Goal: Task Accomplishment & Management: Manage account settings

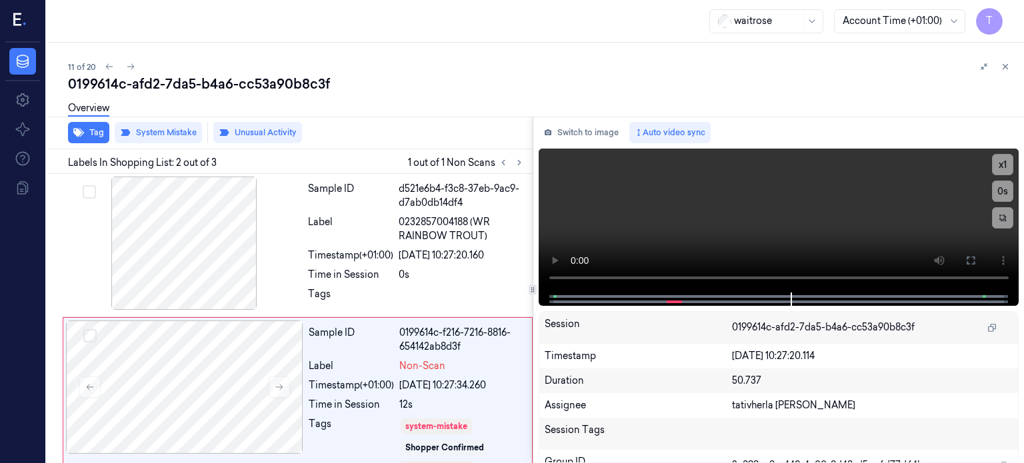
scroll to position [80, 0]
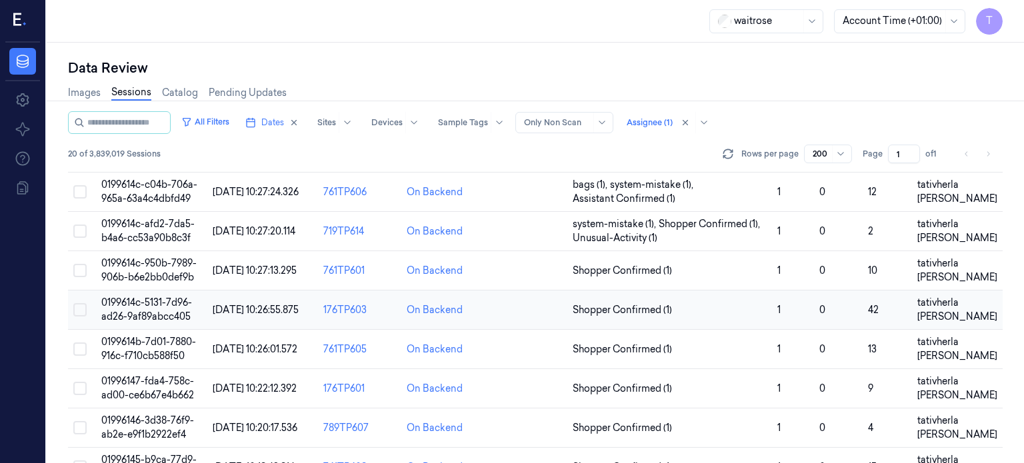
scroll to position [400, 0]
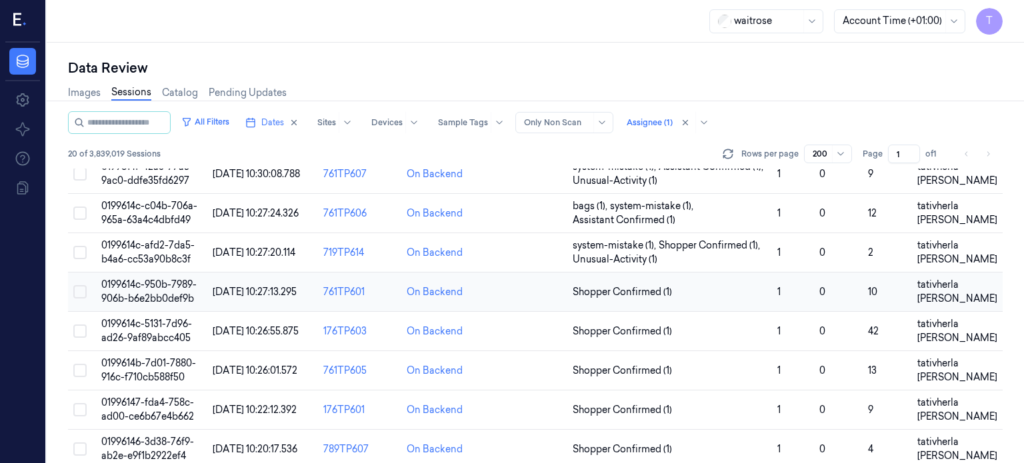
click at [131, 279] on span "0199614c-950b-7989-906b-b6e2bb0def9b" at bounding box center [148, 292] width 95 height 26
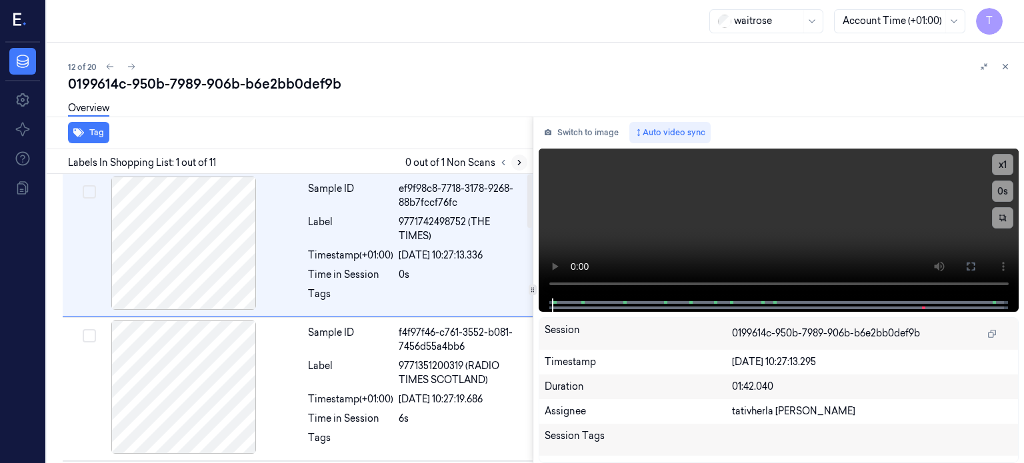
click at [519, 160] on icon at bounding box center [519, 162] width 9 height 9
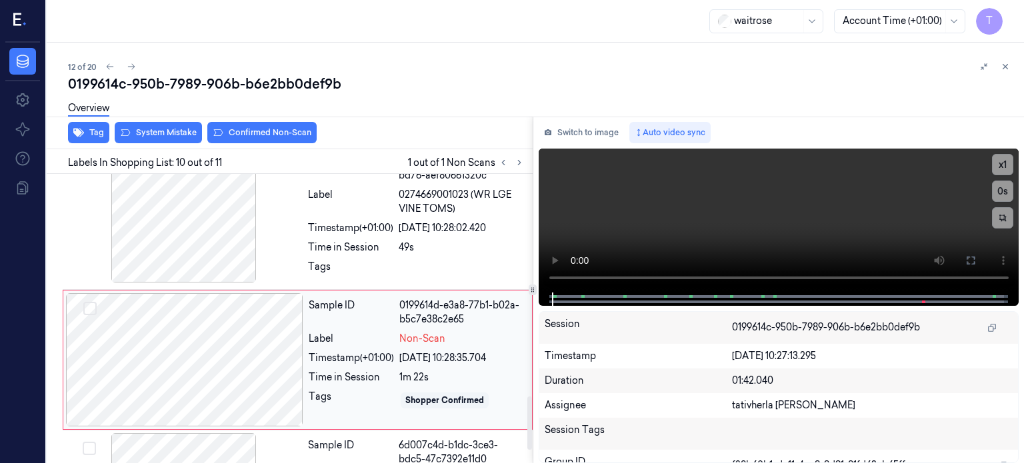
scroll to position [1213, 0]
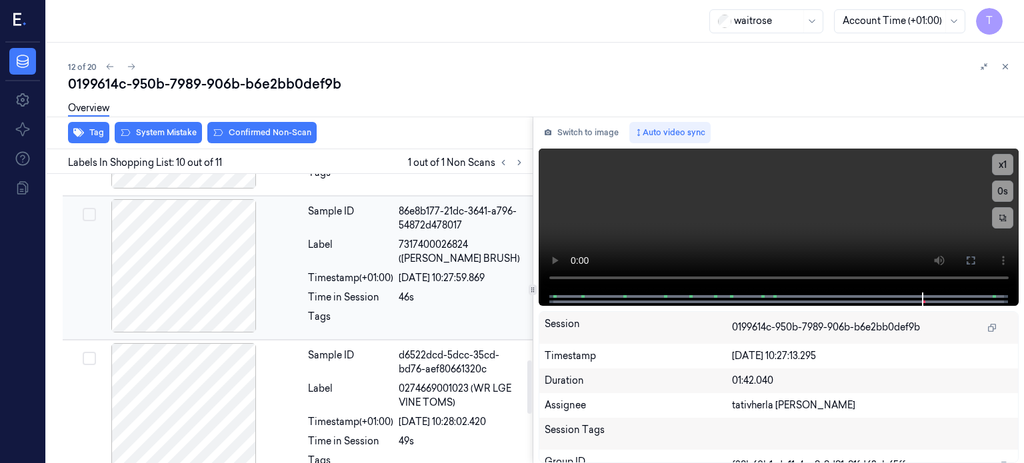
click at [211, 243] on div at bounding box center [183, 265] width 237 height 133
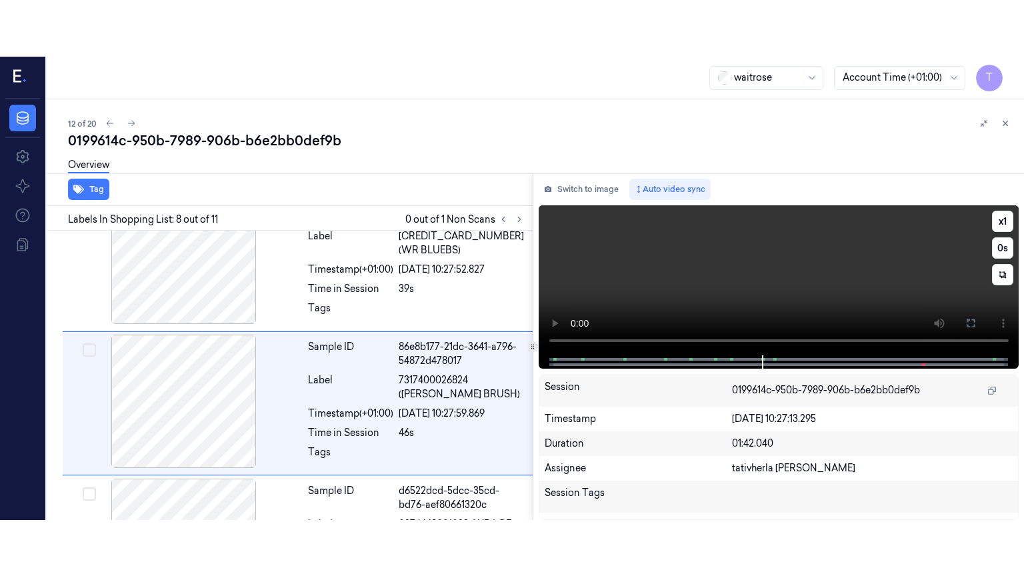
scroll to position [928, 0]
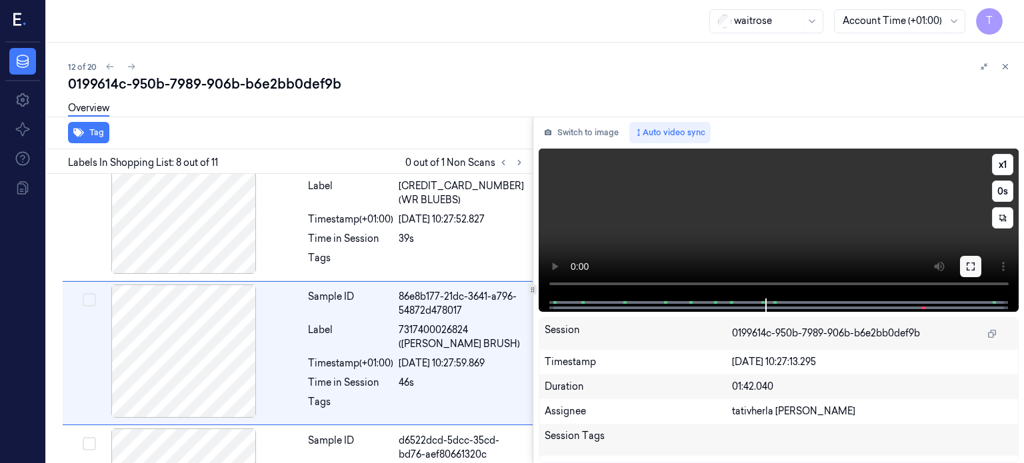
click at [968, 260] on button at bounding box center [970, 266] width 21 height 21
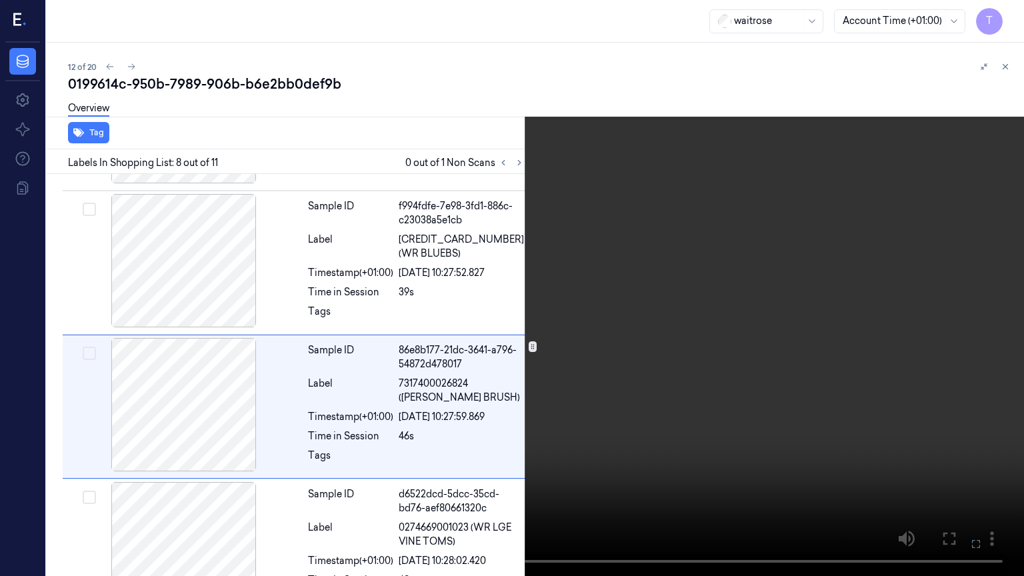
scroll to position [872, 0]
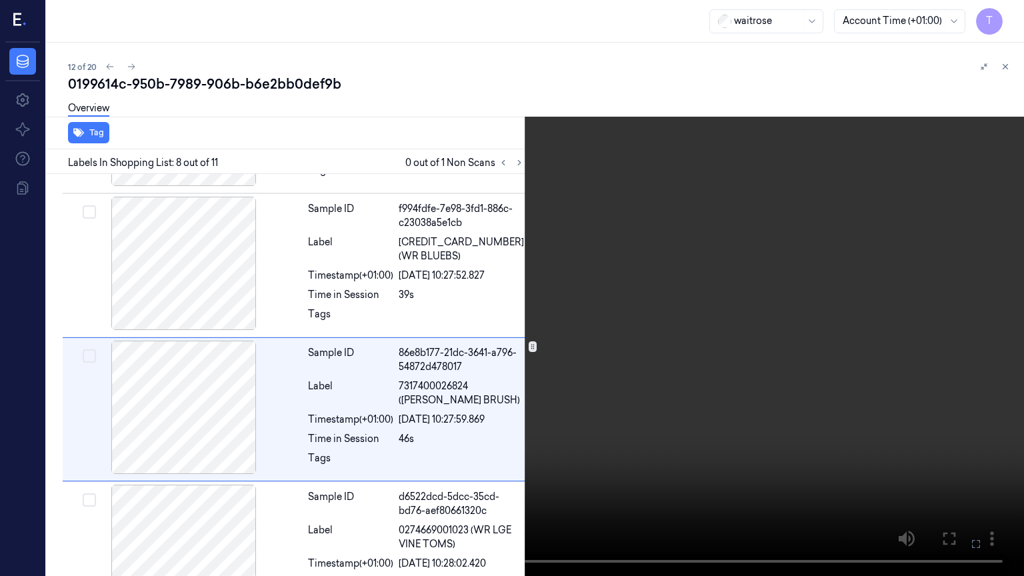
click at [0, 0] on icon at bounding box center [0, 0] width 0 height 0
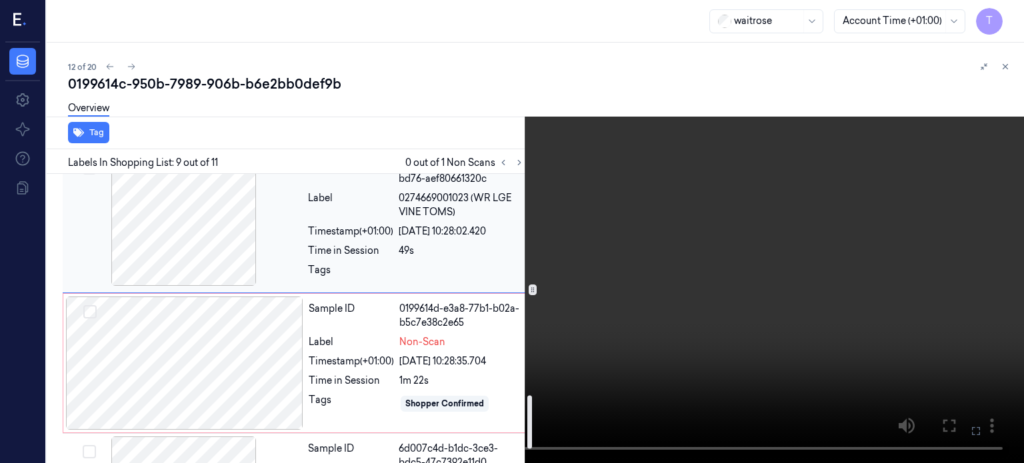
scroll to position [1205, 0]
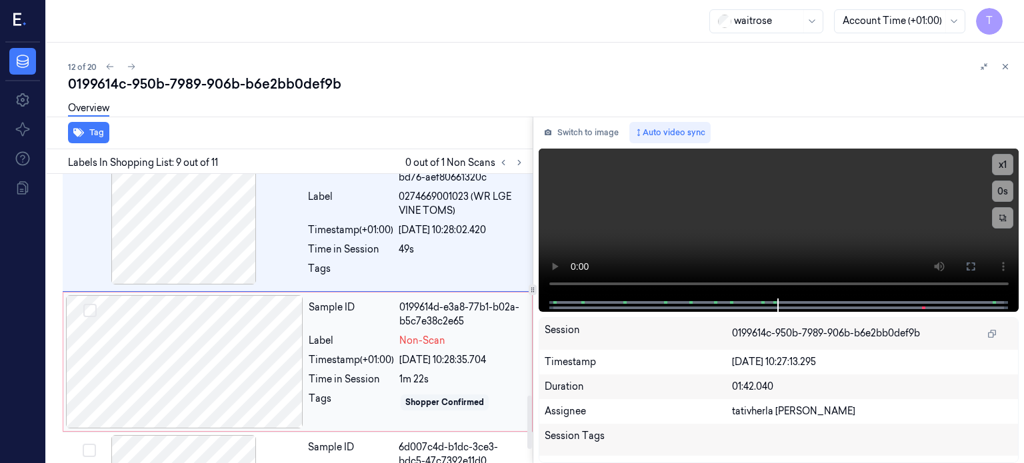
click at [269, 337] on div at bounding box center [184, 361] width 237 height 133
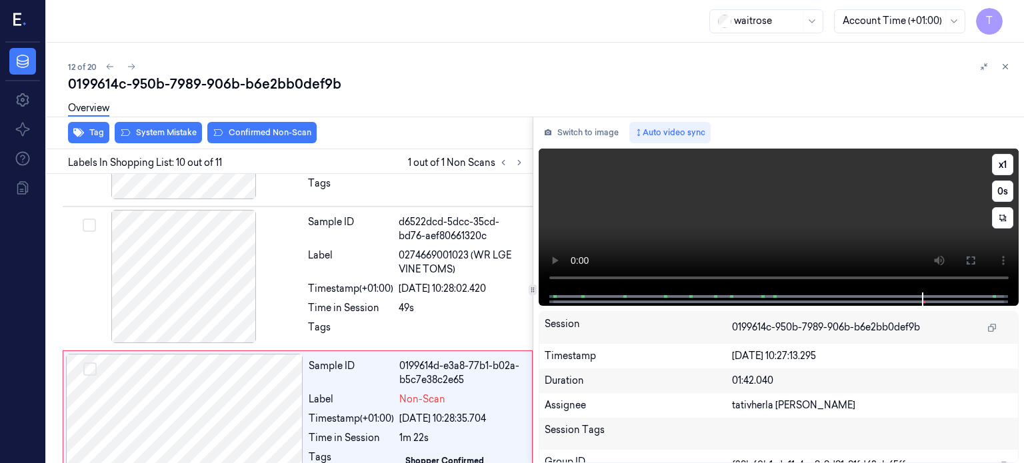
scroll to position [1213, 0]
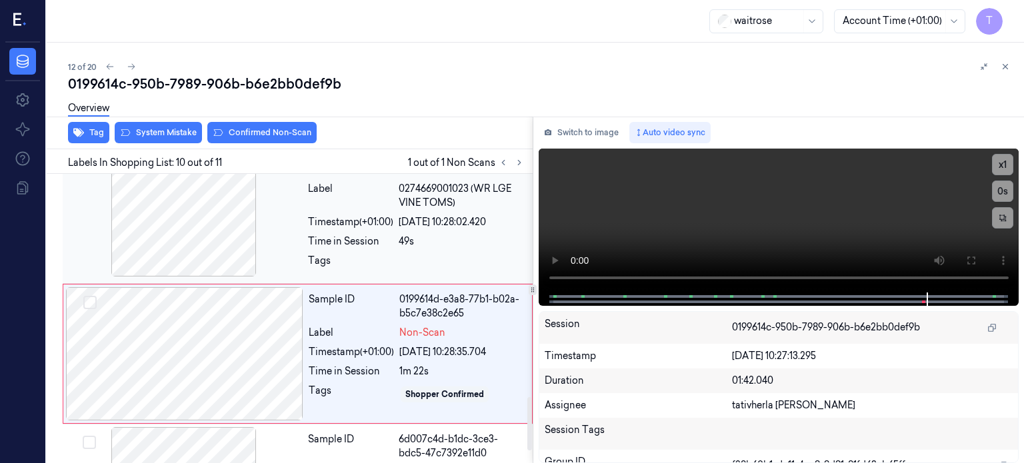
click at [335, 215] on div "Sample ID d6522dcd-5dcc-35cd-bd76-aef80661320c Label 0274669001023 (WR LGE VINE…" at bounding box center [416, 211] width 227 height 137
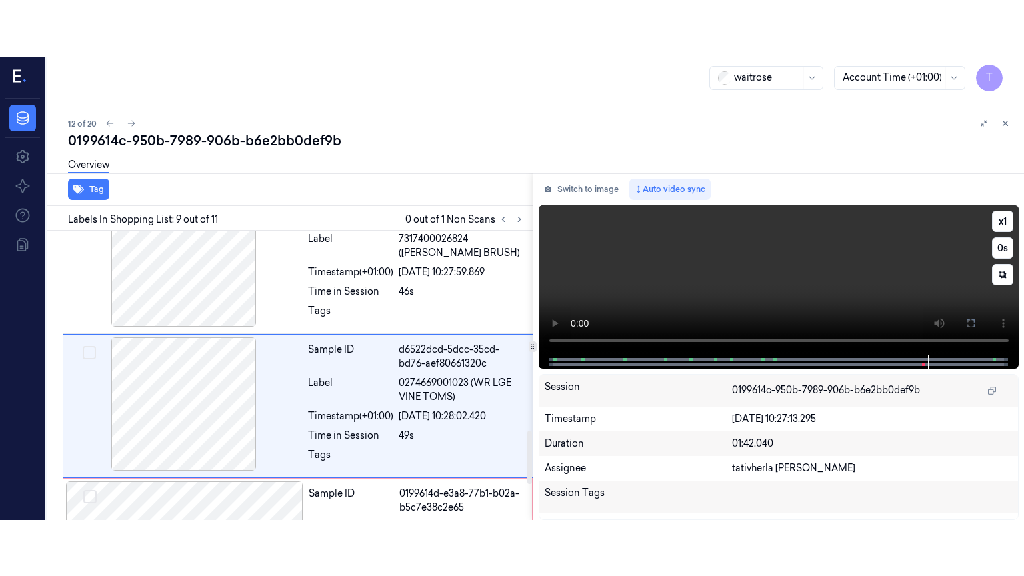
scroll to position [1072, 0]
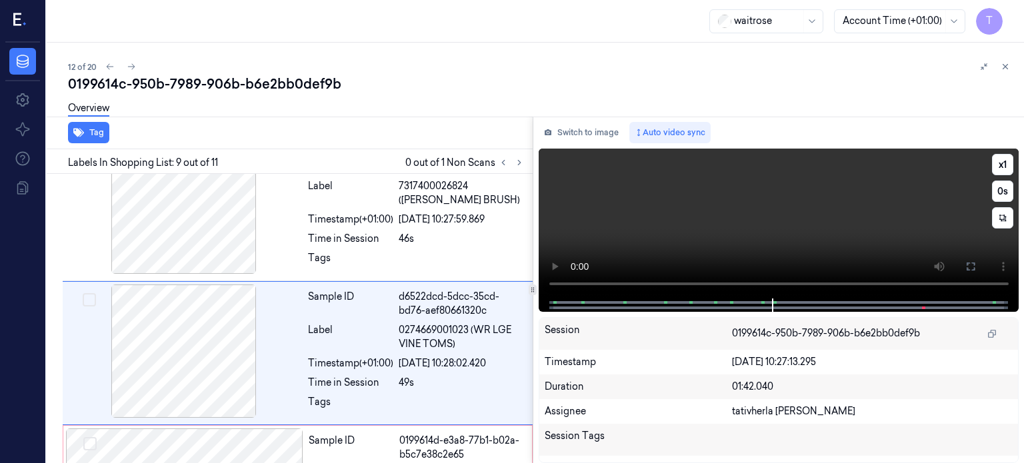
drag, startPoint x: 966, startPoint y: 266, endPoint x: 960, endPoint y: 360, distance: 94.1
click at [966, 265] on icon at bounding box center [970, 266] width 11 height 11
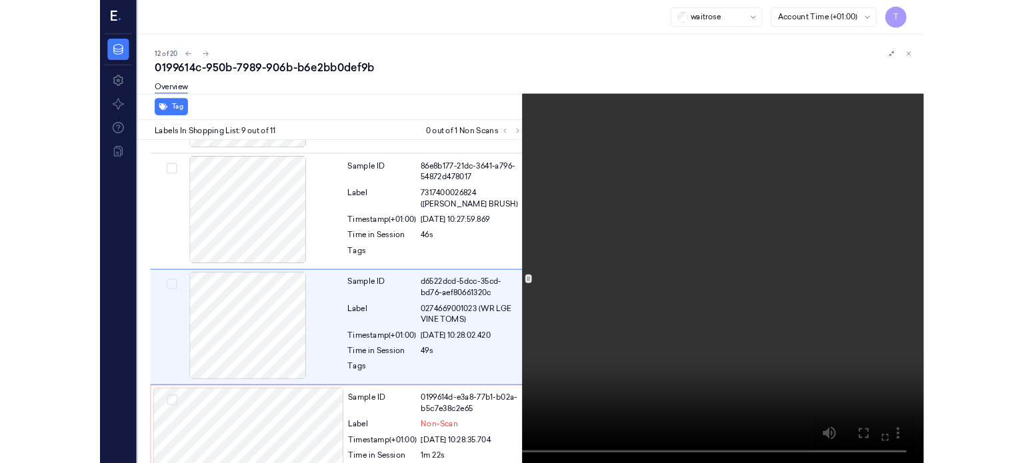
scroll to position [1016, 0]
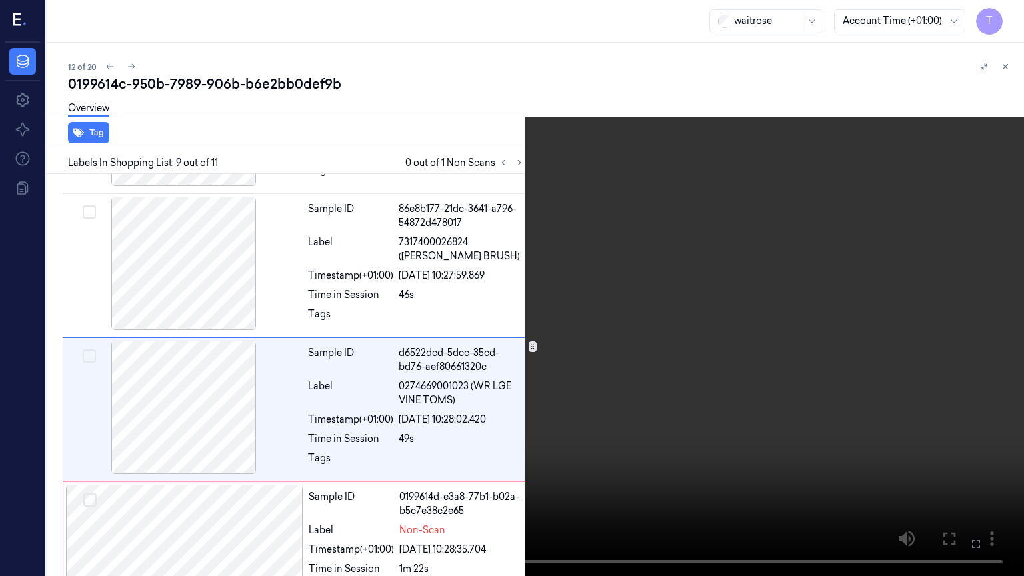
click at [0, 0] on icon at bounding box center [0, 0] width 0 height 0
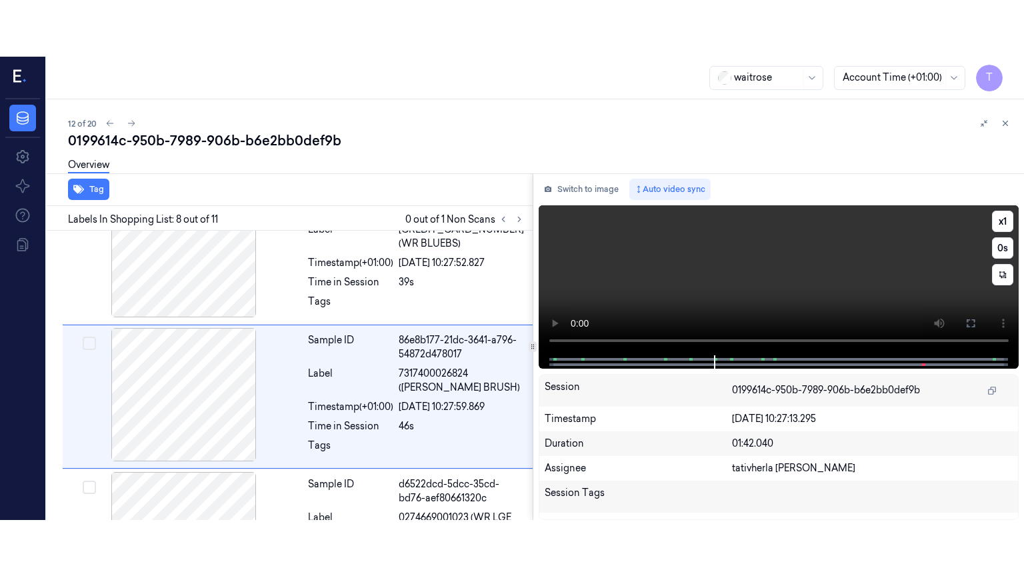
scroll to position [928, 0]
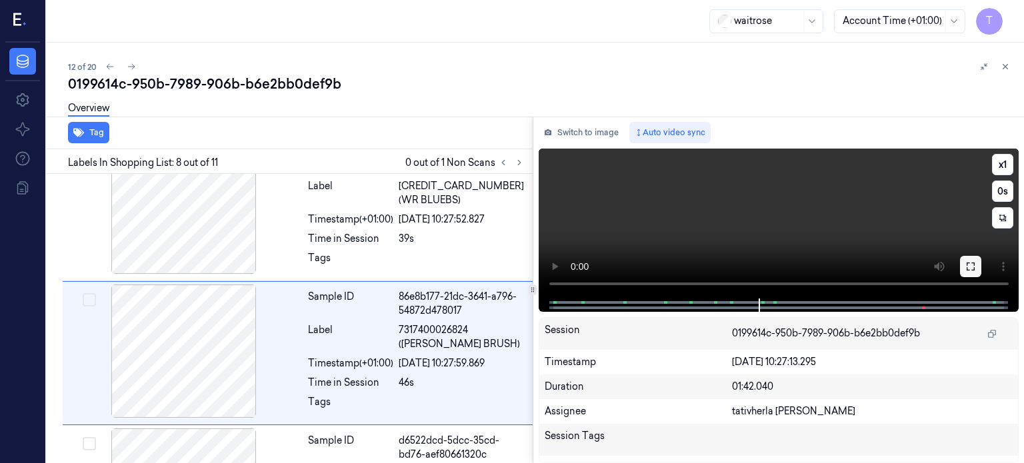
click at [970, 265] on icon at bounding box center [970, 266] width 11 height 11
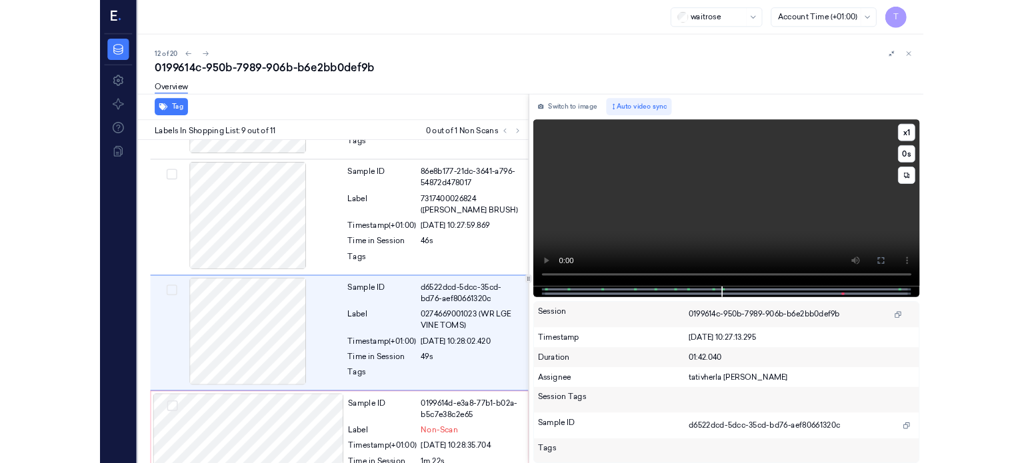
scroll to position [1016, 0]
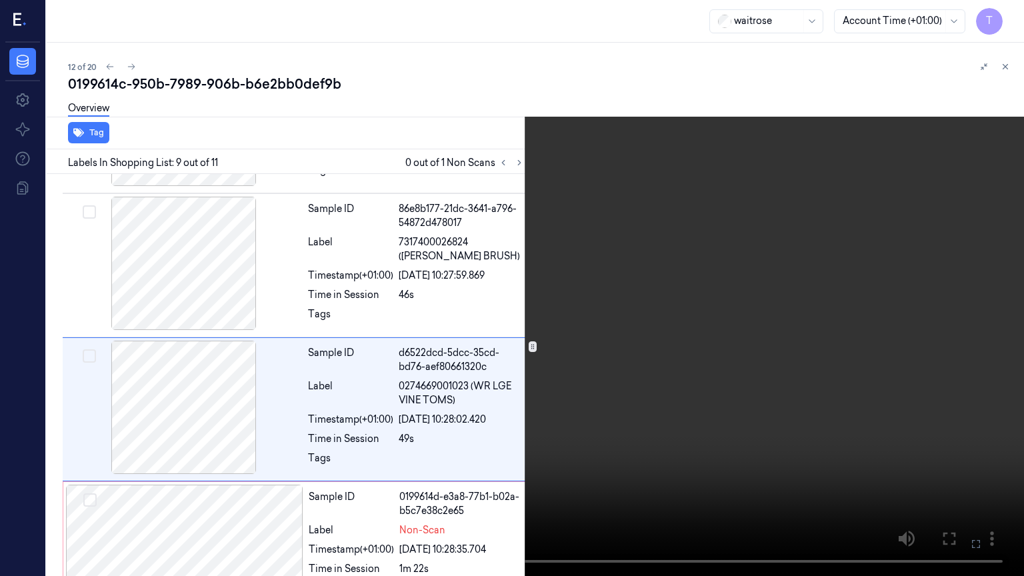
click at [0, 0] on icon at bounding box center [0, 0] width 0 height 0
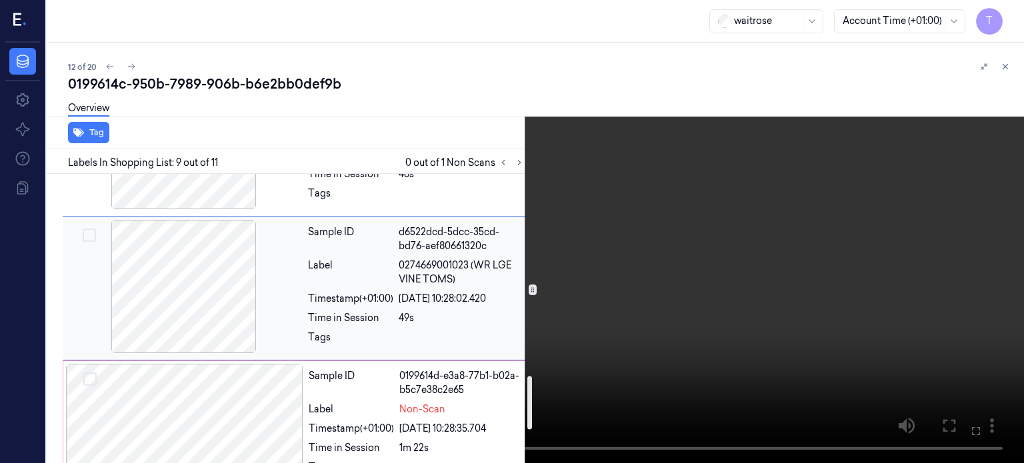
scroll to position [1149, 0]
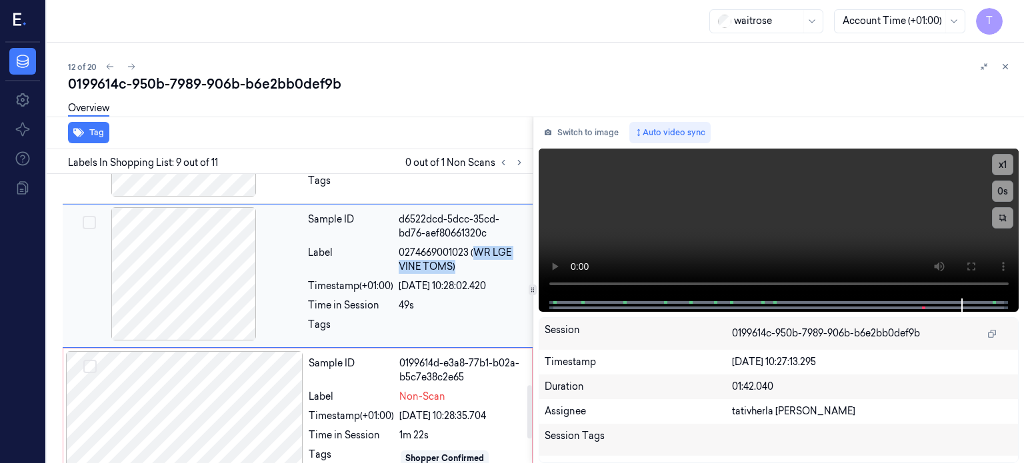
drag, startPoint x: 473, startPoint y: 217, endPoint x: 509, endPoint y: 237, distance: 41.8
click at [509, 246] on span "0274669001023 (WR LGE VINE TOMS)" at bounding box center [462, 260] width 126 height 28
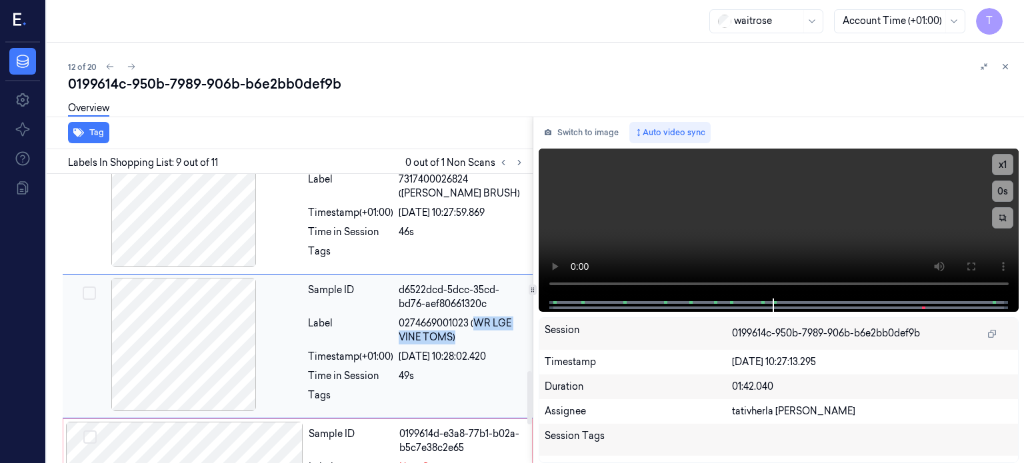
scroll to position [1072, 0]
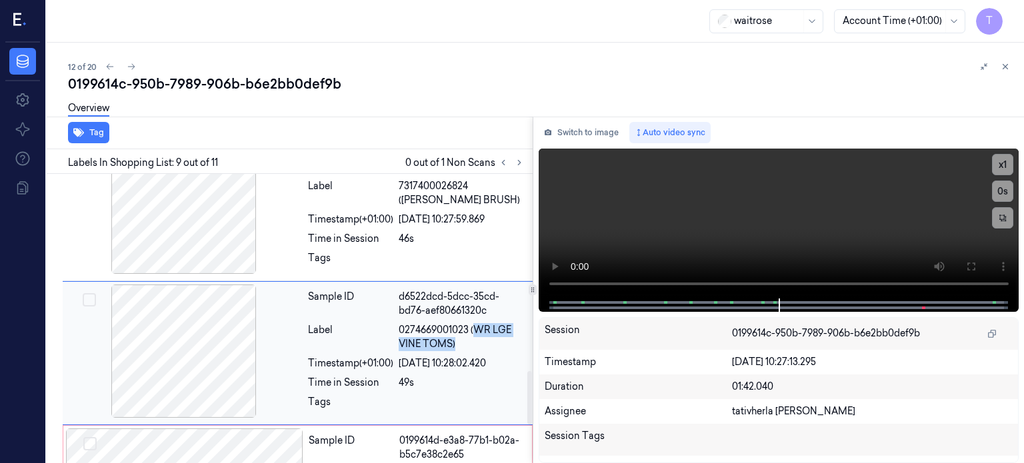
copy span "WR LGE VINE TOMS)"
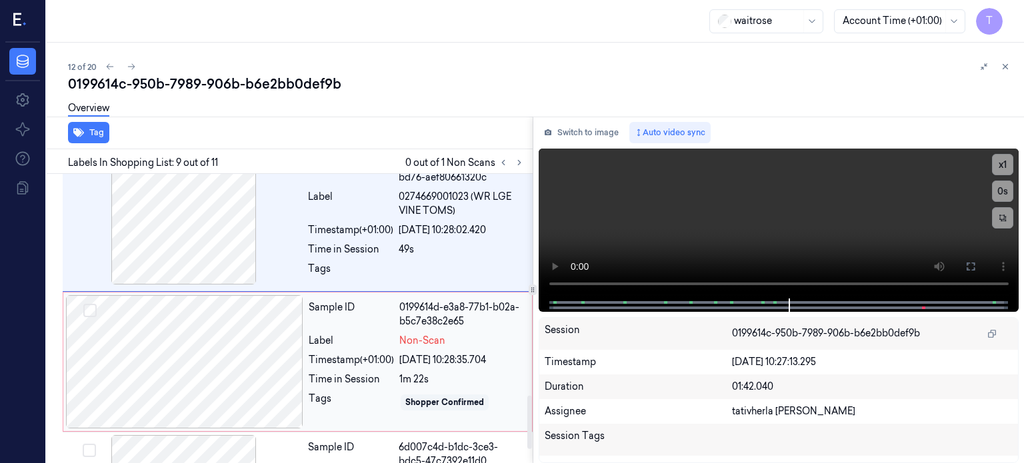
click at [245, 314] on div at bounding box center [184, 361] width 237 height 133
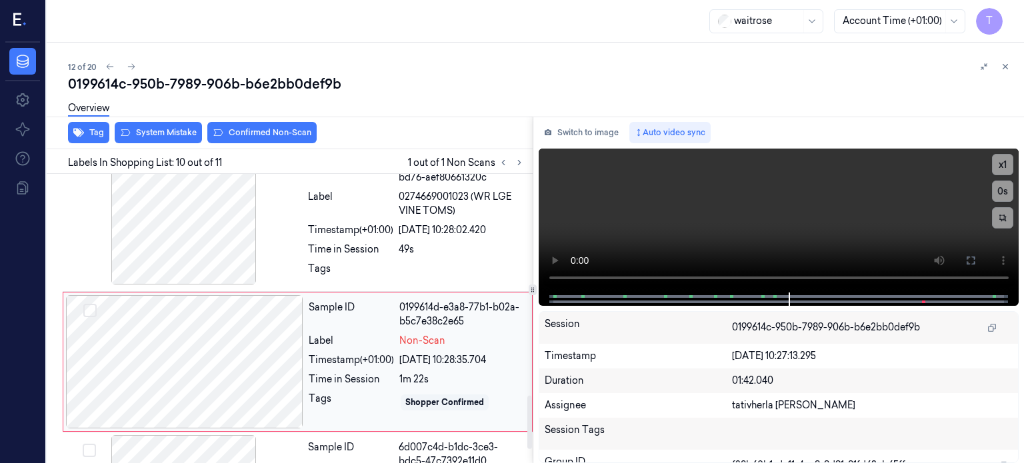
scroll to position [1213, 0]
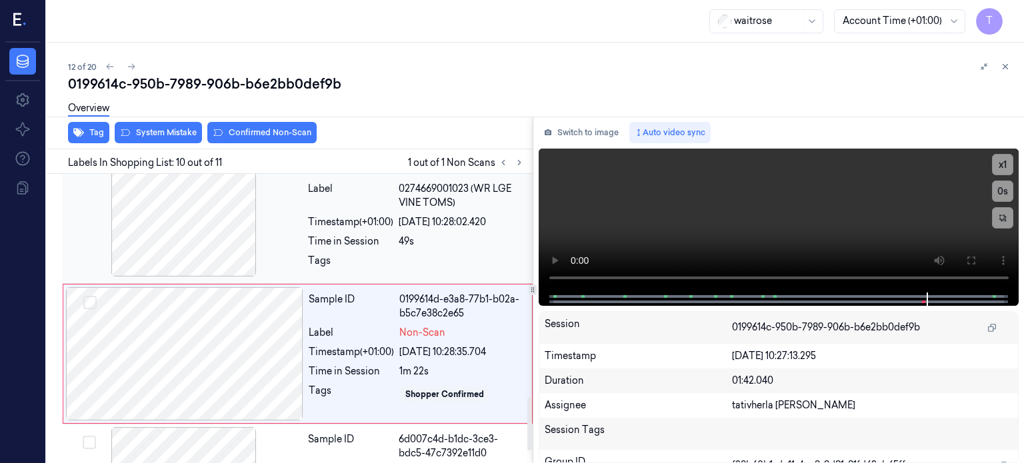
click at [244, 211] on div at bounding box center [183, 209] width 237 height 133
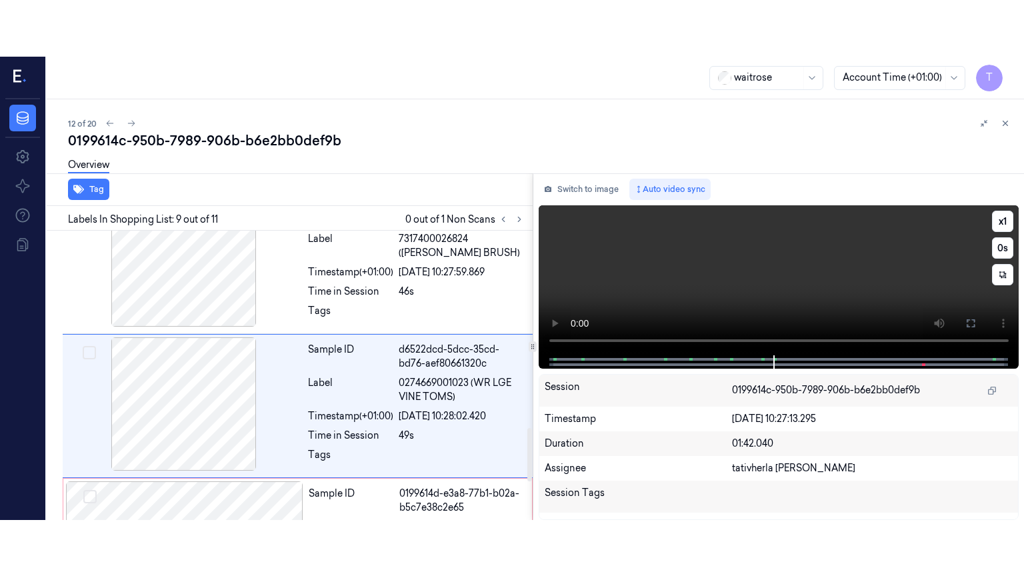
scroll to position [1072, 0]
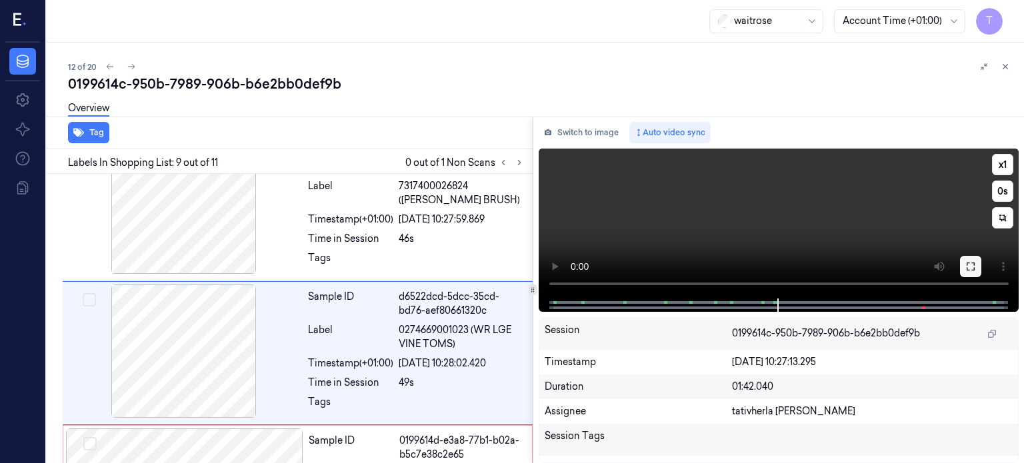
click at [976, 268] on button at bounding box center [970, 266] width 21 height 21
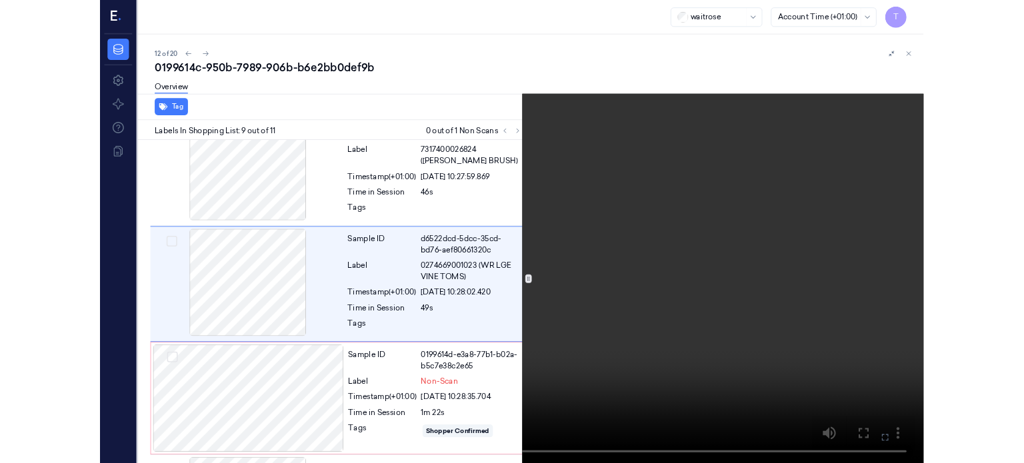
scroll to position [1016, 0]
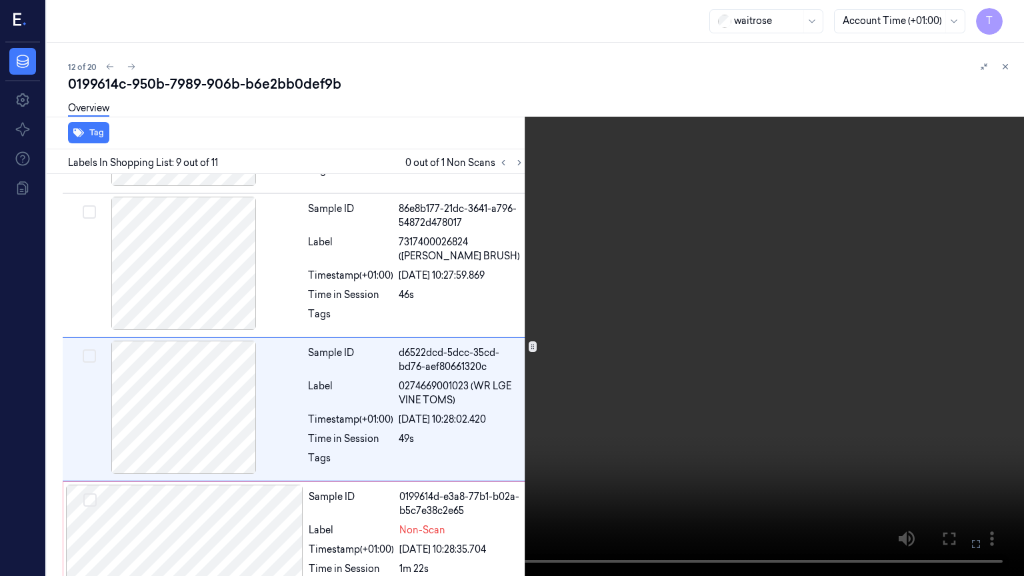
click at [0, 0] on icon at bounding box center [0, 0] width 0 height 0
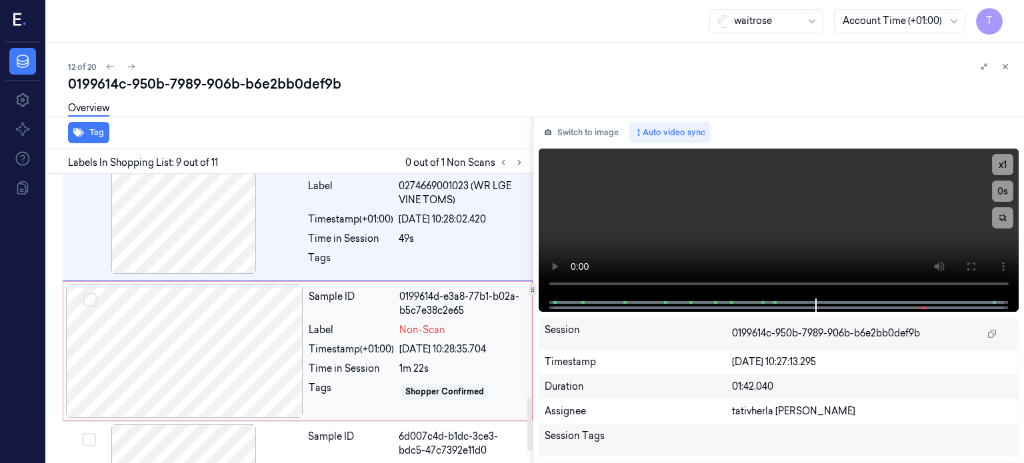
click at [248, 326] on div at bounding box center [184, 351] width 237 height 133
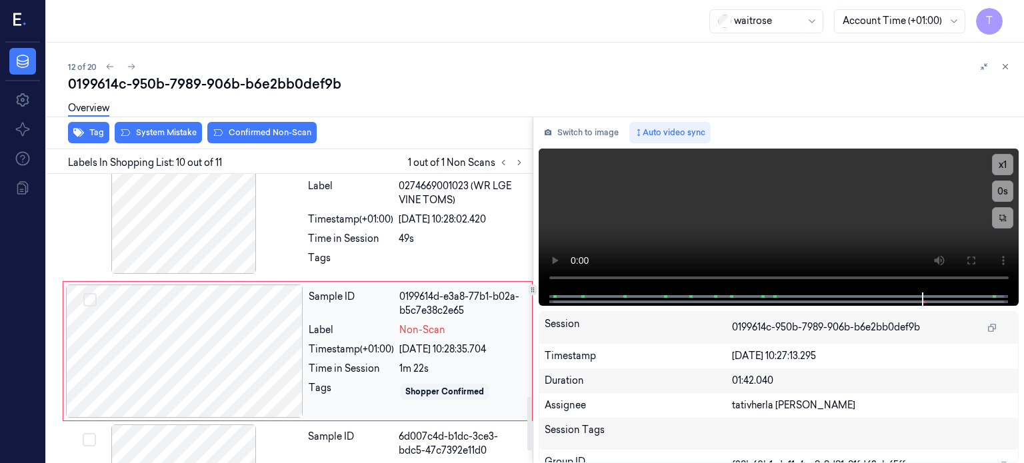
scroll to position [1213, 0]
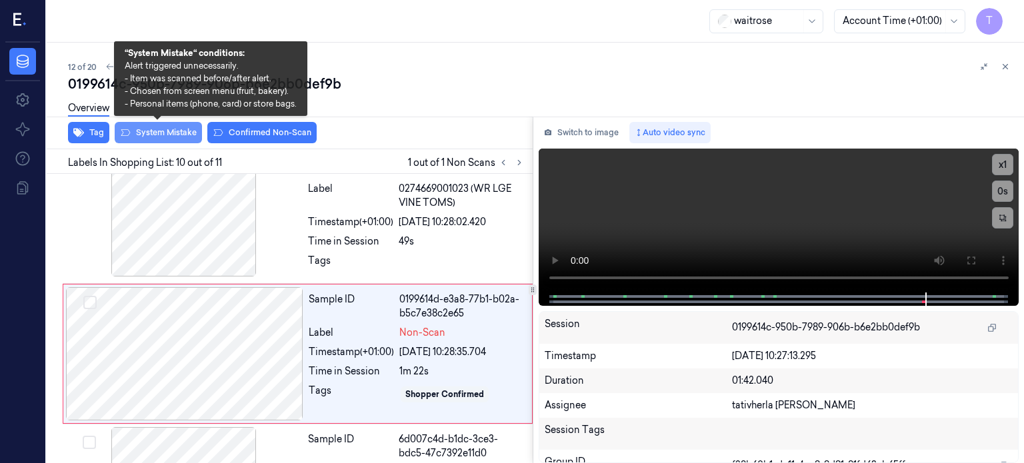
click at [149, 133] on button "System Mistake" at bounding box center [158, 132] width 87 height 21
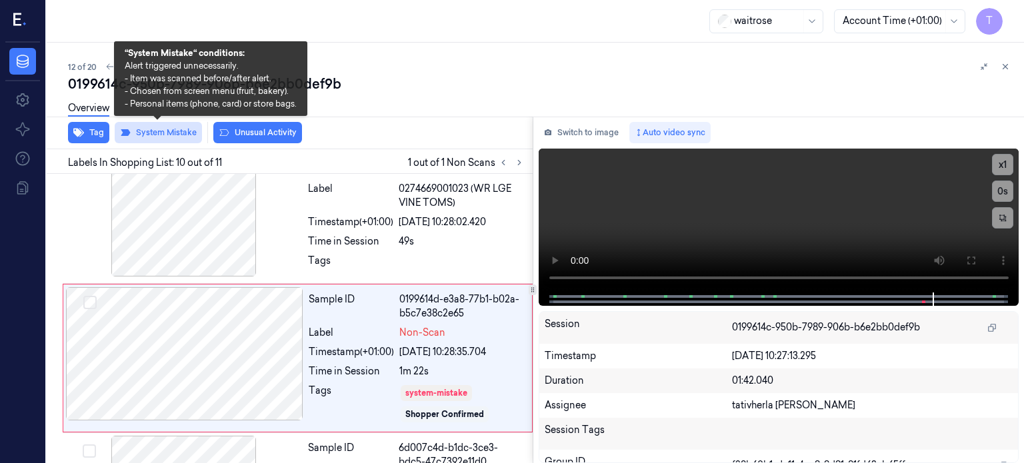
scroll to position [1218, 0]
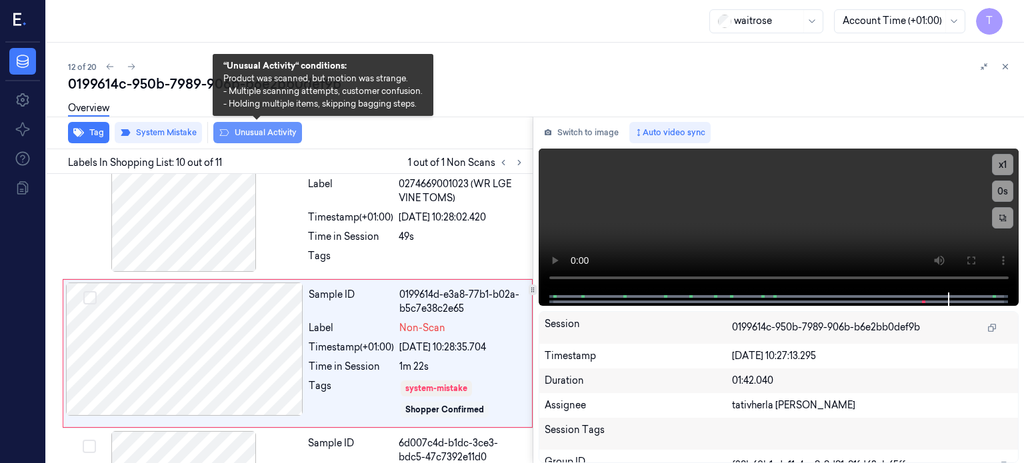
click at [267, 134] on button "Unusual Activity" at bounding box center [257, 132] width 89 height 21
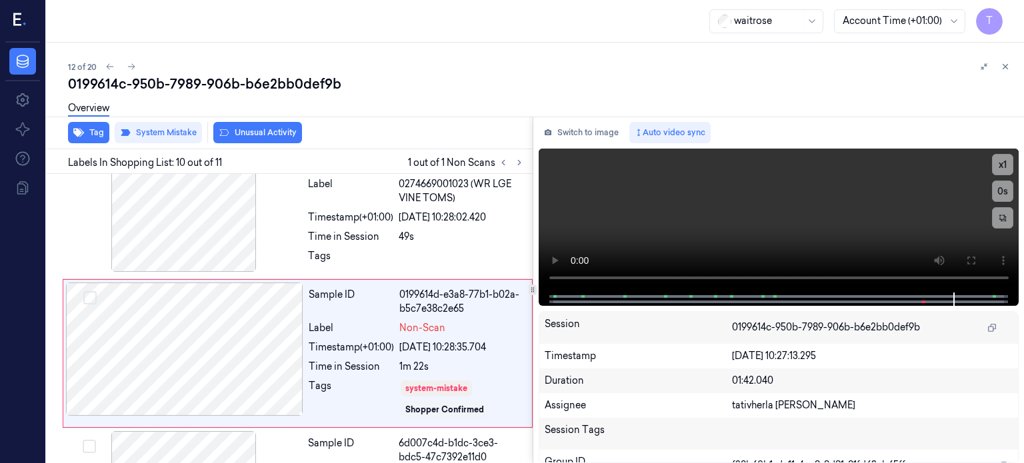
scroll to position [1226, 0]
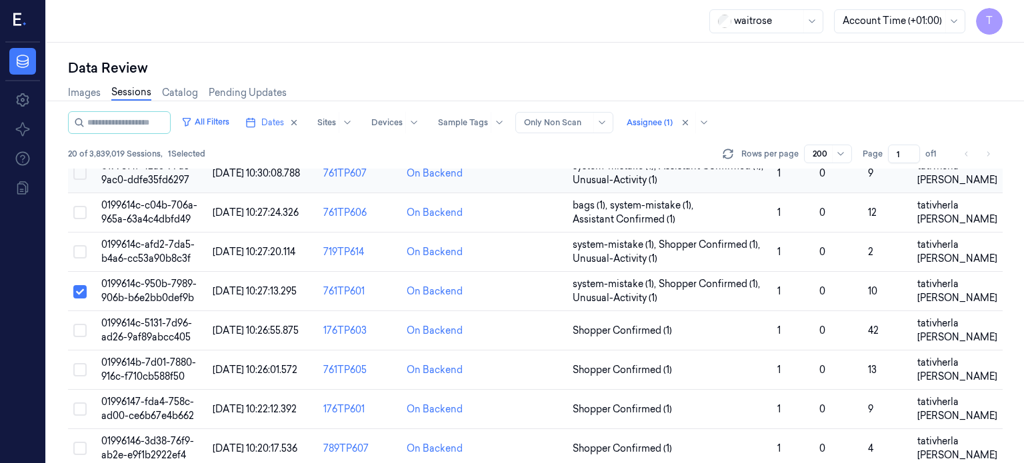
scroll to position [400, 0]
click at [153, 318] on span "0199614c-5131-7d96-ad26-9af89abcc405" at bounding box center [146, 331] width 91 height 26
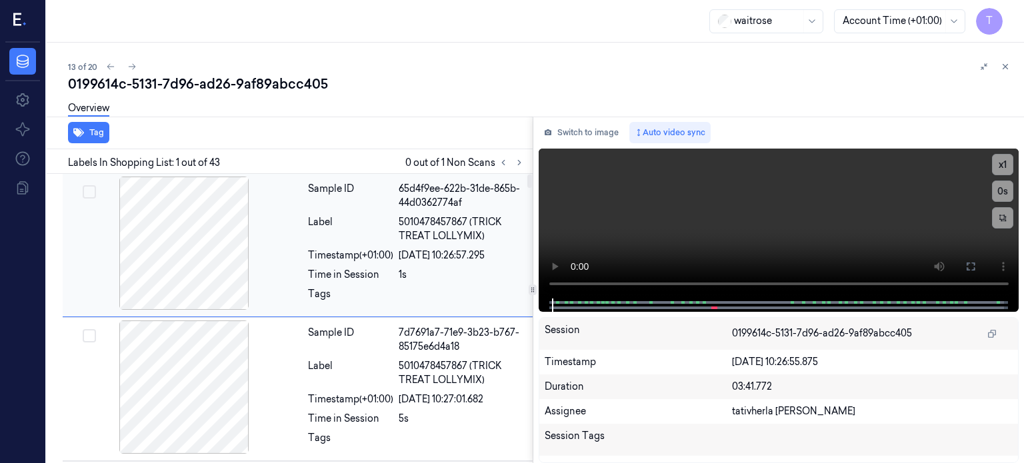
drag, startPoint x: 518, startPoint y: 159, endPoint x: 513, endPoint y: 182, distance: 23.1
click at [519, 160] on icon at bounding box center [519, 162] width 9 height 9
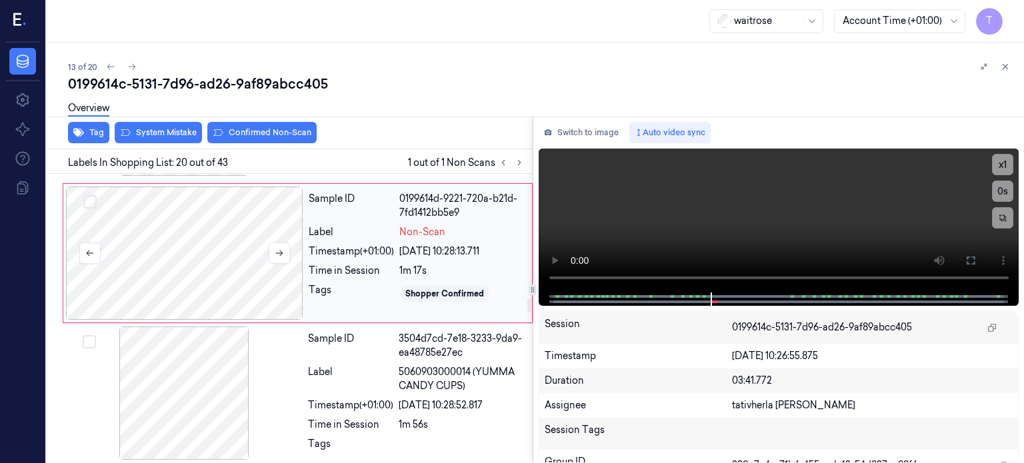
scroll to position [2655, 0]
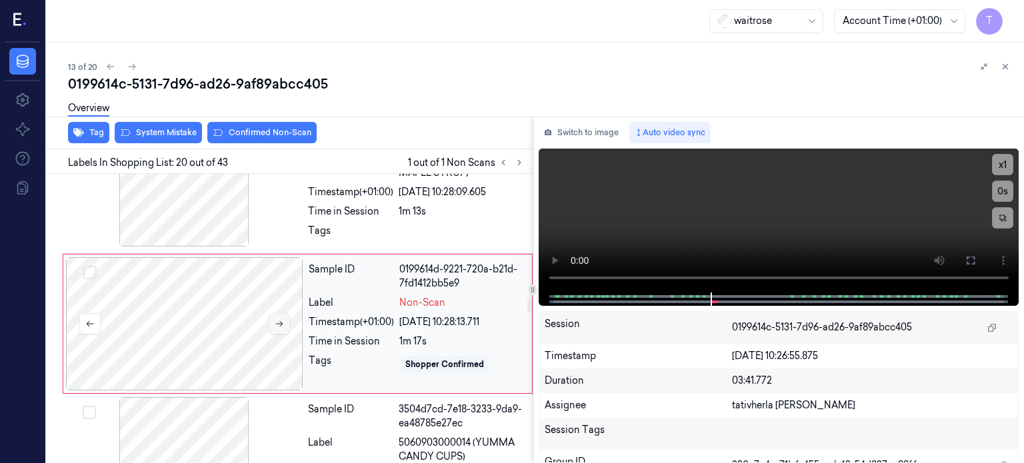
click at [277, 319] on icon at bounding box center [279, 323] width 9 height 9
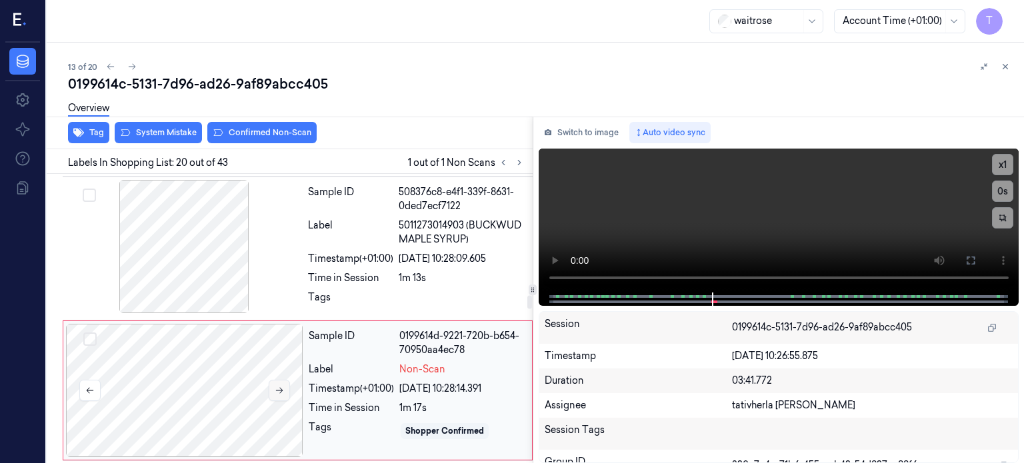
click at [277, 386] on icon at bounding box center [279, 390] width 9 height 9
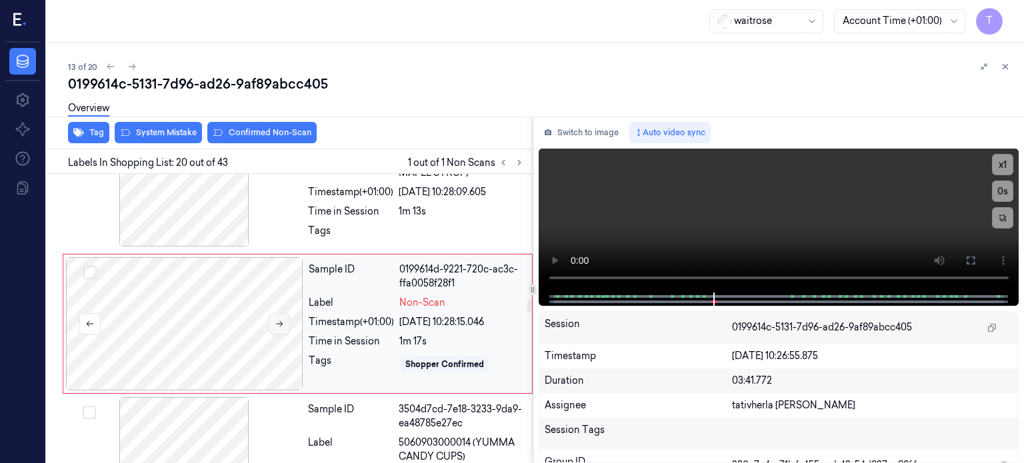
click at [283, 319] on icon at bounding box center [279, 323] width 9 height 9
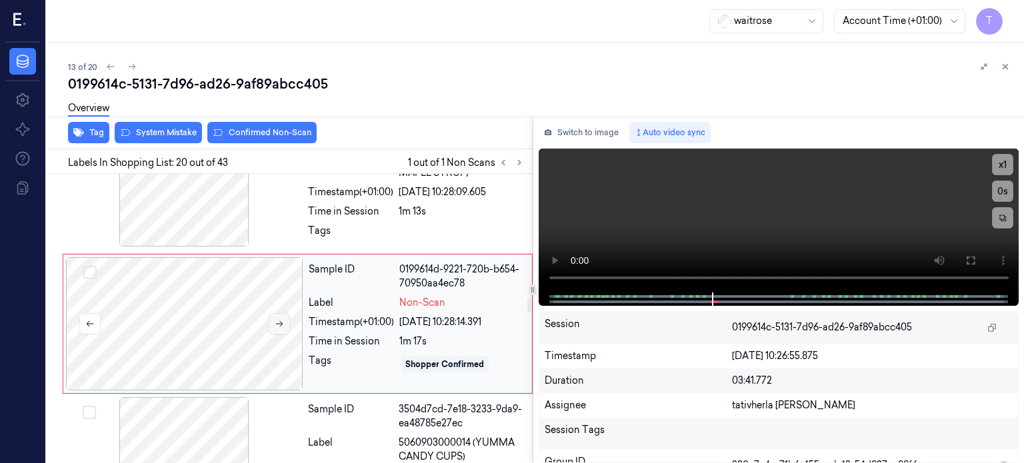
click at [283, 319] on icon at bounding box center [279, 323] width 9 height 9
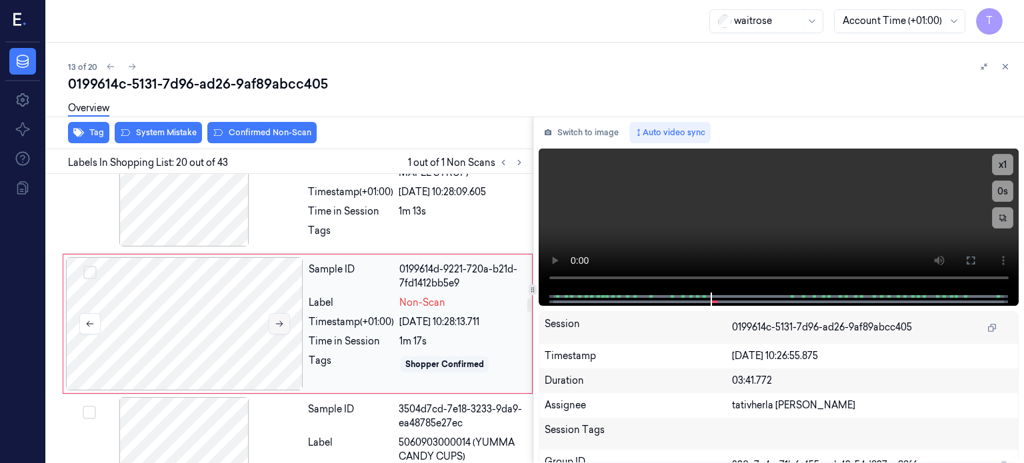
click at [283, 319] on icon at bounding box center [279, 323] width 9 height 9
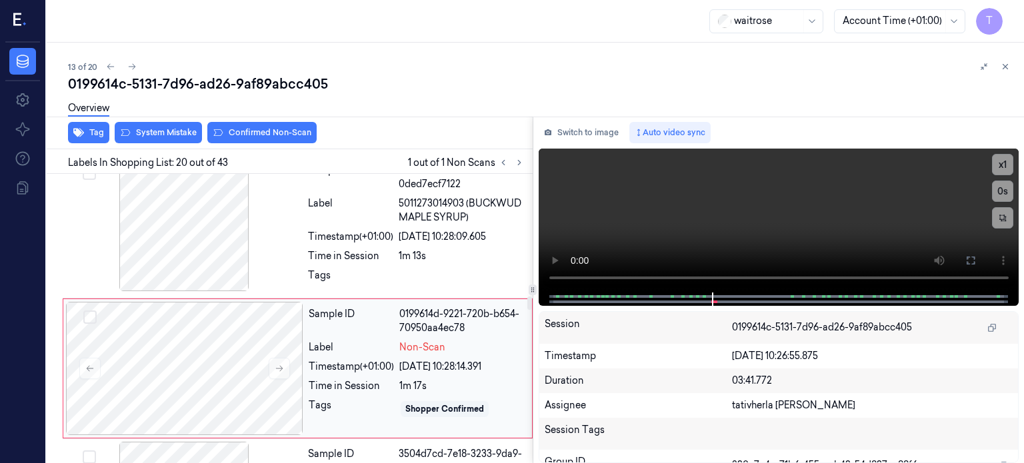
scroll to position [2588, 0]
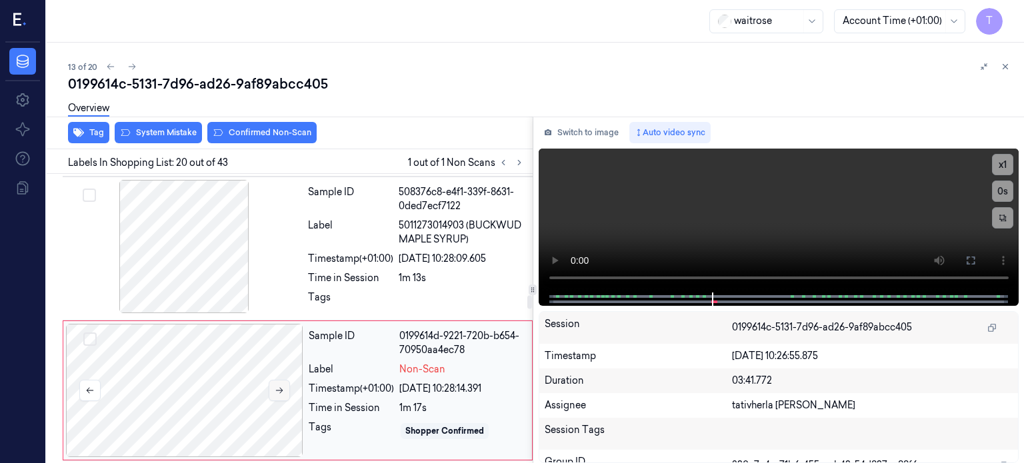
click at [275, 380] on button at bounding box center [279, 390] width 21 height 21
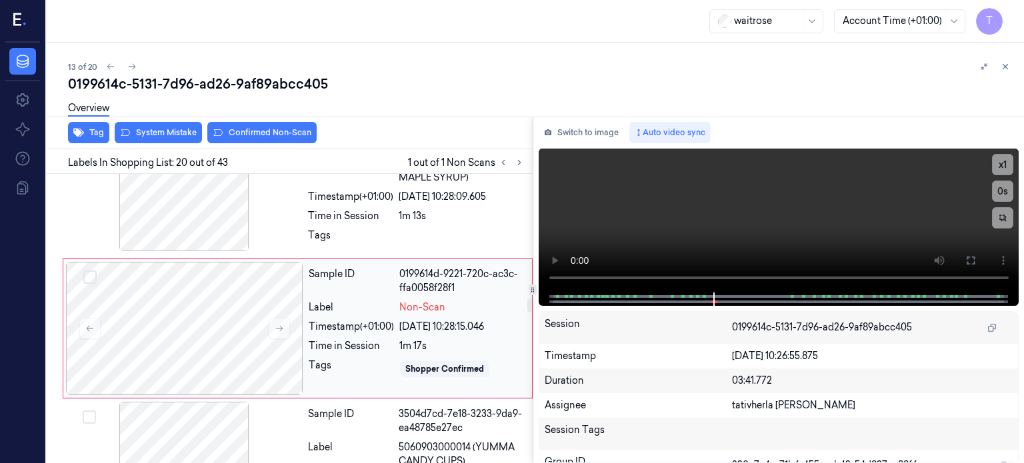
scroll to position [2655, 0]
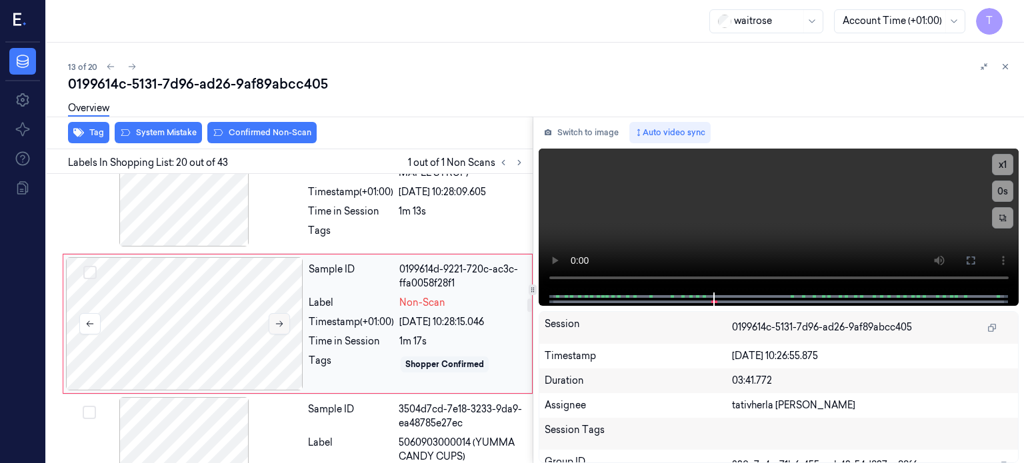
click at [285, 314] on button at bounding box center [279, 323] width 21 height 21
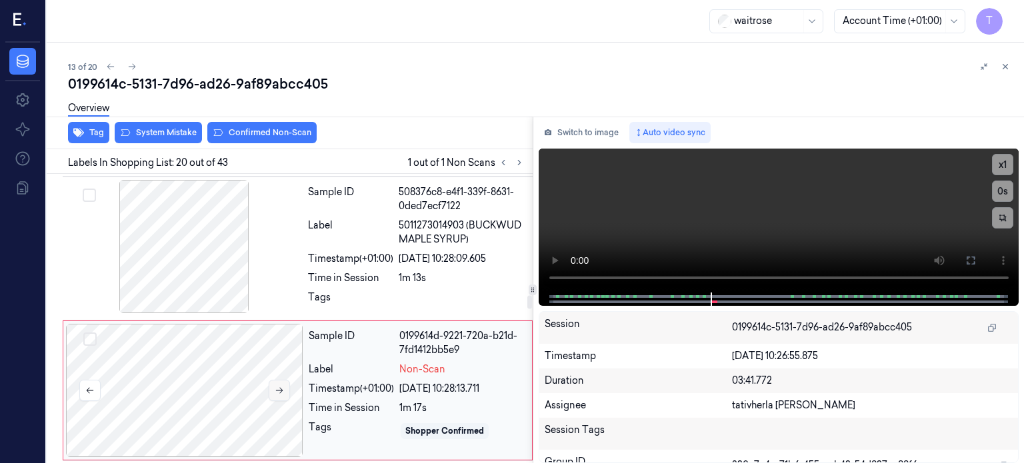
click at [283, 386] on icon at bounding box center [279, 390] width 9 height 9
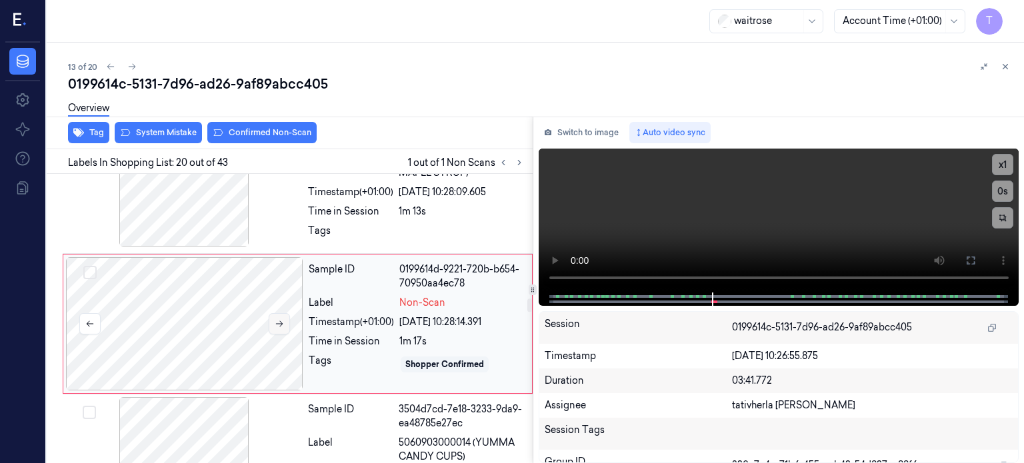
click at [281, 319] on icon at bounding box center [279, 323] width 9 height 9
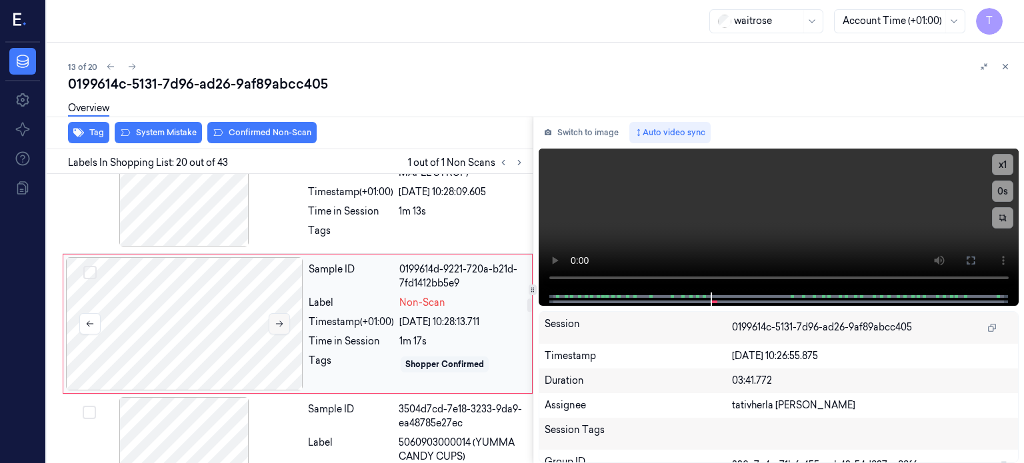
click at [281, 319] on icon at bounding box center [279, 323] width 9 height 9
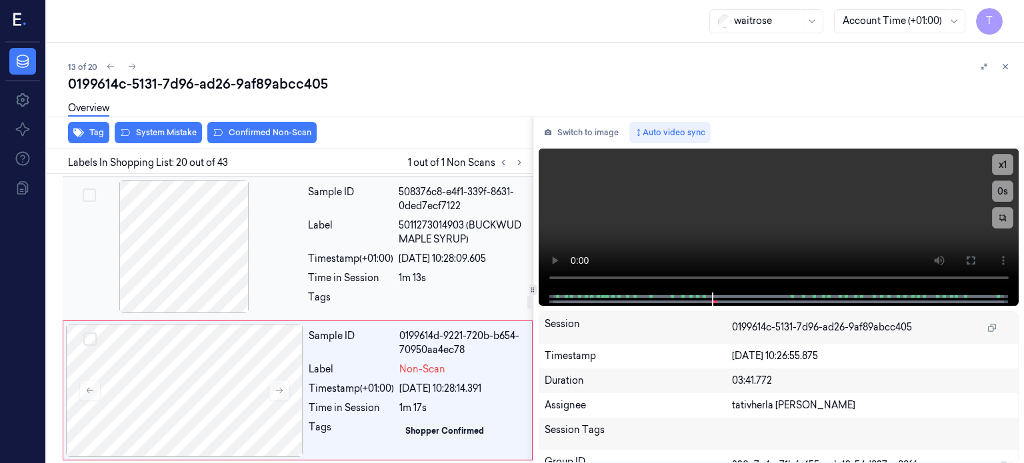
click at [208, 247] on div at bounding box center [183, 246] width 237 height 133
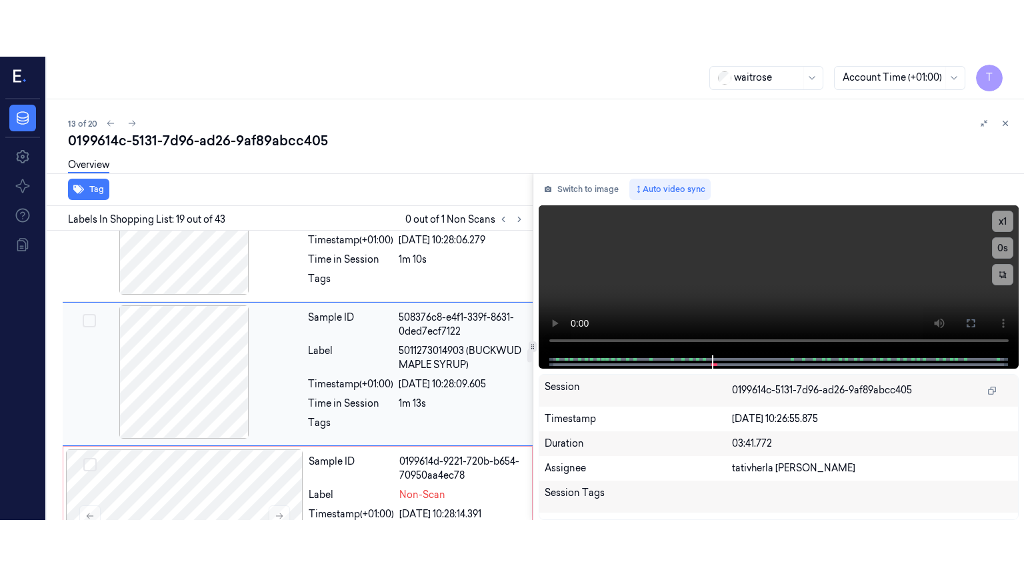
scroll to position [2513, 0]
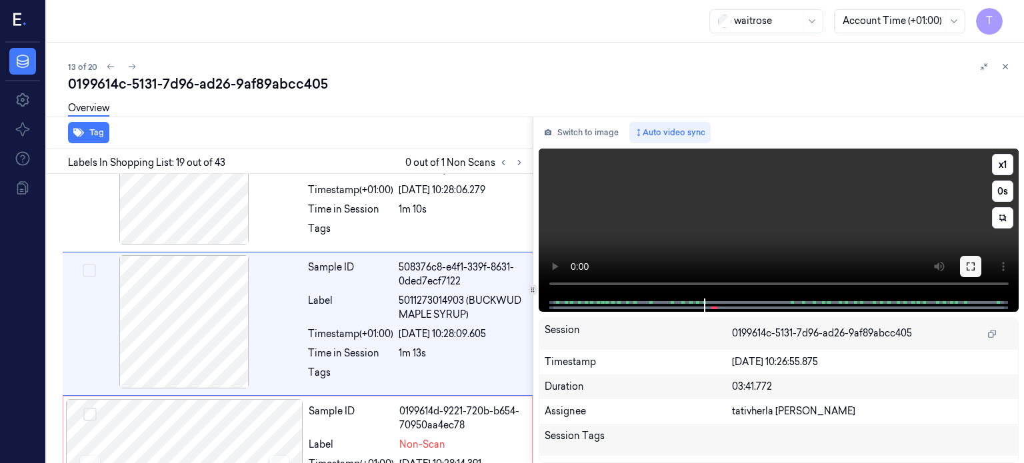
click at [974, 258] on button at bounding box center [970, 266] width 21 height 21
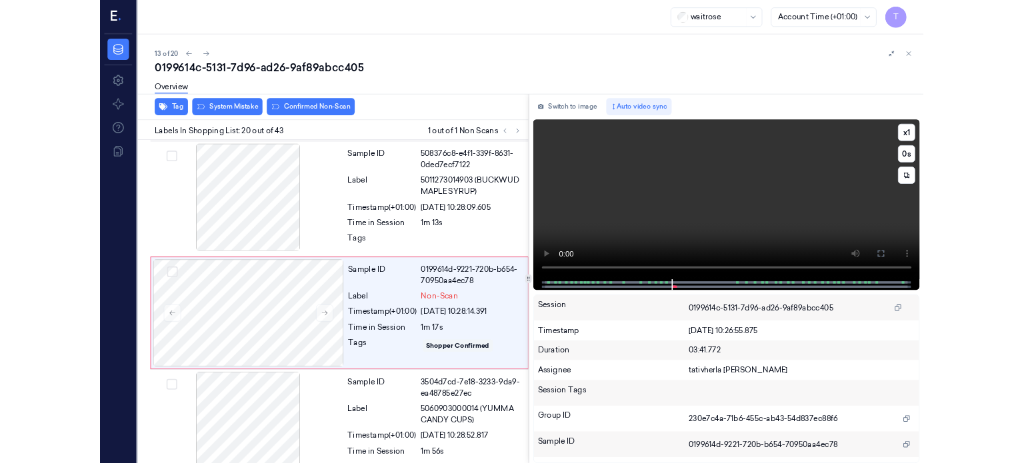
scroll to position [2598, 0]
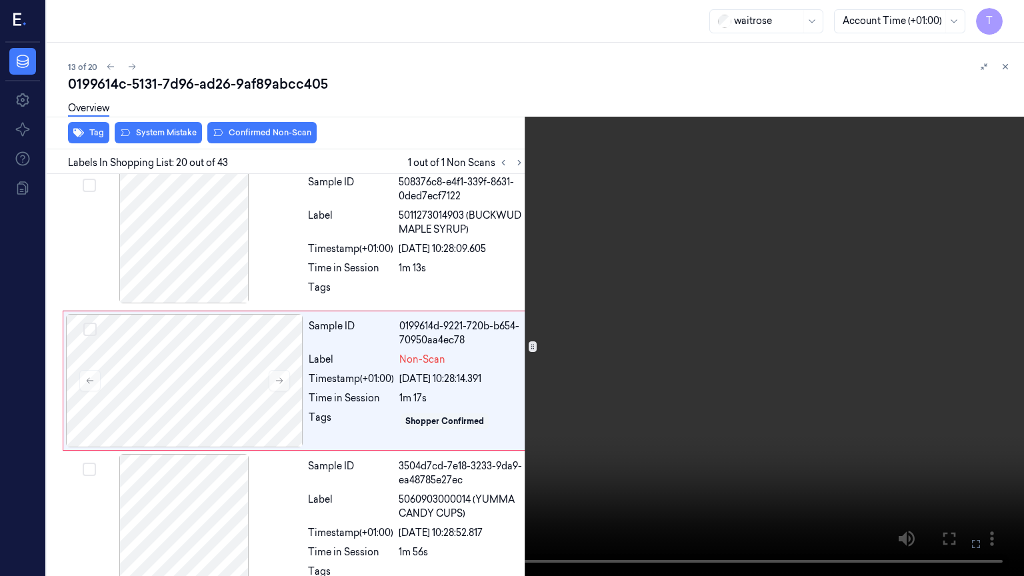
click at [0, 0] on icon at bounding box center [0, 0] width 0 height 0
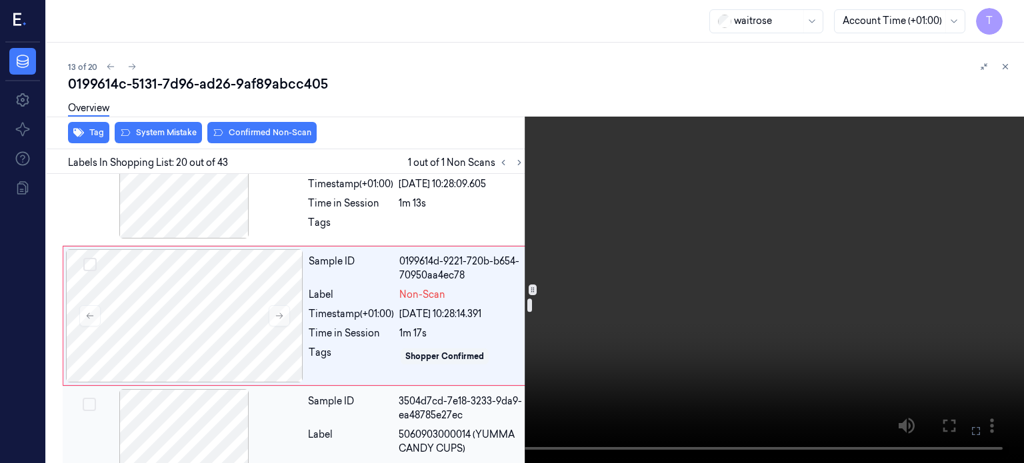
scroll to position [2655, 0]
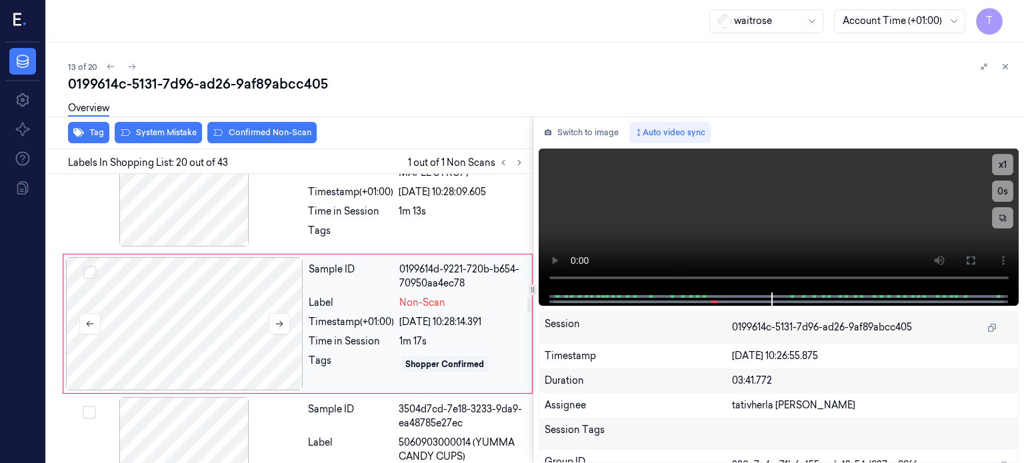
click at [211, 287] on div at bounding box center [184, 323] width 237 height 133
click at [231, 202] on div at bounding box center [183, 179] width 237 height 133
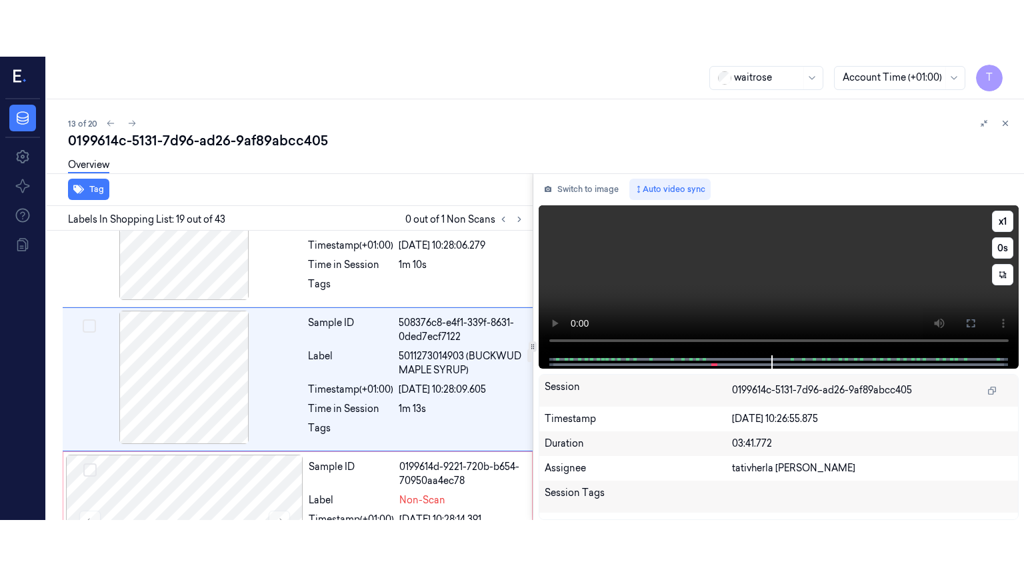
scroll to position [2513, 0]
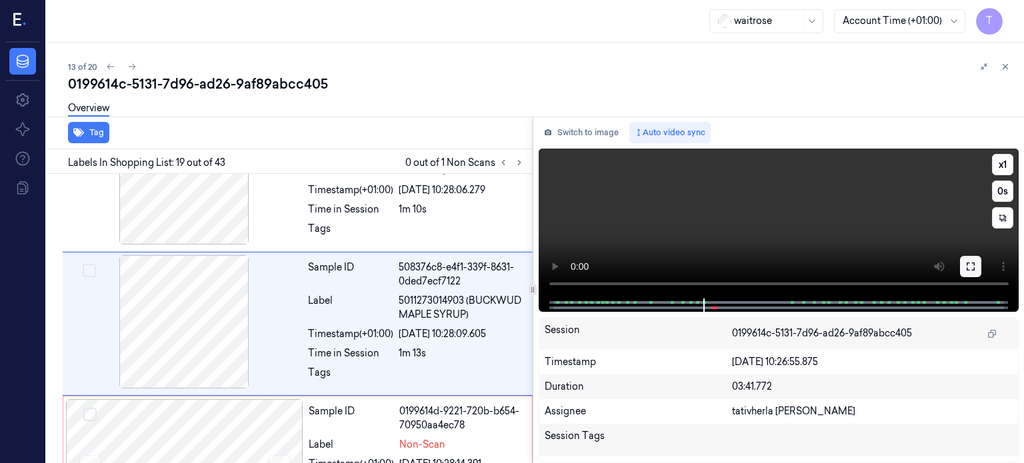
click at [976, 261] on button at bounding box center [970, 266] width 21 height 21
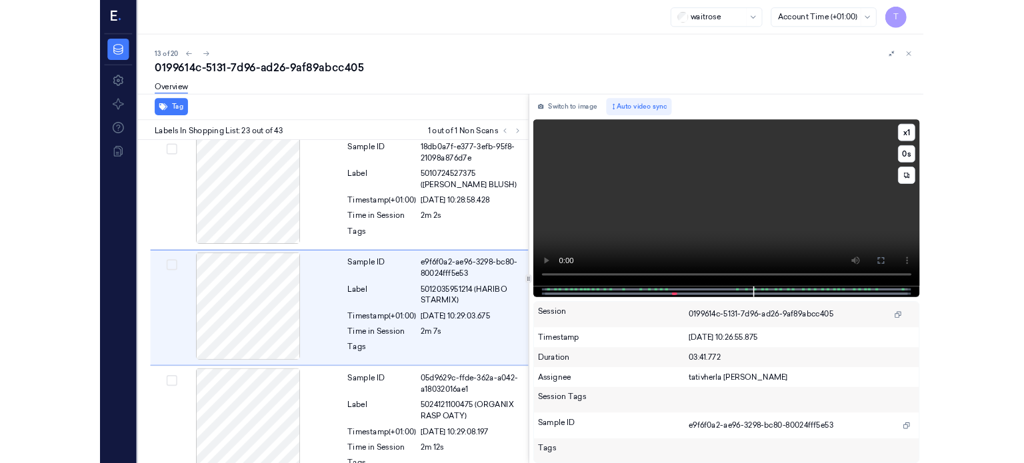
scroll to position [3027, 0]
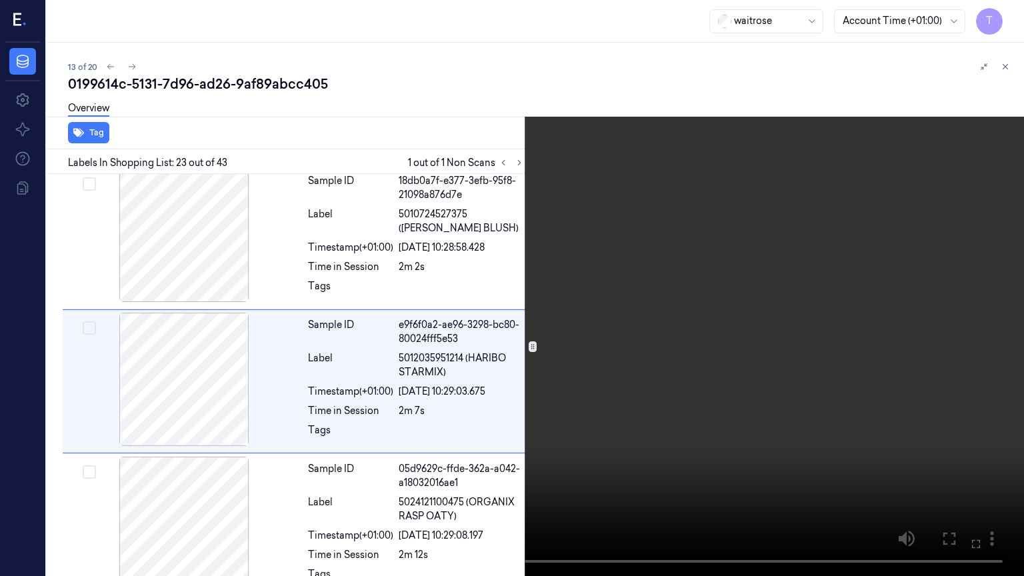
click at [0, 0] on icon at bounding box center [0, 0] width 0 height 0
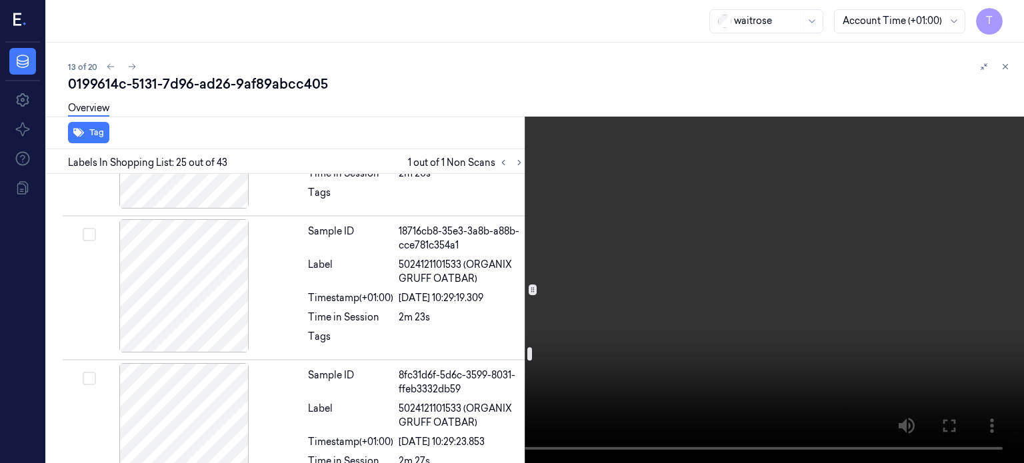
scroll to position [3704, 0]
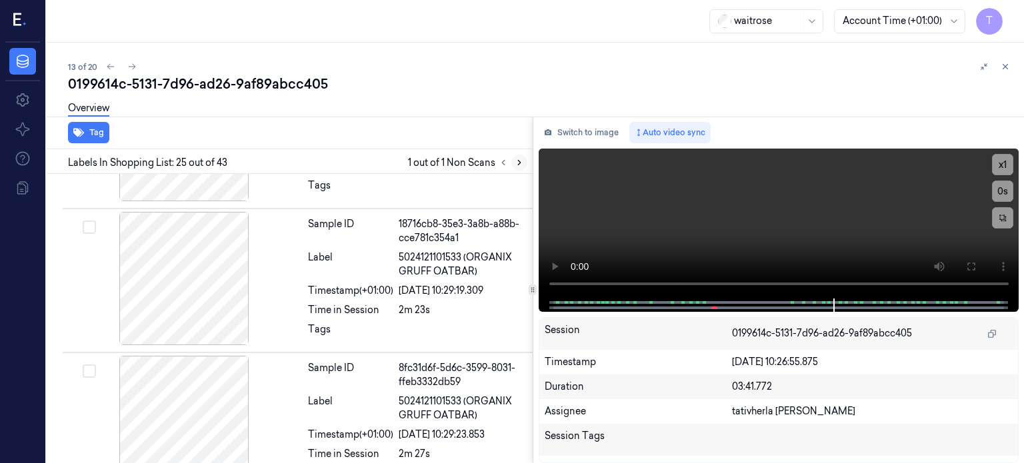
click at [515, 162] on icon at bounding box center [519, 162] width 9 height 9
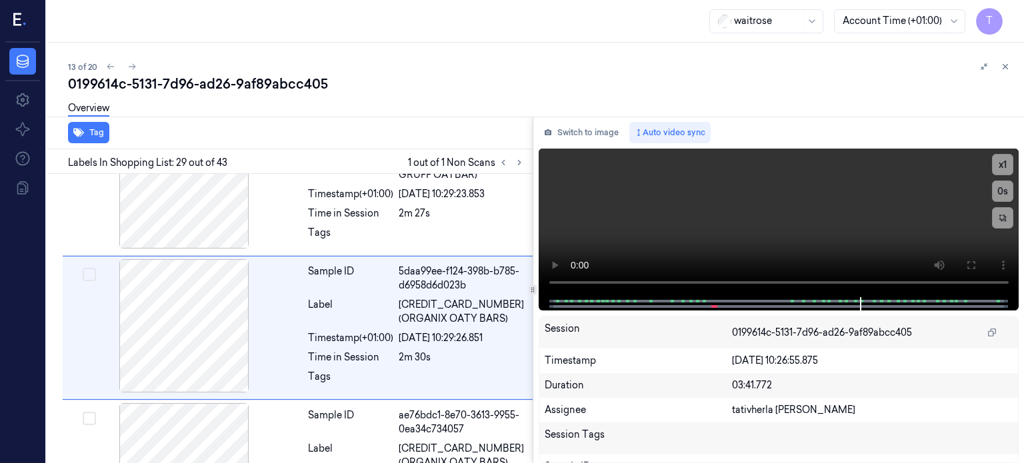
scroll to position [3946, 0]
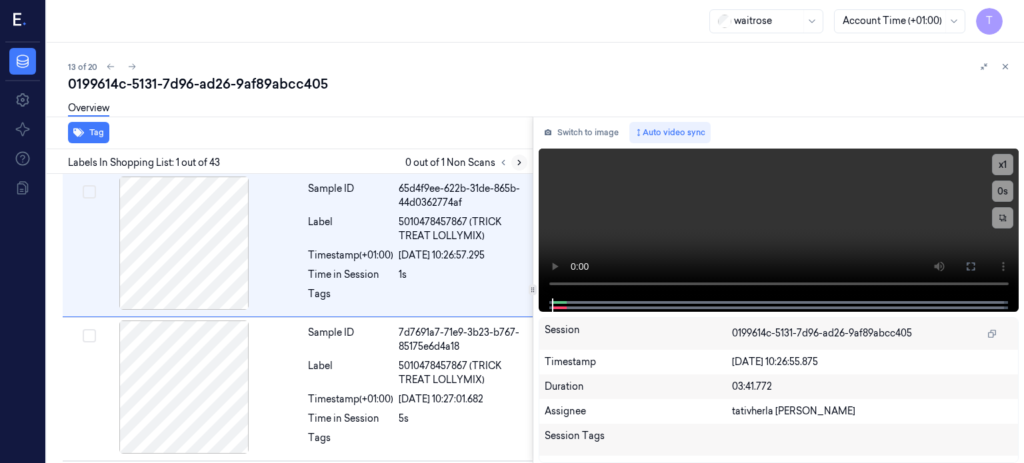
click at [519, 160] on icon at bounding box center [519, 162] width 9 height 9
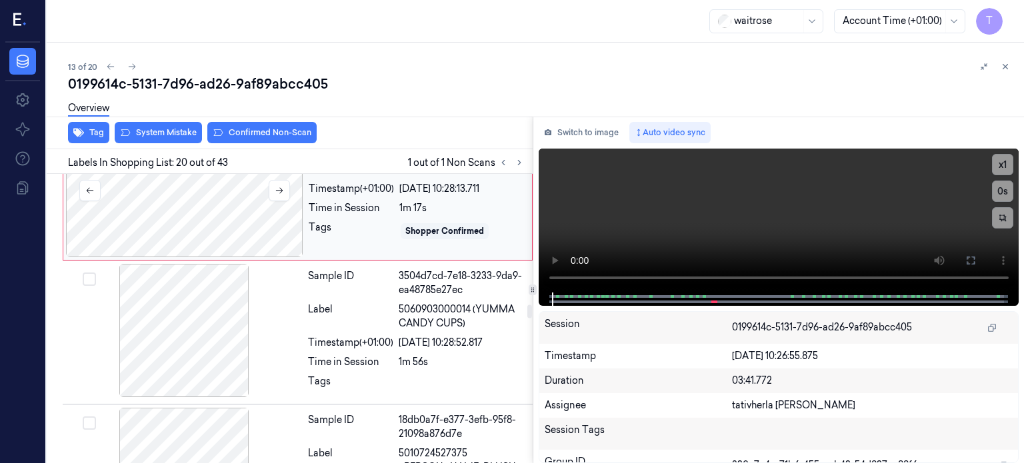
scroll to position [2921, 0]
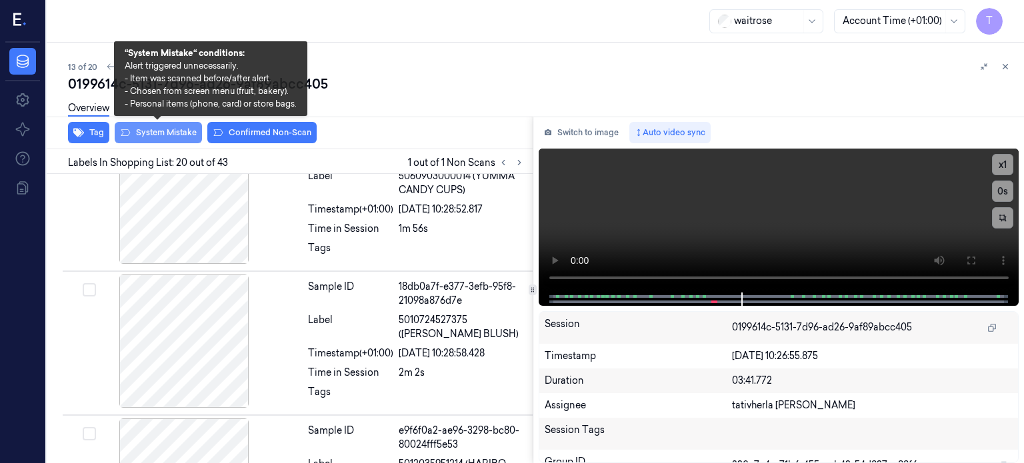
click at [163, 131] on button "System Mistake" at bounding box center [158, 132] width 87 height 21
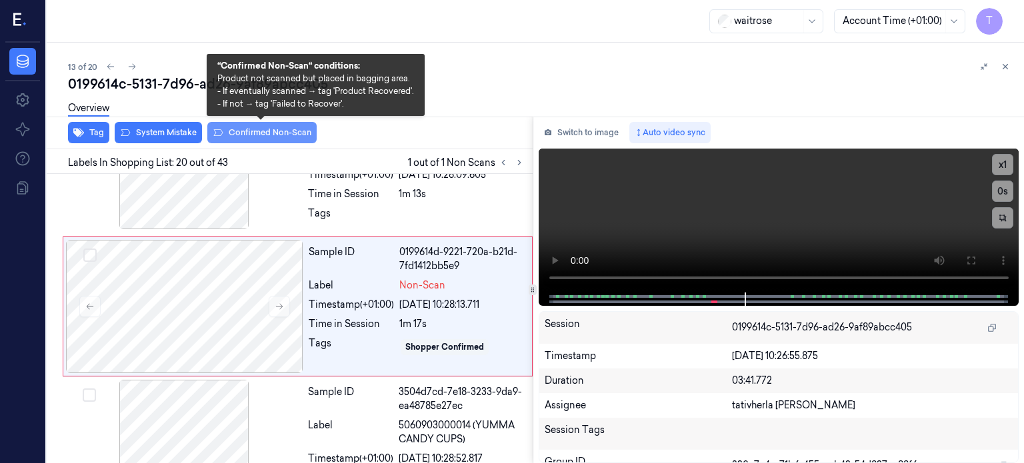
scroll to position [2658, 0]
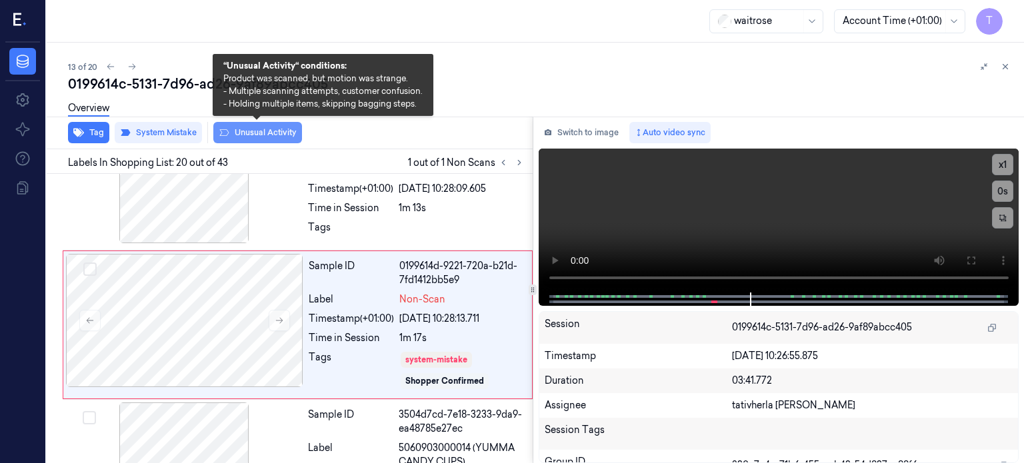
click at [267, 127] on button "Unusual Activity" at bounding box center [257, 132] width 89 height 21
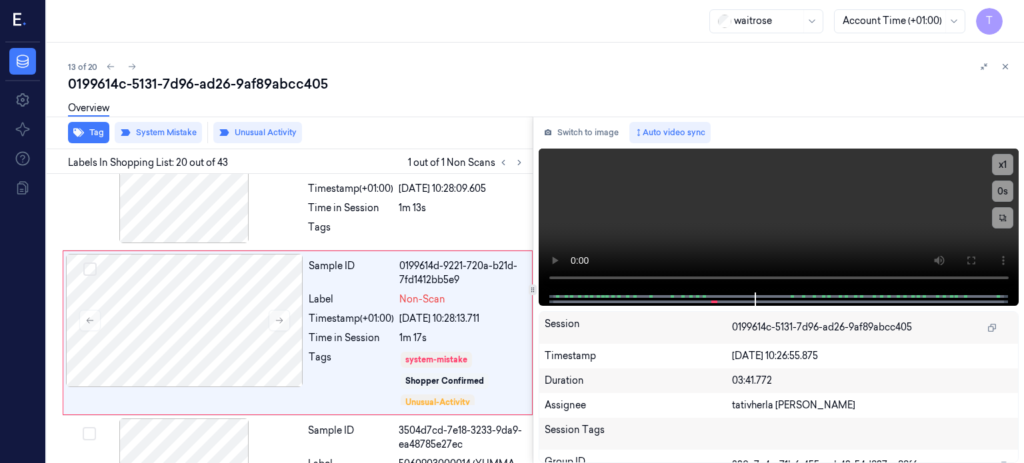
scroll to position [2667, 0]
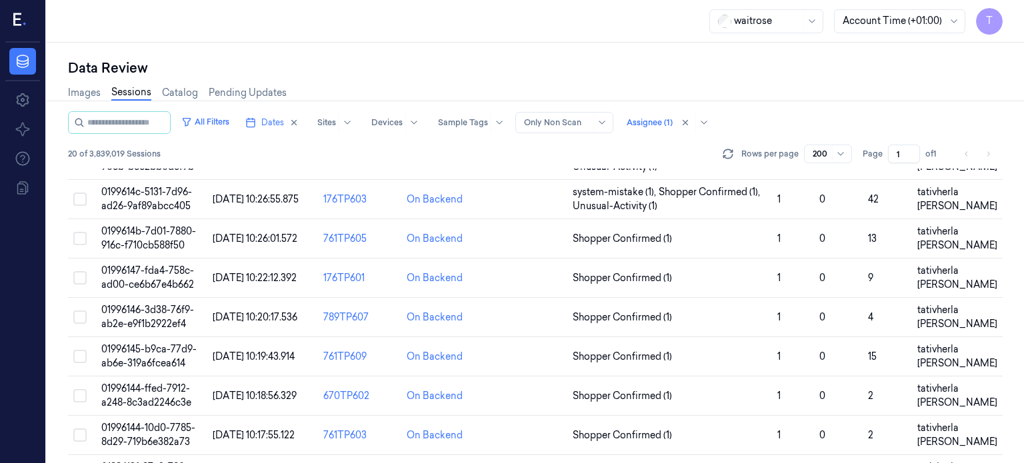
scroll to position [533, 0]
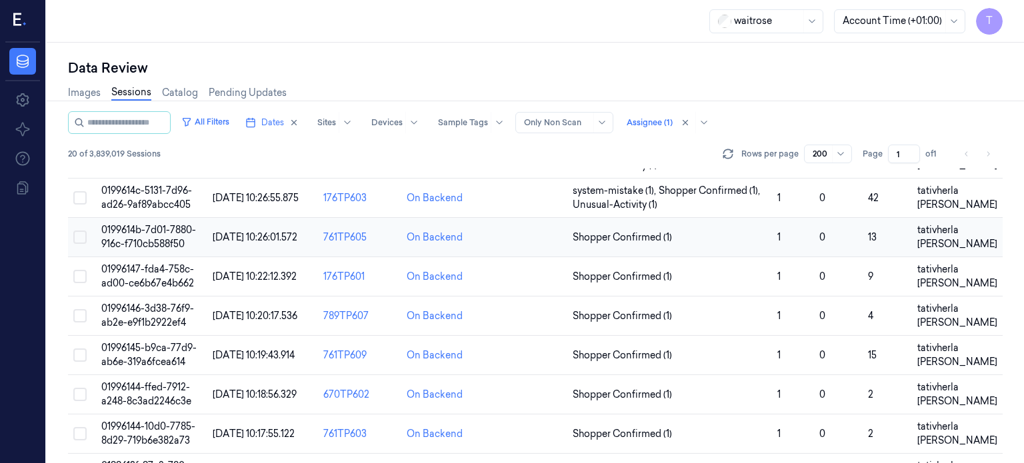
click at [160, 224] on span "0199614b-7d01-7880-916c-f710cb588f50" at bounding box center [148, 237] width 95 height 26
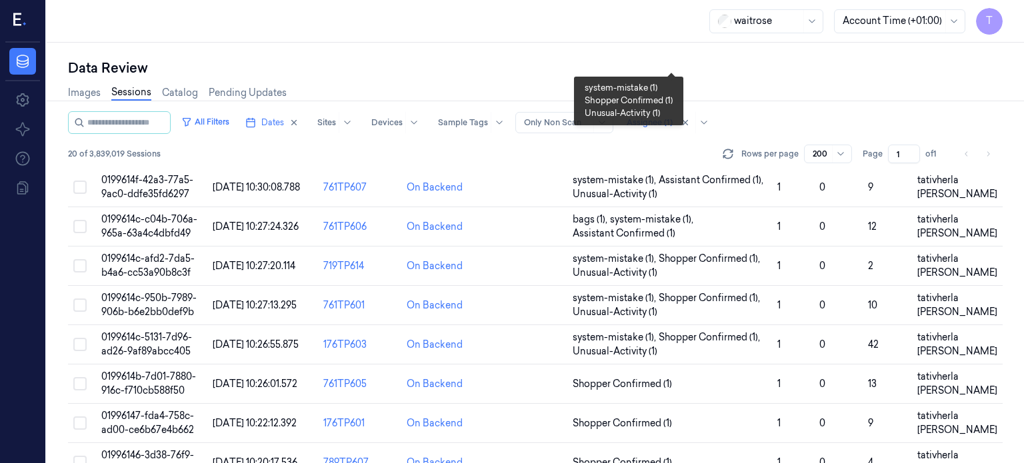
scroll to position [467, 0]
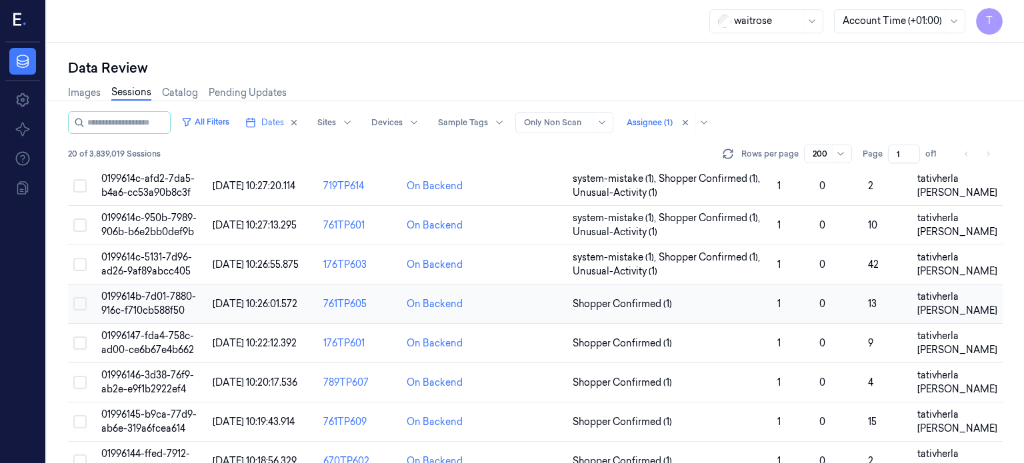
click at [149, 287] on td "0199614b-7d01-7880-916c-f710cb588f50" at bounding box center [151, 304] width 111 height 39
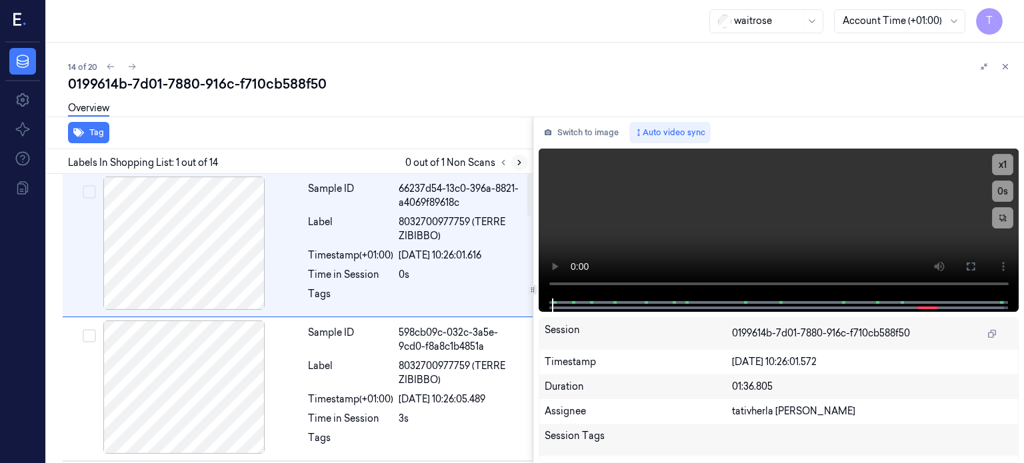
click at [515, 159] on icon at bounding box center [519, 162] width 9 height 9
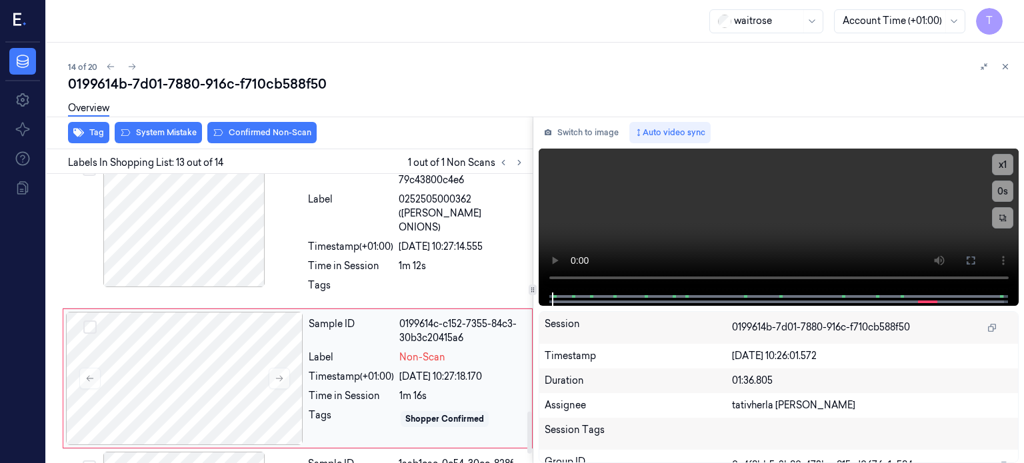
scroll to position [1715, 0]
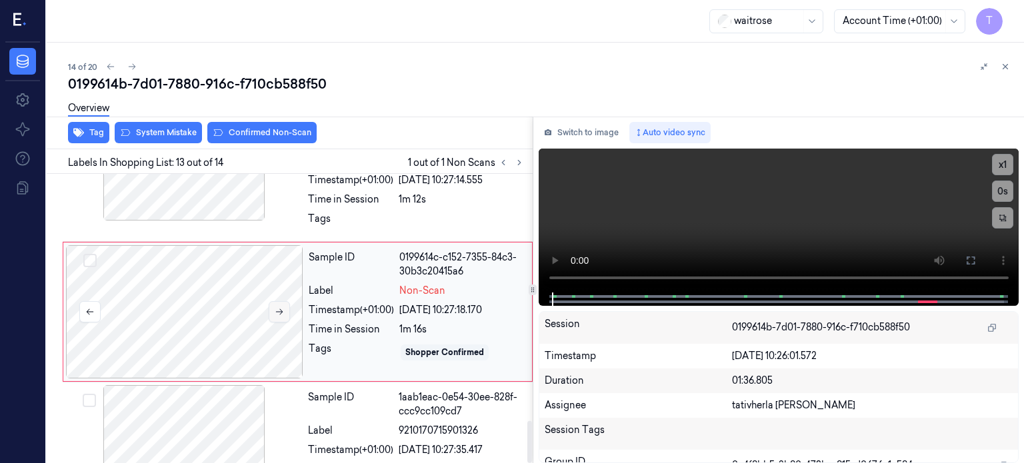
click at [280, 309] on icon at bounding box center [279, 312] width 7 height 6
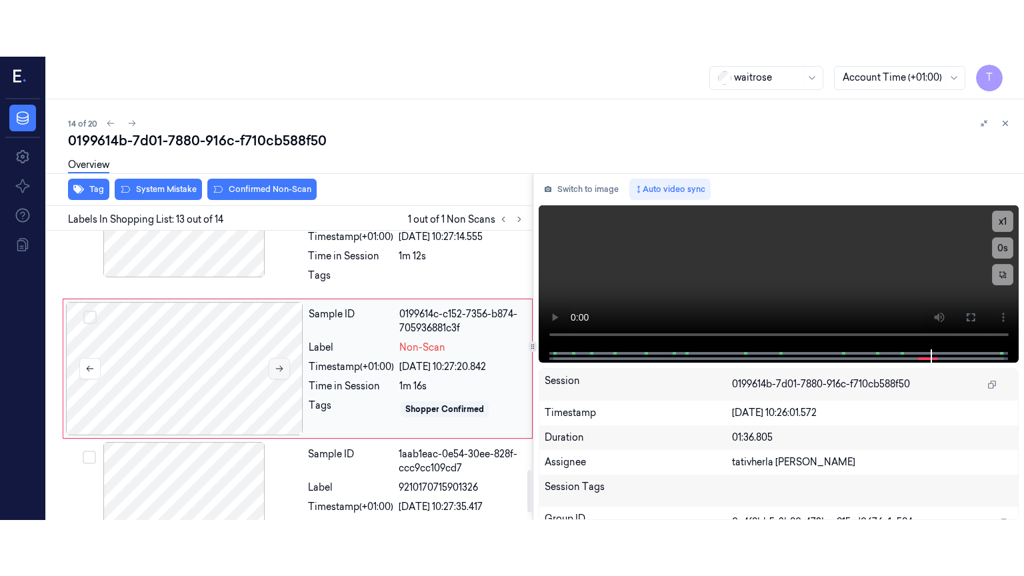
scroll to position [1648, 0]
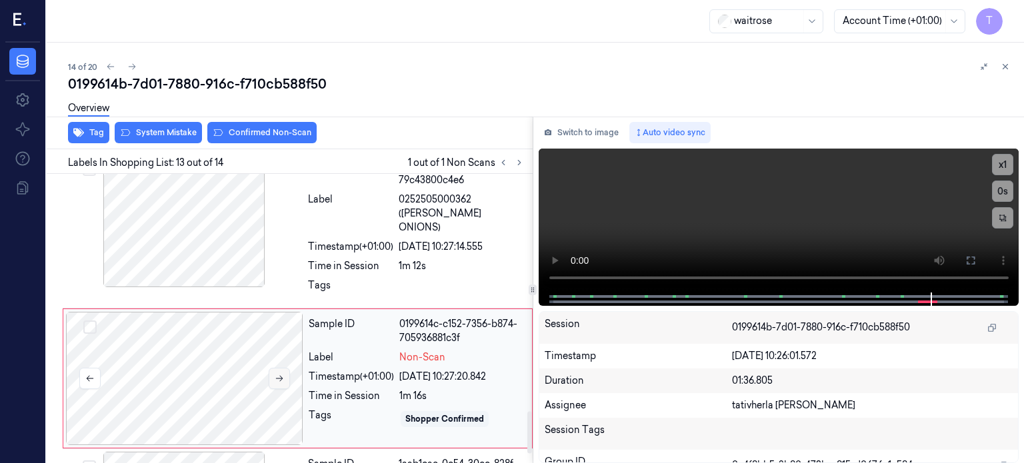
click at [283, 368] on button at bounding box center [279, 378] width 21 height 21
click at [275, 368] on button at bounding box center [279, 378] width 21 height 21
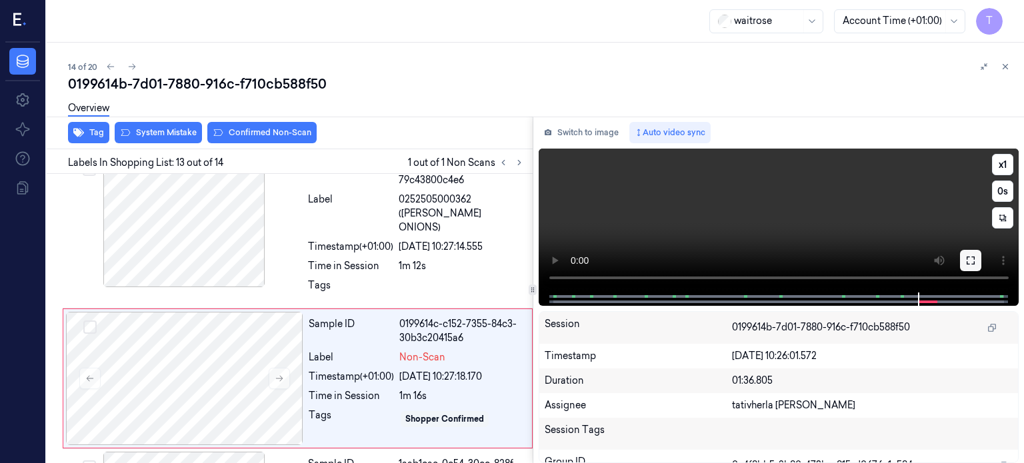
click at [968, 250] on button at bounding box center [970, 260] width 21 height 21
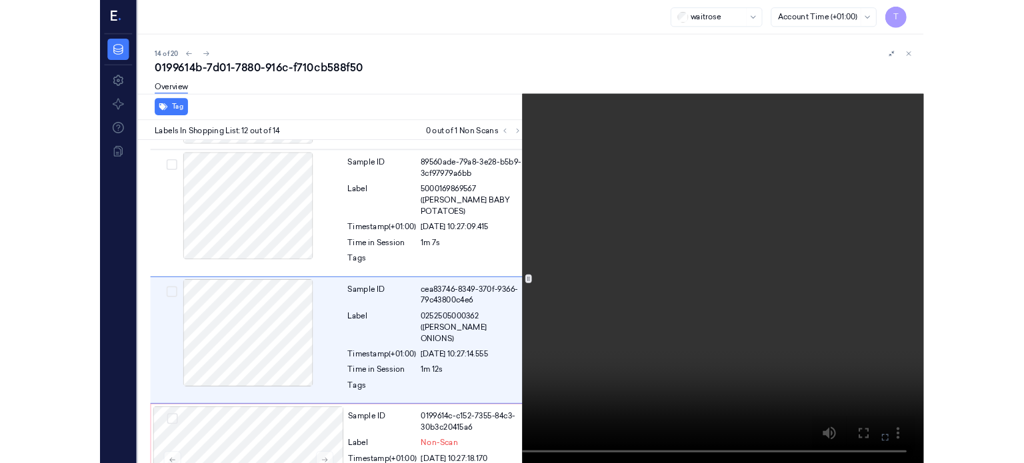
scroll to position [1450, 0]
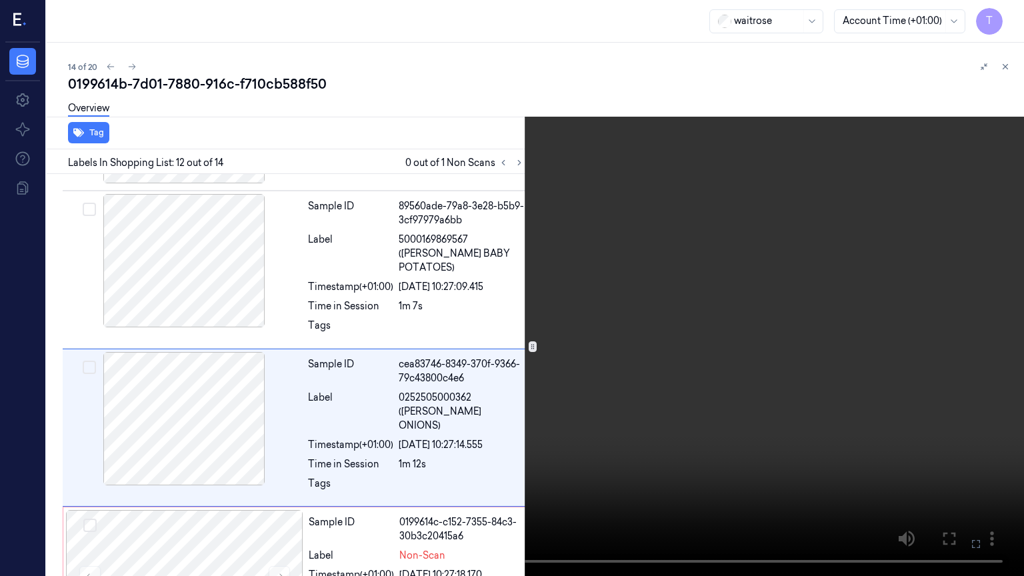
click at [0, 0] on icon at bounding box center [0, 0] width 0 height 0
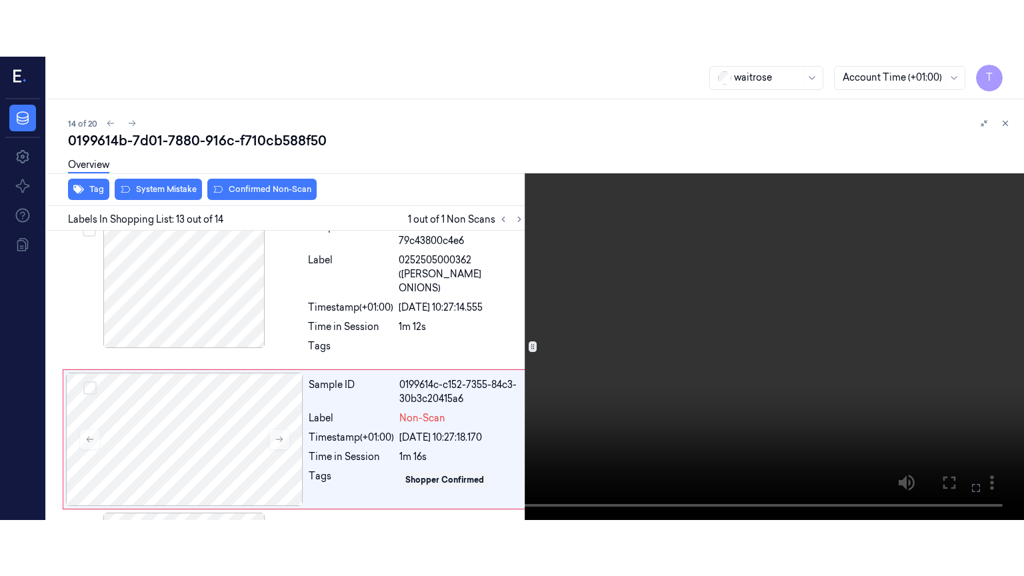
scroll to position [1648, 0]
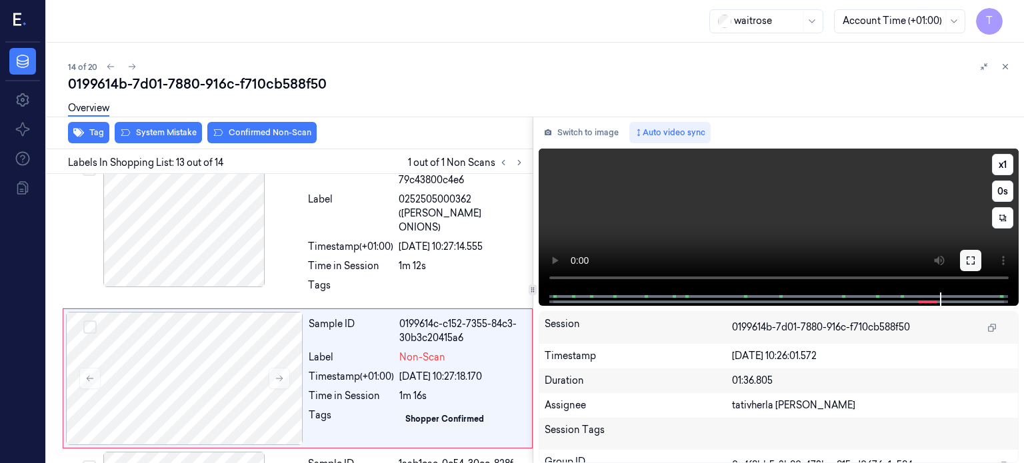
click at [968, 256] on icon at bounding box center [970, 260] width 11 height 11
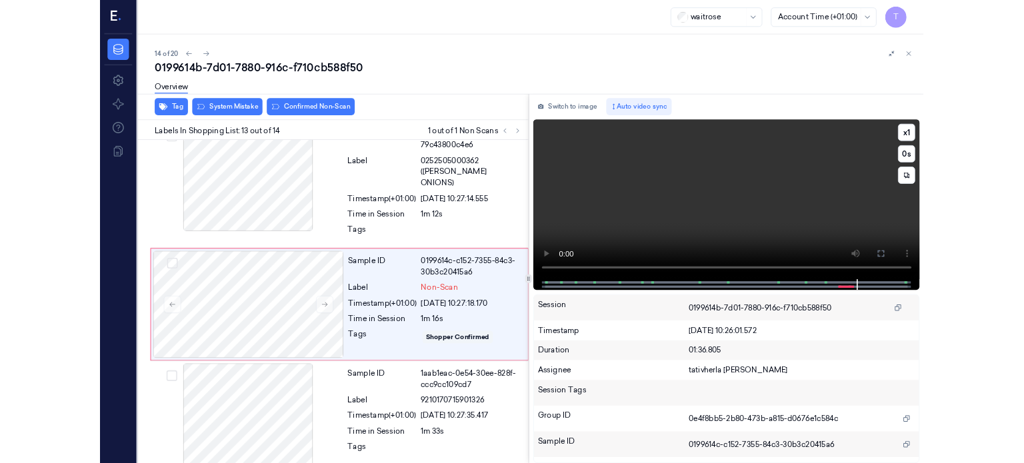
scroll to position [1605, 0]
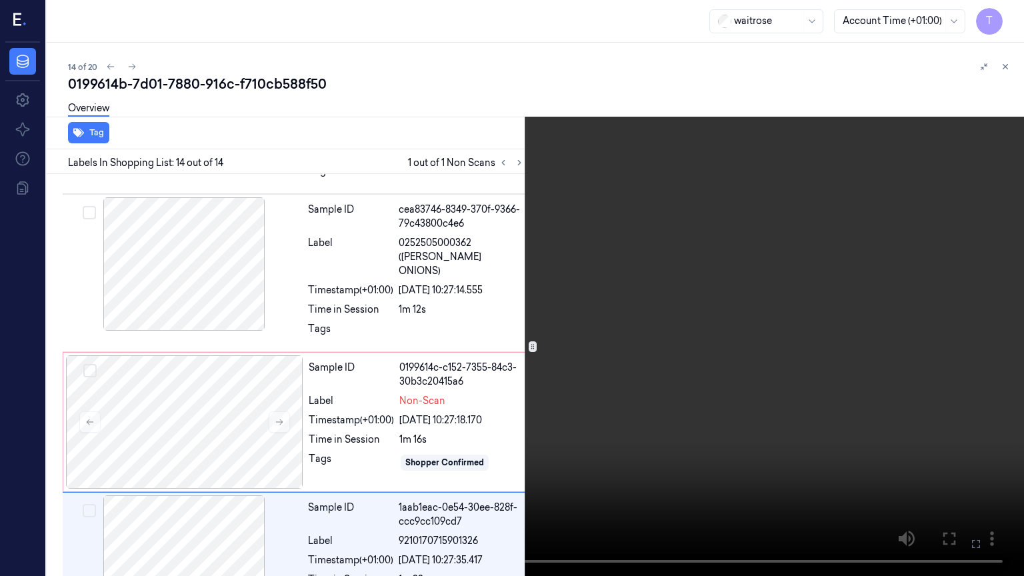
click at [0, 0] on icon at bounding box center [0, 0] width 0 height 0
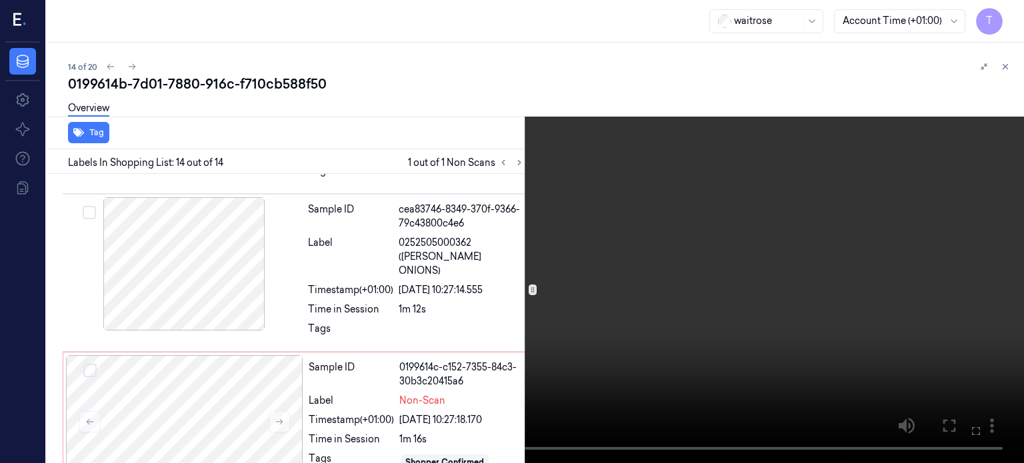
scroll to position [1648, 0]
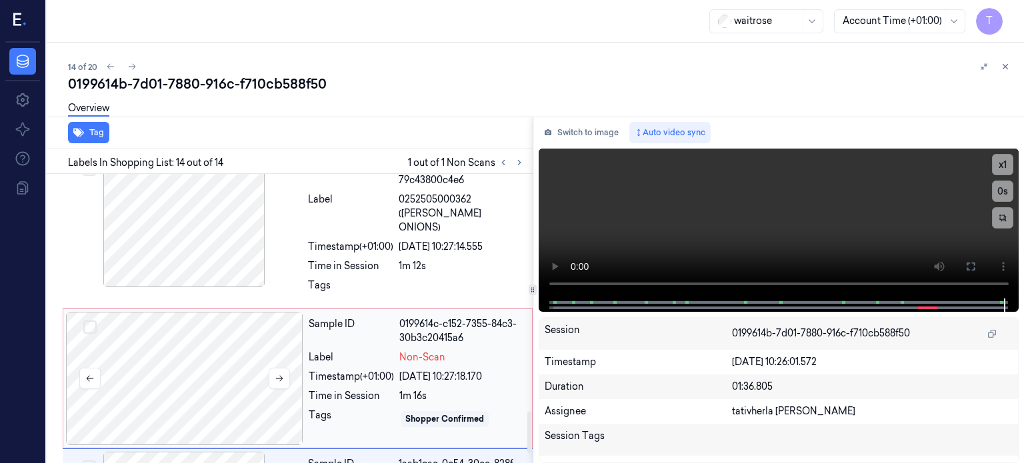
click at [219, 332] on div at bounding box center [184, 378] width 237 height 133
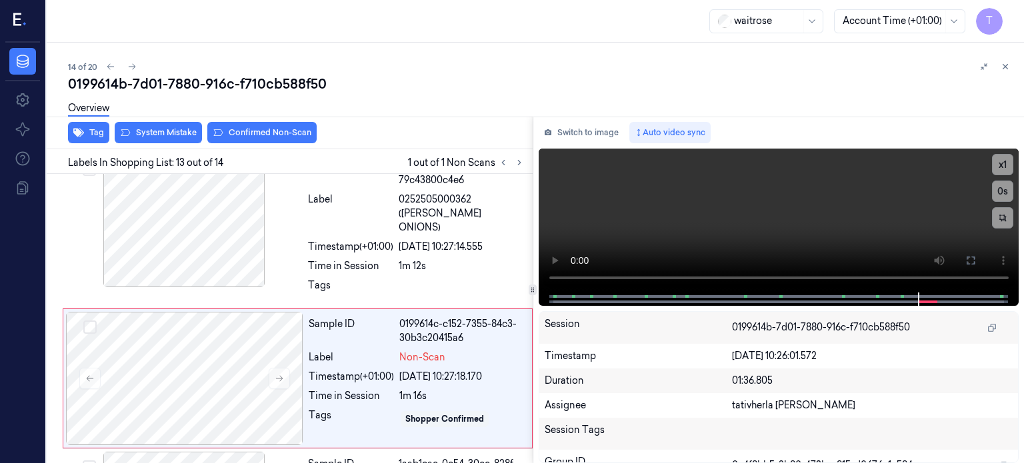
click at [156, 124] on div "Overview" at bounding box center [540, 110] width 945 height 34
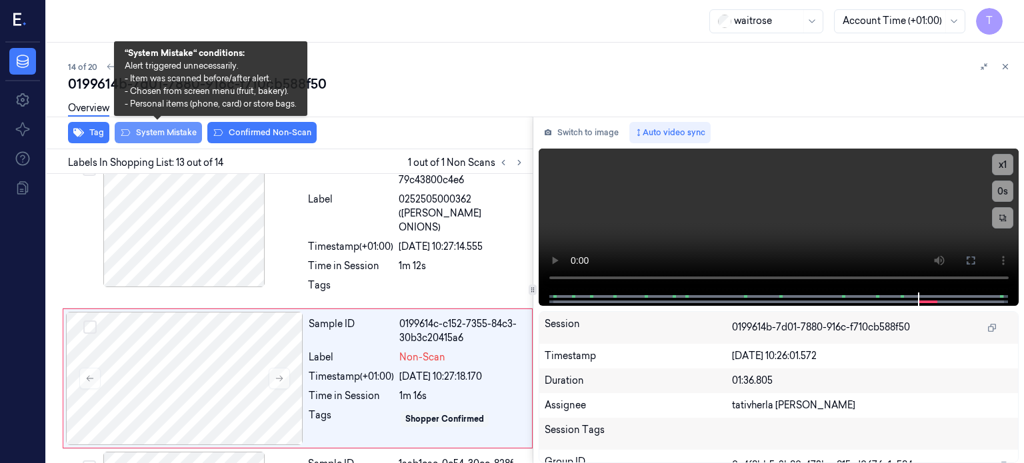
click at [155, 133] on button "System Mistake" at bounding box center [158, 132] width 87 height 21
click at [159, 132] on button "System Mistake" at bounding box center [158, 132] width 87 height 21
click at [173, 131] on button "System Mistake" at bounding box center [158, 132] width 87 height 21
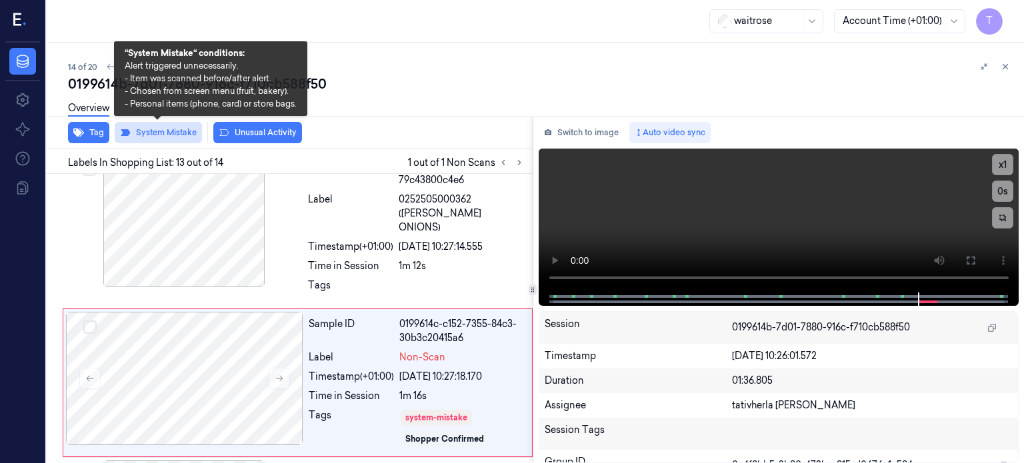
scroll to position [1653, 0]
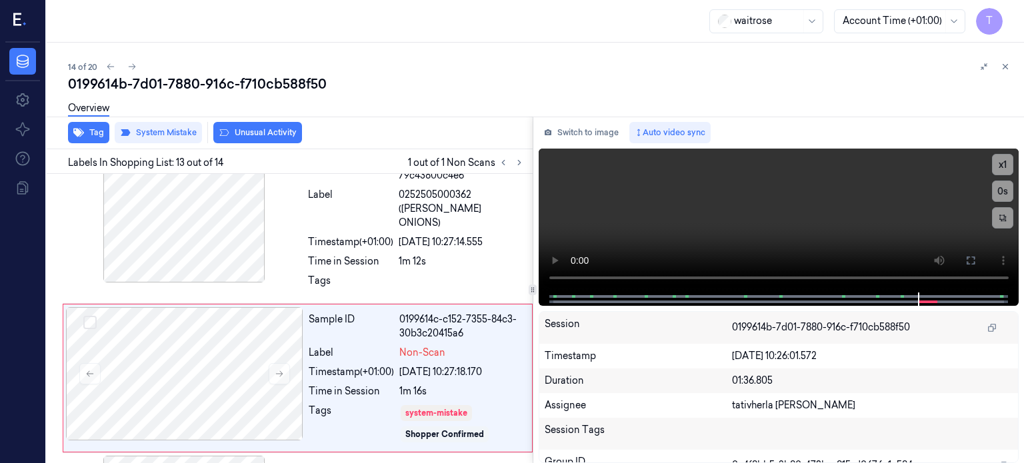
click at [259, 133] on button "Unusual Activity" at bounding box center [257, 132] width 89 height 21
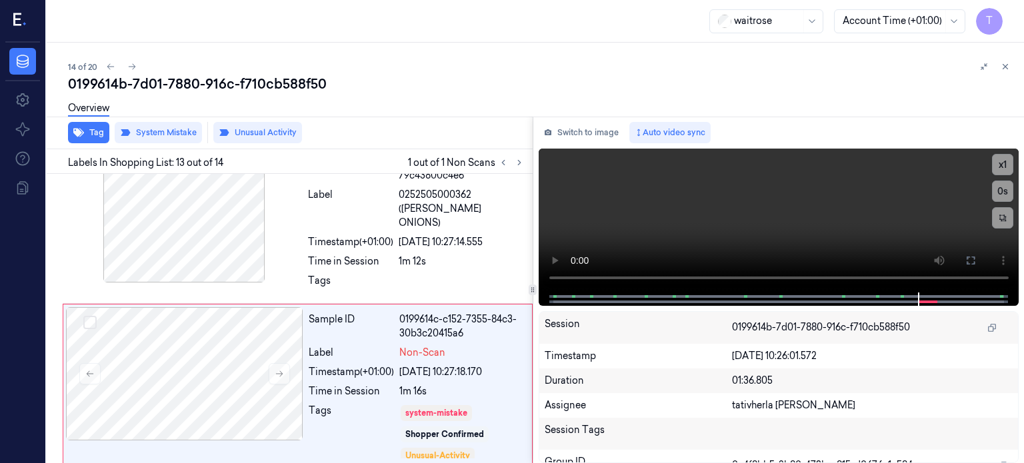
scroll to position [1661, 0]
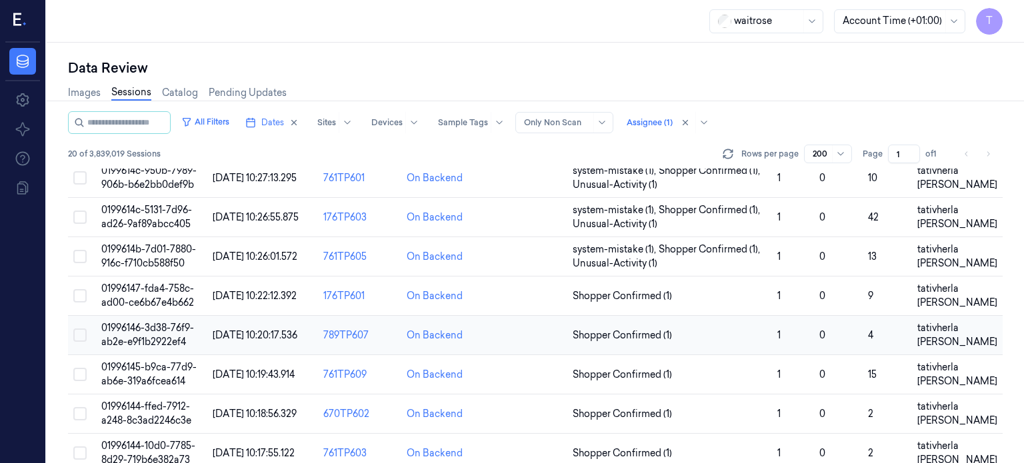
scroll to position [533, 0]
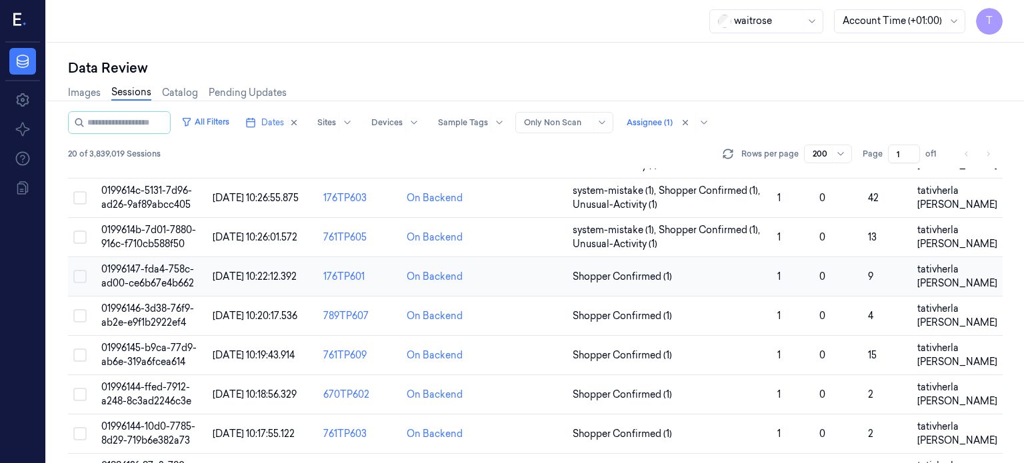
click at [145, 263] on span "01996147-fda4-758c-ad00-ce6b67e4b662" at bounding box center [147, 276] width 93 height 26
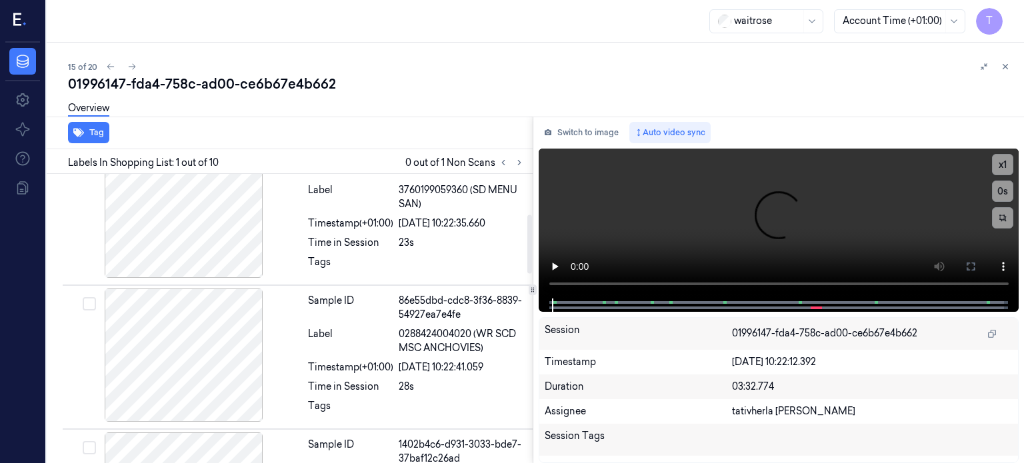
scroll to position [200, 0]
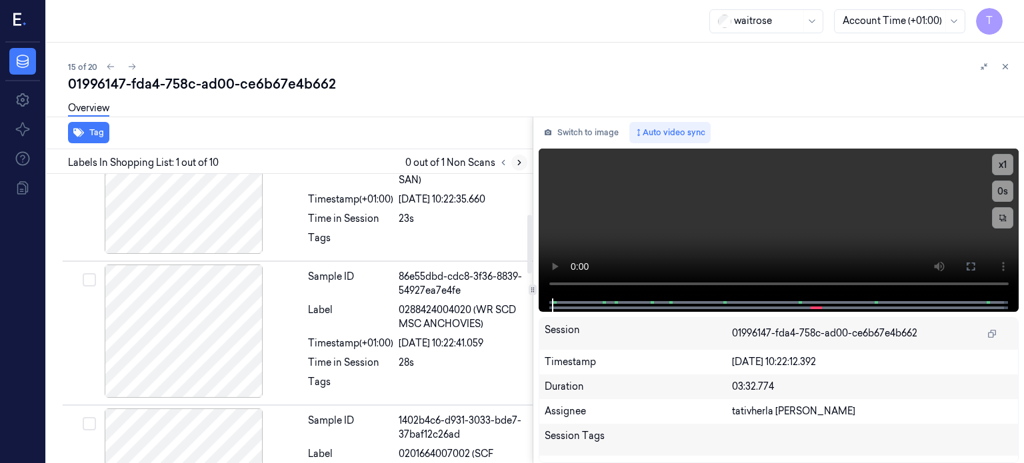
click at [515, 156] on button at bounding box center [519, 163] width 16 height 16
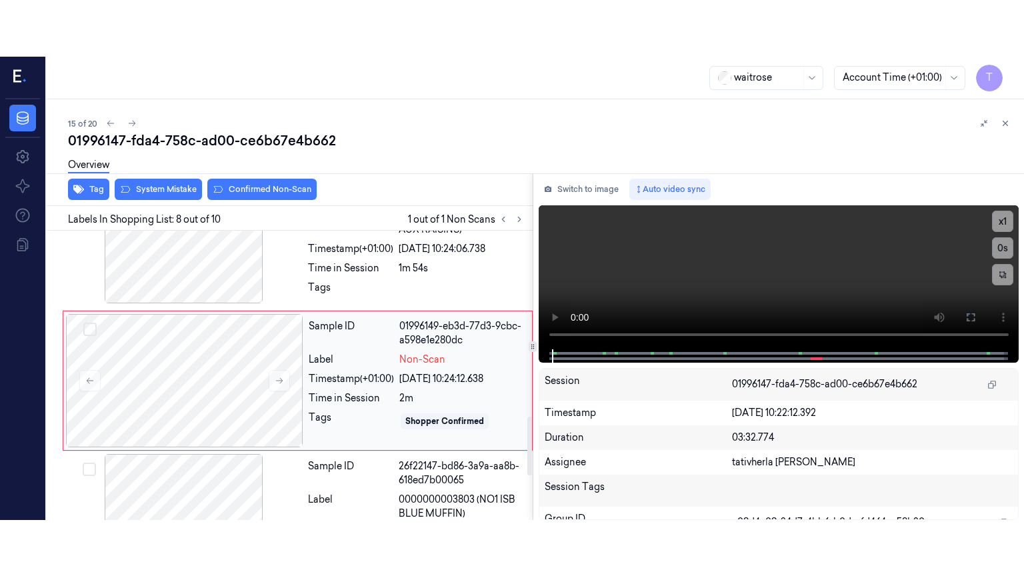
scroll to position [930, 0]
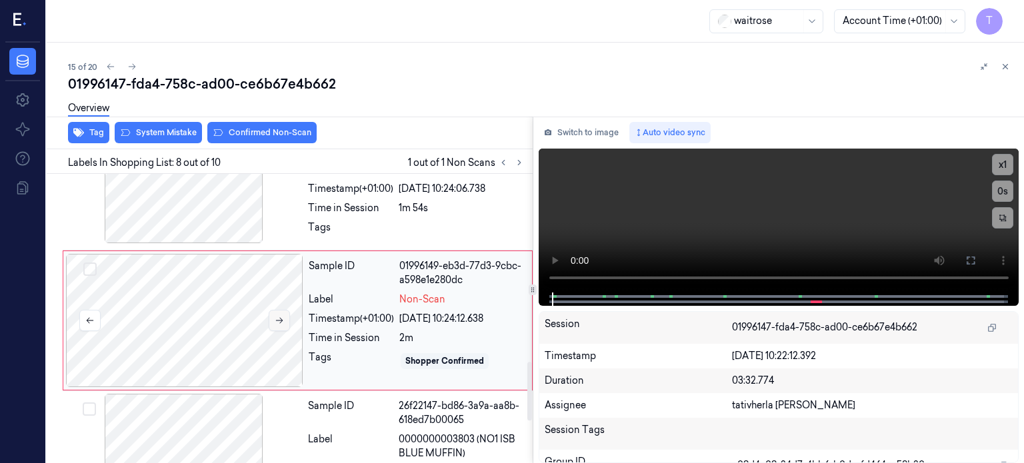
click at [283, 318] on icon at bounding box center [279, 320] width 9 height 9
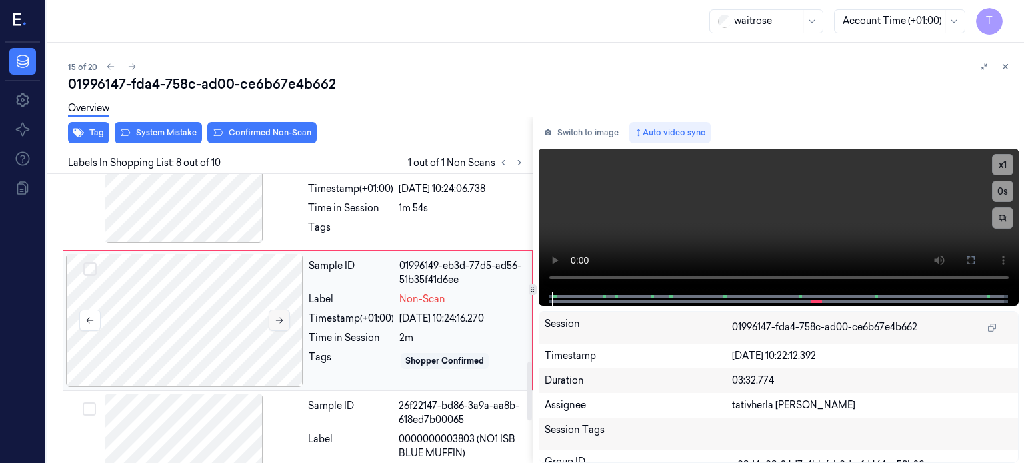
click at [283, 318] on icon at bounding box center [279, 320] width 9 height 9
click at [282, 318] on icon at bounding box center [279, 321] width 7 height 6
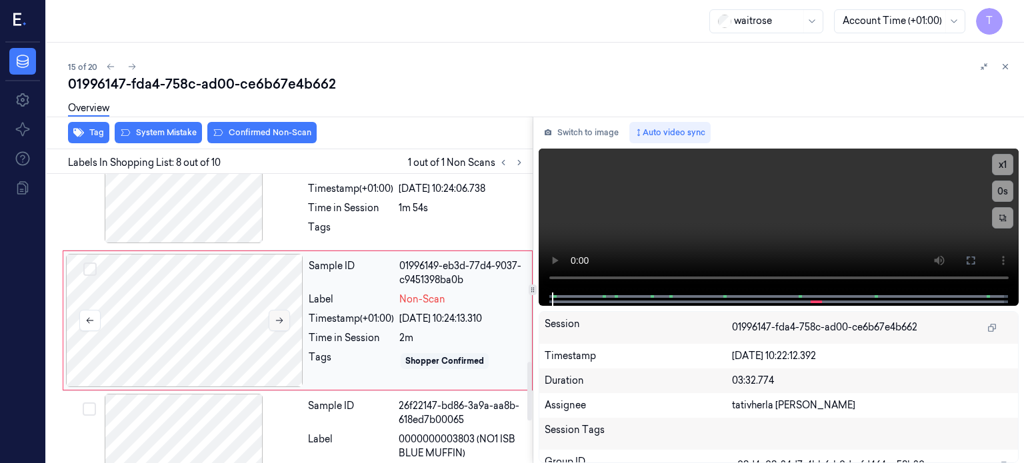
click at [282, 318] on icon at bounding box center [279, 321] width 7 height 6
click at [970, 259] on icon at bounding box center [970, 260] width 11 height 11
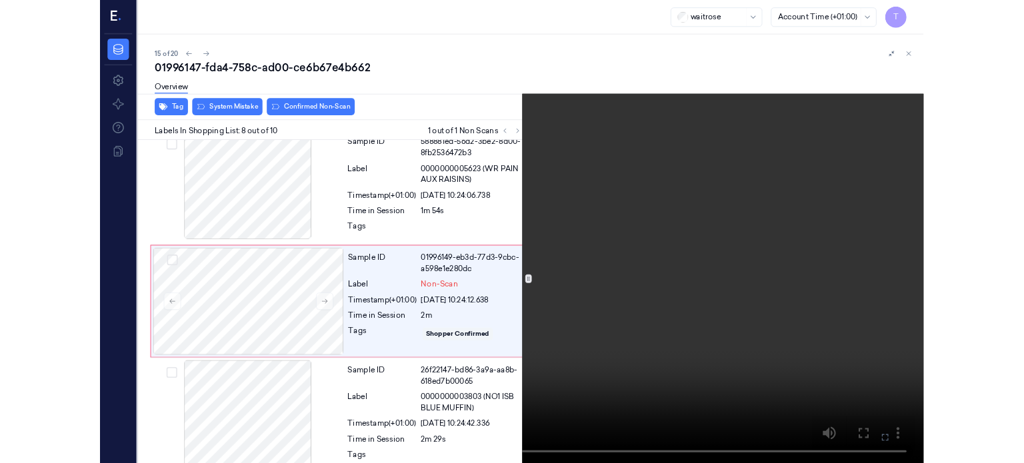
scroll to position [874, 0]
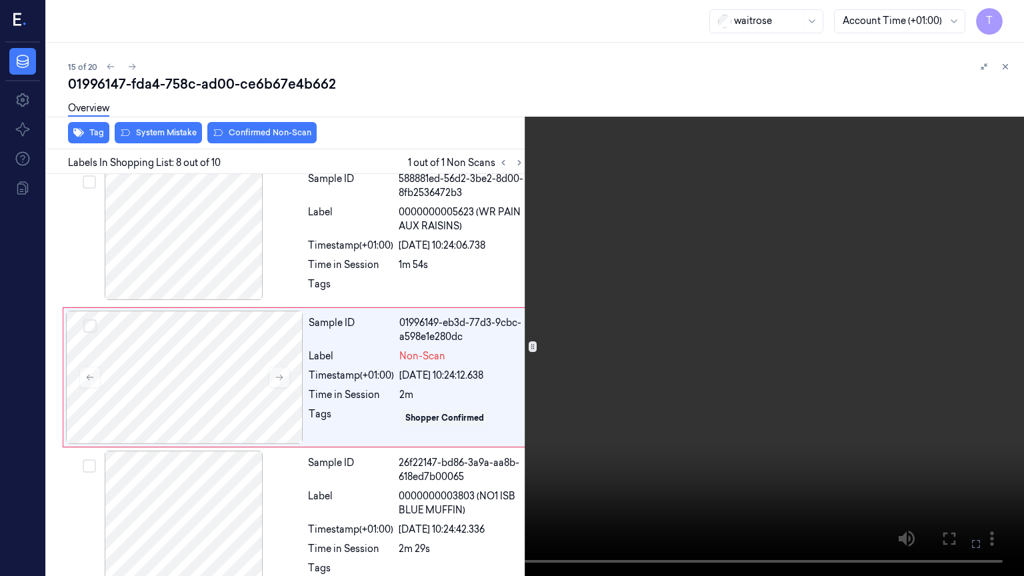
click at [0, 0] on icon at bounding box center [0, 0] width 0 height 0
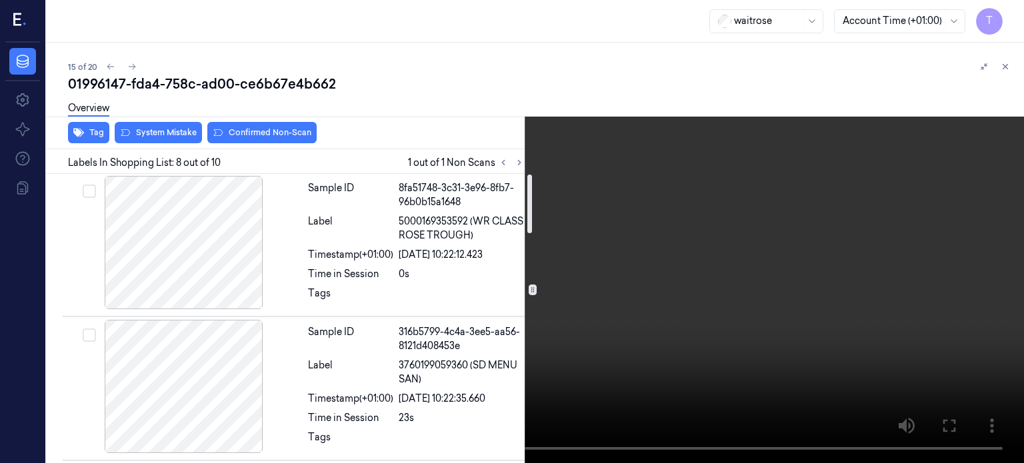
scroll to position [0, 0]
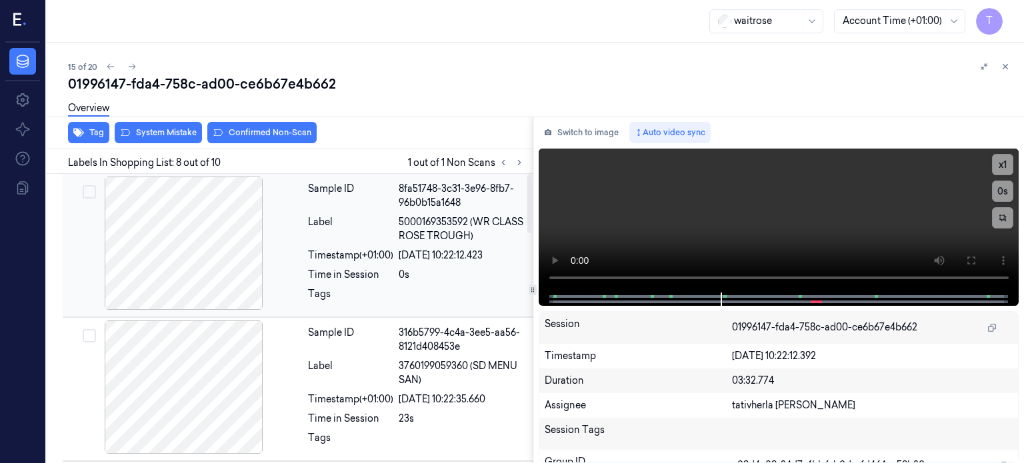
click at [199, 245] on div at bounding box center [183, 243] width 237 height 133
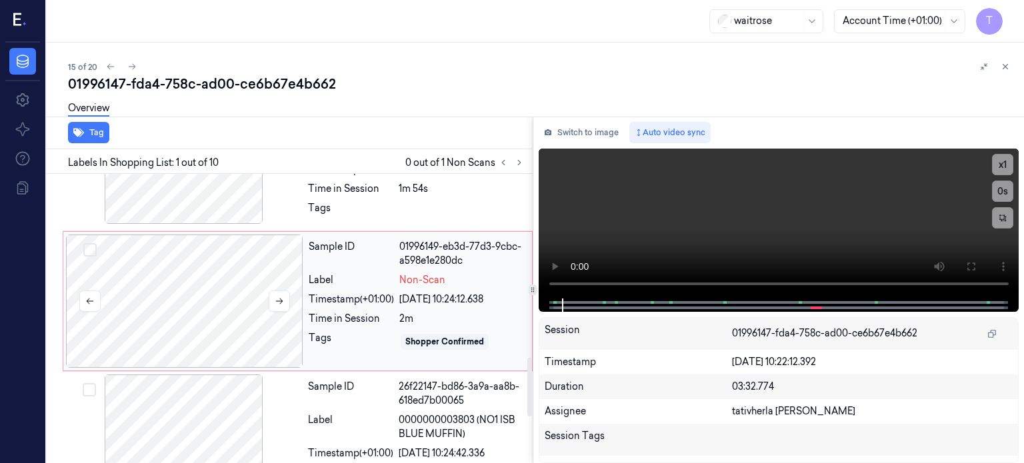
scroll to position [866, 0]
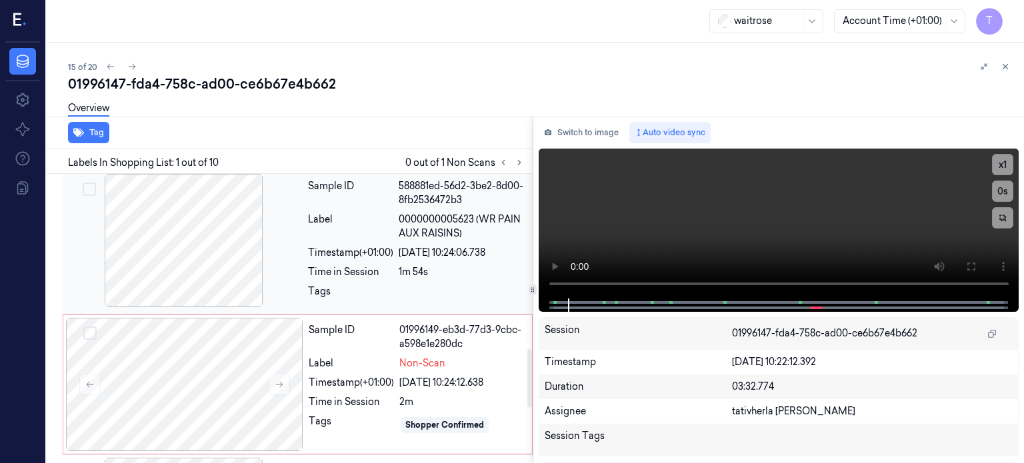
click at [193, 236] on div at bounding box center [183, 240] width 237 height 133
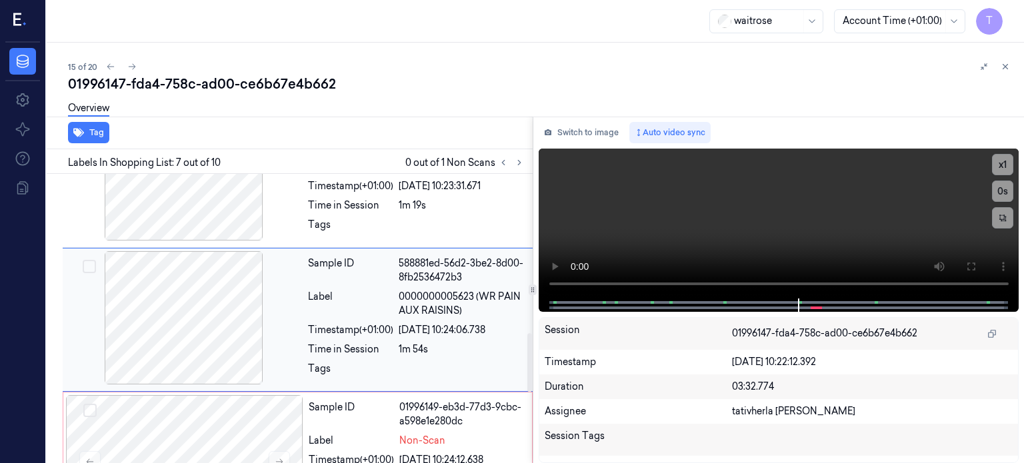
scroll to position [722, 0]
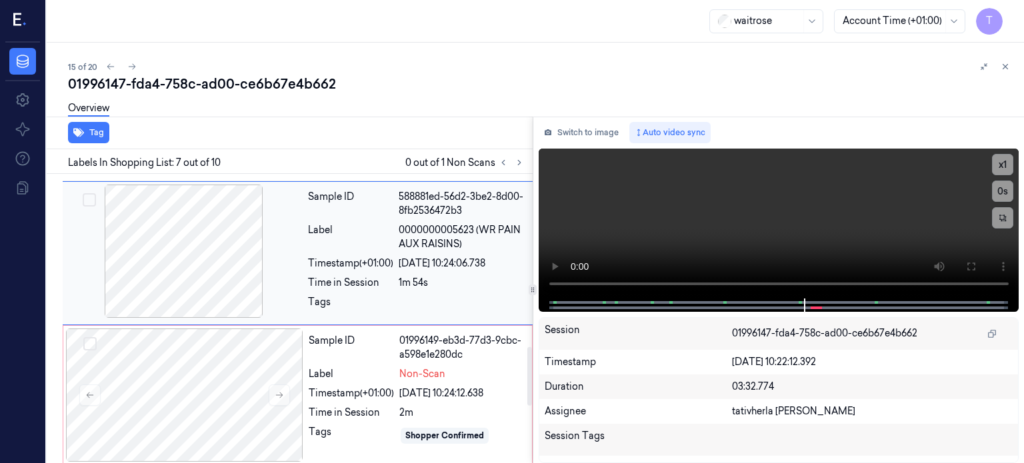
click at [188, 238] on div at bounding box center [183, 251] width 237 height 133
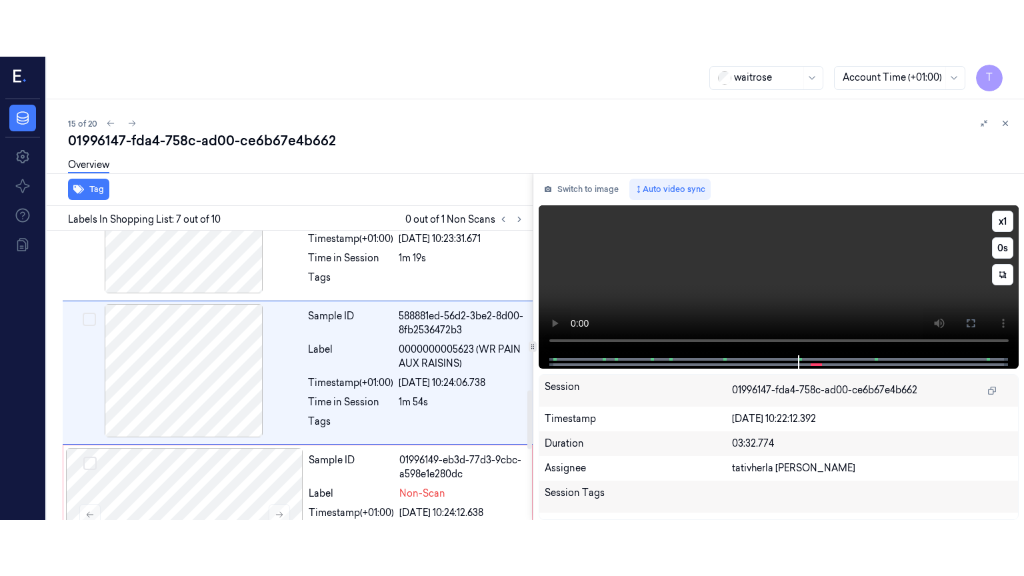
scroll to position [788, 0]
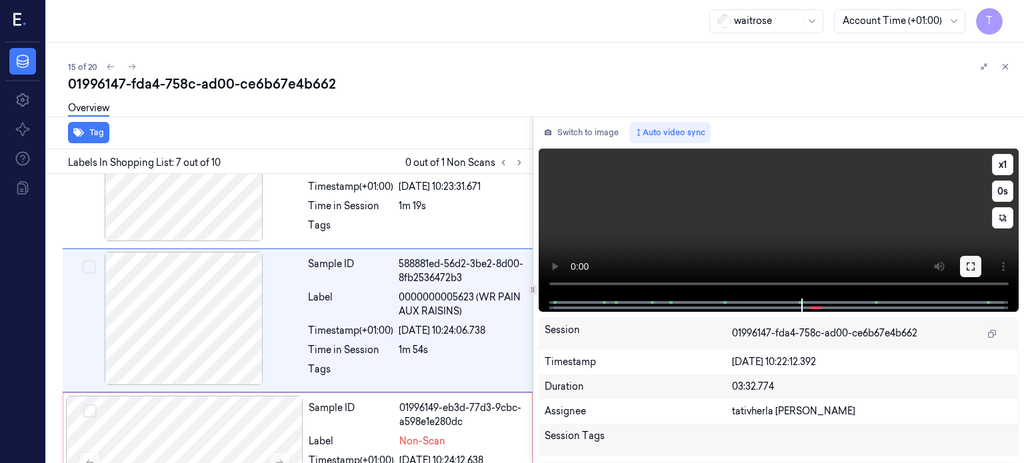
click at [971, 271] on icon at bounding box center [970, 266] width 11 height 11
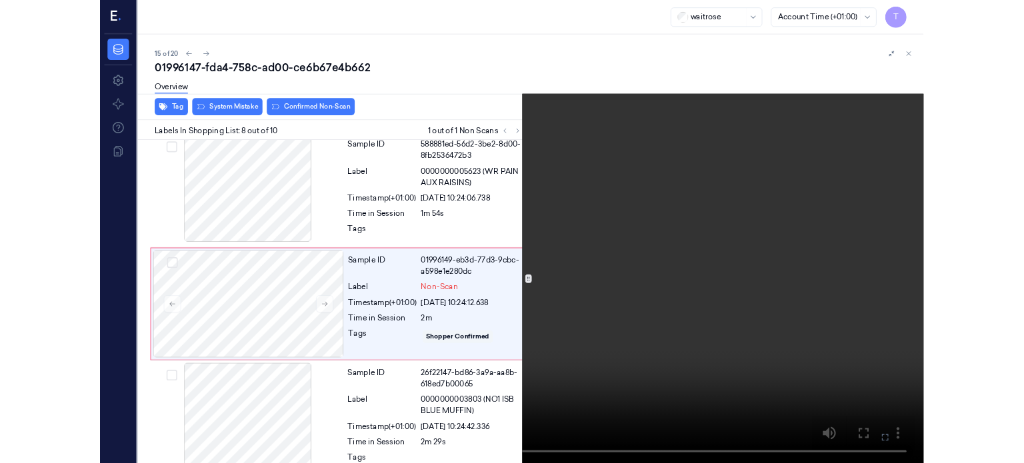
scroll to position [874, 0]
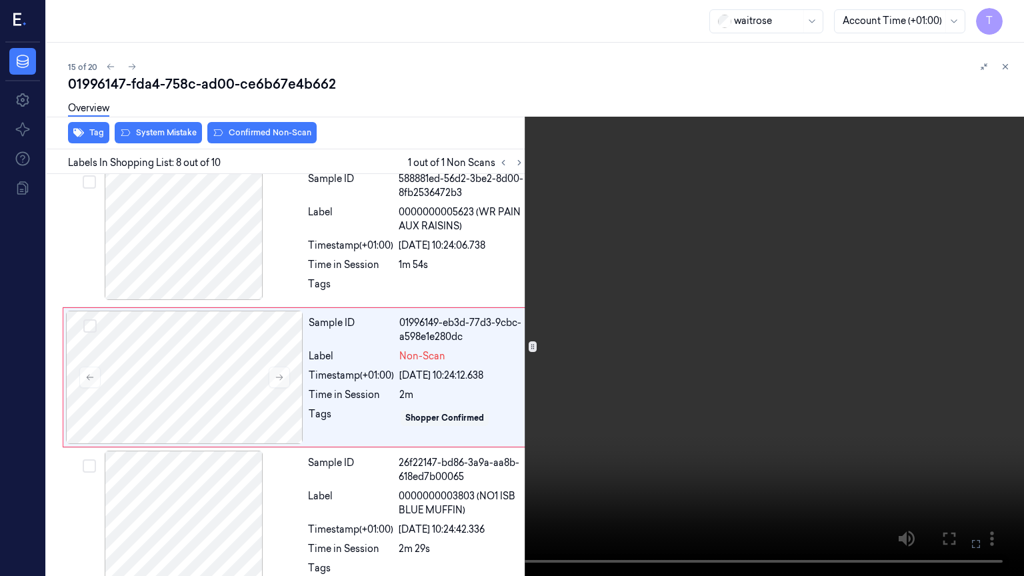
click at [0, 0] on icon at bounding box center [0, 0] width 0 height 0
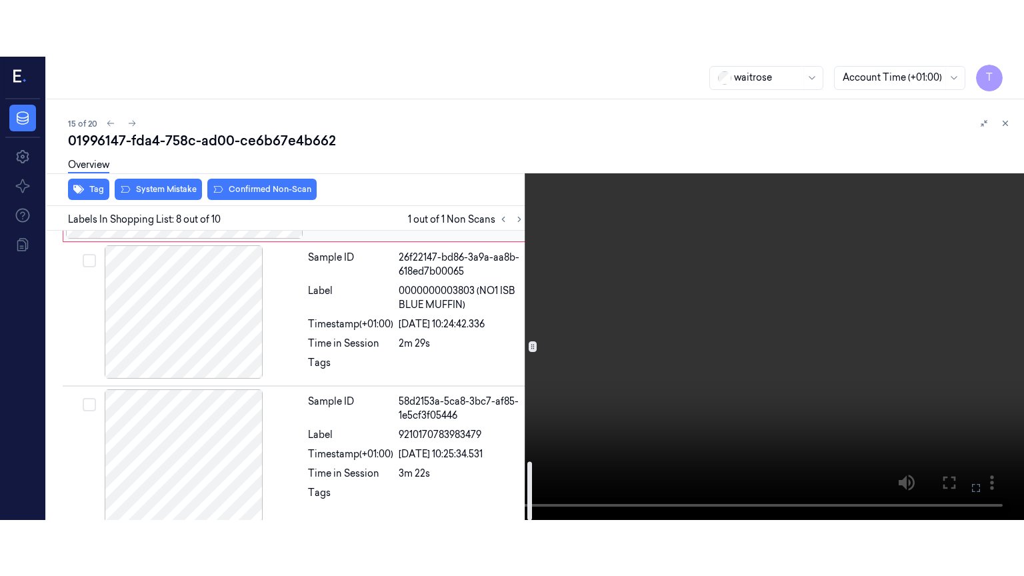
scroll to position [1143, 0]
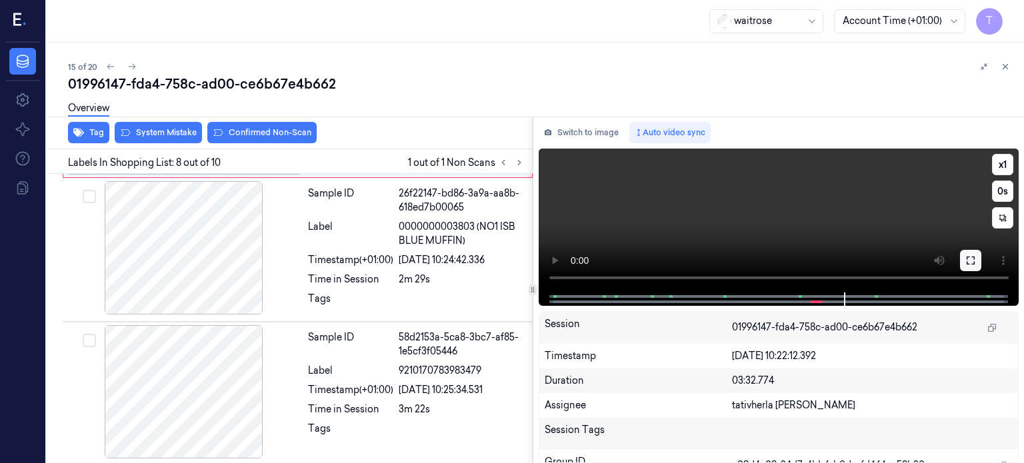
click at [978, 255] on button at bounding box center [970, 260] width 21 height 21
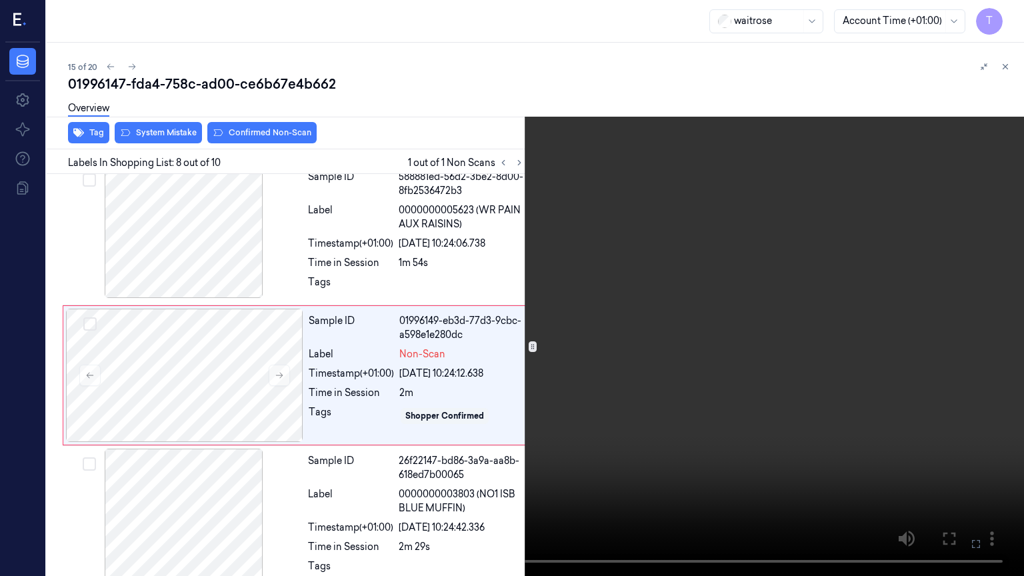
scroll to position [874, 0]
drag, startPoint x: 712, startPoint y: 575, endPoint x: 977, endPoint y: 397, distance: 318.9
click at [977, 397] on video at bounding box center [512, 288] width 1024 height 576
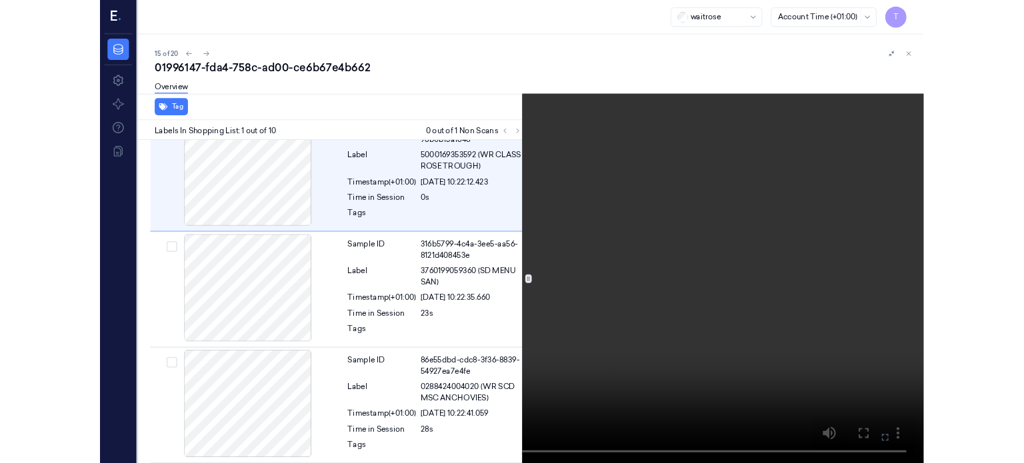
scroll to position [0, 0]
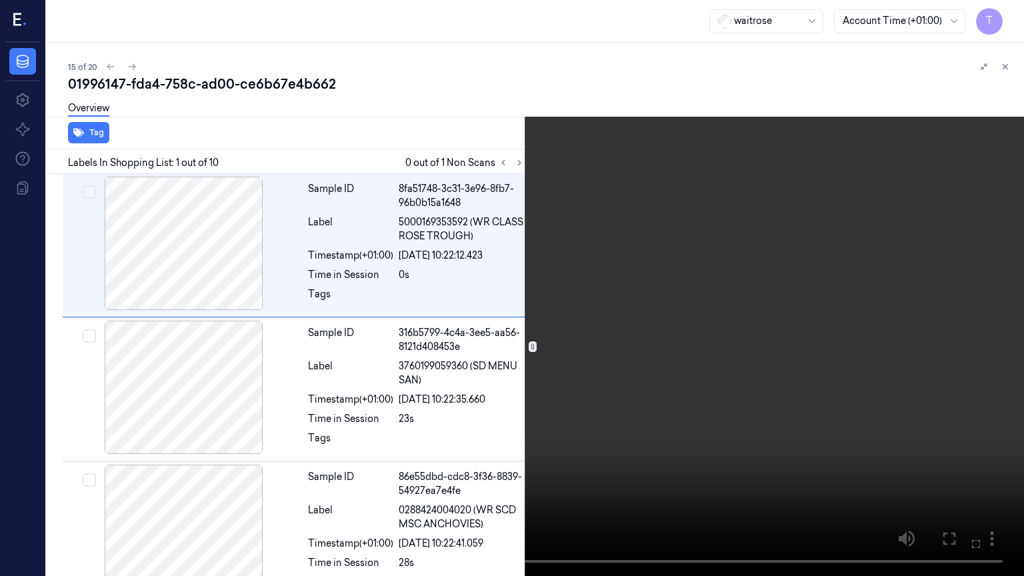
click at [0, 0] on icon at bounding box center [0, 0] width 0 height 0
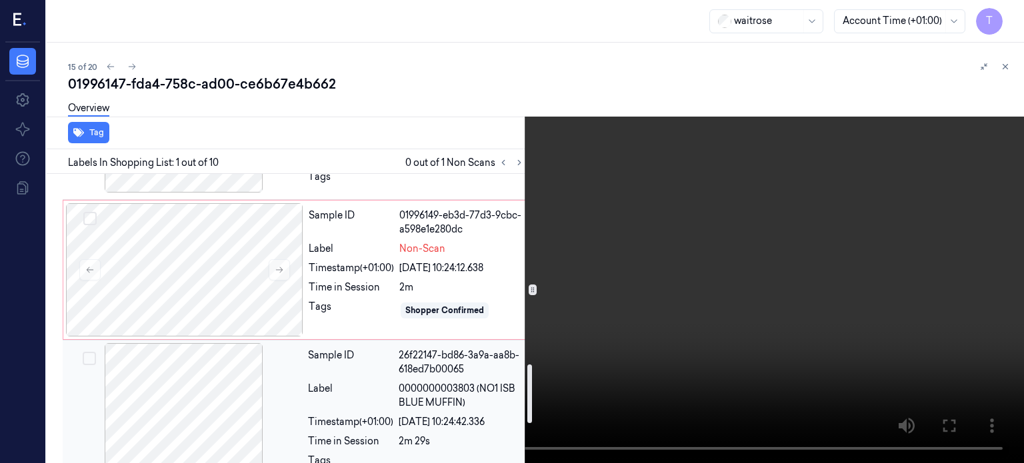
scroll to position [943, 0]
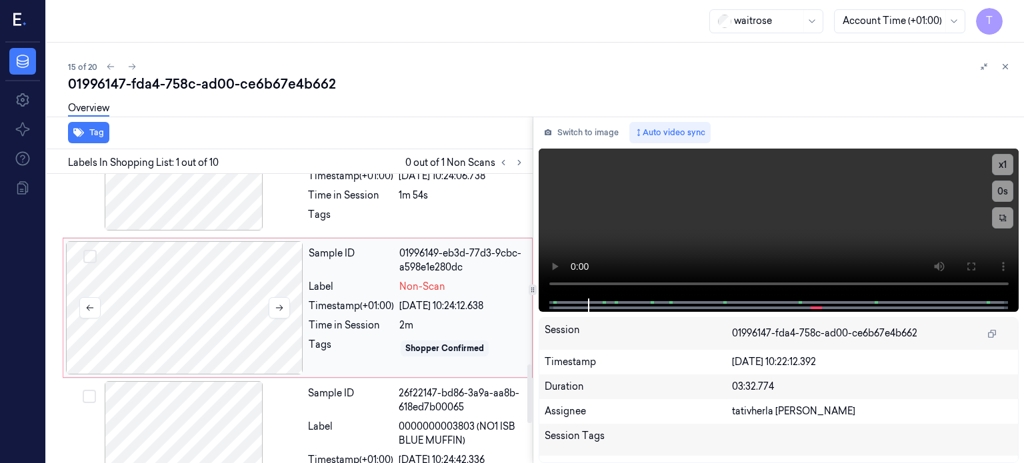
click at [222, 287] on div at bounding box center [184, 307] width 237 height 133
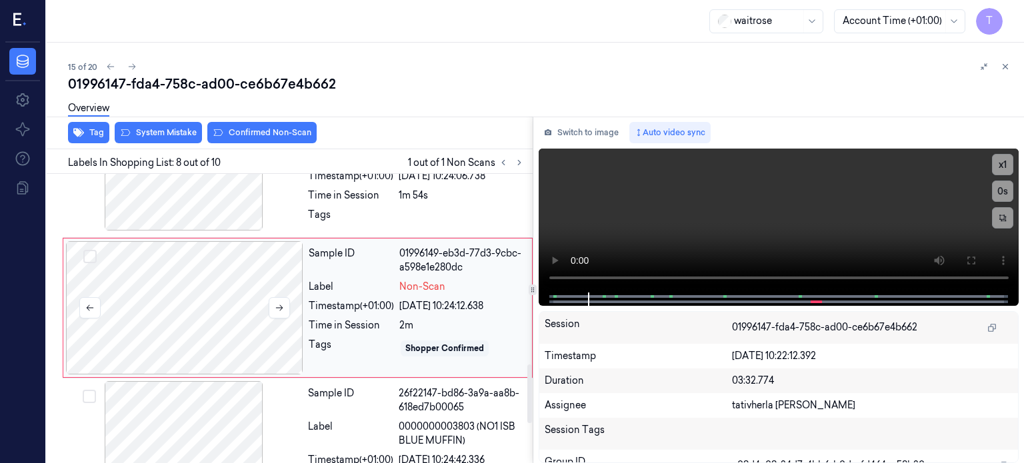
scroll to position [930, 0]
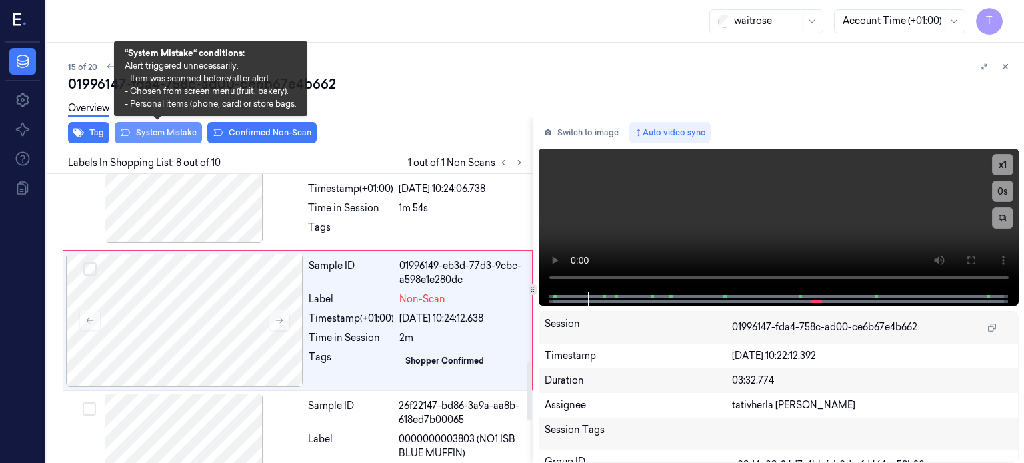
click at [171, 129] on button "System Mistake" at bounding box center [158, 132] width 87 height 21
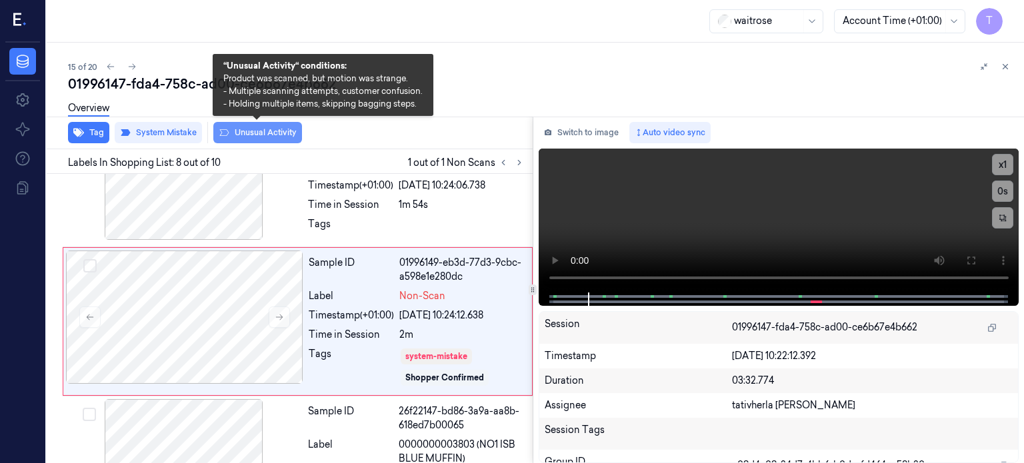
click at [262, 135] on button "Unusual Activity" at bounding box center [257, 132] width 89 height 21
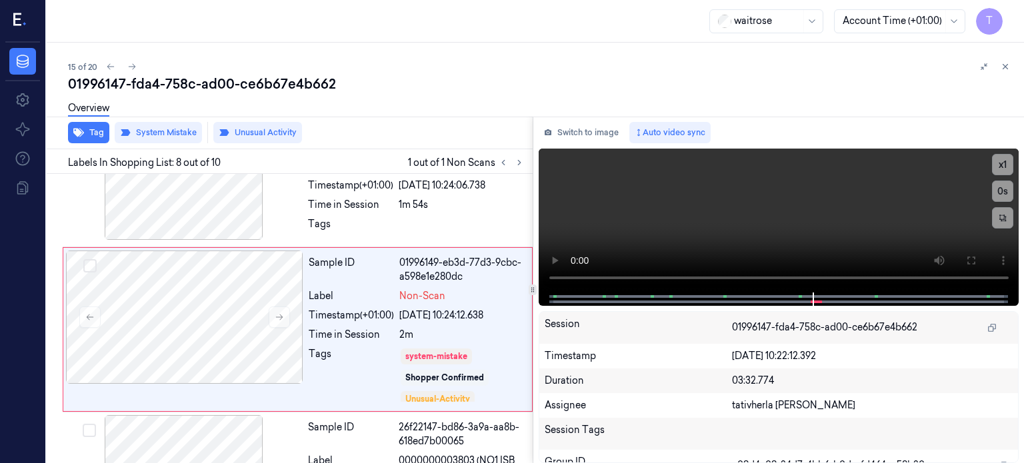
scroll to position [942, 0]
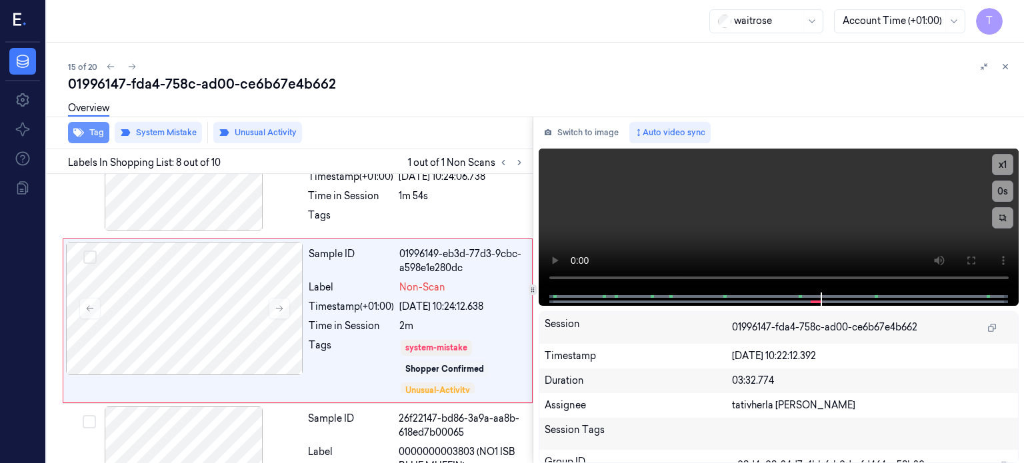
click at [93, 128] on button "Tag" at bounding box center [88, 132] width 41 height 21
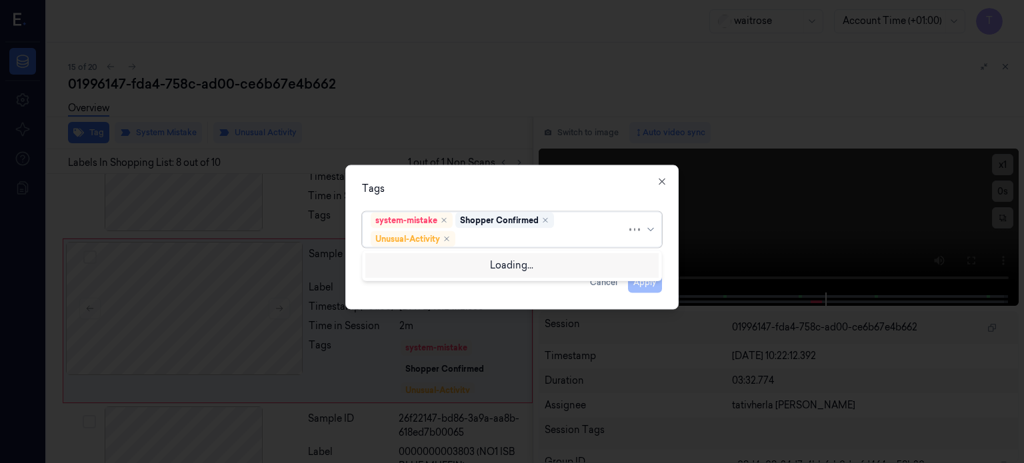
click at [515, 239] on div at bounding box center [542, 239] width 169 height 14
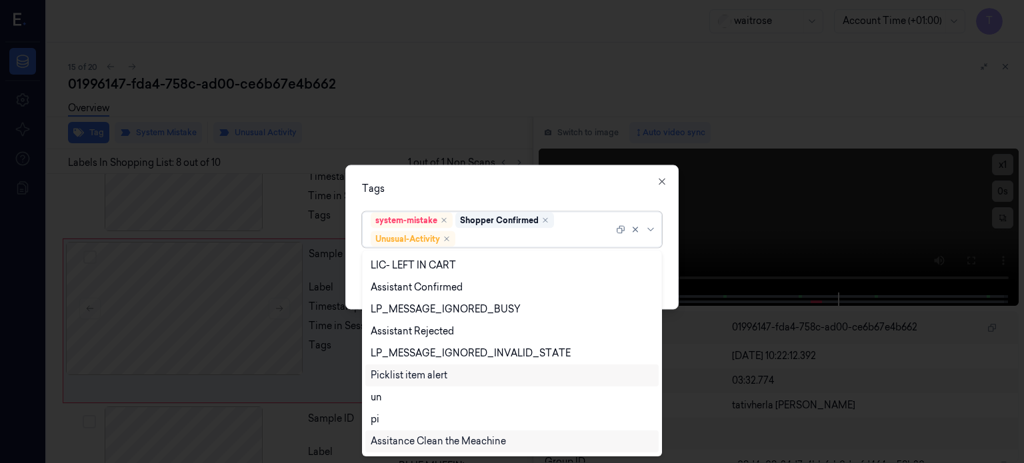
scroll to position [261, 0]
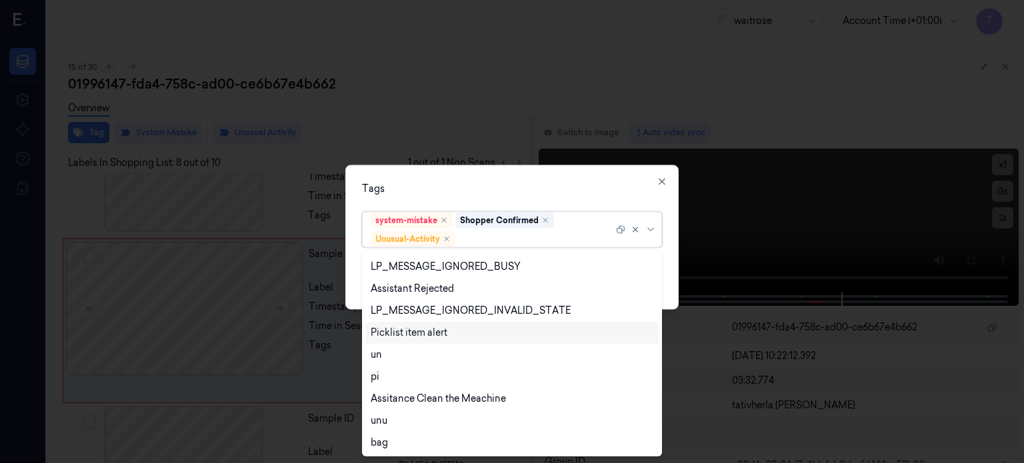
click at [423, 331] on div "Picklist item alert" at bounding box center [409, 333] width 77 height 14
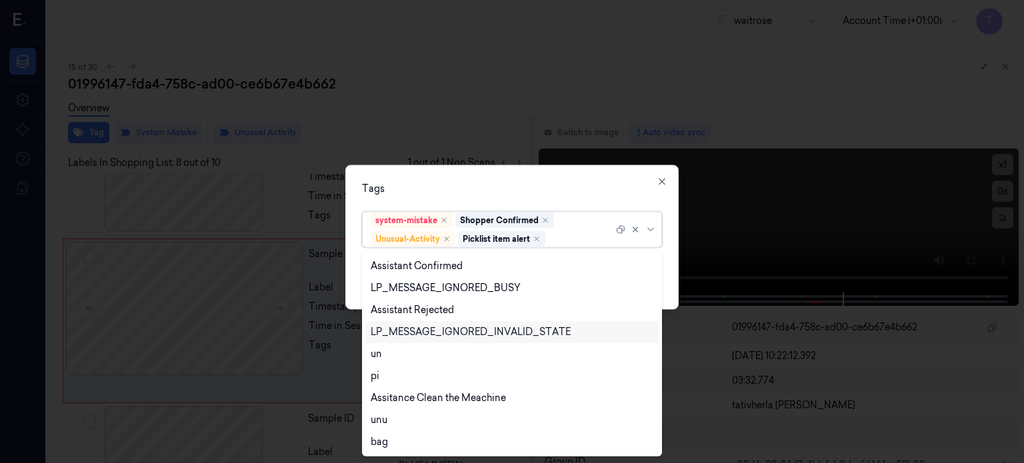
scroll to position [240, 0]
click at [651, 227] on icon at bounding box center [650, 229] width 11 height 11
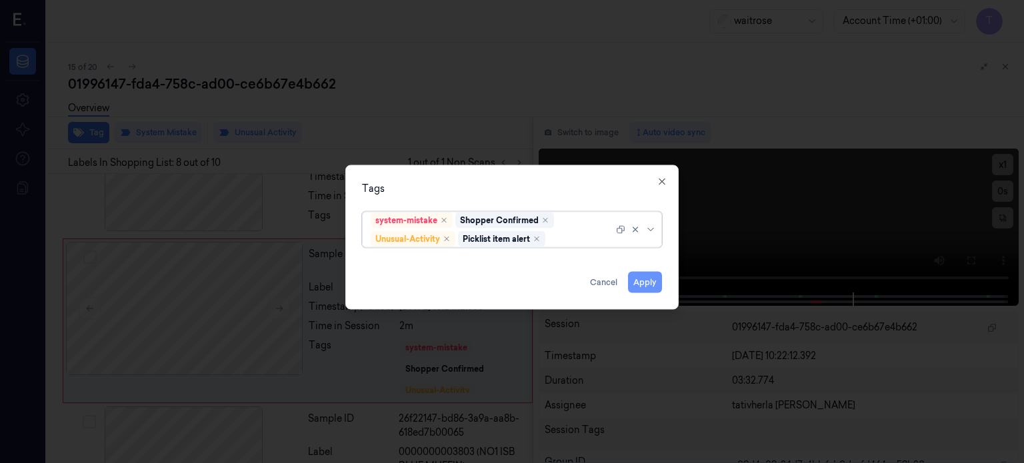
click at [643, 279] on button "Apply" at bounding box center [645, 281] width 34 height 21
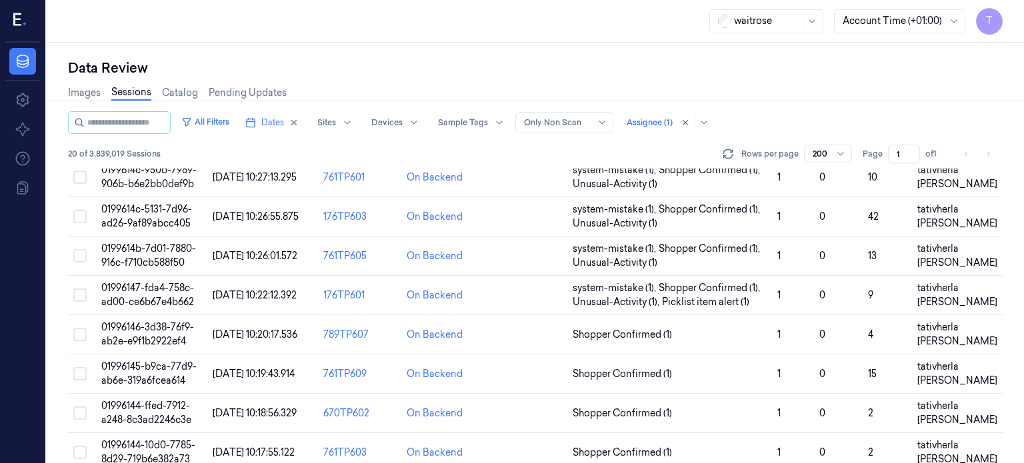
scroll to position [556, 0]
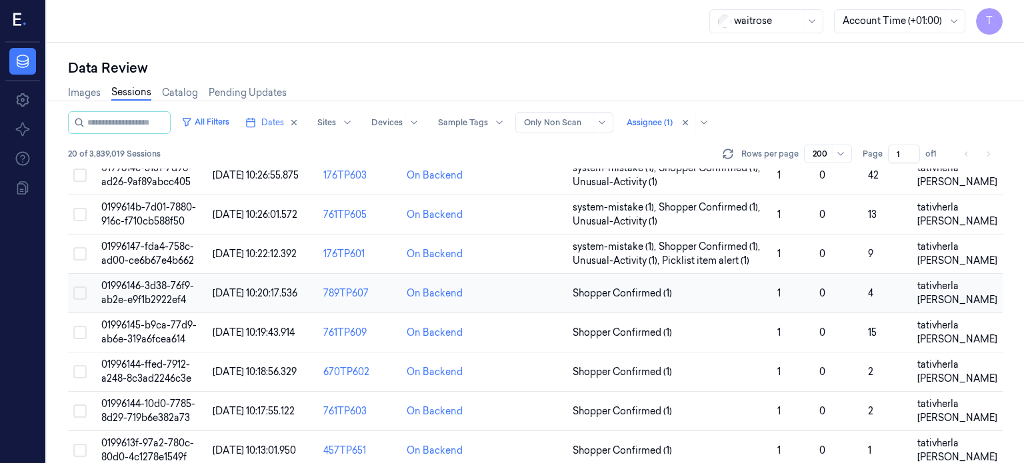
click at [160, 280] on span "01996146-3d38-76f9-ab2e-e9f1b2922ef4" at bounding box center [147, 293] width 93 height 26
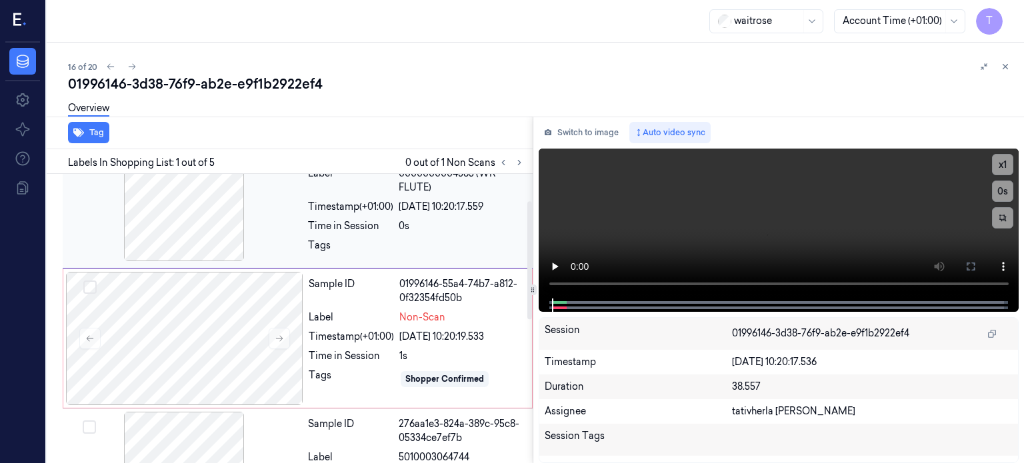
scroll to position [67, 0]
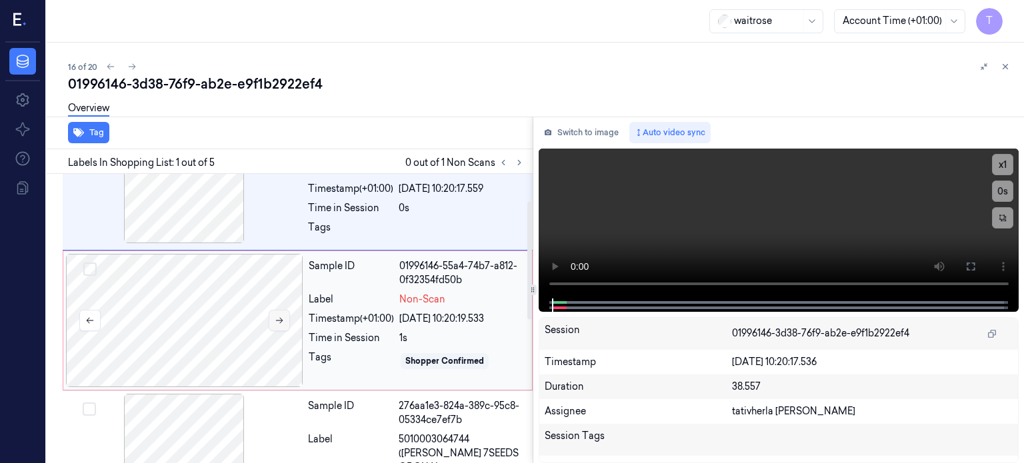
click at [281, 316] on icon at bounding box center [279, 320] width 9 height 9
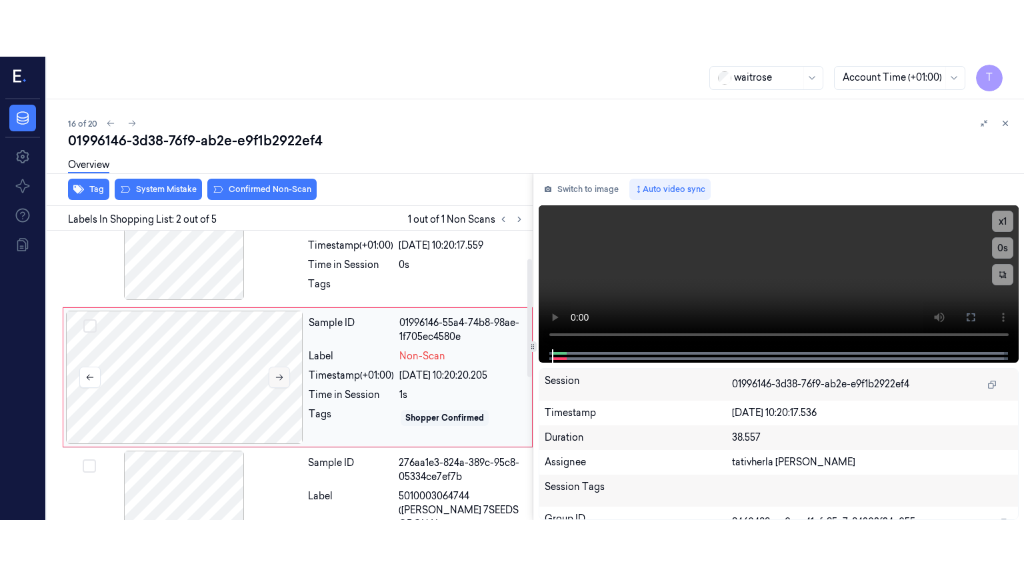
scroll to position [68, 0]
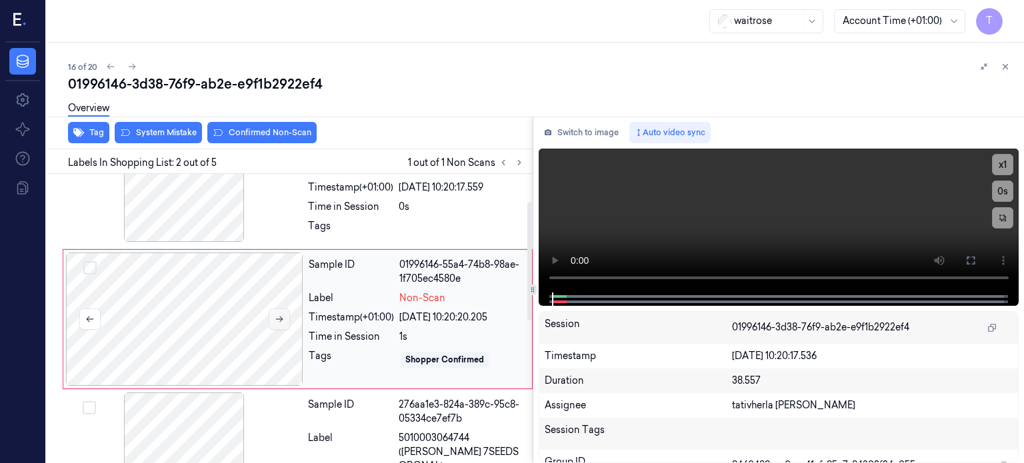
click at [281, 315] on icon at bounding box center [279, 319] width 9 height 9
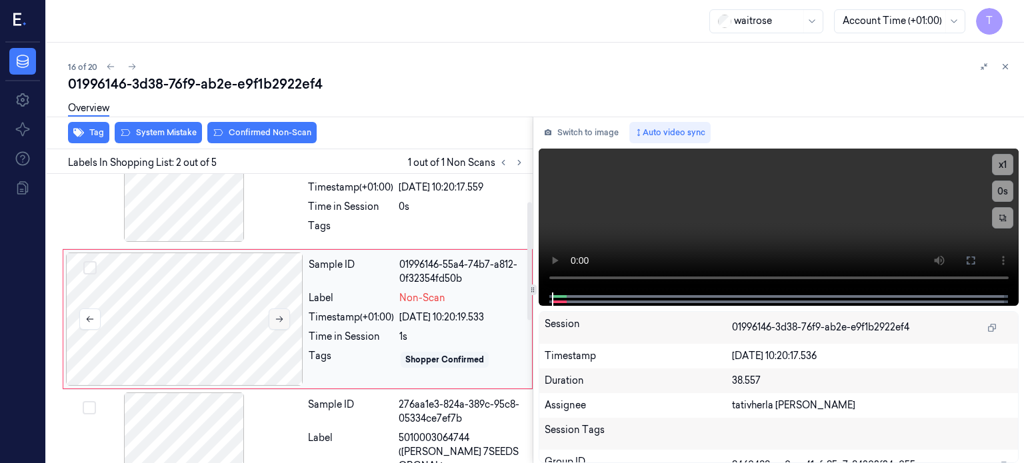
click at [281, 315] on icon at bounding box center [279, 319] width 9 height 9
click at [279, 318] on icon at bounding box center [279, 320] width 7 height 6
click at [967, 266] on button at bounding box center [970, 260] width 21 height 21
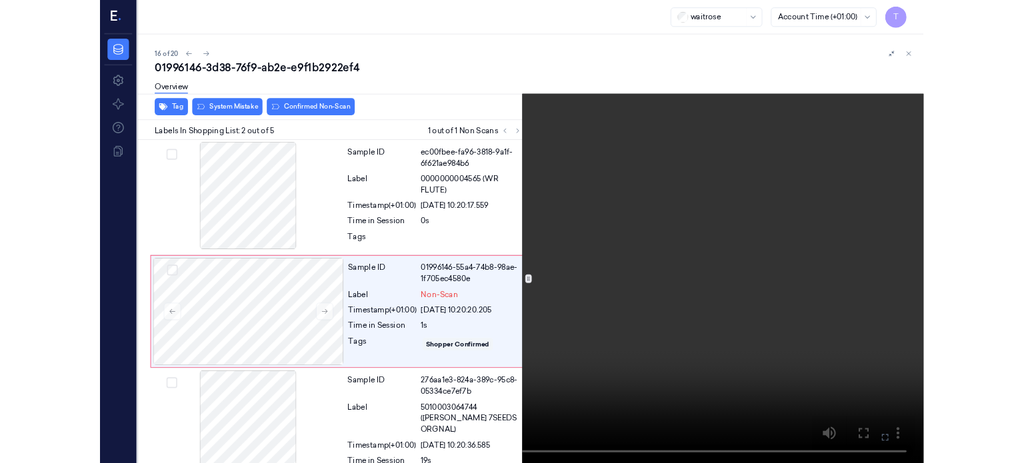
scroll to position [11, 0]
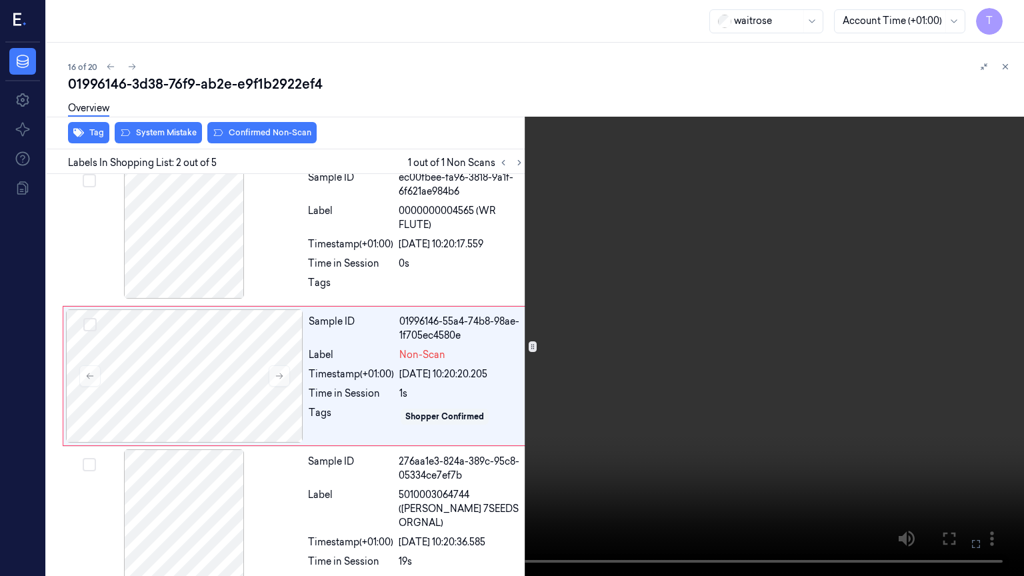
click at [0, 0] on icon at bounding box center [0, 0] width 0 height 0
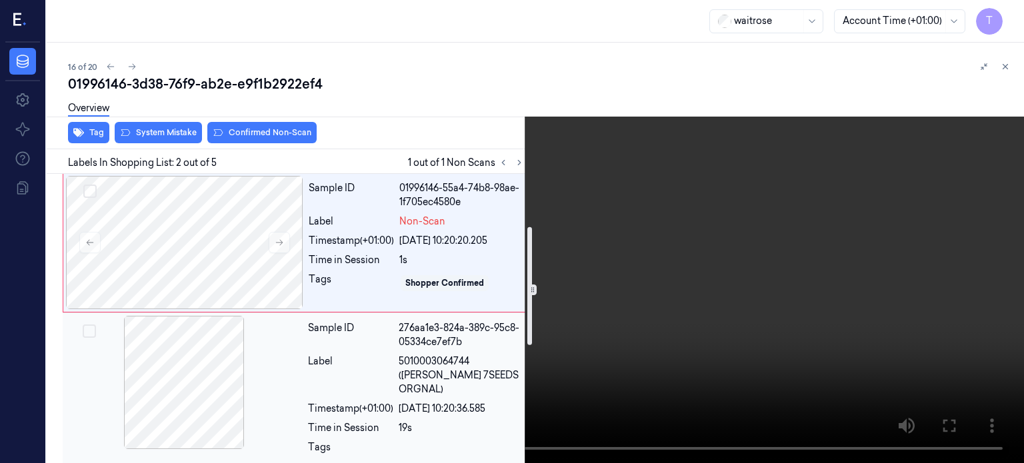
scroll to position [0, 0]
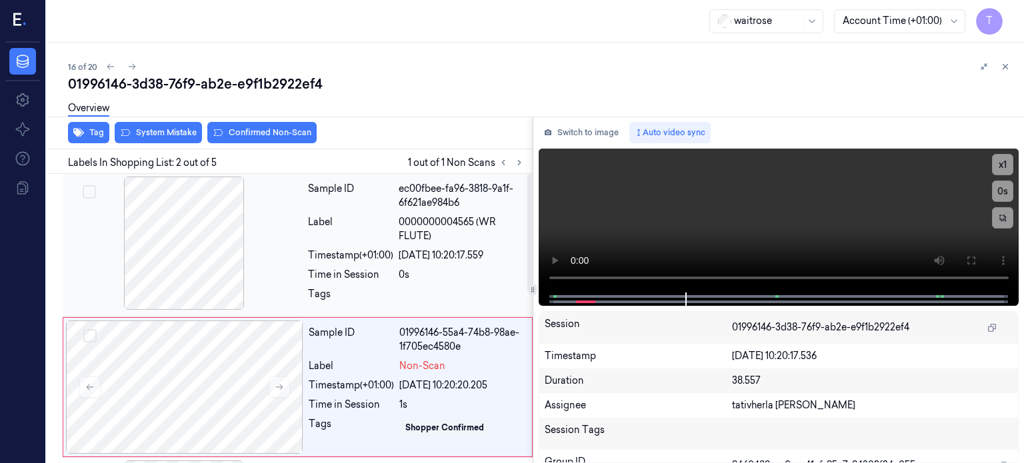
click at [215, 250] on div at bounding box center [183, 243] width 237 height 133
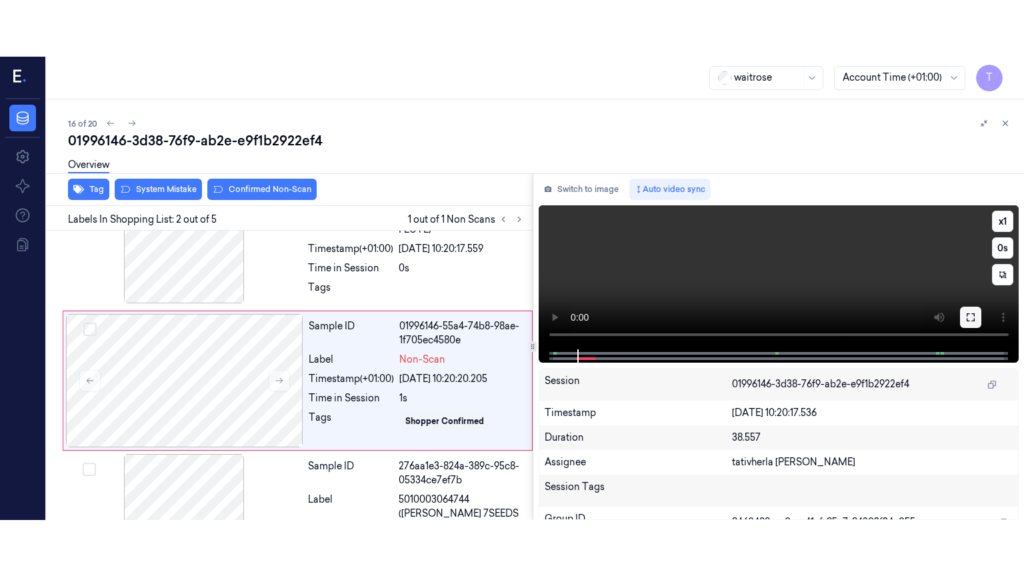
scroll to position [68, 0]
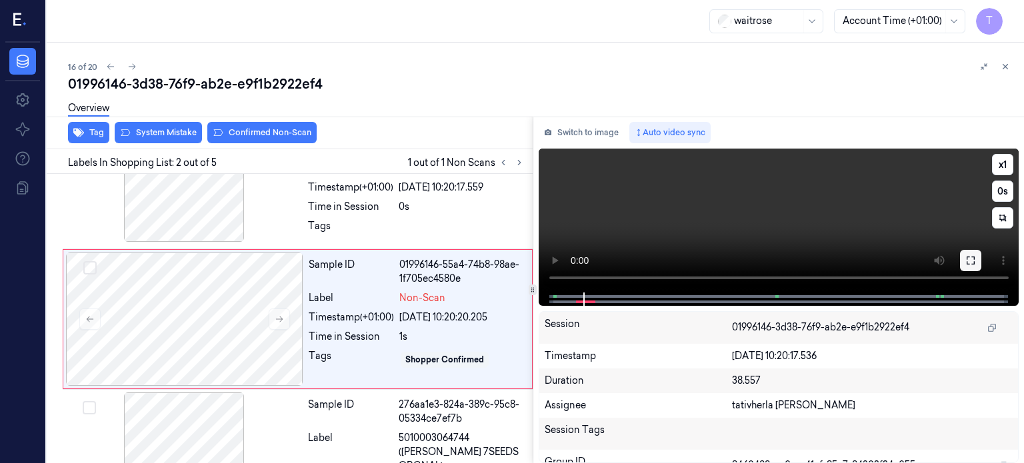
click at [968, 269] on button at bounding box center [970, 260] width 21 height 21
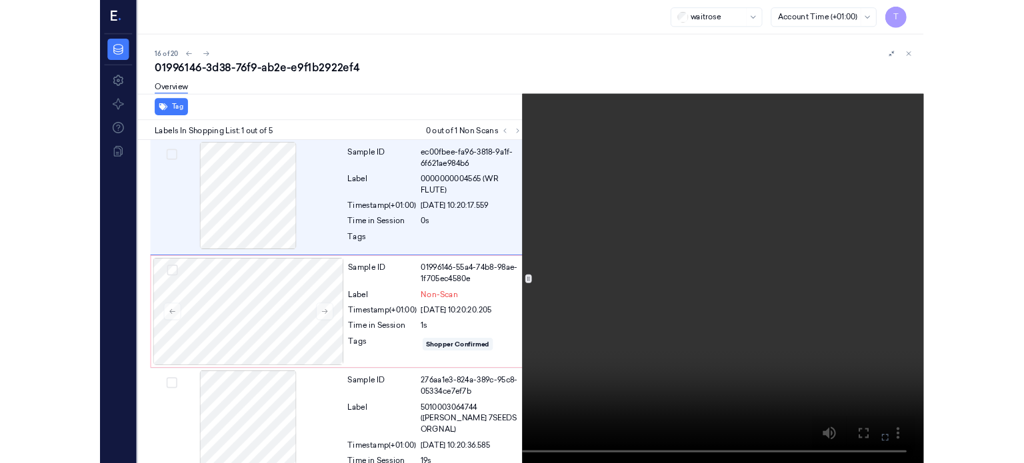
scroll to position [11, 0]
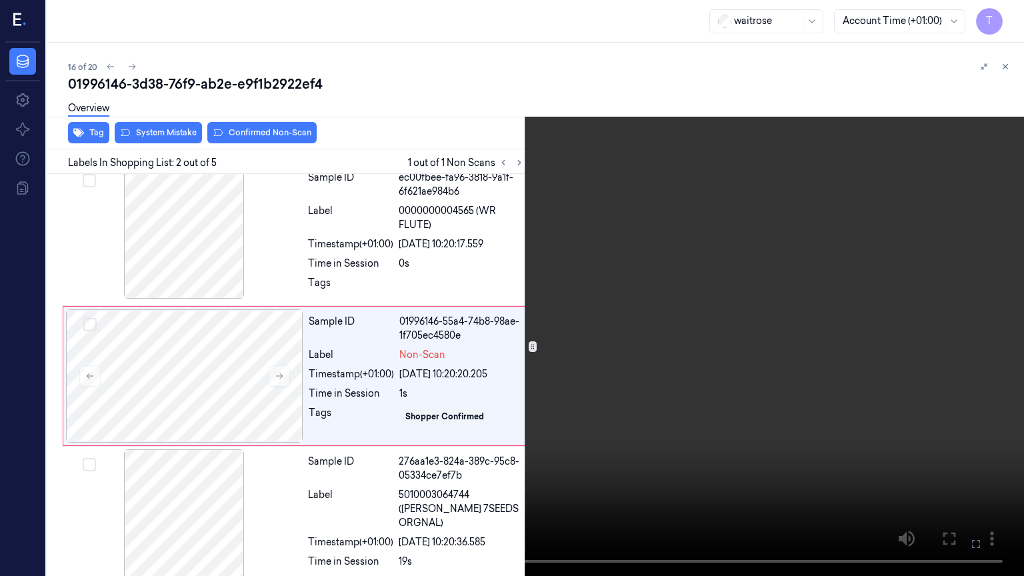
click at [0, 0] on icon at bounding box center [0, 0] width 0 height 0
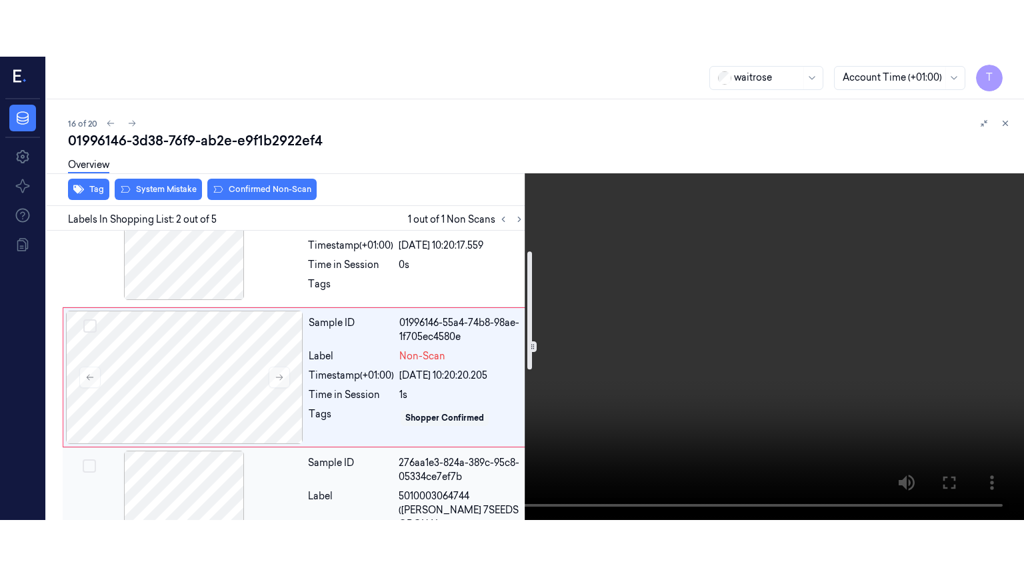
scroll to position [0, 0]
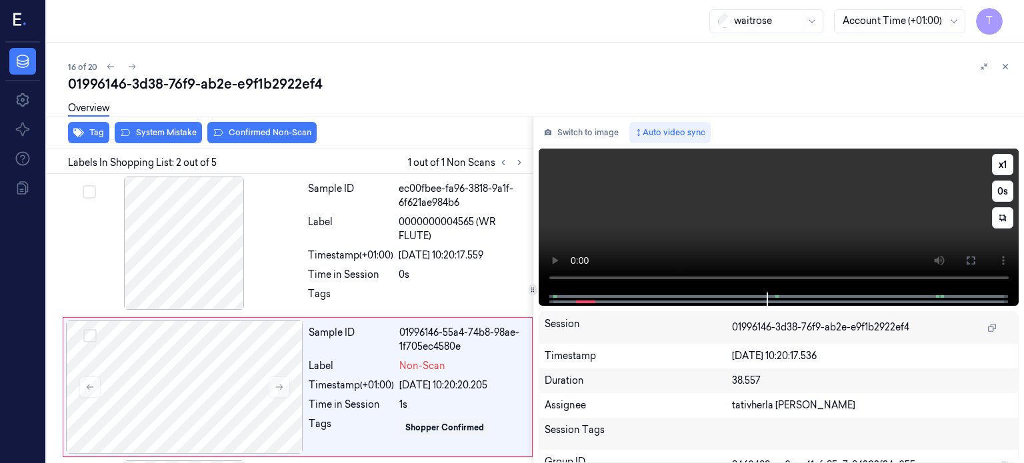
drag, startPoint x: 974, startPoint y: 258, endPoint x: 1006, endPoint y: 339, distance: 86.8
click at [978, 258] on button at bounding box center [970, 260] width 21 height 21
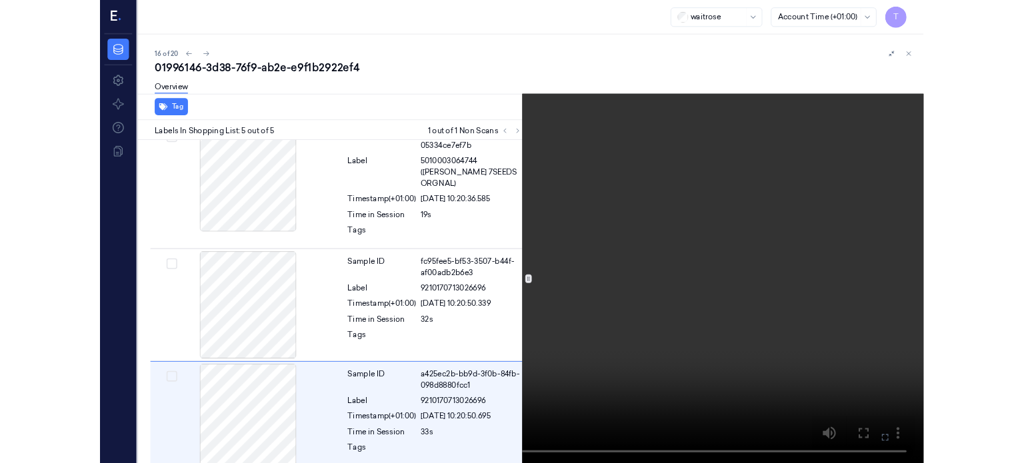
scroll to position [308, 0]
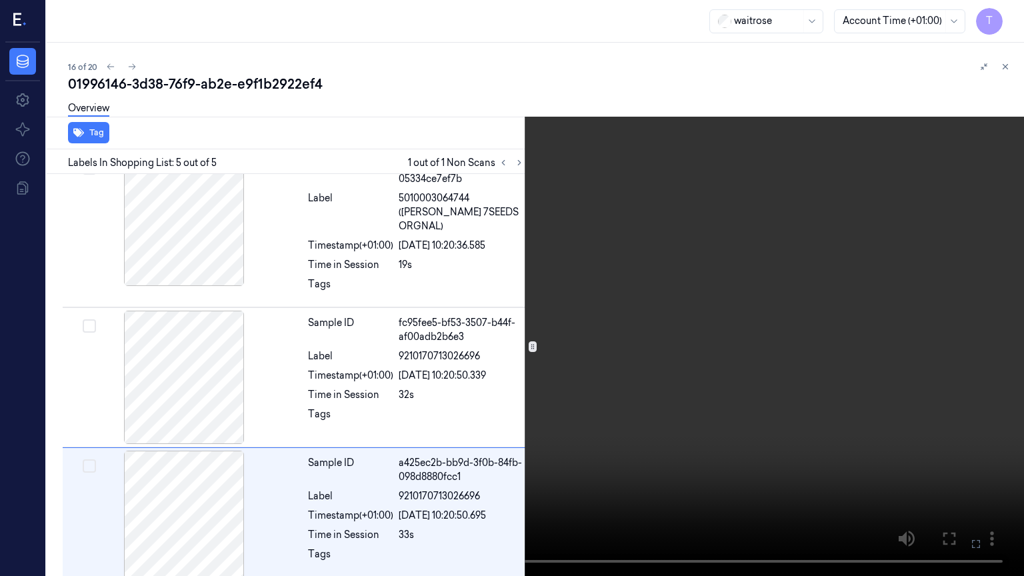
drag, startPoint x: 972, startPoint y: 547, endPoint x: 877, endPoint y: 453, distance: 133.4
click at [0, 0] on icon at bounding box center [0, 0] width 0 height 0
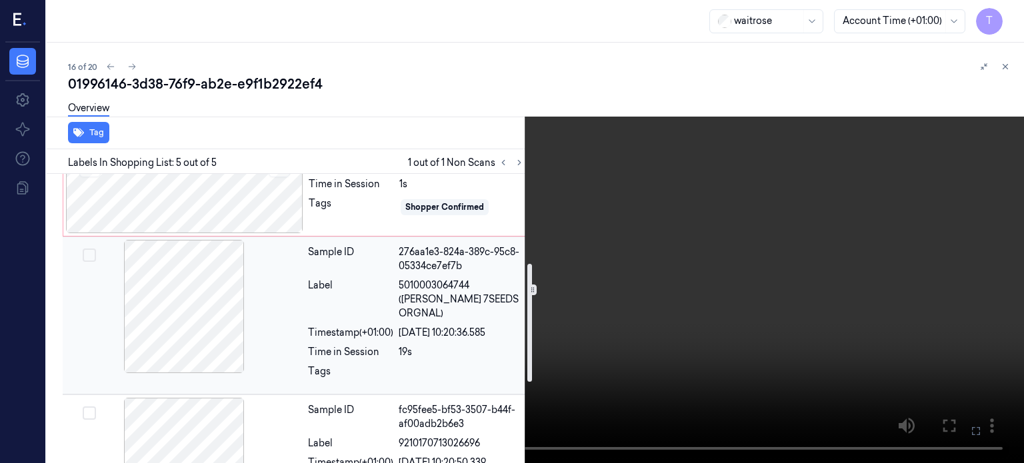
scroll to position [0, 0]
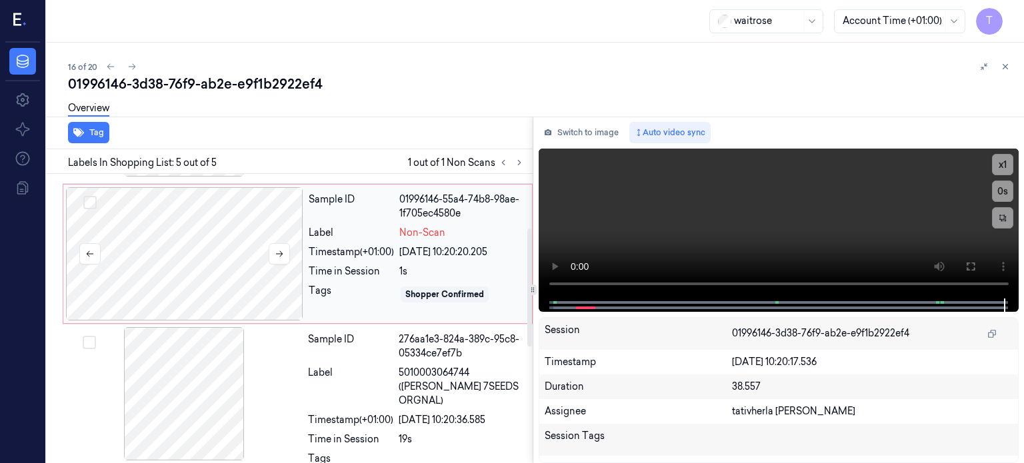
click at [209, 256] on div at bounding box center [184, 253] width 237 height 133
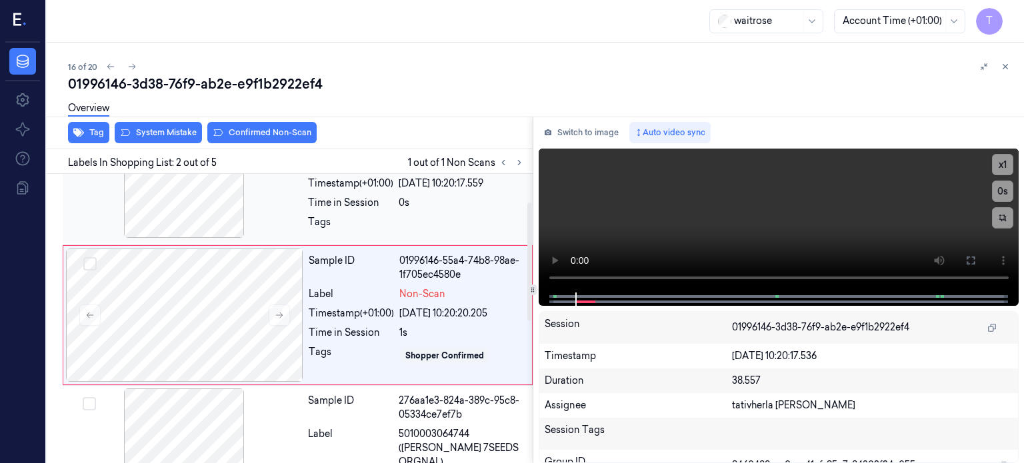
scroll to position [68, 0]
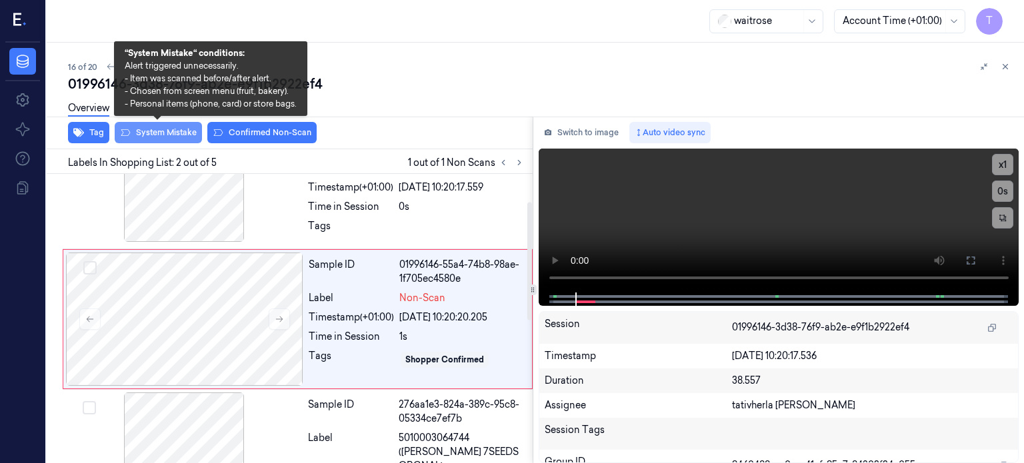
click at [151, 128] on button "System Mistake" at bounding box center [158, 132] width 87 height 21
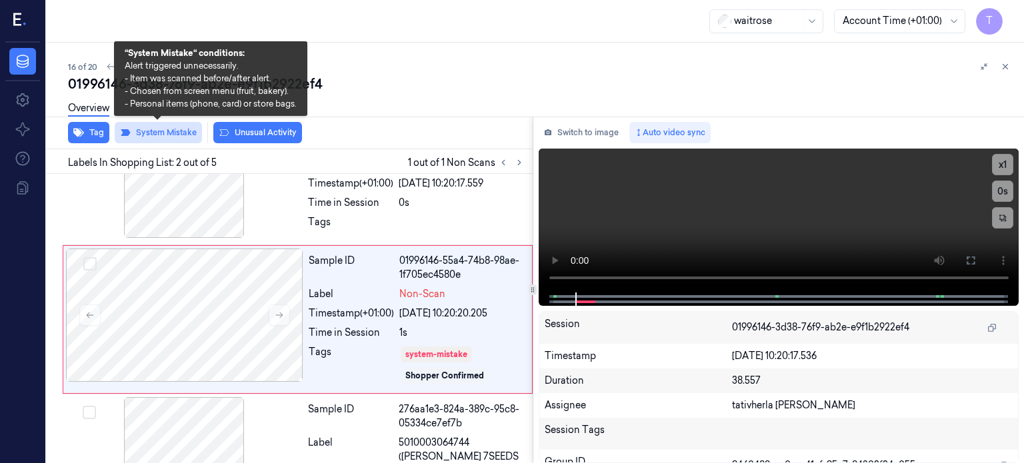
click at [151, 128] on button "System Mistake" at bounding box center [158, 132] width 87 height 21
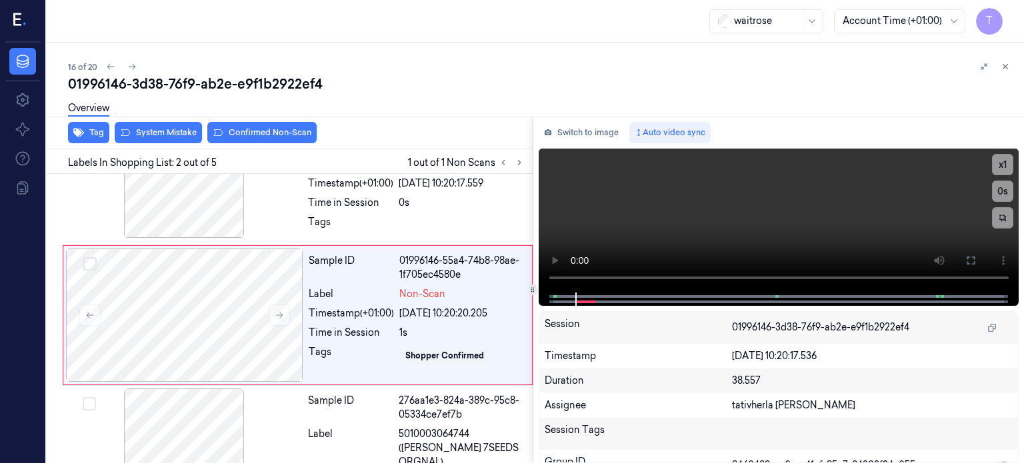
scroll to position [68, 0]
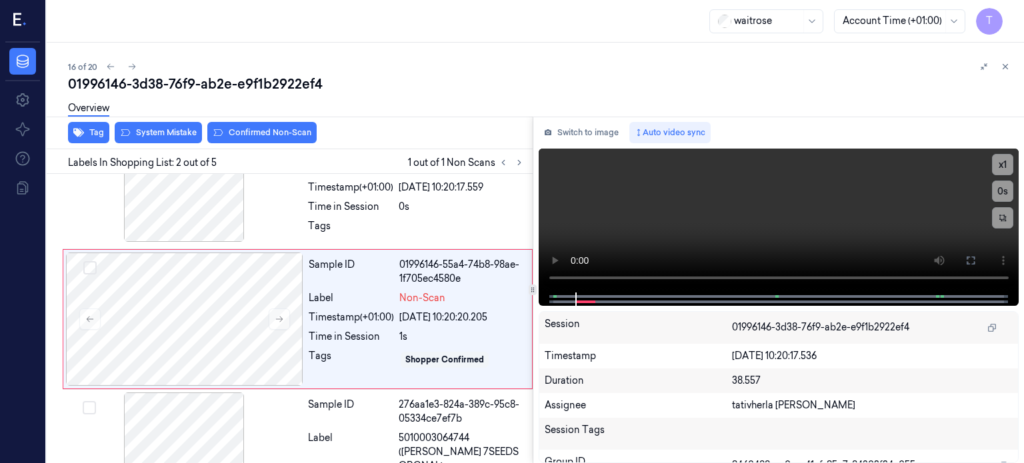
click at [247, 130] on button "Confirmed Non-Scan" at bounding box center [261, 132] width 109 height 21
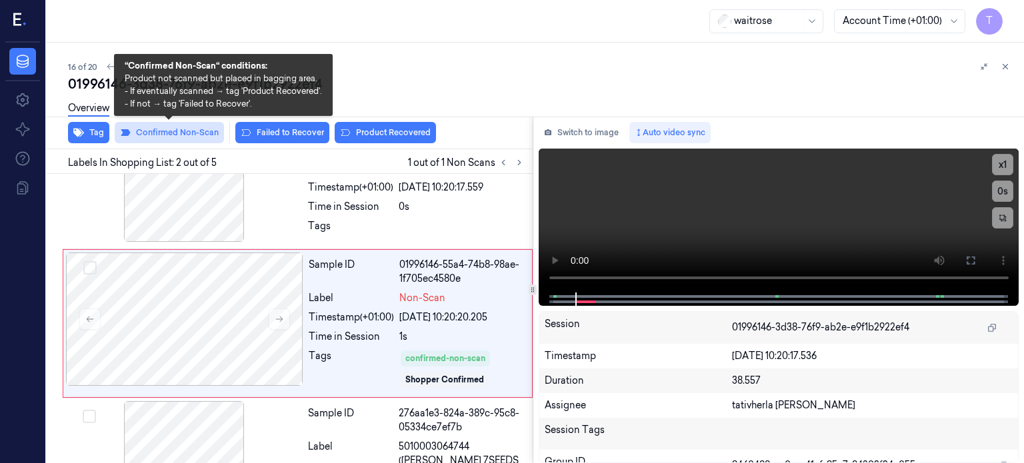
scroll to position [72, 0]
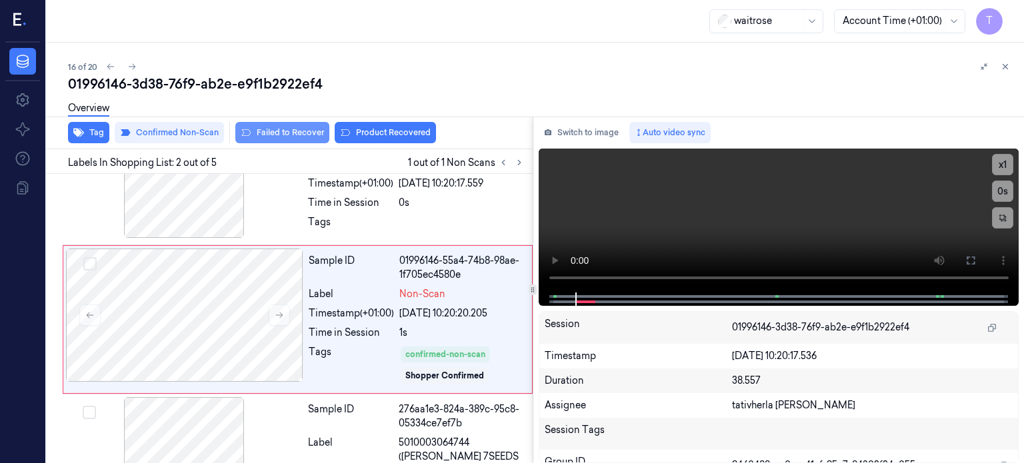
click at [308, 130] on button "Failed to Recover" at bounding box center [282, 132] width 94 height 21
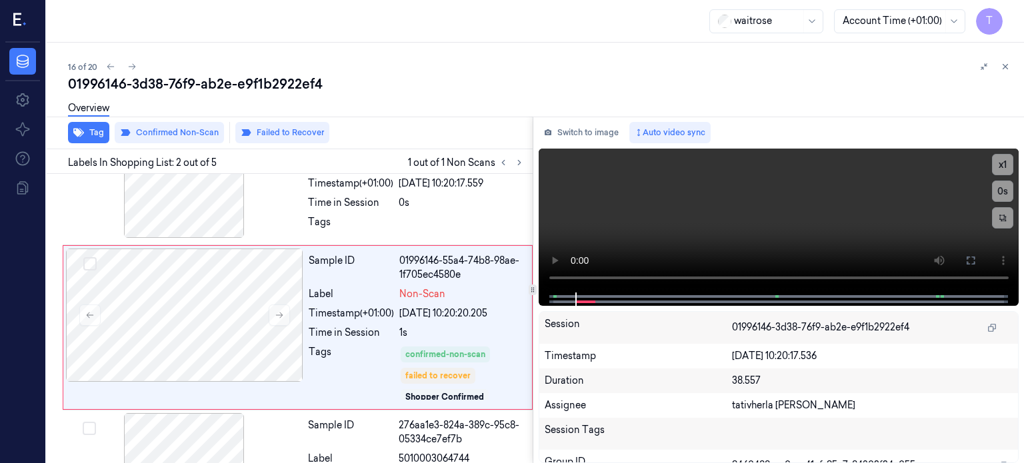
scroll to position [80, 0]
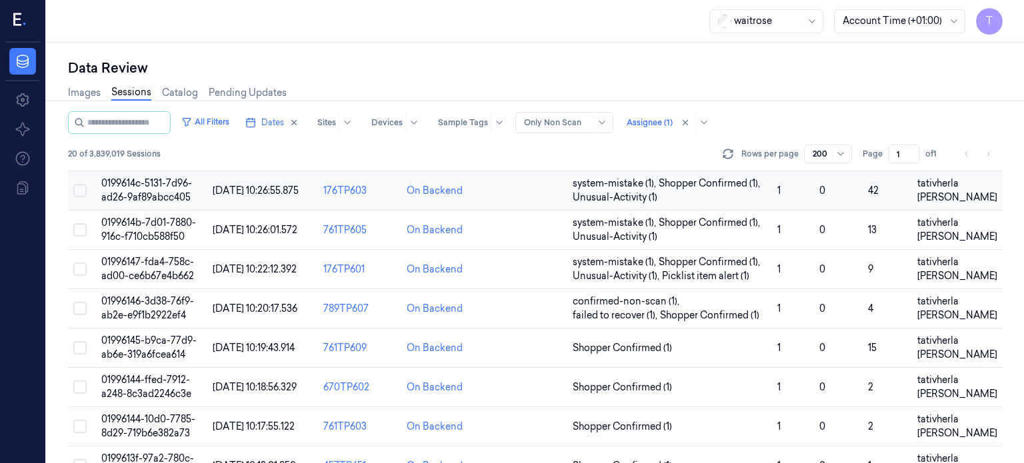
scroll to position [556, 0]
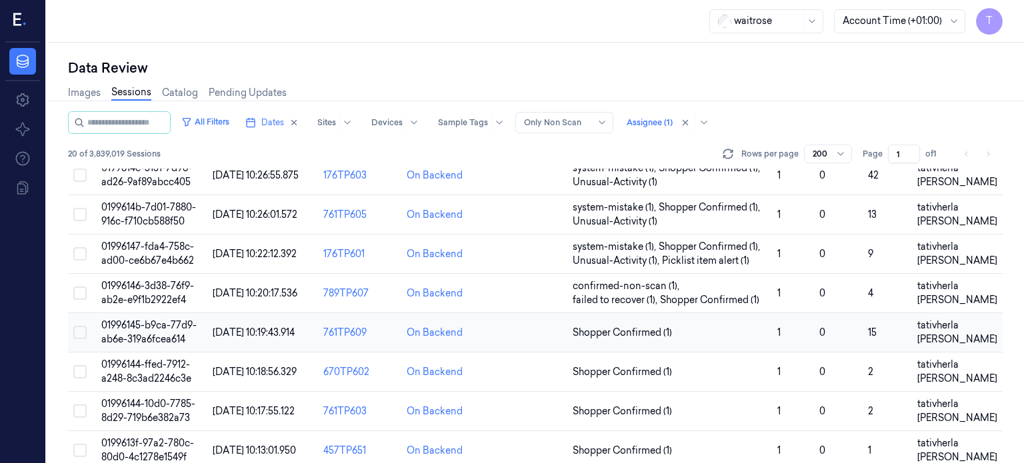
click at [147, 319] on span "01996145-b9ca-77d9-ab6e-319a6fcea614" at bounding box center [148, 332] width 95 height 26
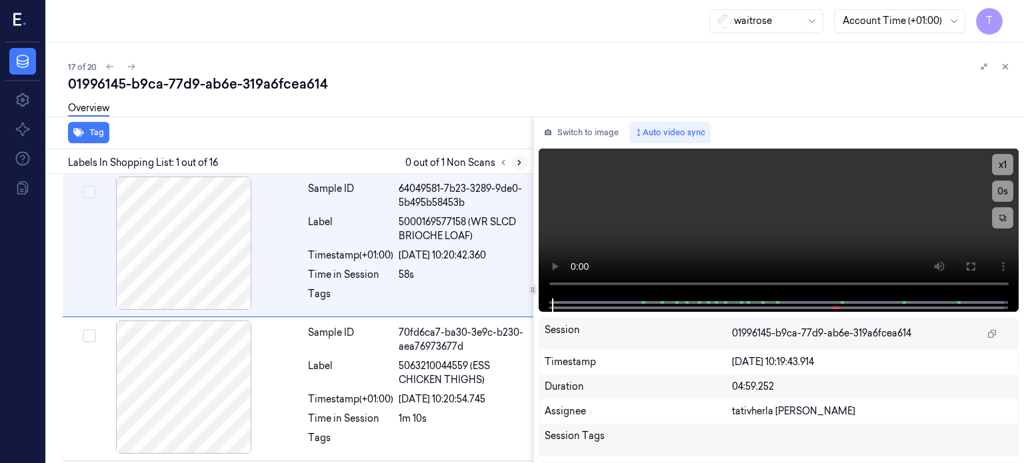
click at [519, 158] on icon at bounding box center [519, 162] width 9 height 9
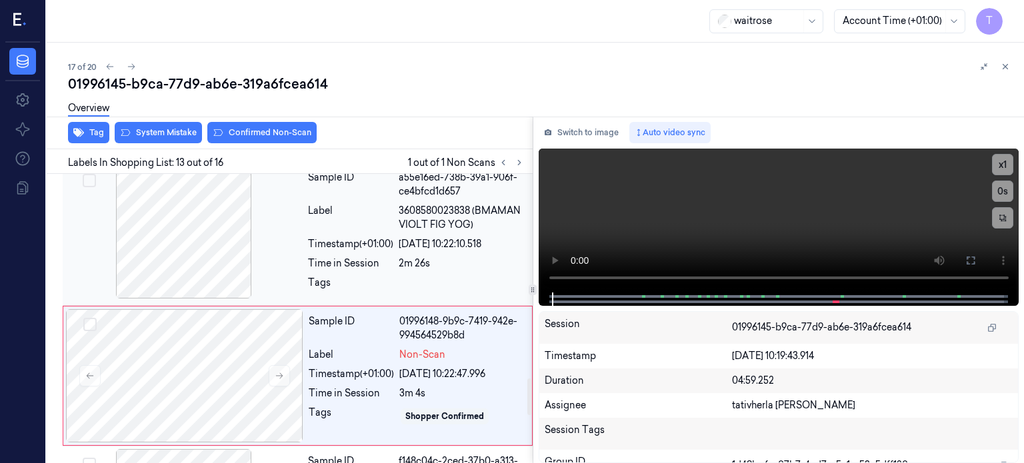
scroll to position [1648, 0]
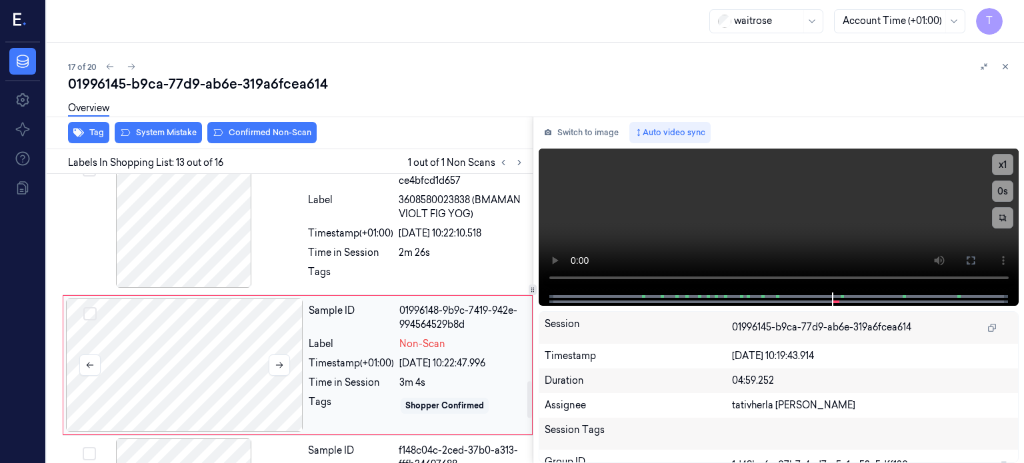
click at [231, 314] on div at bounding box center [184, 365] width 237 height 133
click at [285, 354] on button at bounding box center [279, 364] width 21 height 21
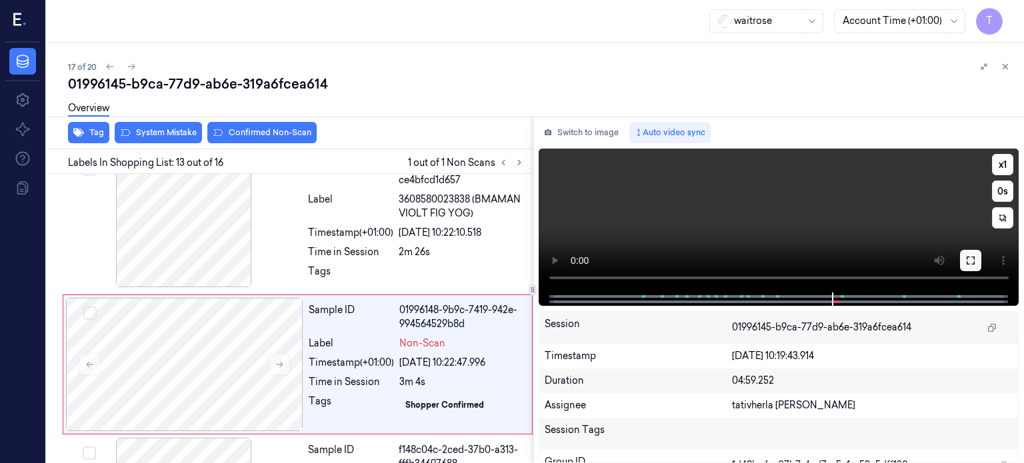
click at [973, 261] on button at bounding box center [970, 260] width 21 height 21
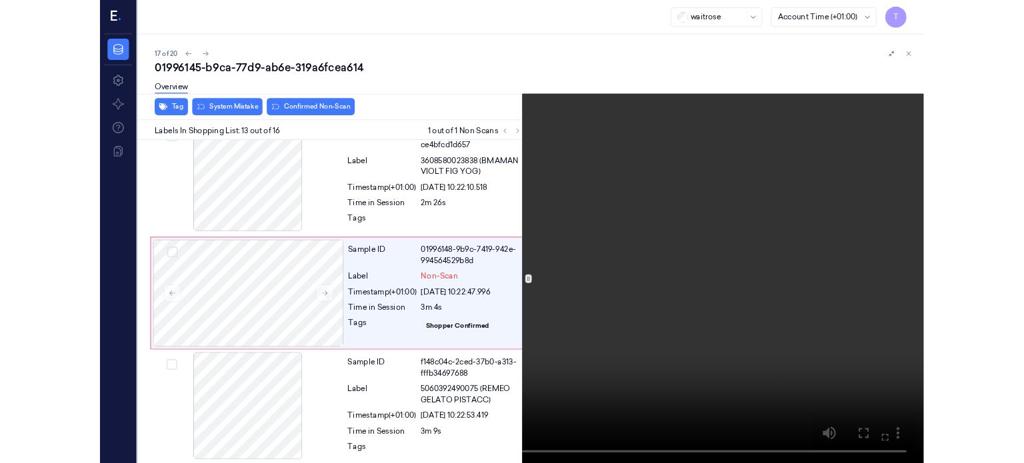
scroll to position [1592, 0]
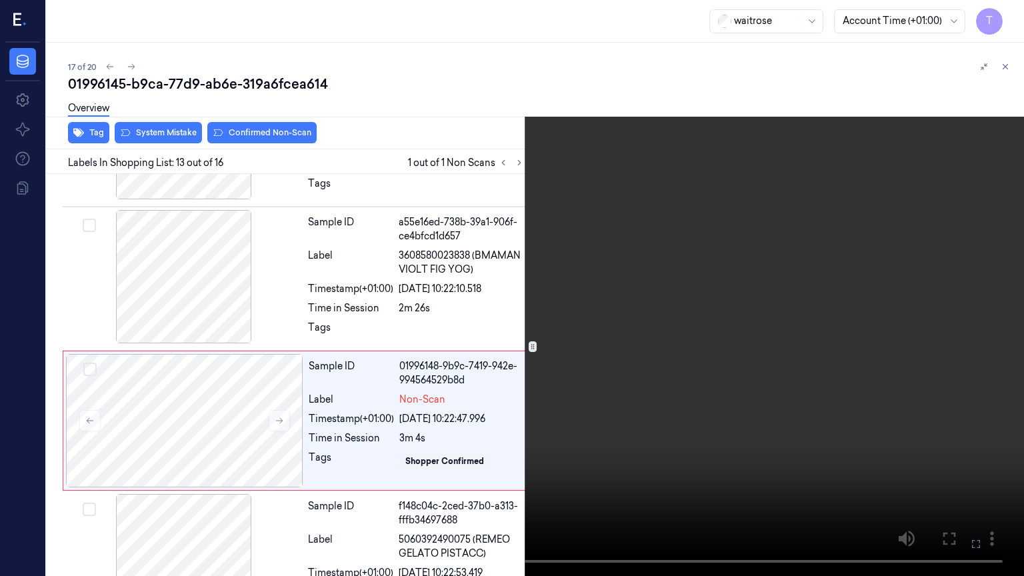
drag, startPoint x: 978, startPoint y: 544, endPoint x: 922, endPoint y: 437, distance: 120.8
click at [0, 0] on icon at bounding box center [0, 0] width 0 height 0
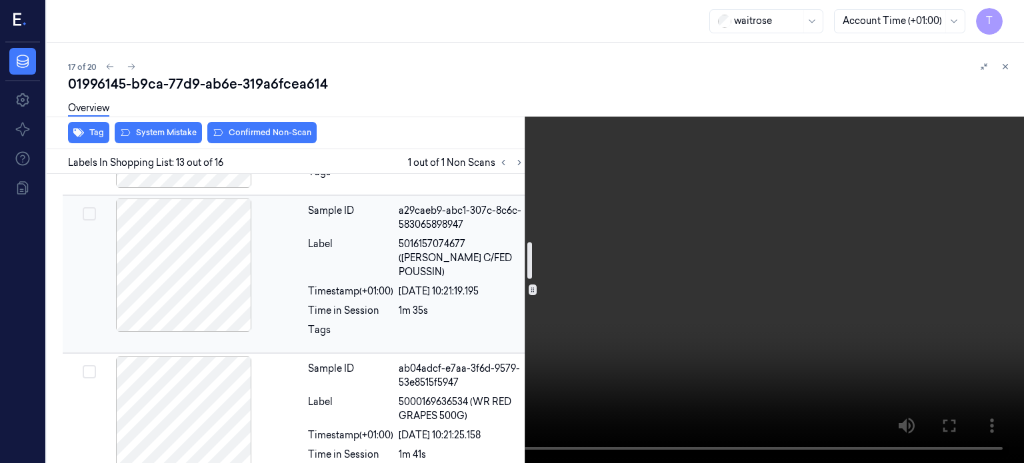
scroll to position [533, 0]
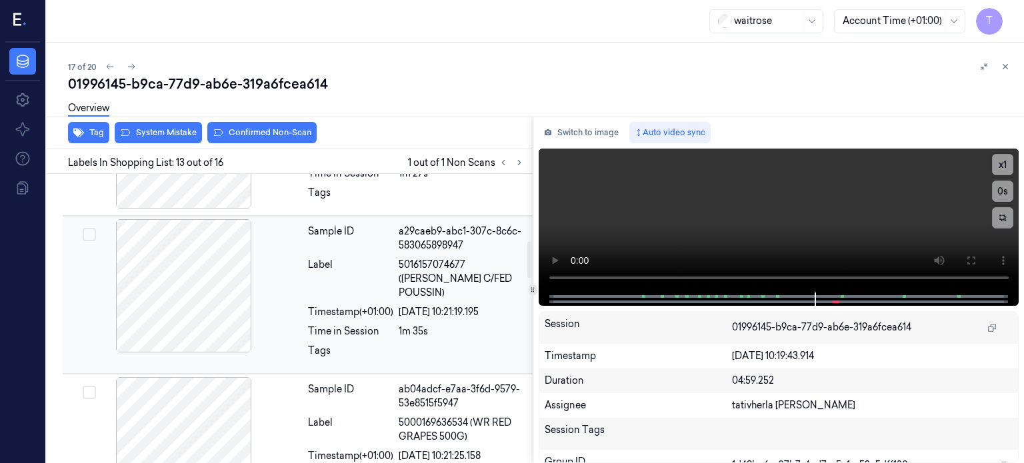
click at [231, 303] on div at bounding box center [183, 285] width 237 height 133
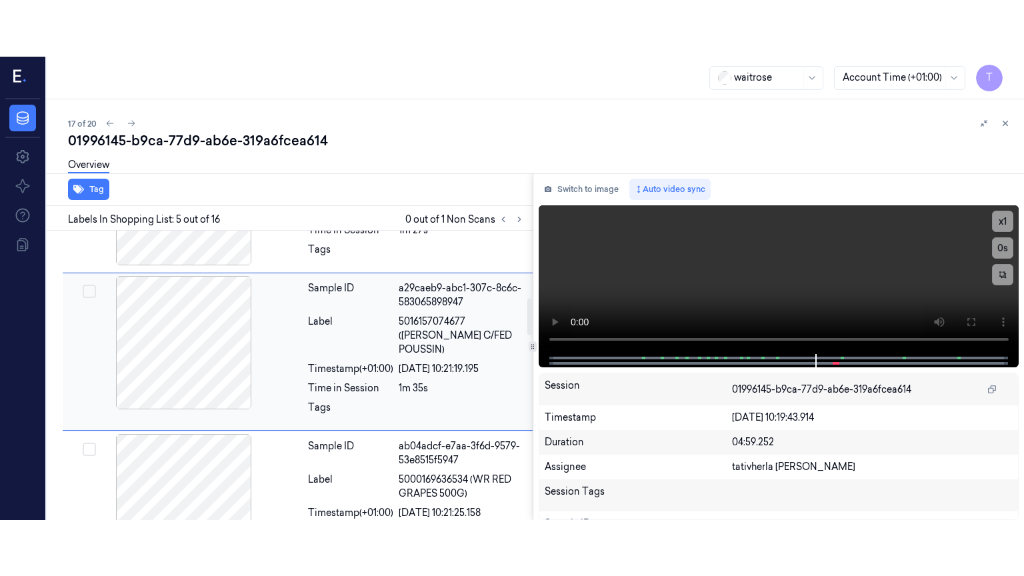
scroll to position [501, 0]
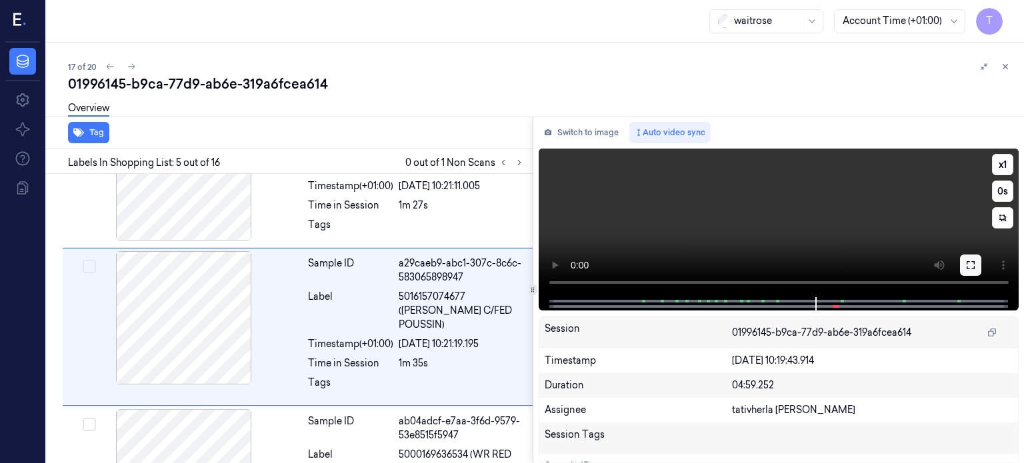
click at [968, 271] on button at bounding box center [970, 265] width 21 height 21
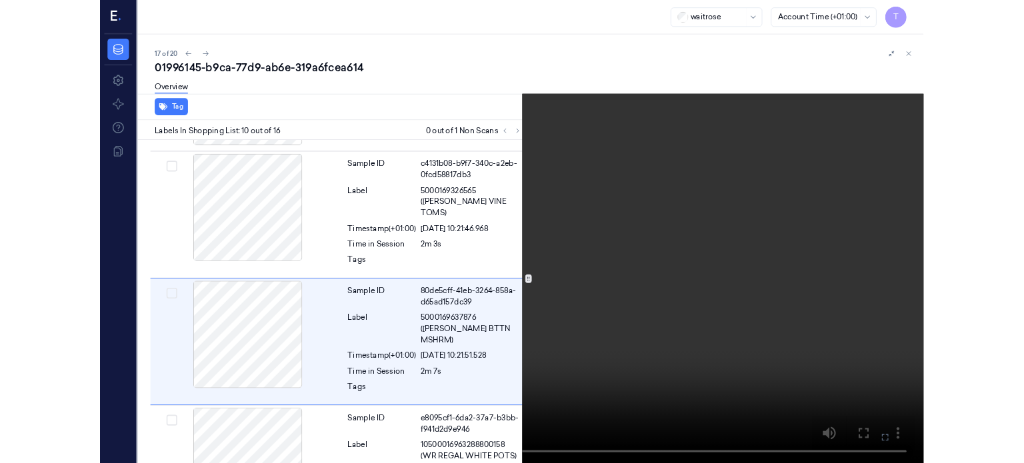
scroll to position [1163, 0]
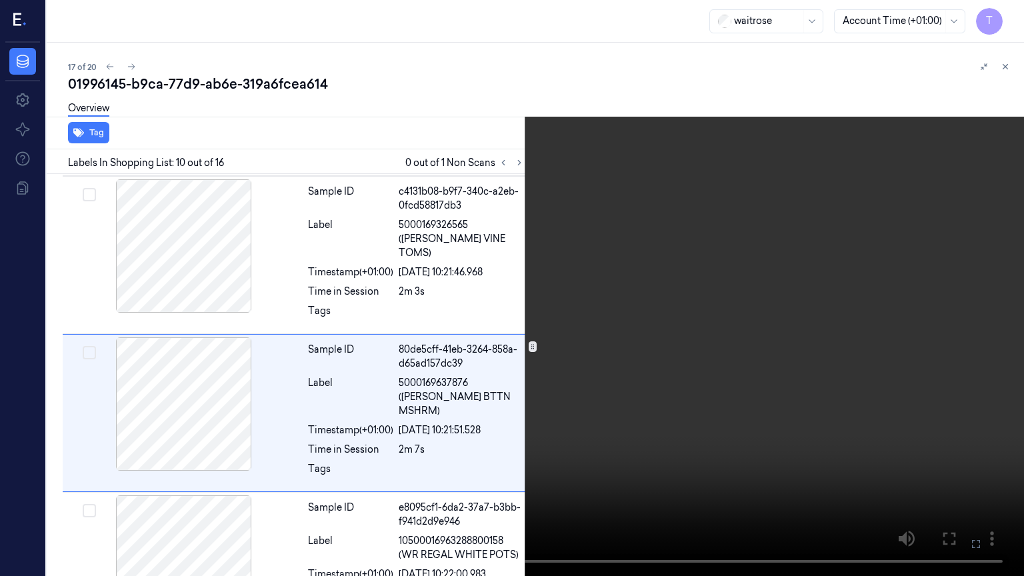
click at [0, 0] on icon at bounding box center [0, 0] width 0 height 0
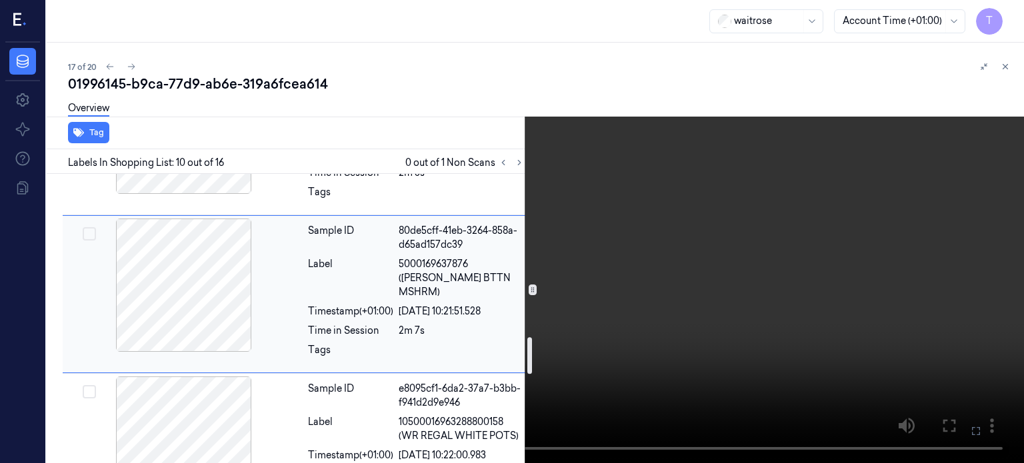
scroll to position [1296, 0]
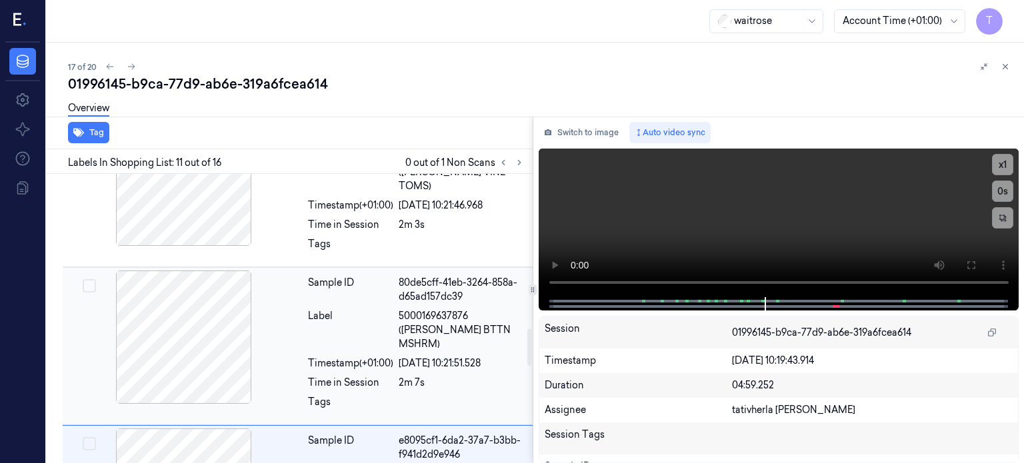
click at [221, 307] on div at bounding box center [183, 337] width 237 height 133
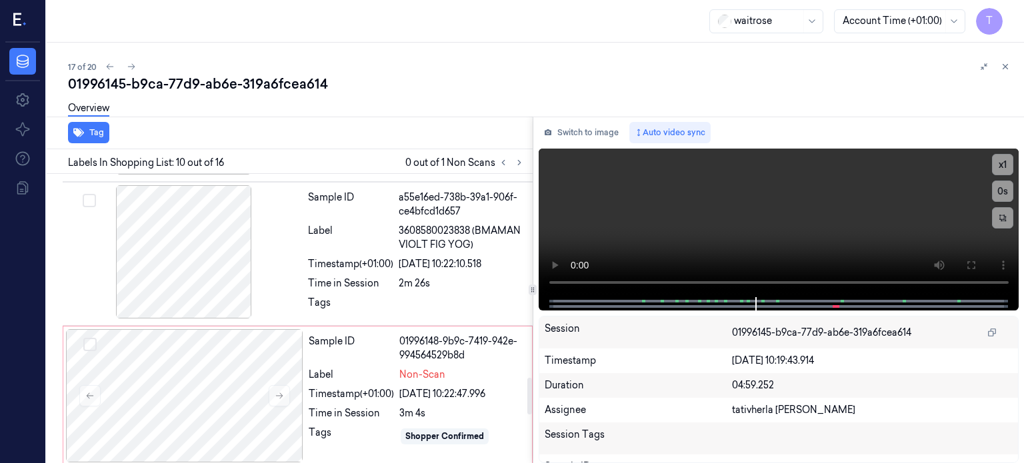
scroll to position [1619, 0]
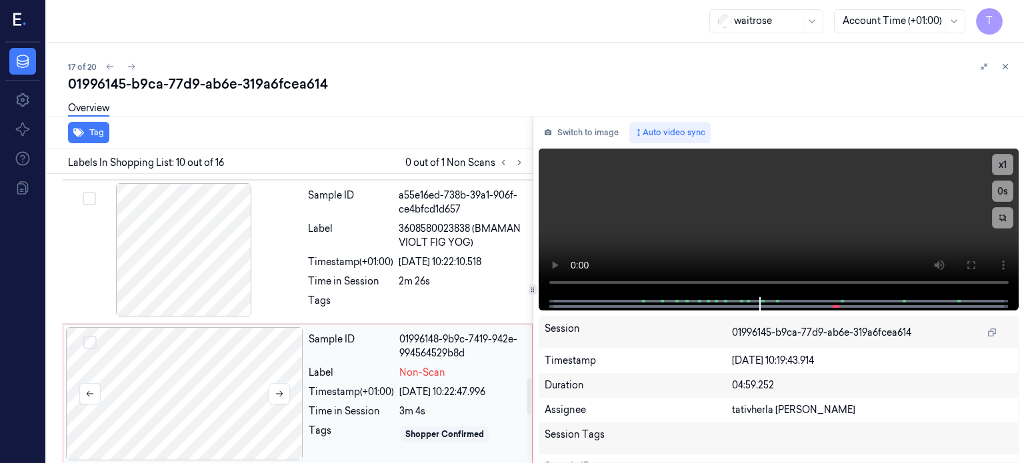
click at [238, 327] on div at bounding box center [184, 393] width 237 height 133
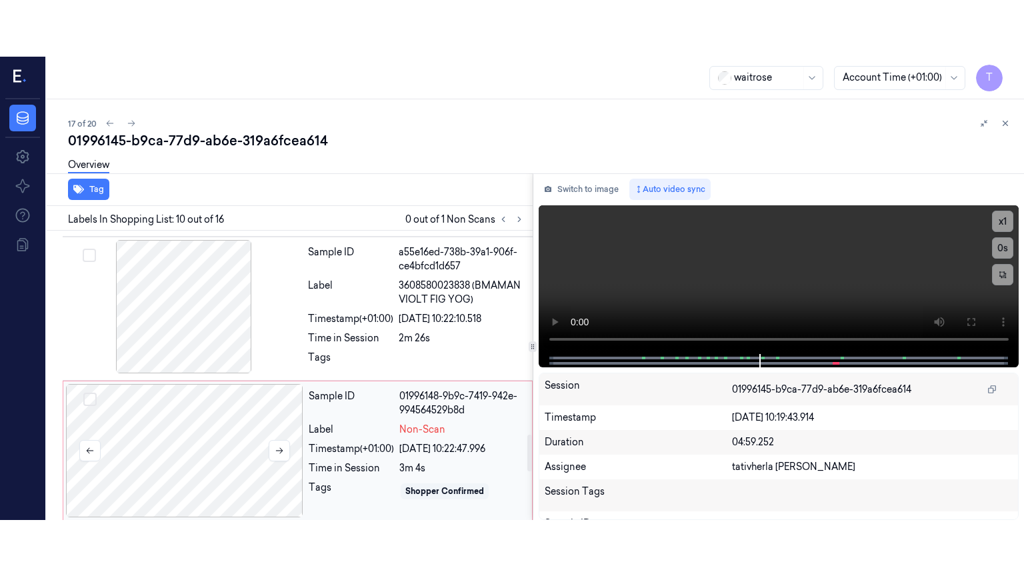
scroll to position [1648, 0]
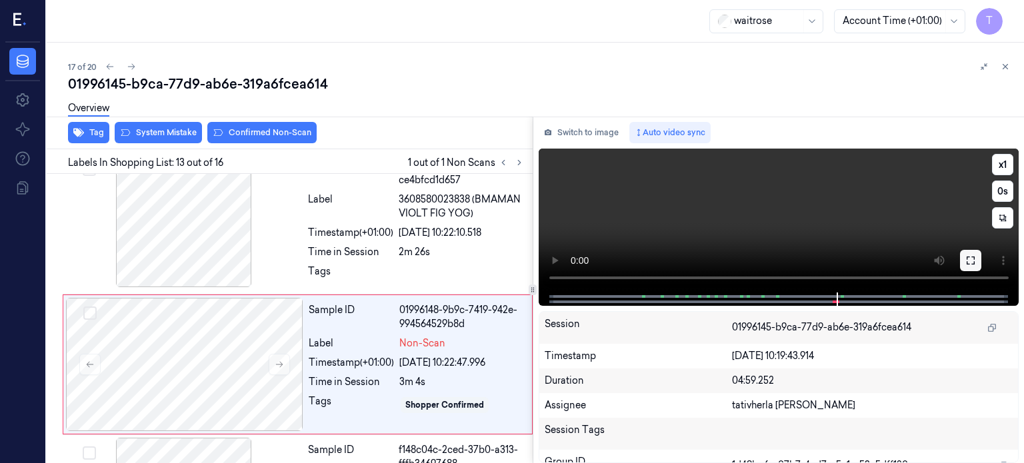
click at [968, 261] on icon at bounding box center [970, 260] width 11 height 11
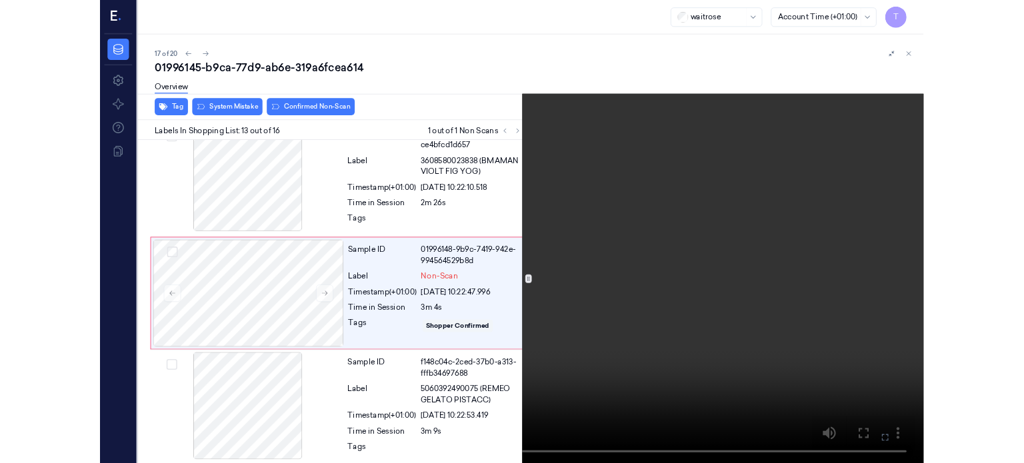
scroll to position [1592, 0]
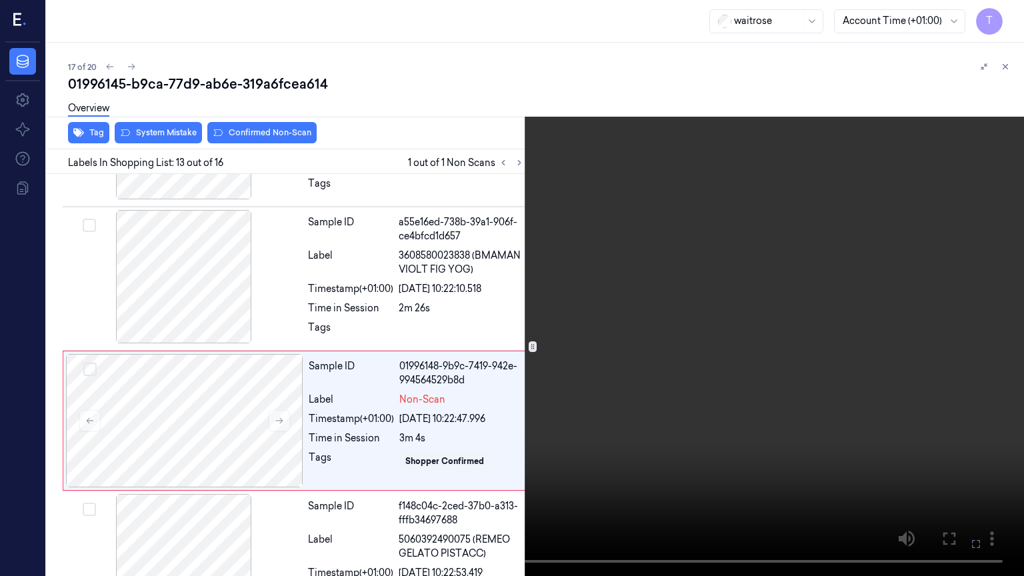
click at [0, 0] on icon at bounding box center [0, 0] width 0 height 0
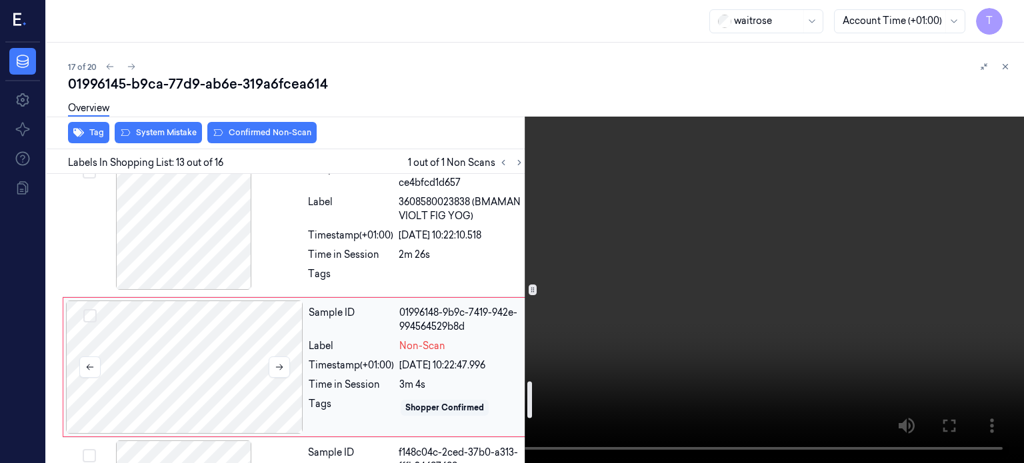
scroll to position [1648, 0]
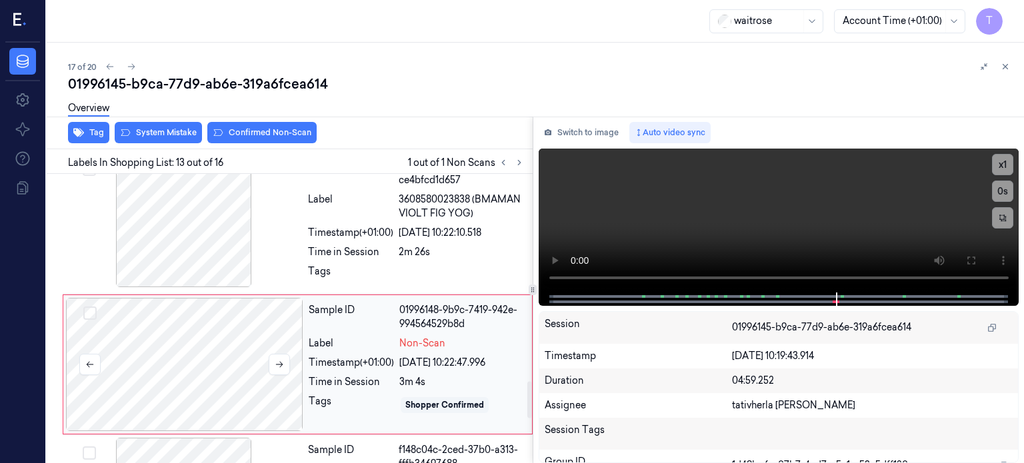
click at [179, 306] on div at bounding box center [184, 364] width 237 height 133
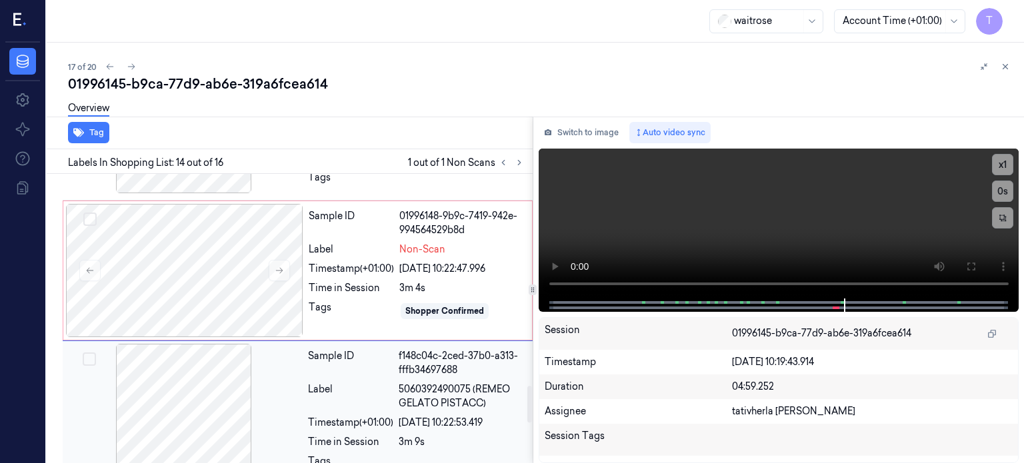
scroll to position [1657, 0]
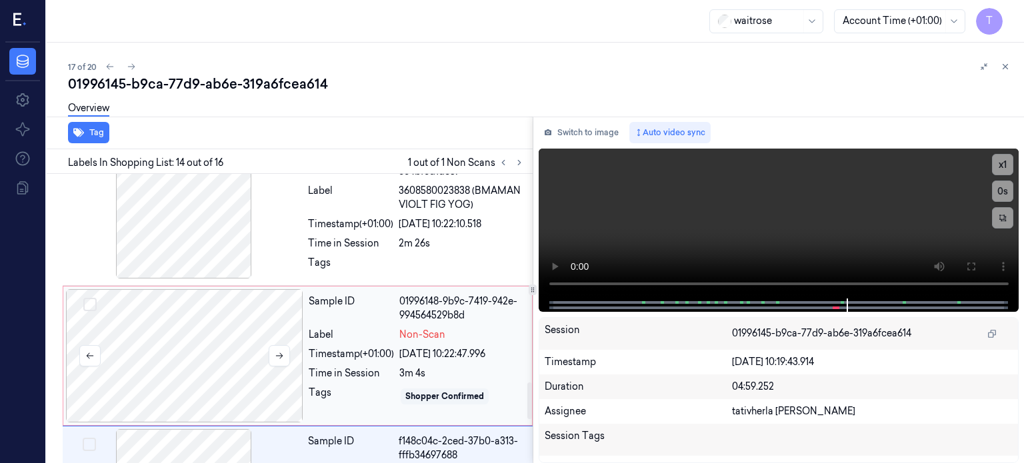
click at [192, 305] on div at bounding box center [184, 355] width 237 height 133
click at [163, 289] on div at bounding box center [184, 355] width 237 height 133
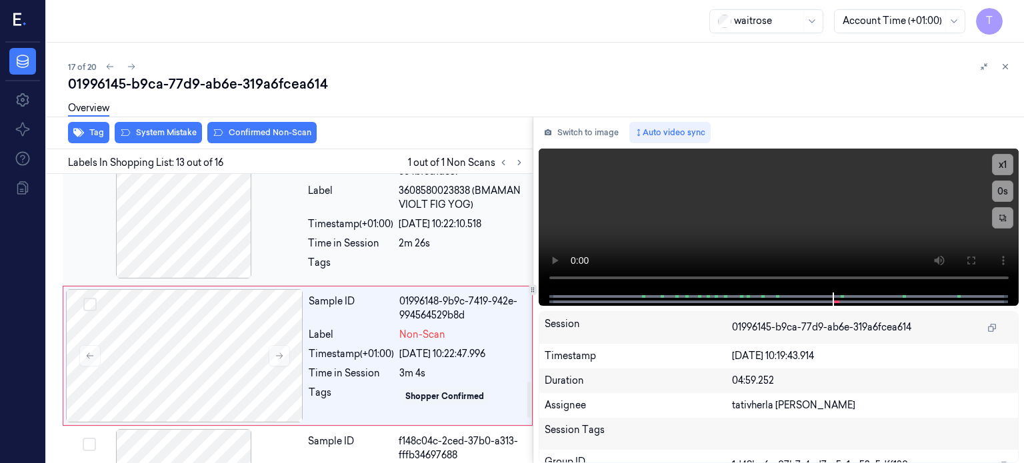
scroll to position [1648, 0]
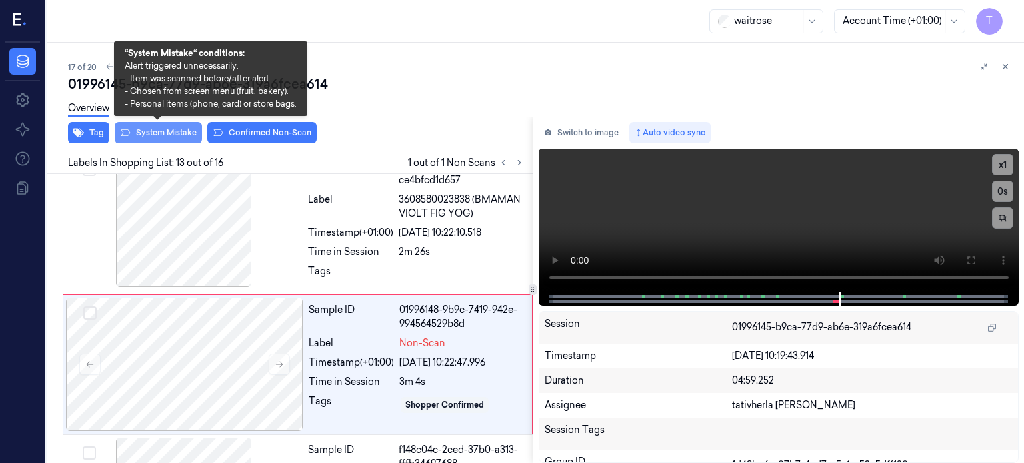
click at [175, 130] on button "System Mistake" at bounding box center [158, 132] width 87 height 21
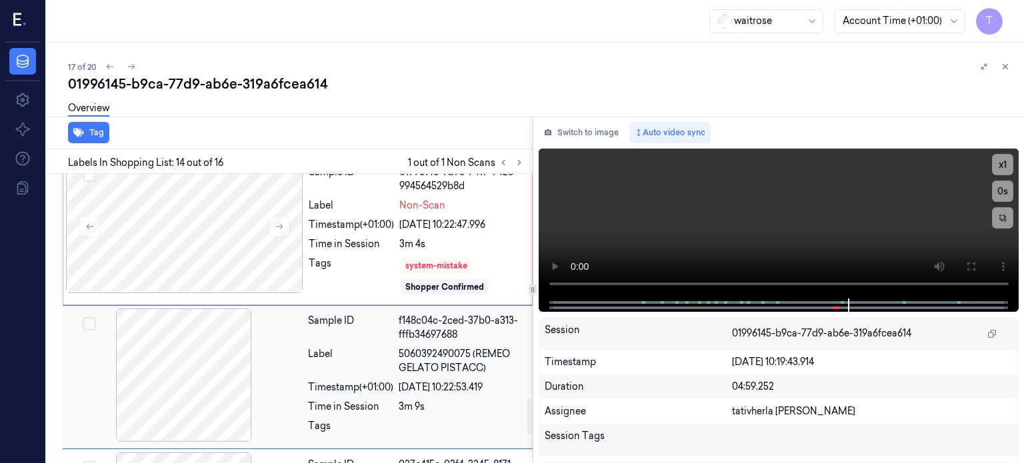
scroll to position [1798, 0]
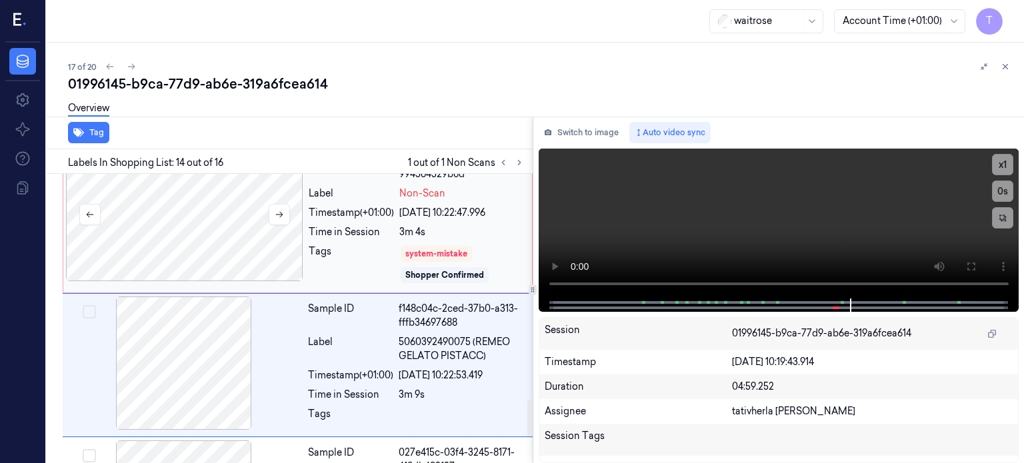
click at [241, 205] on div at bounding box center [184, 214] width 237 height 133
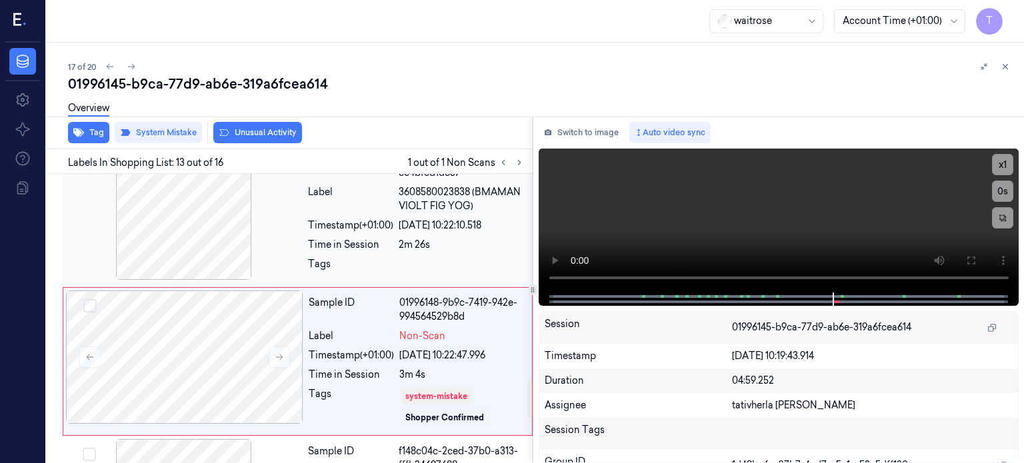
scroll to position [1653, 0]
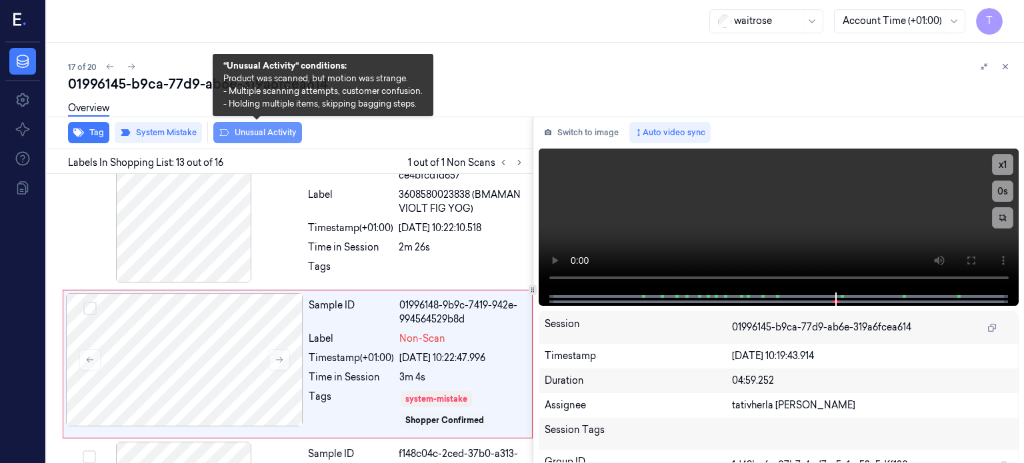
click at [269, 139] on button "Unusual Activity" at bounding box center [257, 132] width 89 height 21
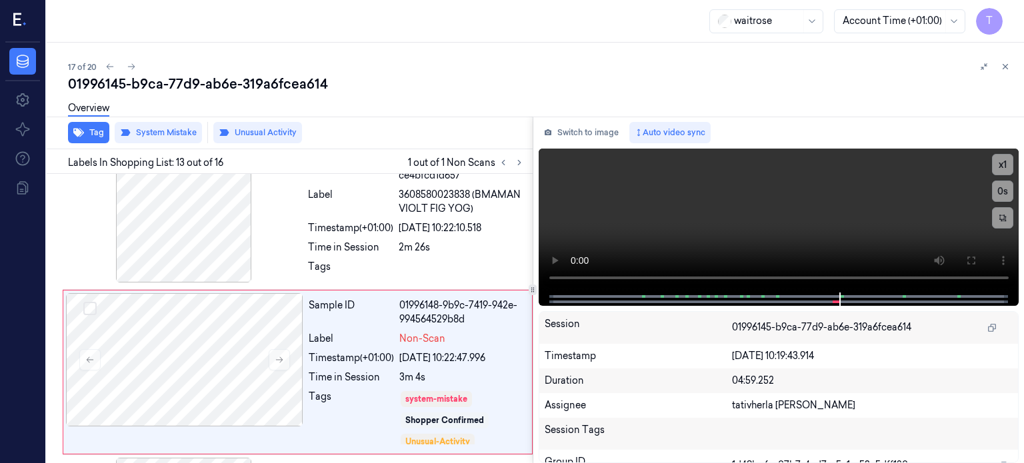
scroll to position [1661, 0]
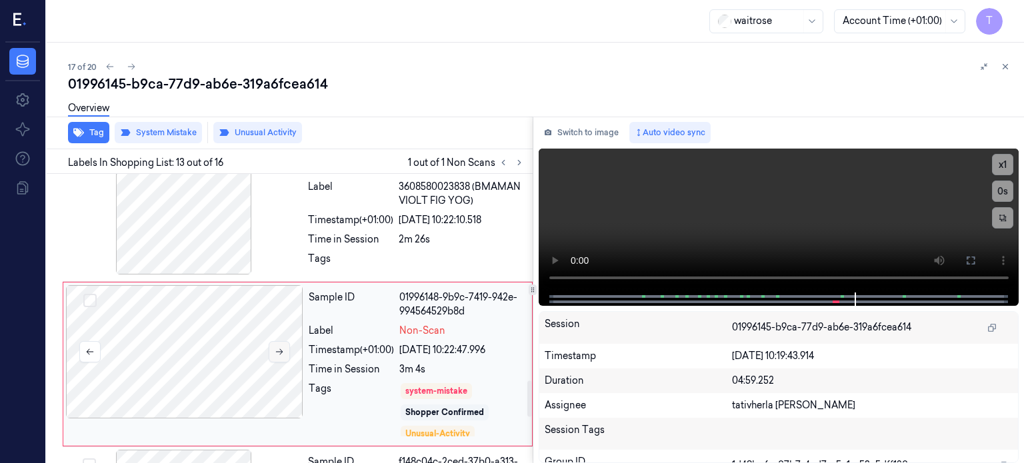
click at [283, 347] on icon at bounding box center [279, 351] width 9 height 9
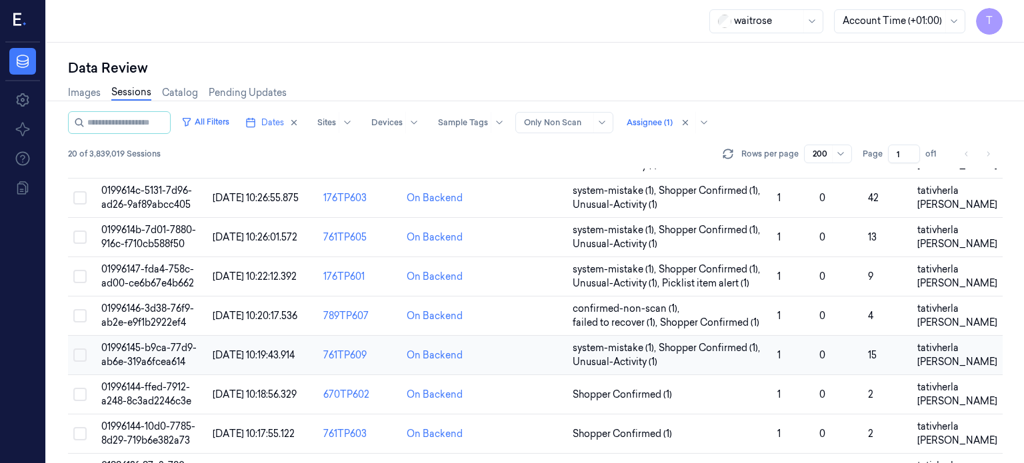
scroll to position [556, 0]
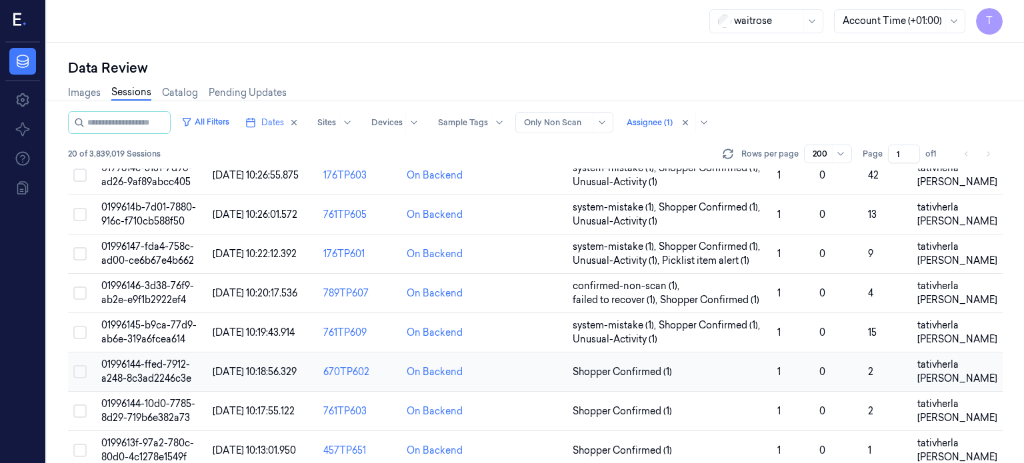
click at [167, 359] on span "01996144-ffed-7912-a248-8c3ad2246c3e" at bounding box center [146, 372] width 90 height 26
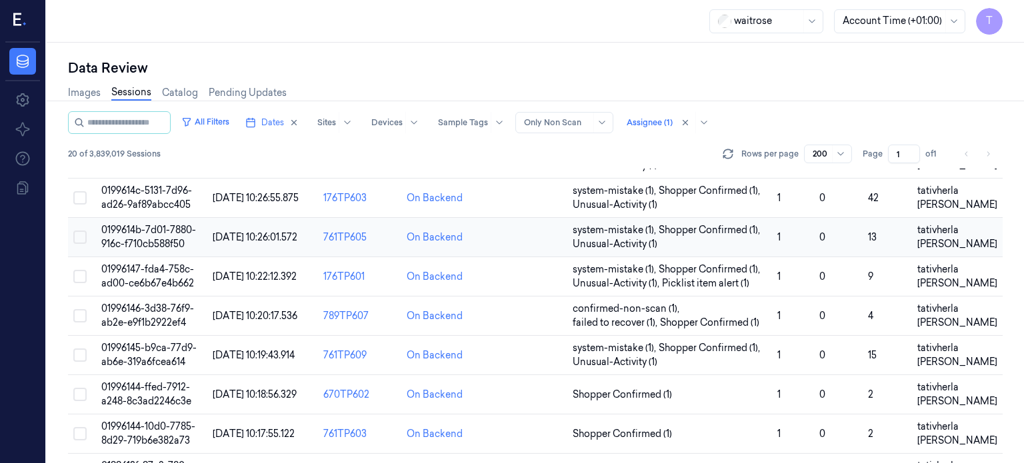
scroll to position [556, 0]
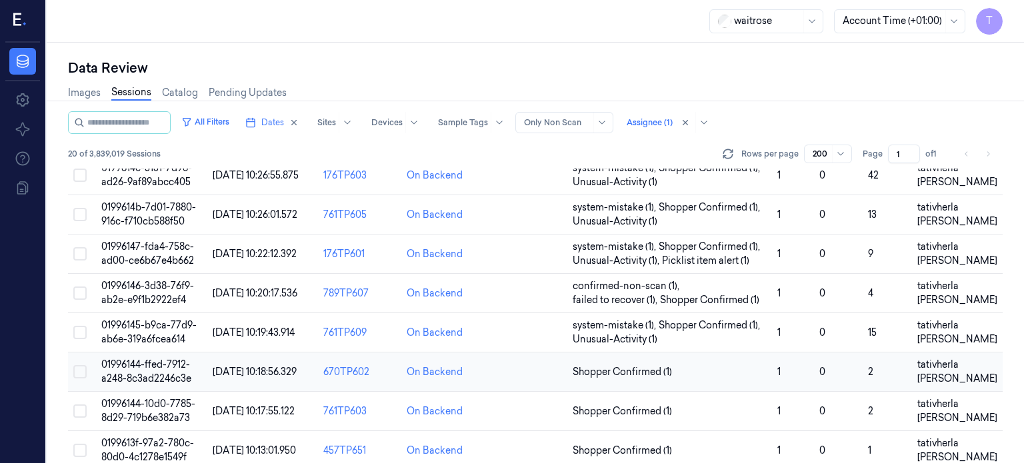
click at [153, 360] on span "01996144-ffed-7912-a248-8c3ad2246c3e" at bounding box center [146, 372] width 90 height 26
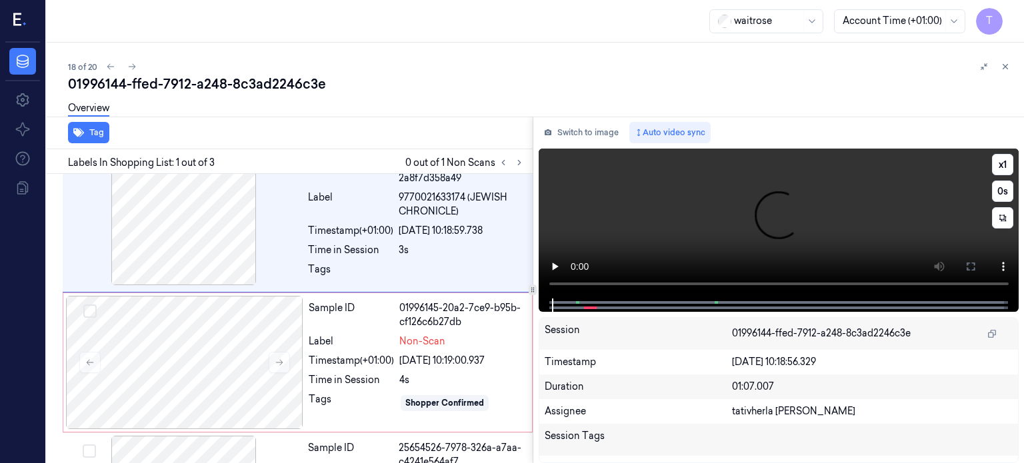
scroll to position [25, 0]
click at [513, 157] on button at bounding box center [519, 163] width 16 height 16
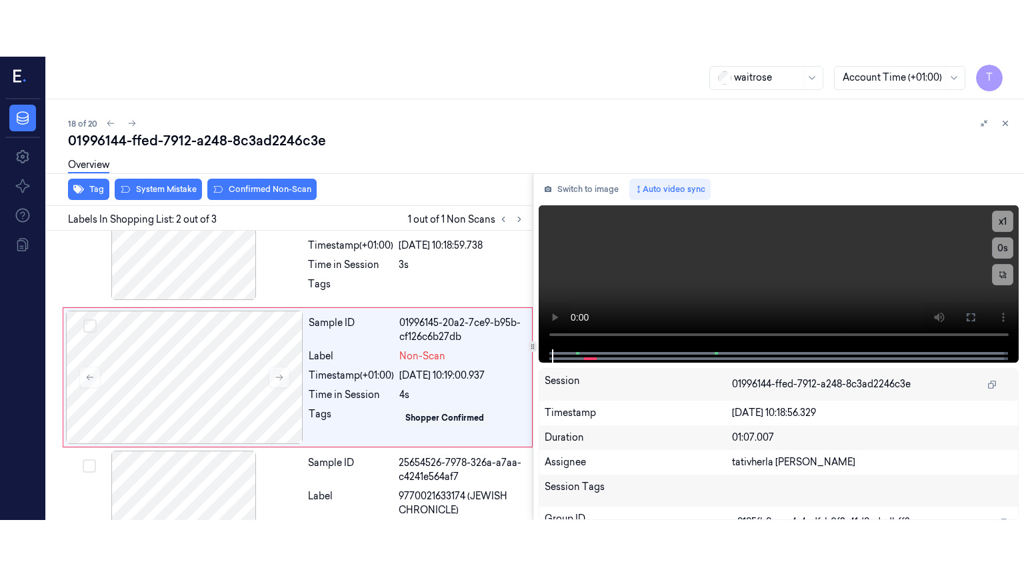
scroll to position [68, 0]
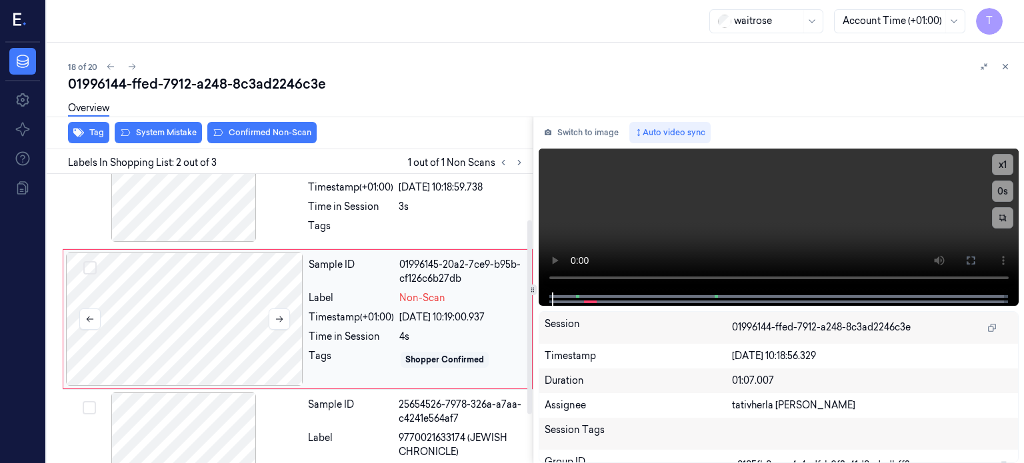
click at [253, 322] on div at bounding box center [184, 319] width 237 height 133
click at [279, 317] on icon at bounding box center [279, 319] width 9 height 9
click at [279, 319] on icon at bounding box center [279, 319] width 9 height 9
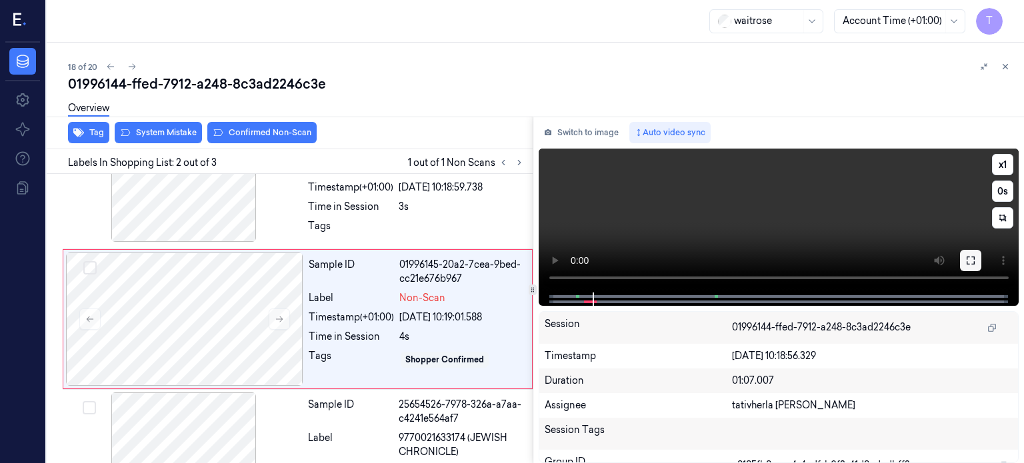
click at [973, 261] on icon at bounding box center [970, 260] width 11 height 11
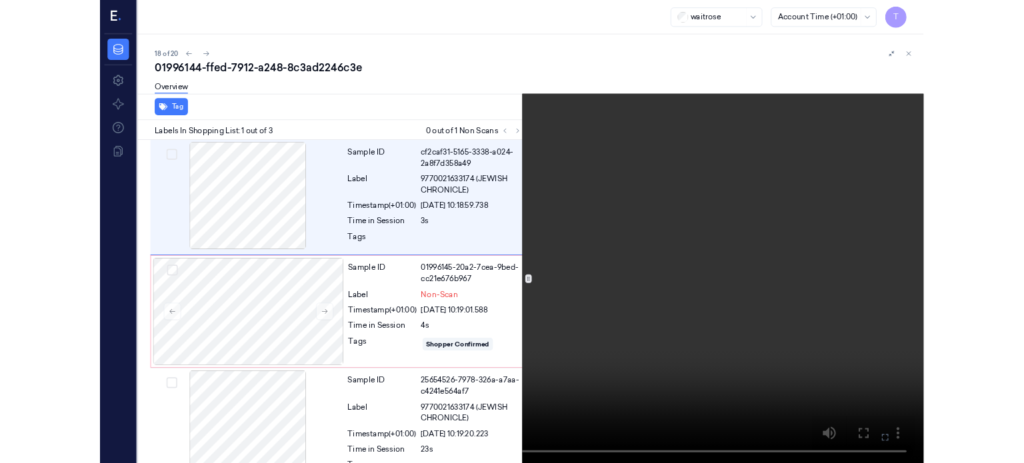
scroll to position [11, 0]
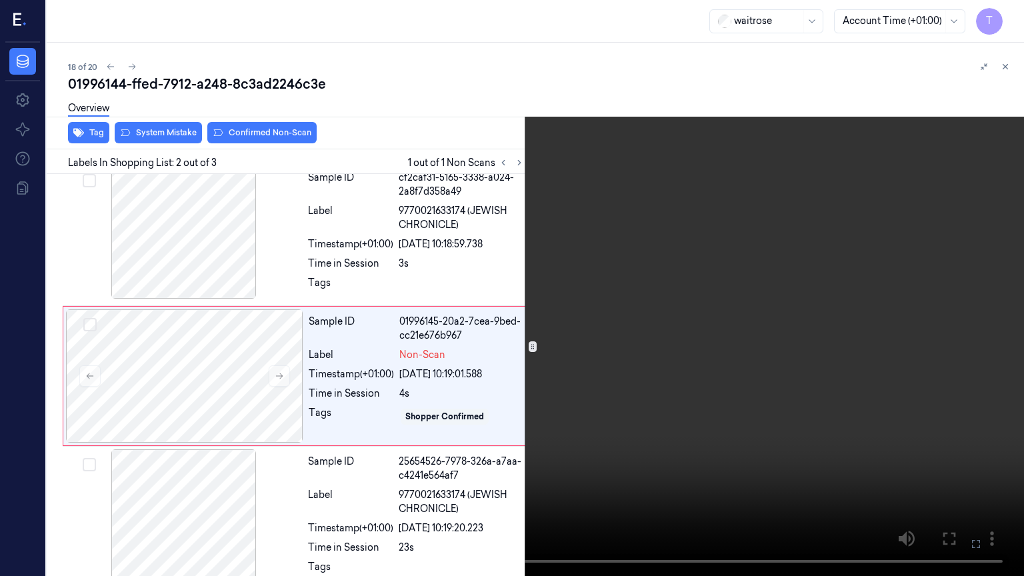
click at [0, 0] on icon at bounding box center [0, 0] width 0 height 0
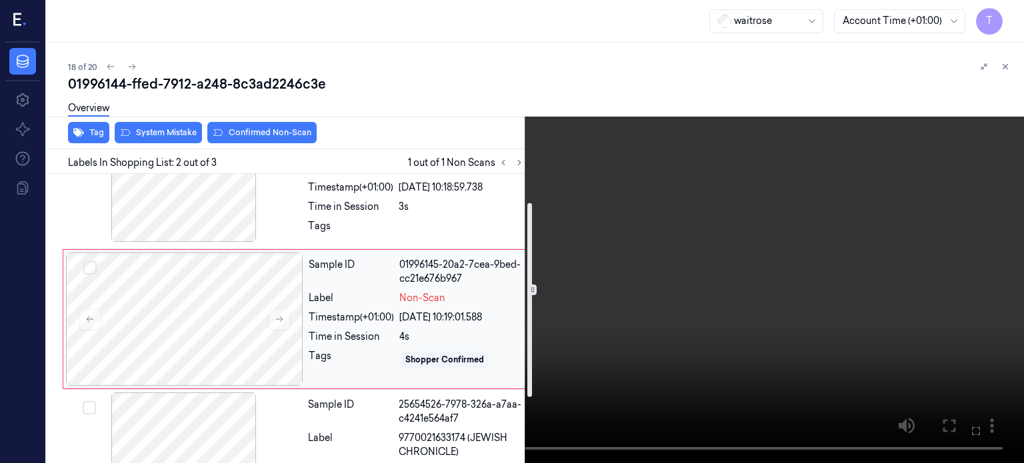
scroll to position [0, 0]
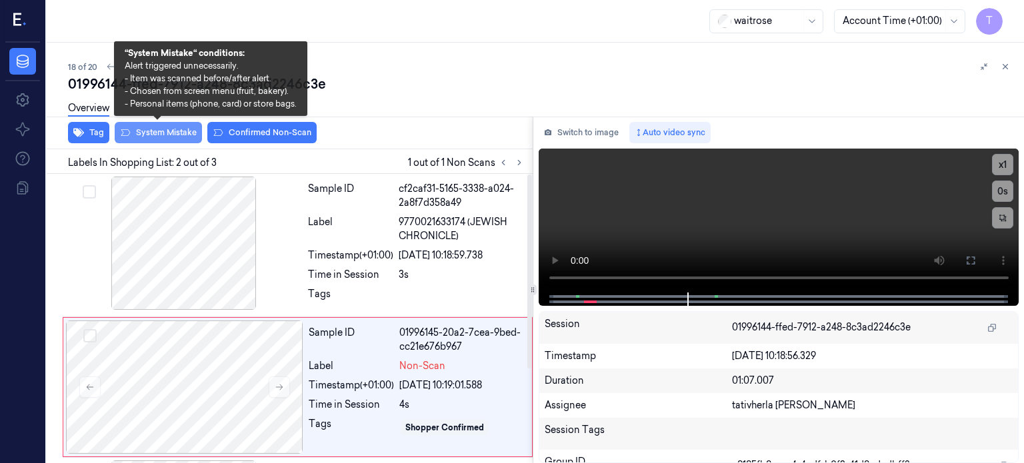
click at [152, 131] on button "System Mistake" at bounding box center [158, 132] width 87 height 21
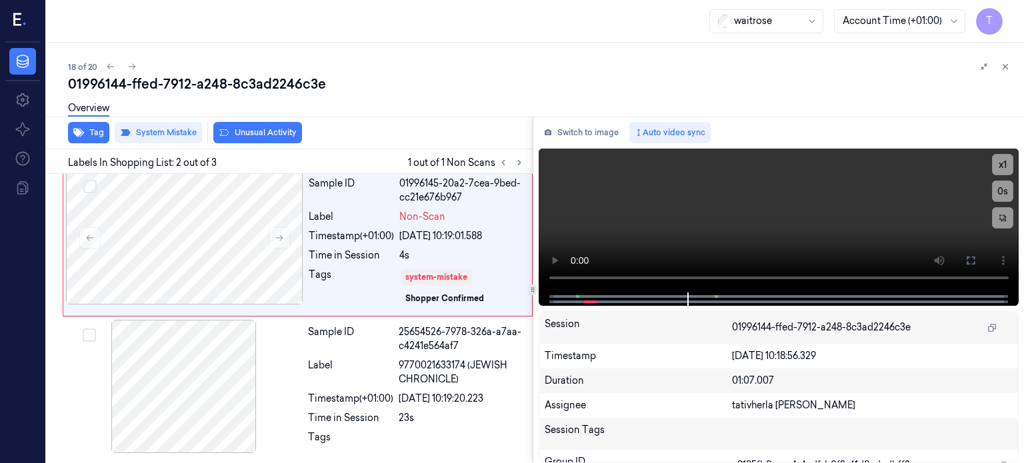
scroll to position [72, 0]
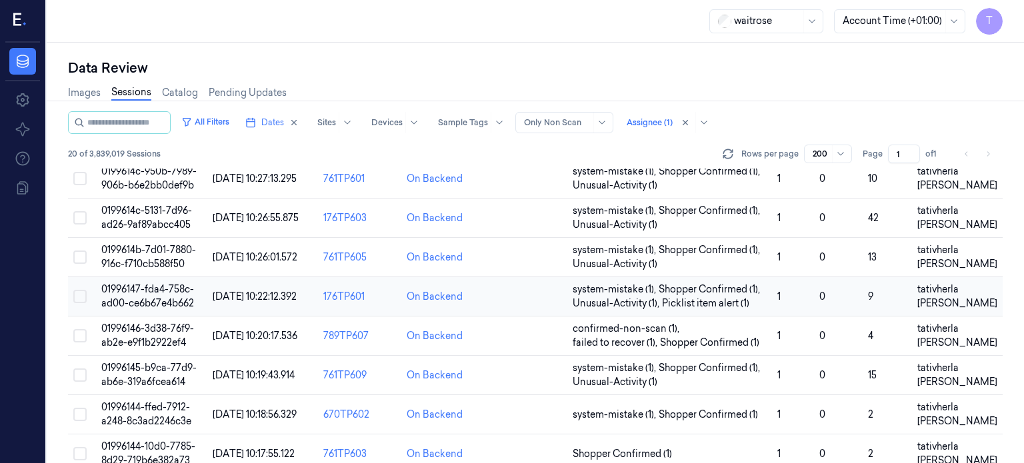
scroll to position [556, 0]
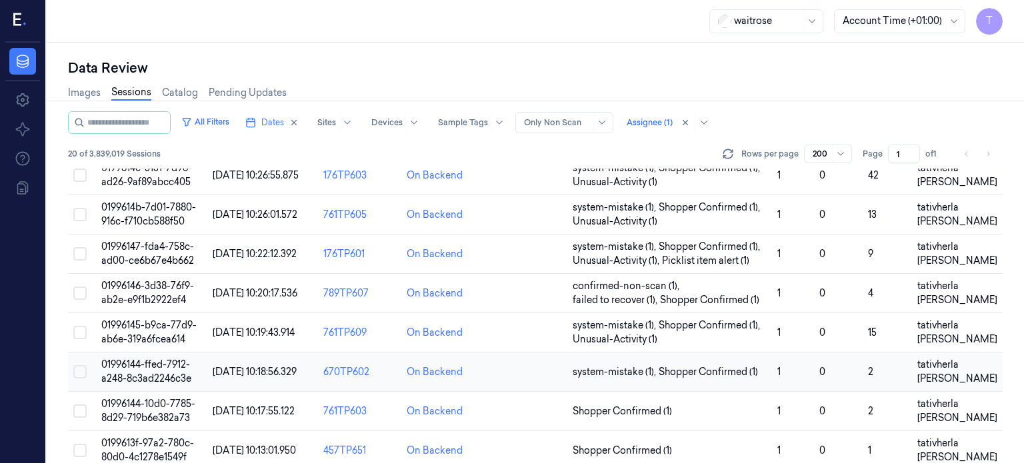
click at [155, 355] on td "01996144-ffed-7912-a248-8c3ad2246c3e" at bounding box center [151, 372] width 111 height 39
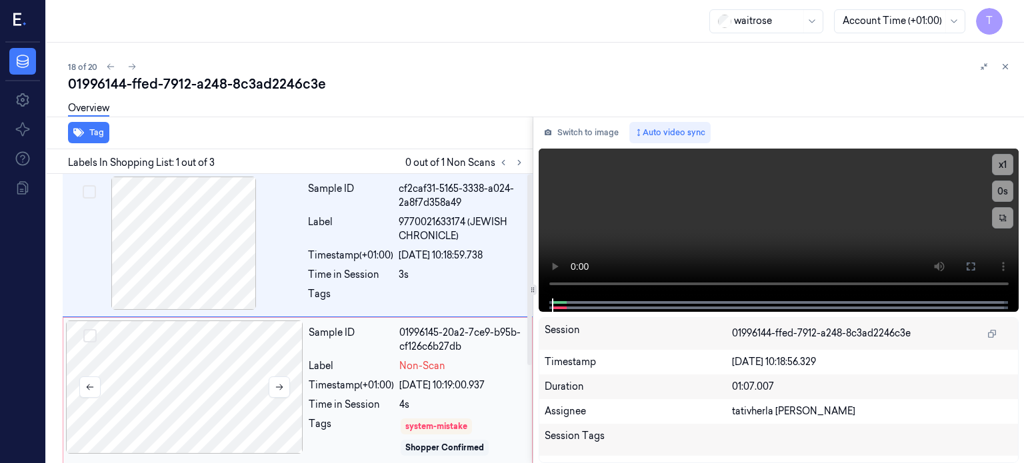
click at [193, 381] on div at bounding box center [184, 387] width 237 height 133
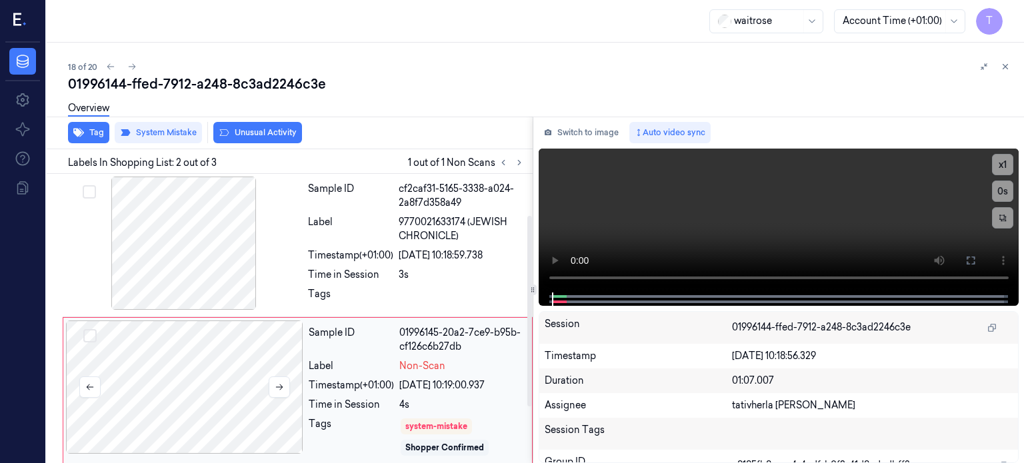
scroll to position [72, 0]
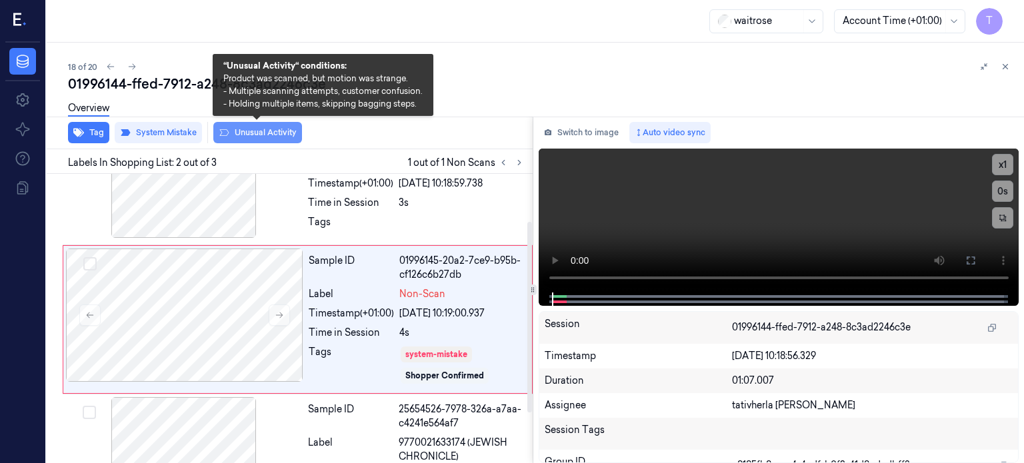
click at [280, 130] on button "Unusual Activity" at bounding box center [257, 132] width 89 height 21
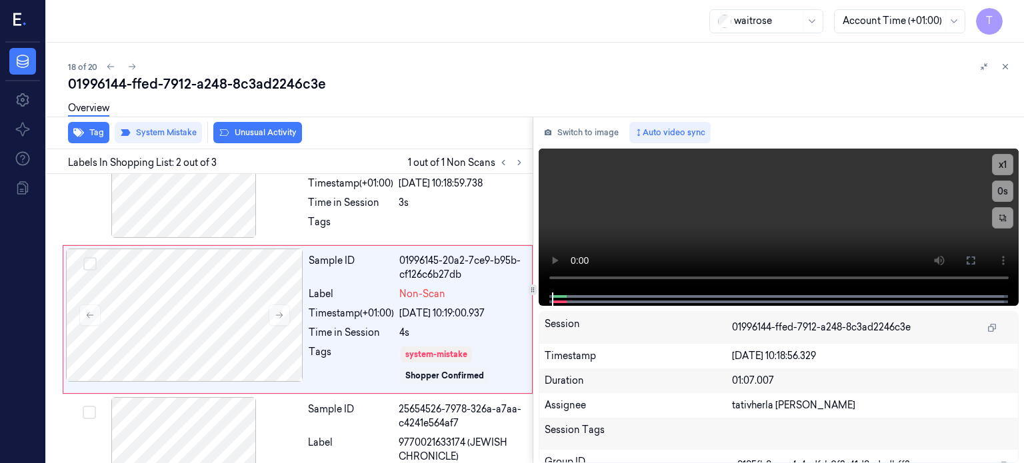
scroll to position [80, 0]
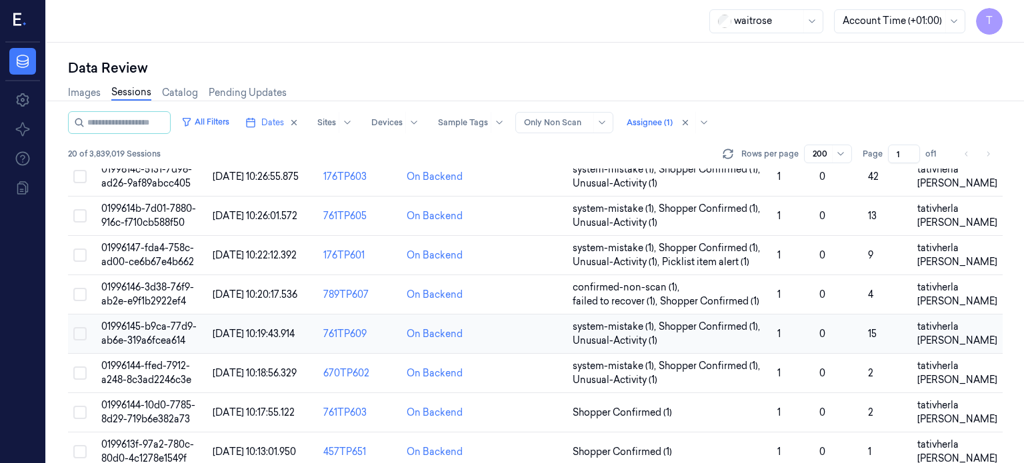
scroll to position [556, 0]
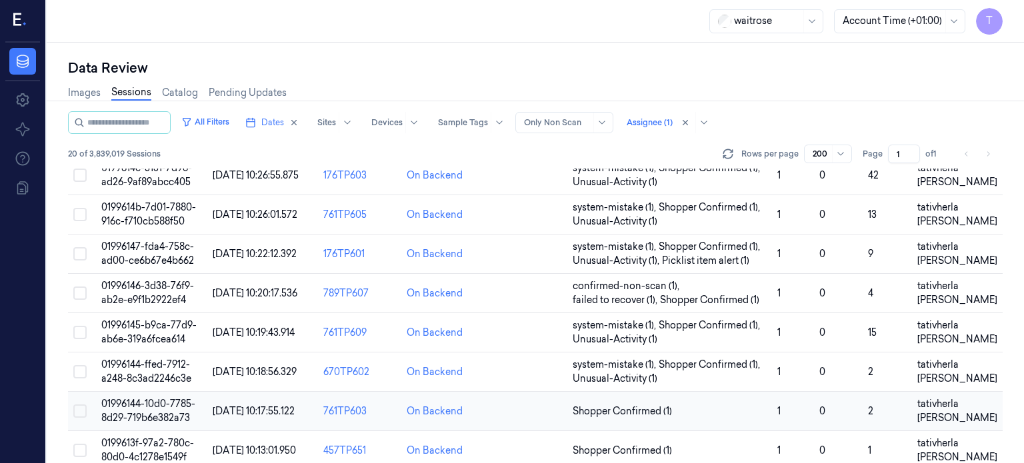
click at [155, 398] on span "01996144-10d0-7785-8d29-719b6e382a73" at bounding box center [148, 411] width 94 height 26
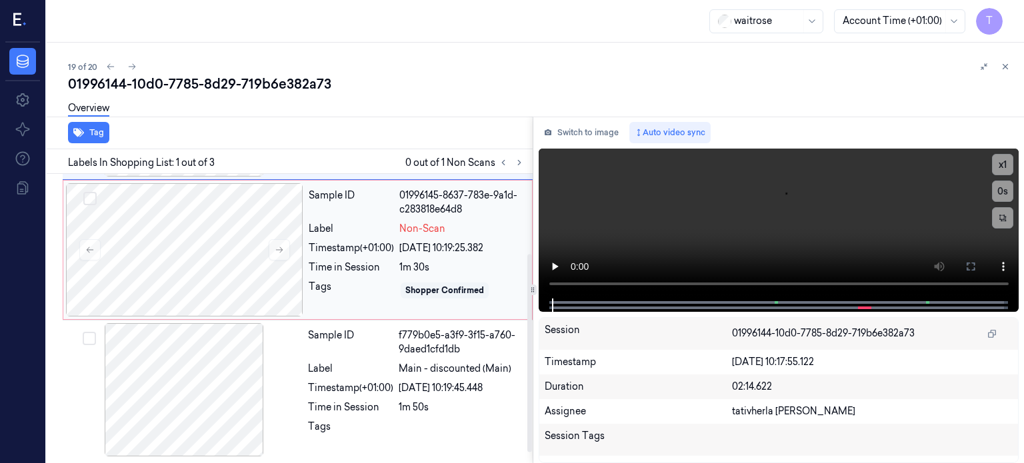
scroll to position [67, 0]
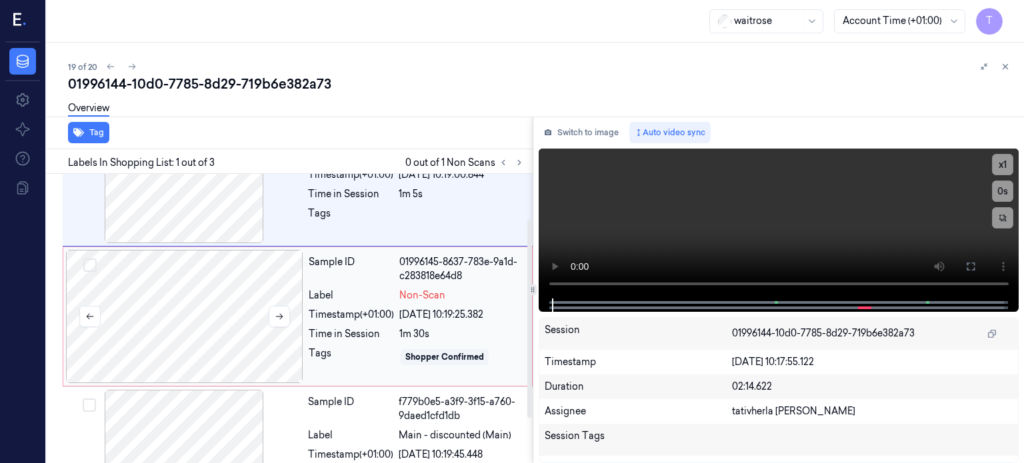
click at [243, 295] on div at bounding box center [184, 316] width 237 height 133
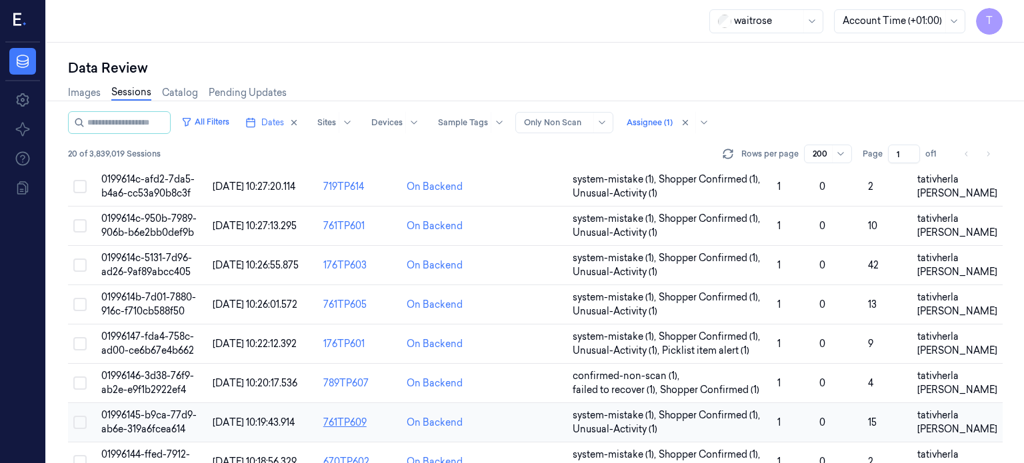
scroll to position [556, 0]
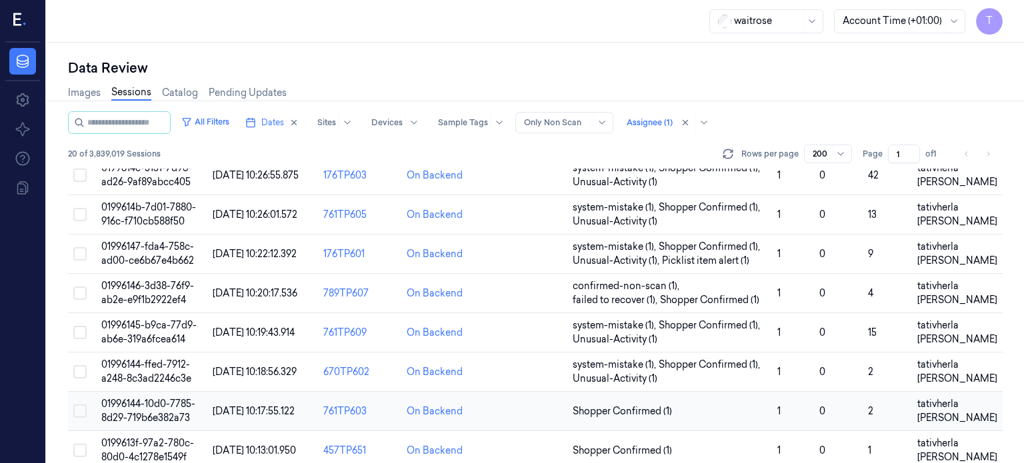
click at [151, 400] on span "01996144-10d0-7785-8d29-719b6e382a73" at bounding box center [148, 411] width 94 height 26
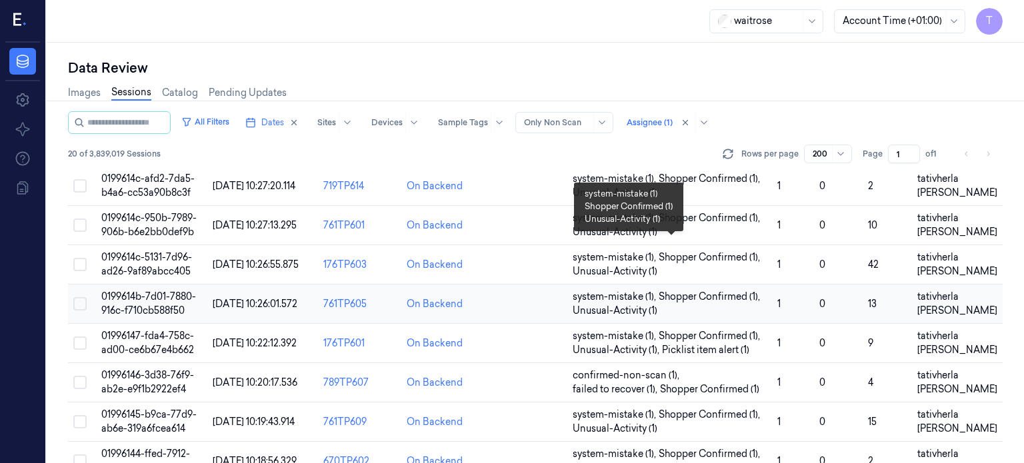
scroll to position [556, 0]
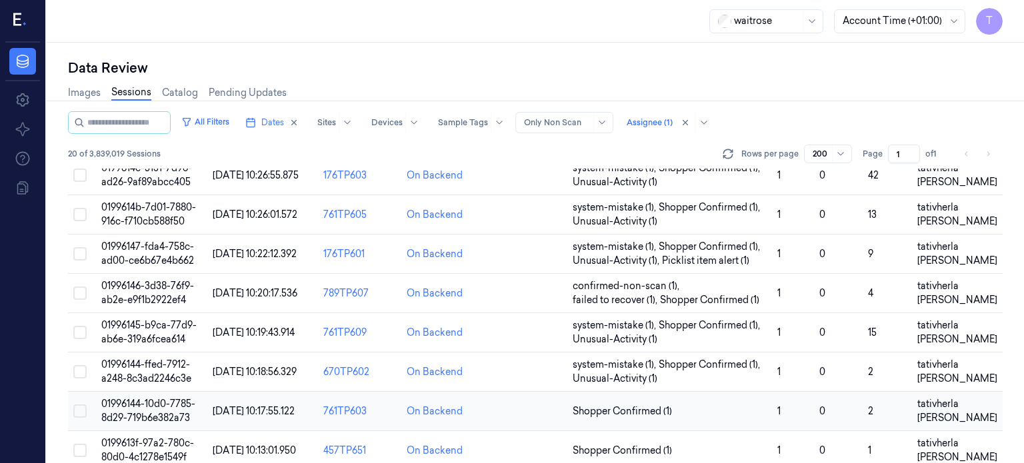
click at [149, 398] on span "01996144-10d0-7785-8d29-719b6e382a73" at bounding box center [148, 411] width 94 height 26
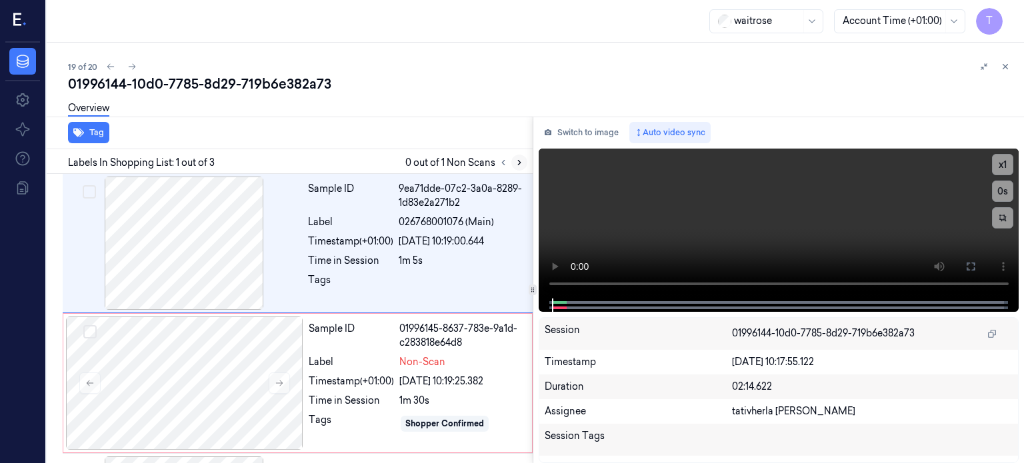
click at [520, 159] on icon at bounding box center [519, 162] width 9 height 9
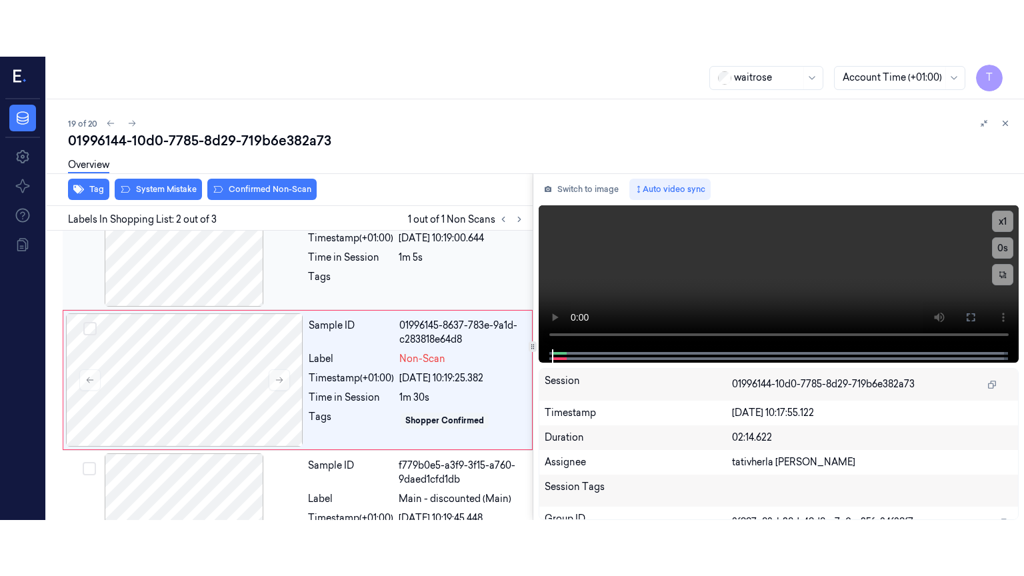
scroll to position [64, 0]
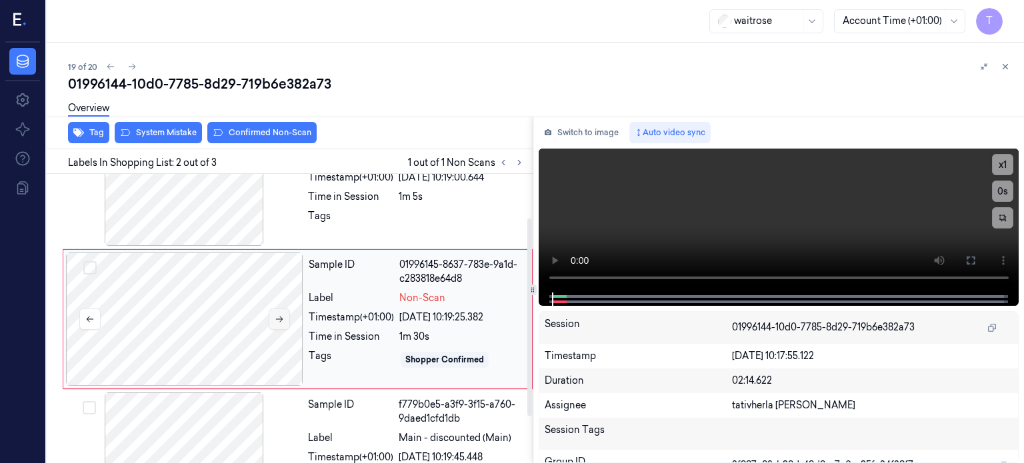
click at [275, 313] on button at bounding box center [279, 319] width 21 height 21
click at [275, 319] on icon at bounding box center [279, 319] width 9 height 9
click at [279, 319] on icon at bounding box center [279, 320] width 7 height 6
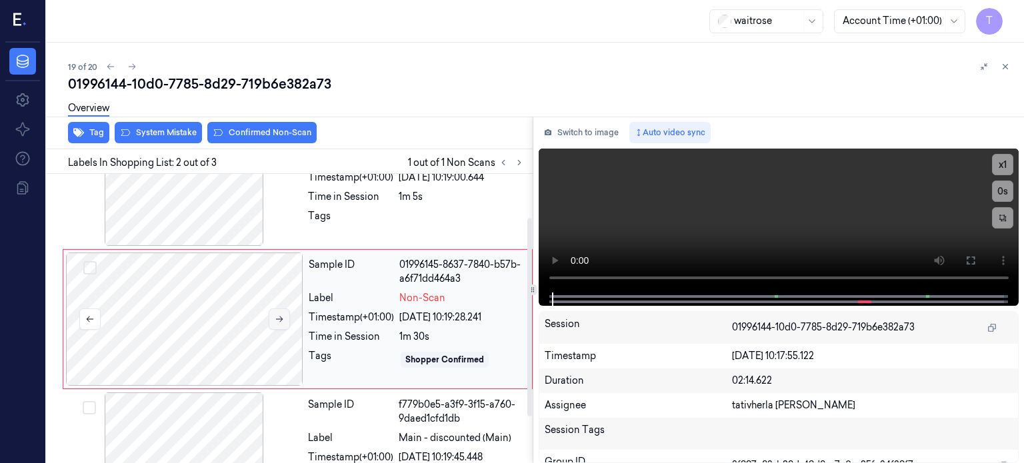
click at [279, 319] on icon at bounding box center [279, 320] width 7 height 6
click at [967, 257] on icon at bounding box center [970, 261] width 8 height 8
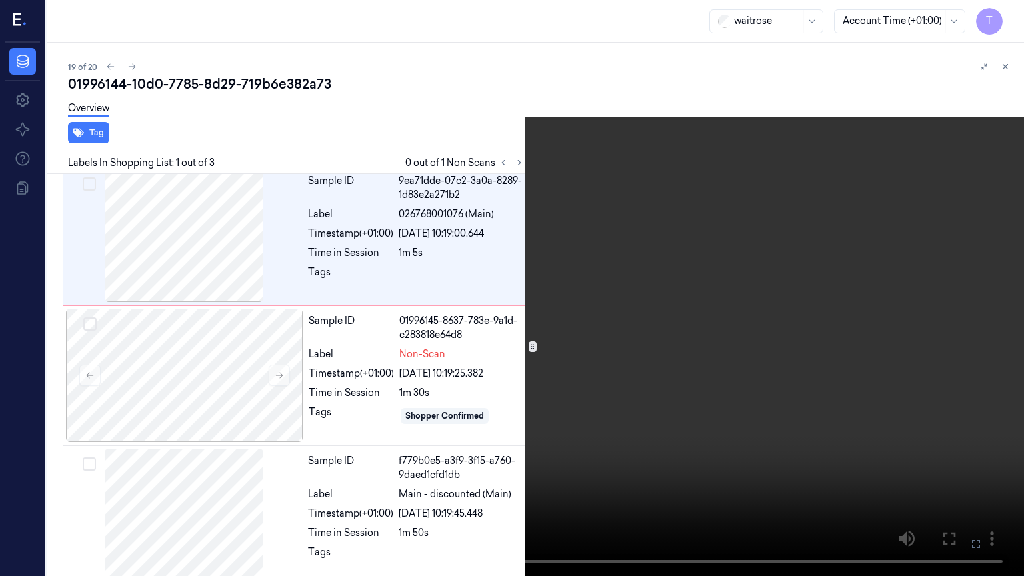
scroll to position [0, 0]
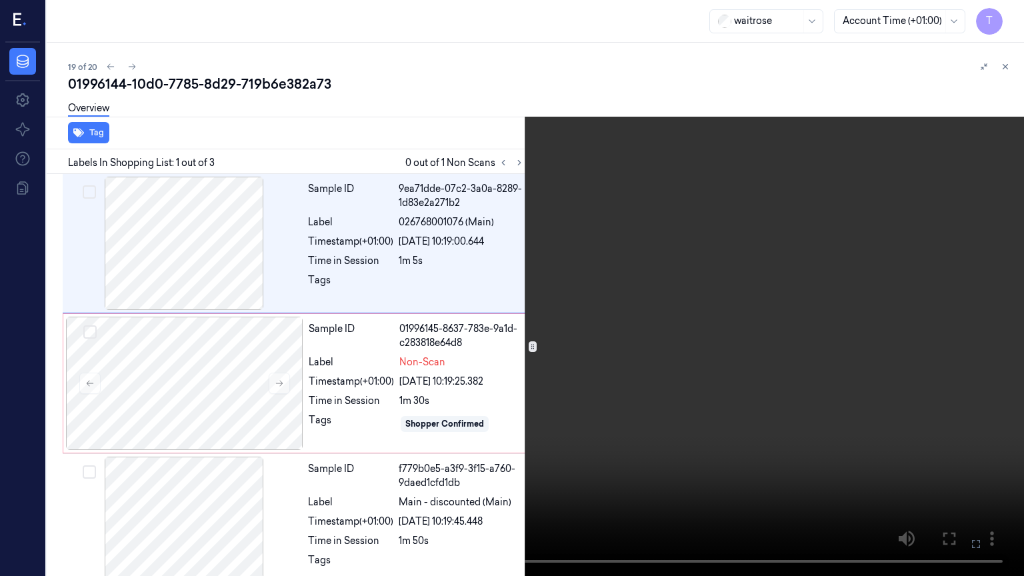
click at [467, 463] on video at bounding box center [512, 288] width 1024 height 576
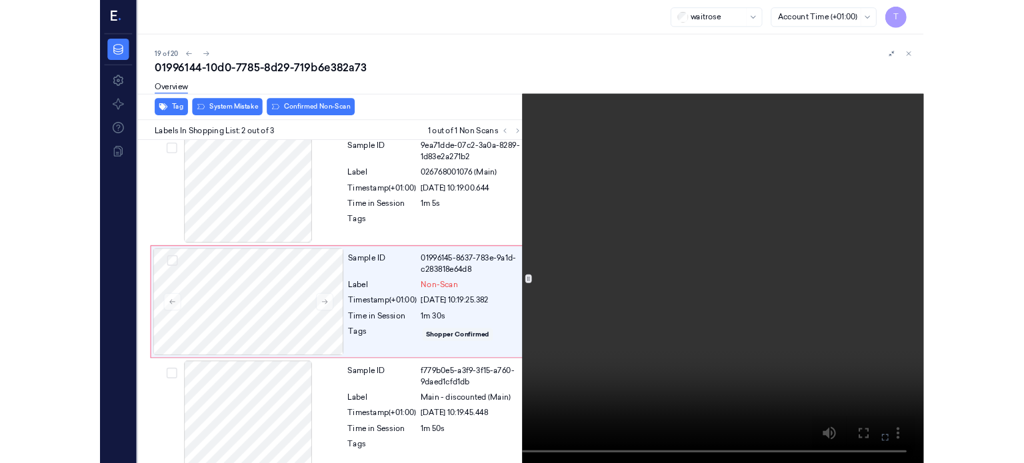
scroll to position [21, 0]
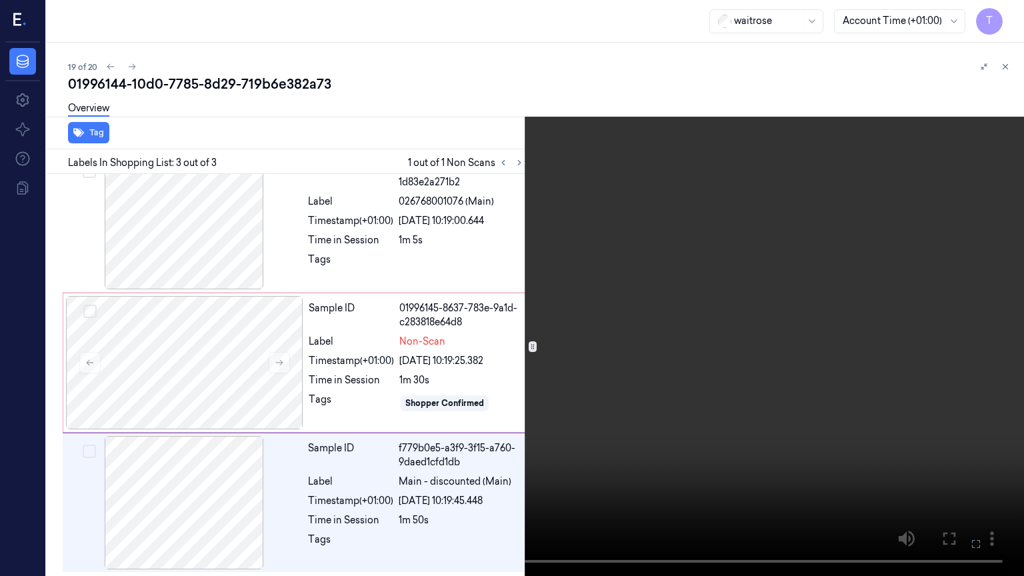
click at [0, 0] on icon at bounding box center [0, 0] width 0 height 0
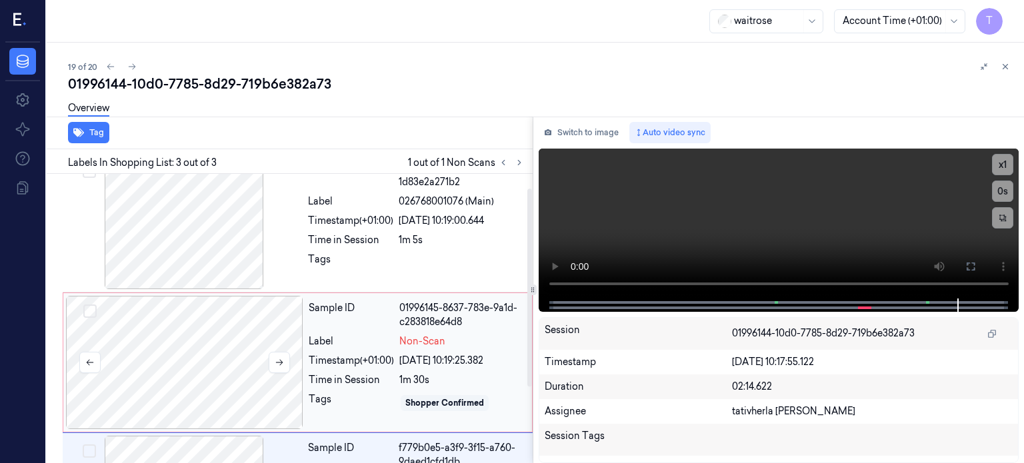
click at [225, 357] on div at bounding box center [184, 362] width 237 height 133
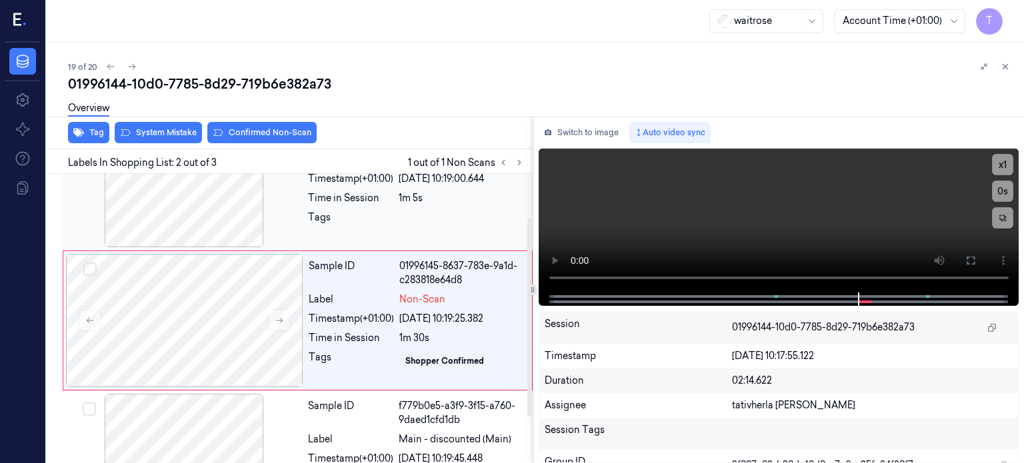
scroll to position [64, 0]
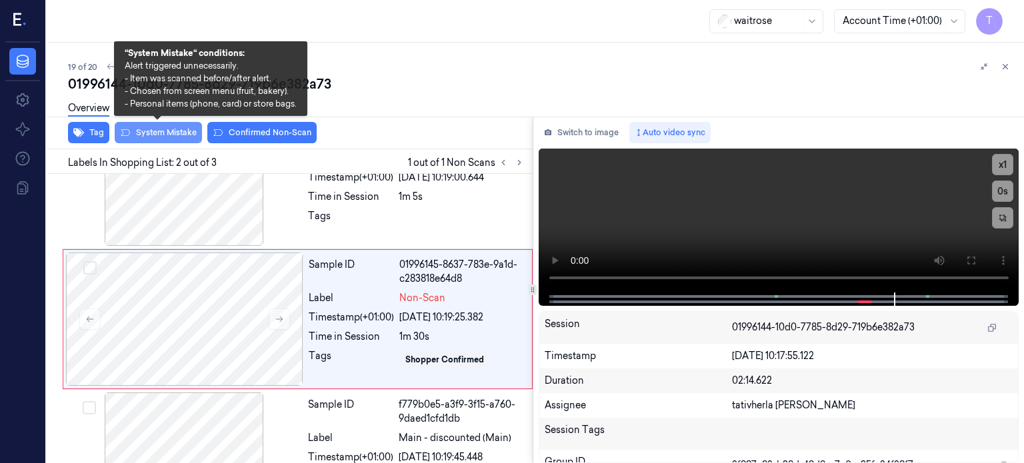
click at [161, 129] on button "System Mistake" at bounding box center [158, 132] width 87 height 21
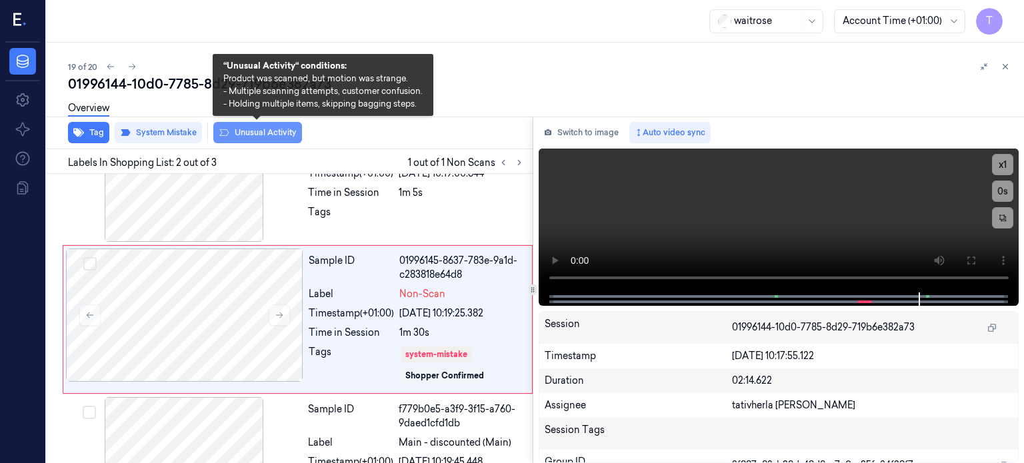
click at [246, 133] on button "Unusual Activity" at bounding box center [257, 132] width 89 height 21
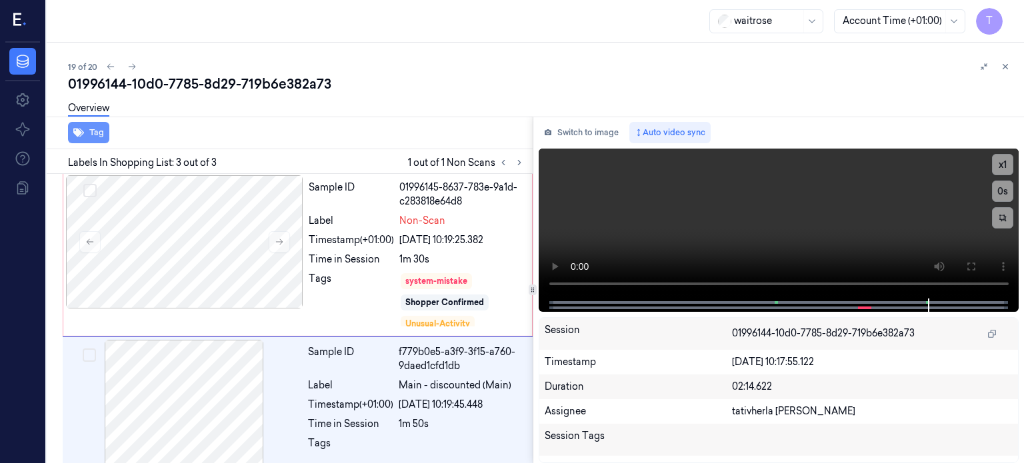
scroll to position [157, 0]
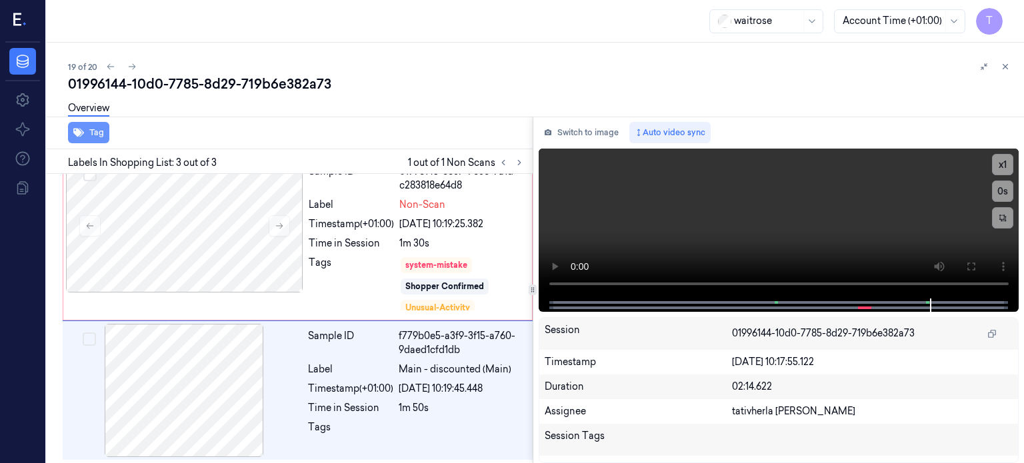
click at [89, 130] on button "Tag" at bounding box center [88, 132] width 41 height 21
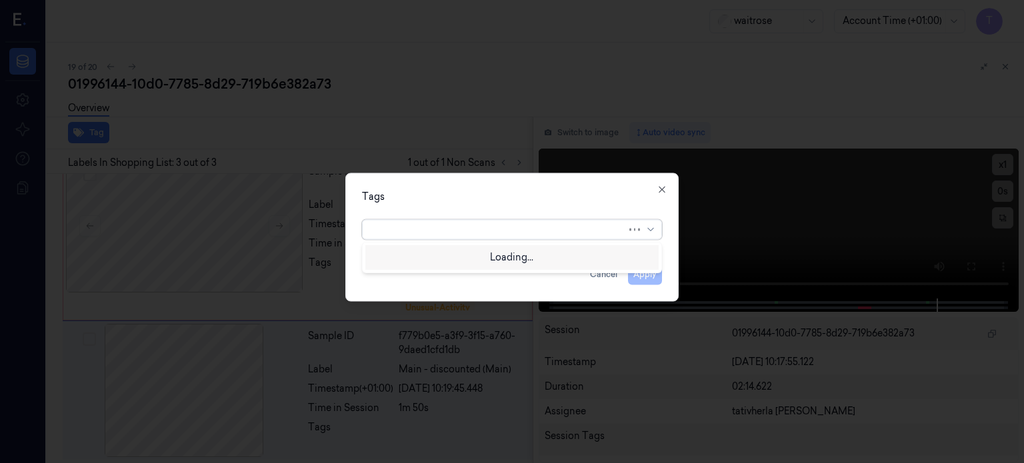
click at [490, 231] on div at bounding box center [499, 230] width 256 height 14
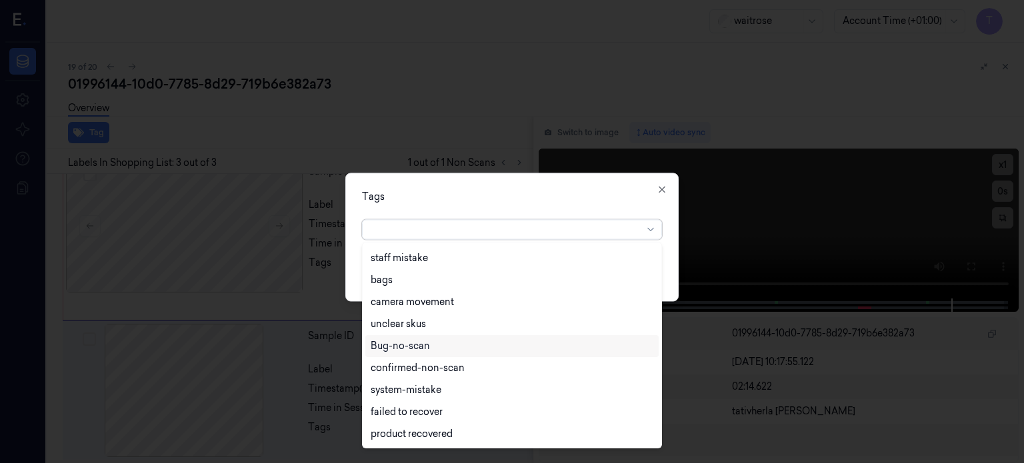
scroll to position [240, 0]
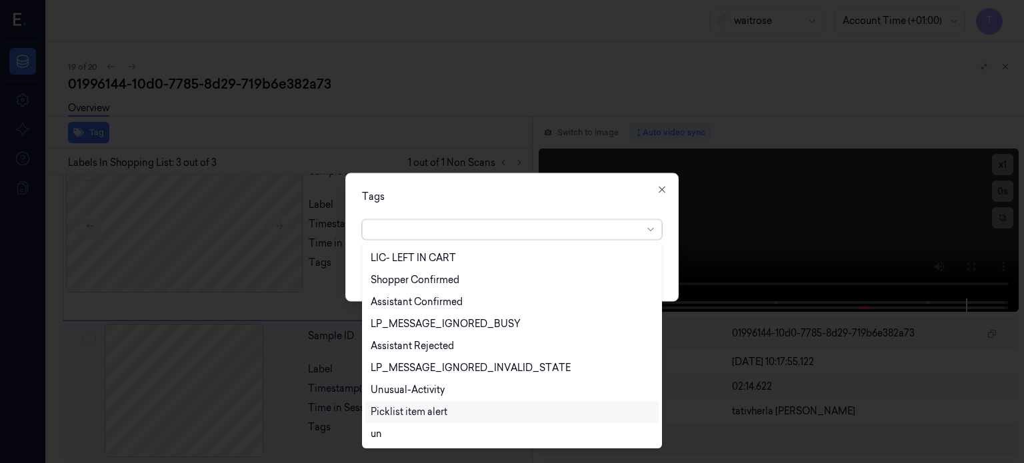
click at [389, 415] on div "Picklist item alert" at bounding box center [409, 412] width 77 height 14
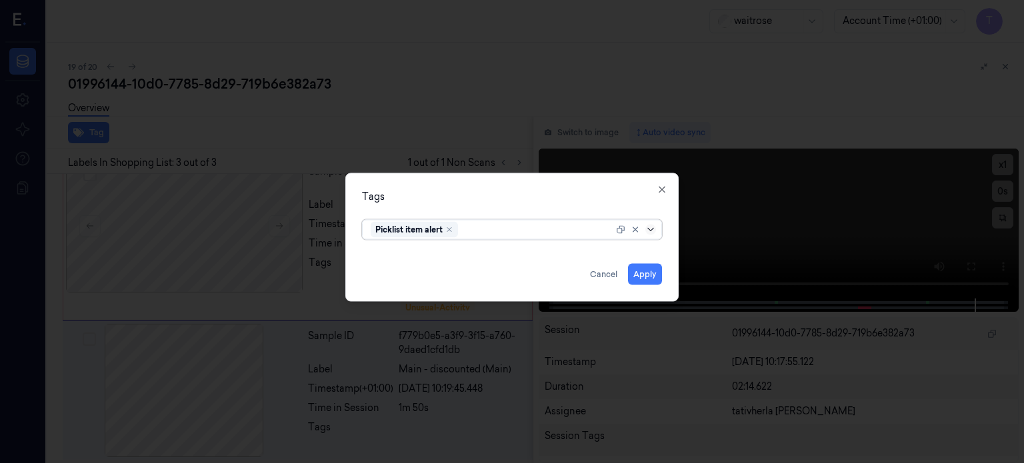
click at [650, 229] on icon at bounding box center [650, 229] width 11 height 11
click at [651, 276] on button "Apply" at bounding box center [645, 273] width 34 height 21
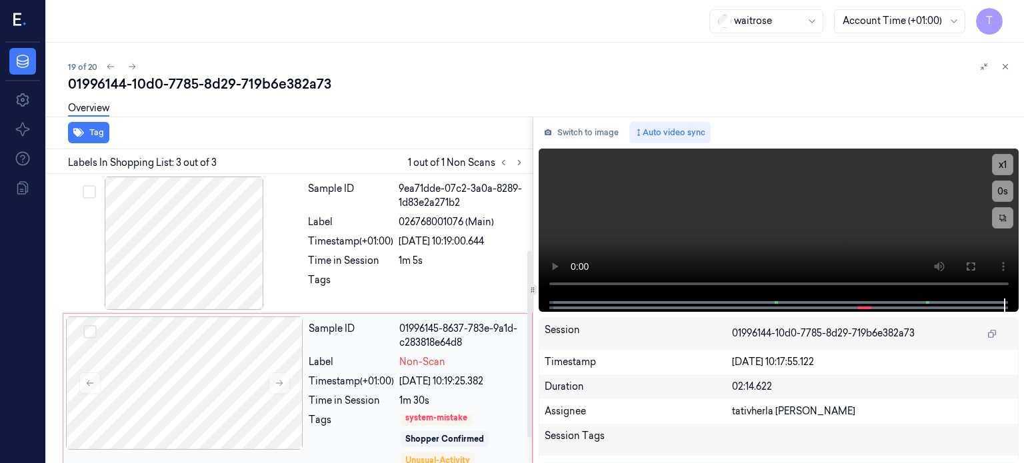
scroll to position [157, 0]
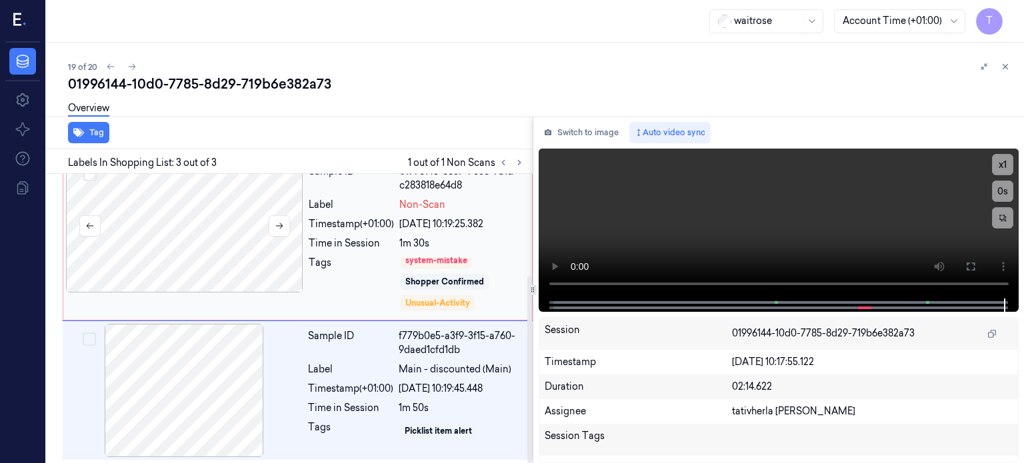
click at [177, 203] on div at bounding box center [184, 225] width 237 height 133
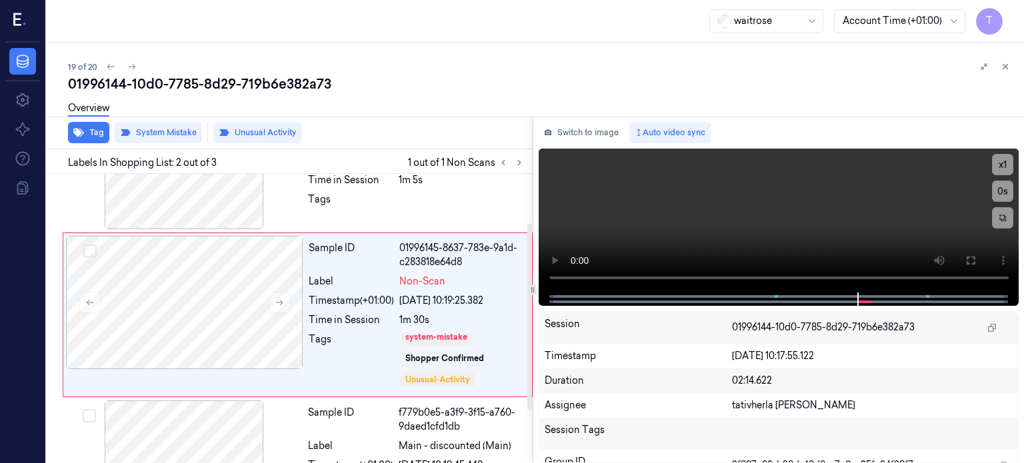
scroll to position [76, 0]
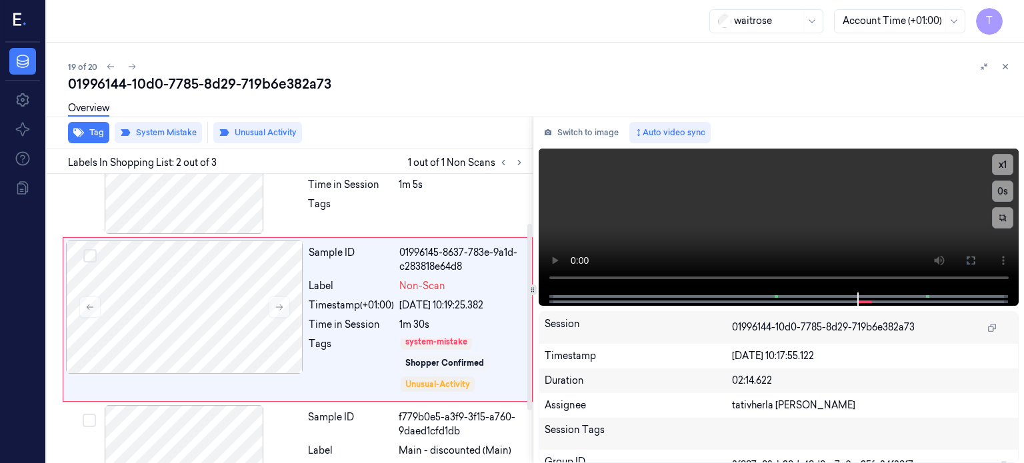
click at [166, 125] on div "Overview" at bounding box center [540, 110] width 945 height 34
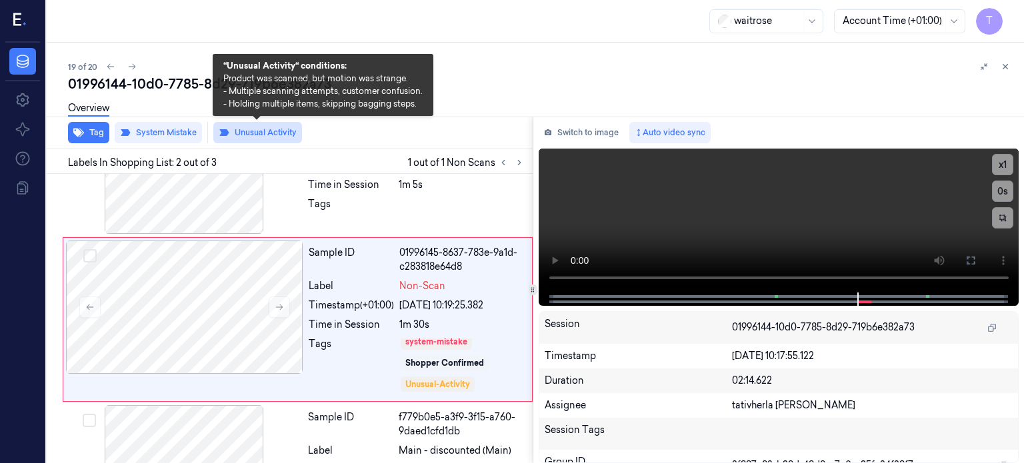
click at [254, 129] on button "Unusual Activity" at bounding box center [257, 132] width 89 height 21
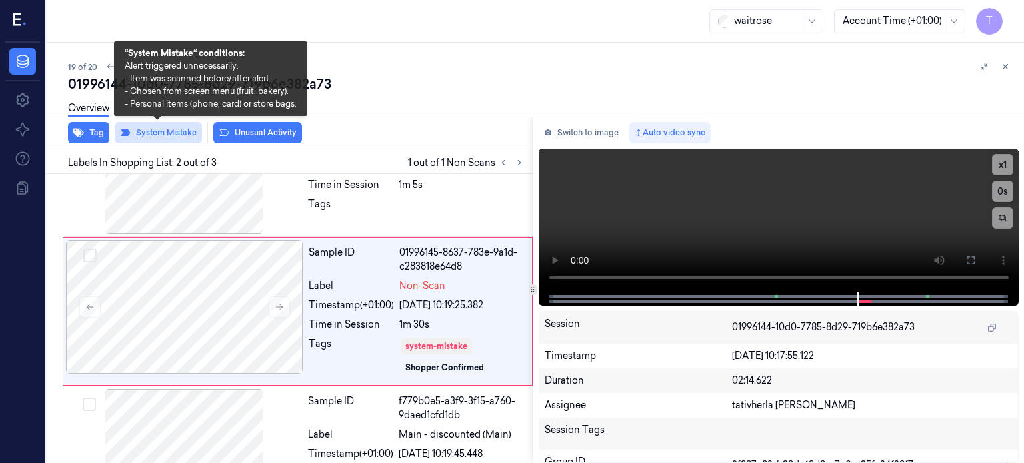
click at [183, 132] on button "System Mistake" at bounding box center [158, 132] width 87 height 21
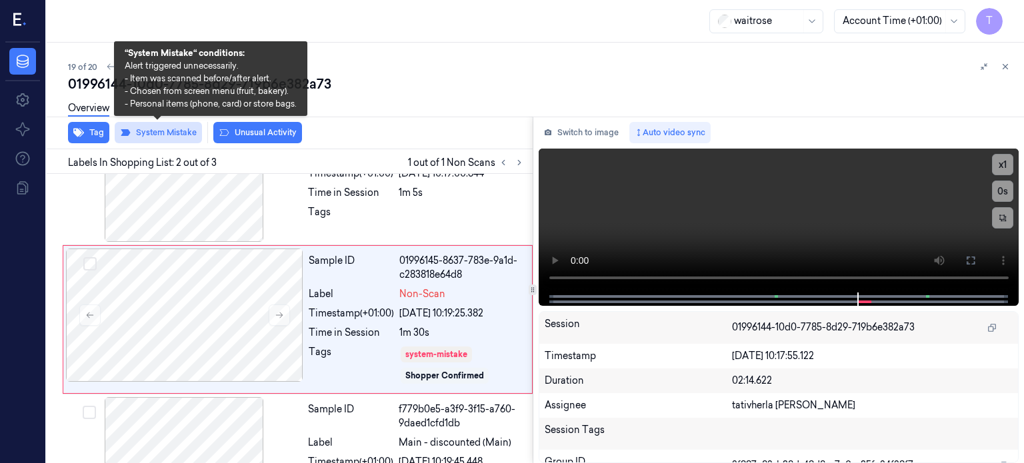
click at [179, 132] on button "System Mistake" at bounding box center [158, 132] width 87 height 21
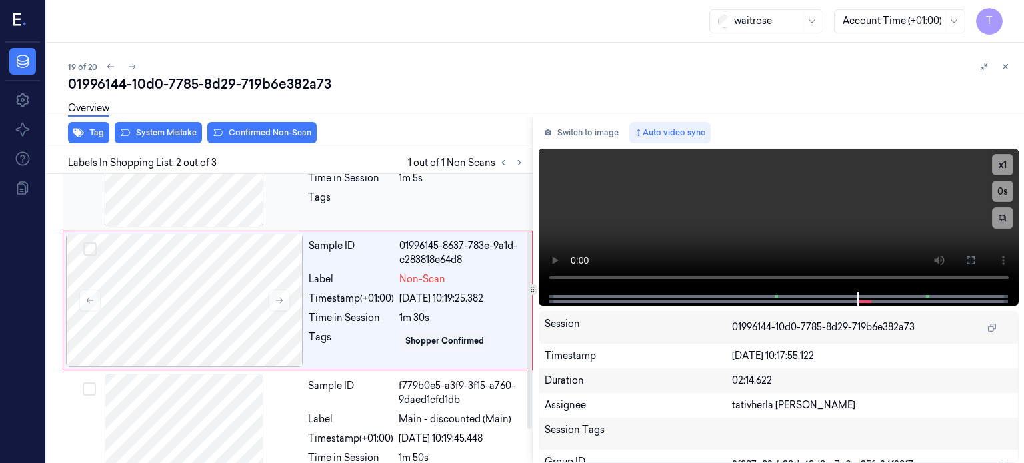
scroll to position [133, 0]
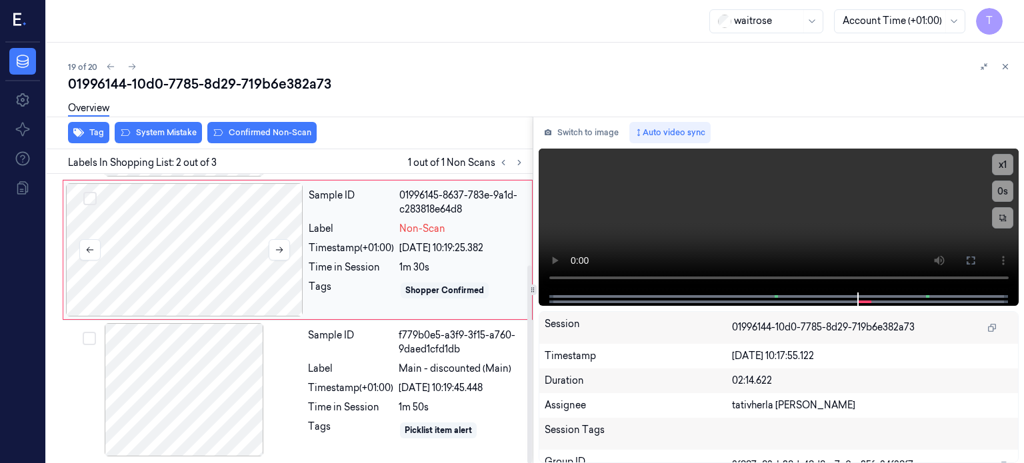
click at [225, 255] on div at bounding box center [184, 249] width 237 height 133
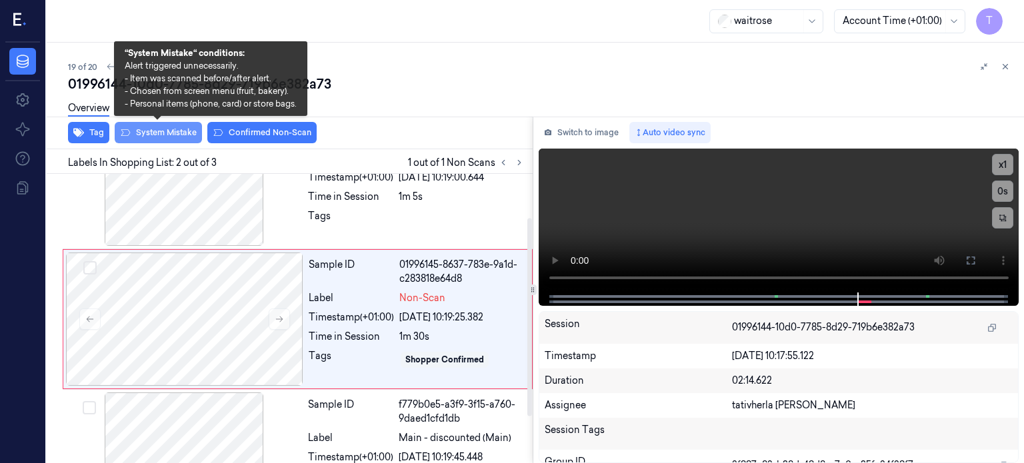
click at [170, 132] on button "System Mistake" at bounding box center [158, 132] width 87 height 21
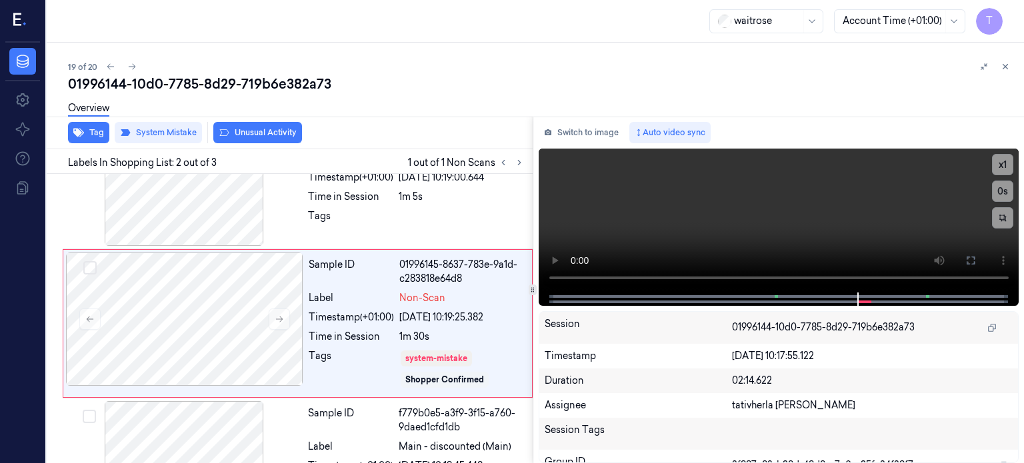
scroll to position [68, 0]
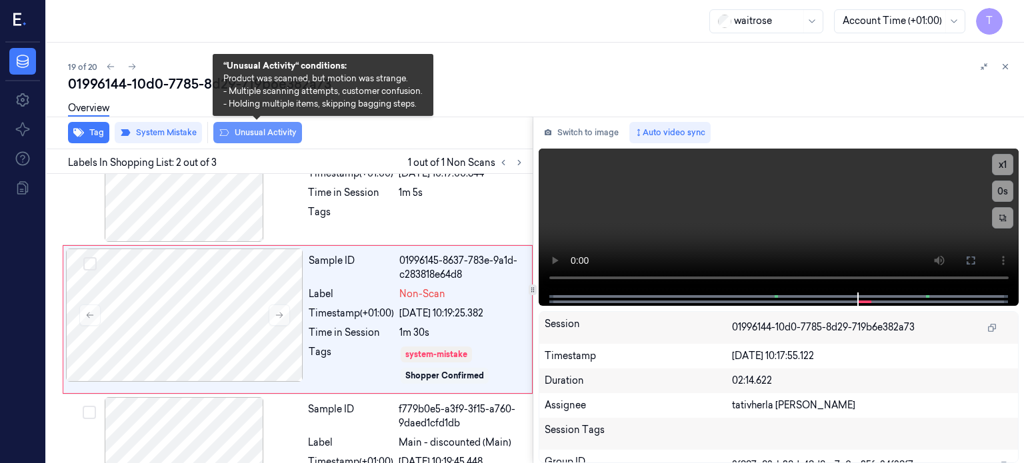
click at [263, 129] on button "Unusual Activity" at bounding box center [257, 132] width 89 height 21
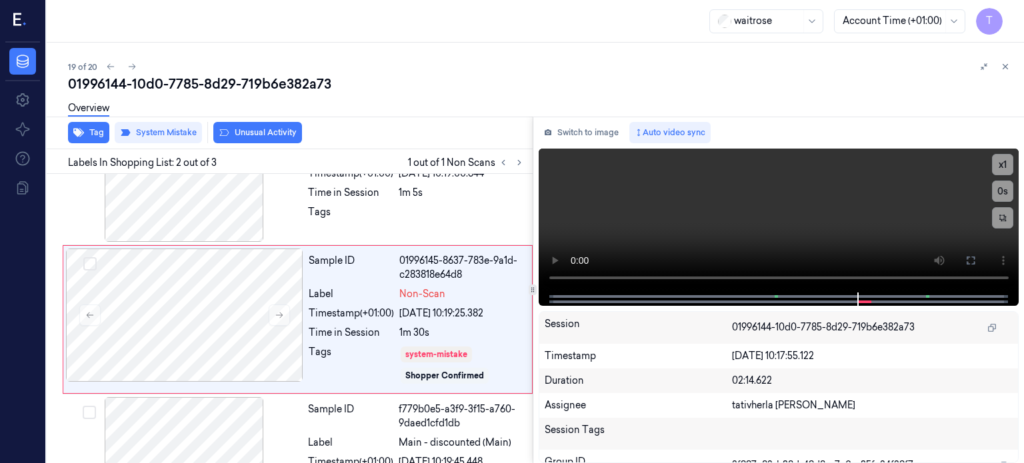
scroll to position [76, 0]
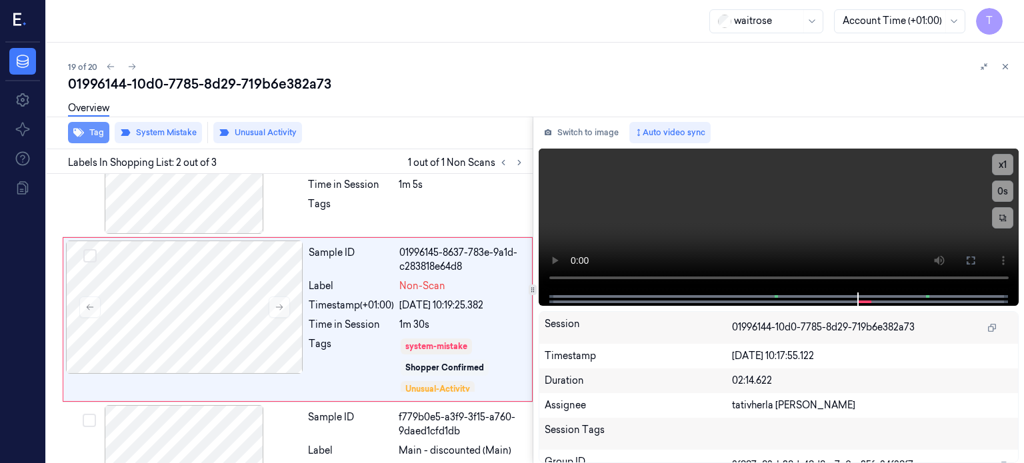
click at [88, 133] on button "Tag" at bounding box center [88, 132] width 41 height 21
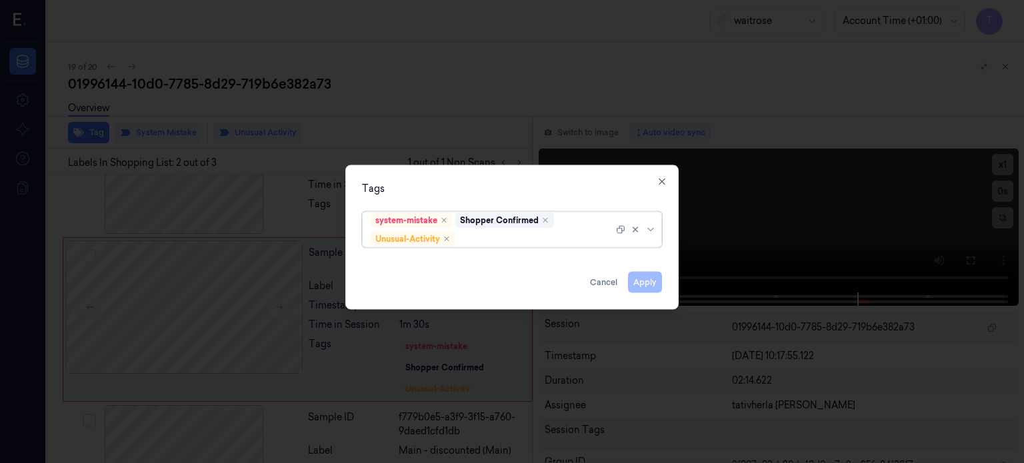
click at [509, 242] on div at bounding box center [535, 239] width 155 height 14
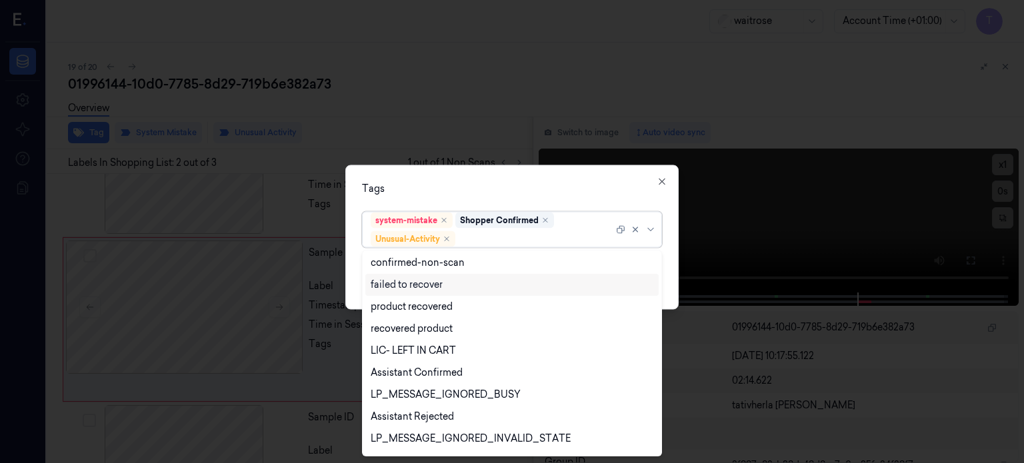
scroll to position [173, 0]
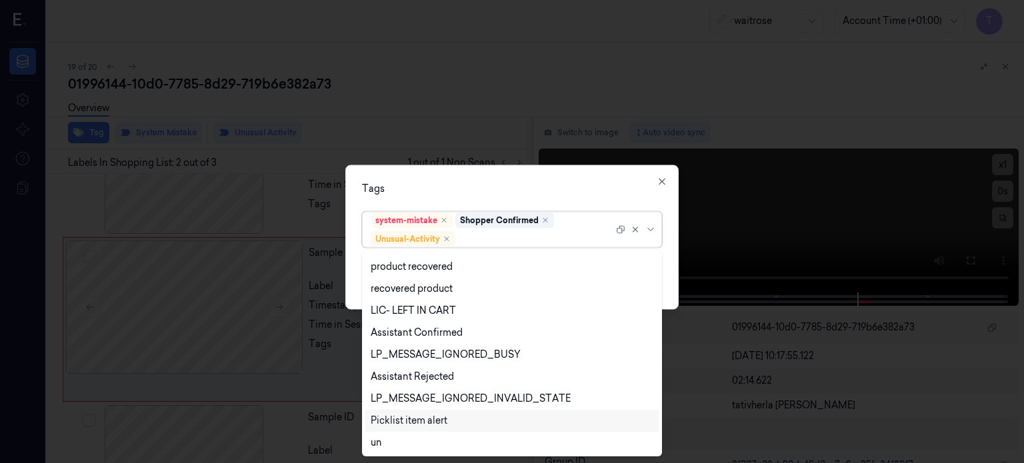
click at [425, 420] on div "Picklist item alert" at bounding box center [409, 421] width 77 height 14
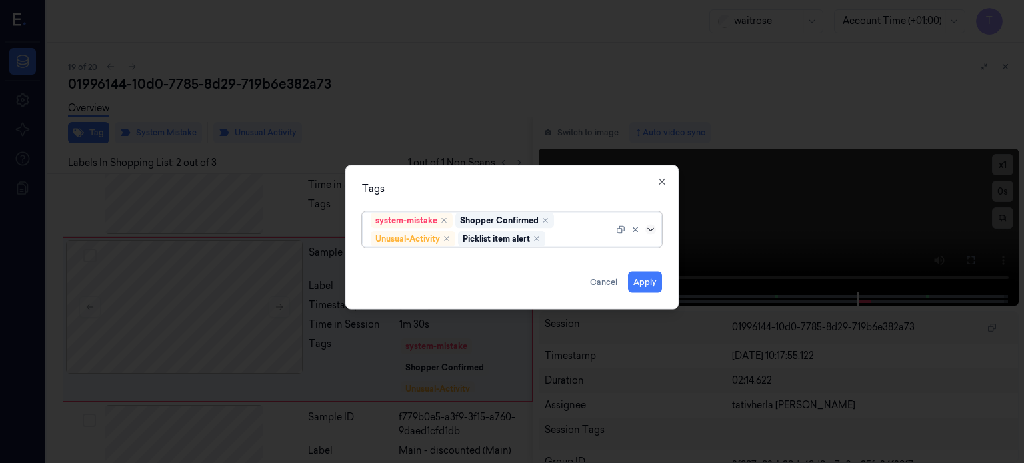
click at [648, 227] on icon at bounding box center [650, 229] width 11 height 11
click at [636, 281] on button "Apply" at bounding box center [645, 281] width 34 height 21
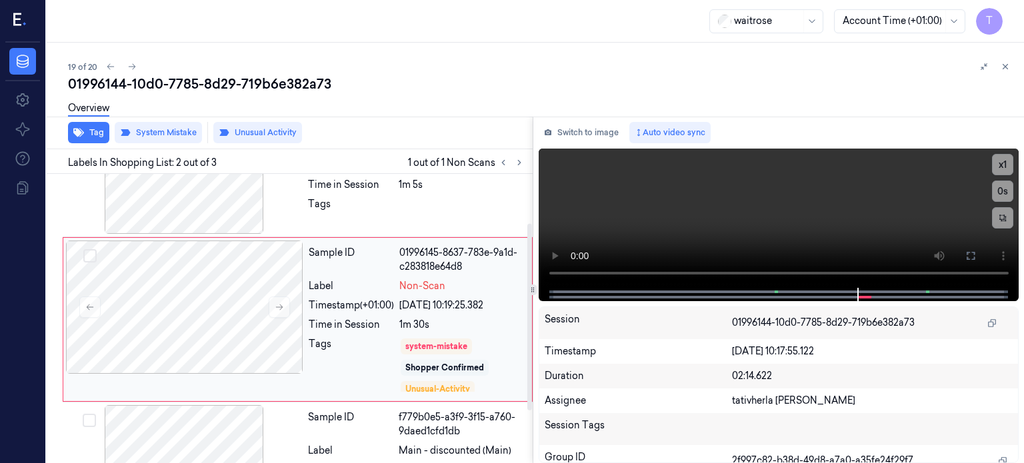
scroll to position [25, 0]
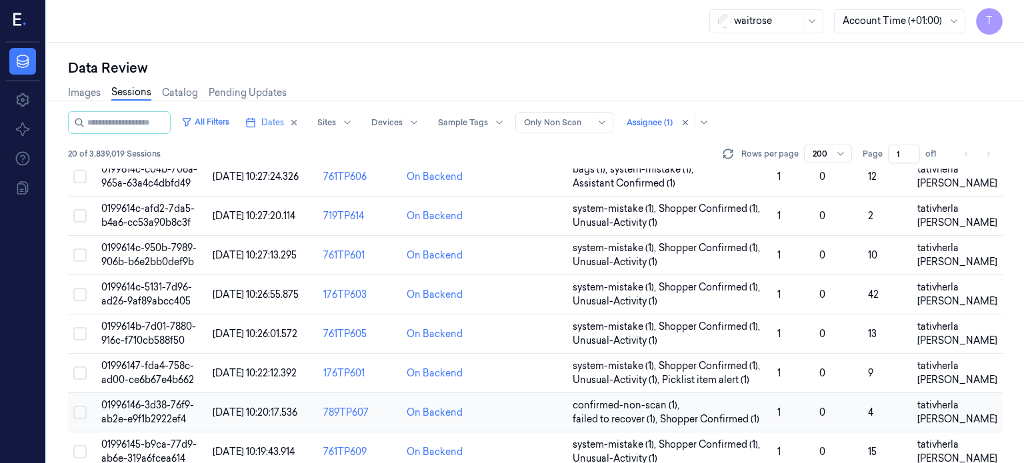
scroll to position [556, 0]
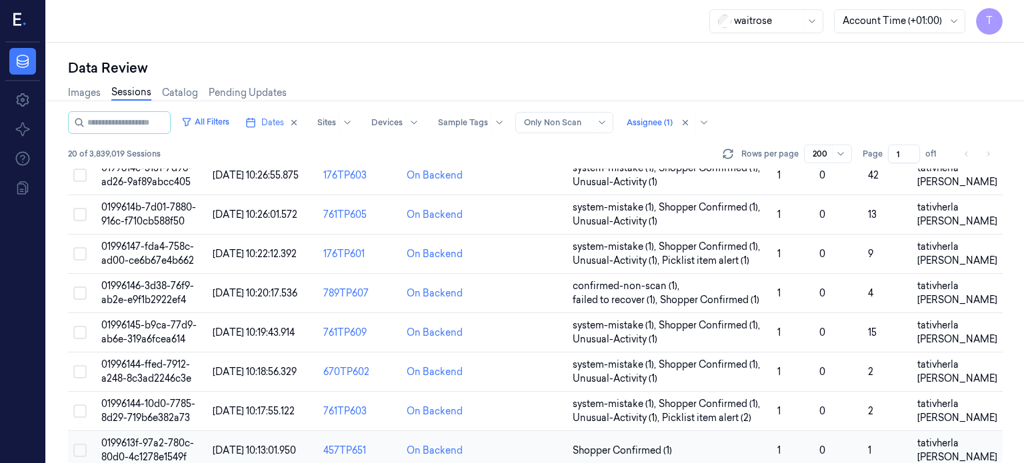
click at [152, 437] on span "0199613f-97a2-780c-80d0-4c1278e1549f" at bounding box center [147, 450] width 93 height 26
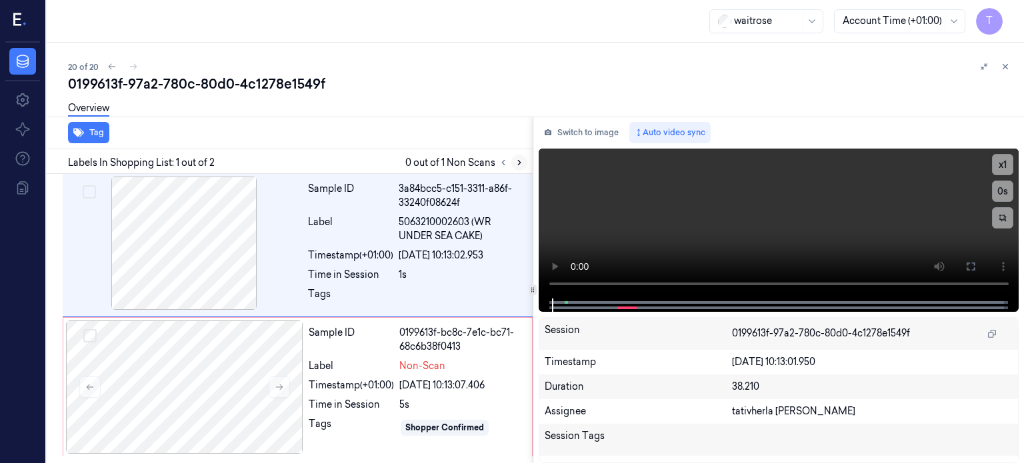
click at [519, 162] on icon at bounding box center [519, 163] width 3 height 5
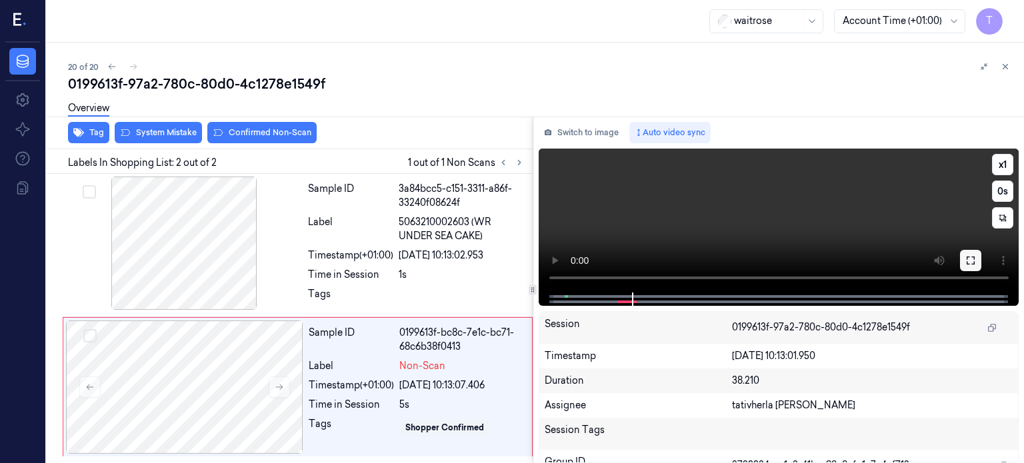
click at [970, 253] on button at bounding box center [970, 260] width 21 height 21
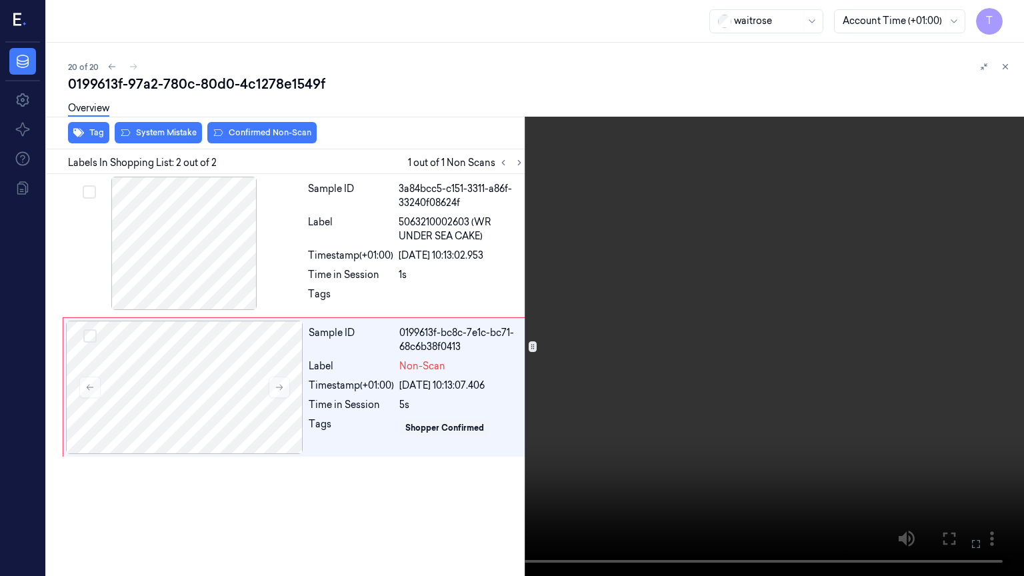
click at [0, 0] on icon at bounding box center [0, 0] width 0 height 0
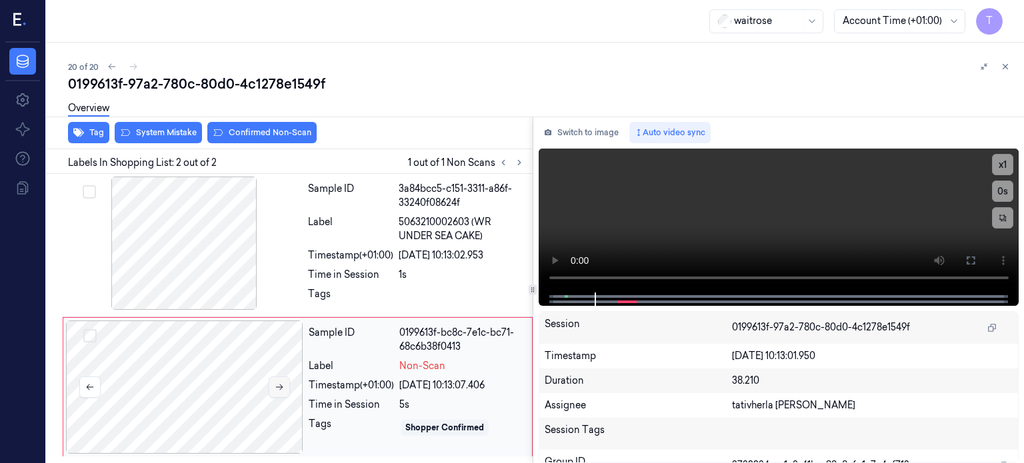
click at [281, 383] on icon at bounding box center [279, 387] width 9 height 9
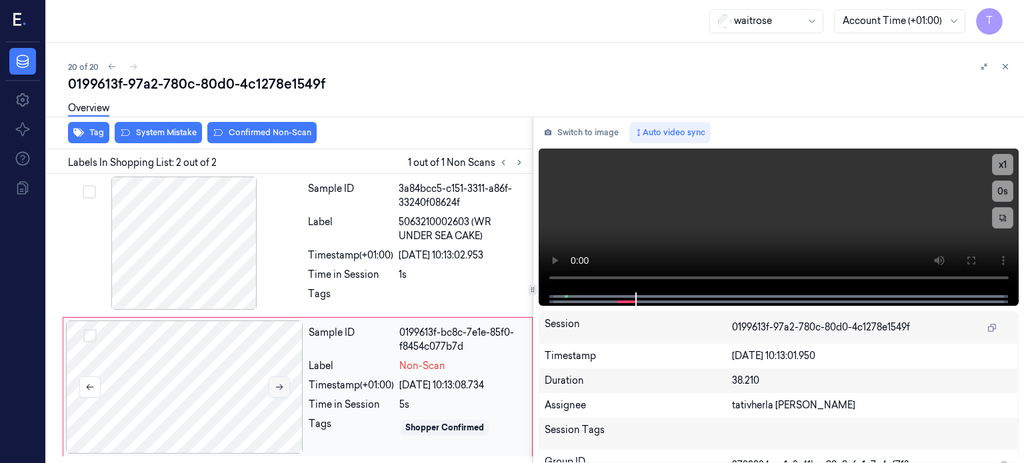
click at [281, 383] on icon at bounding box center [279, 387] width 9 height 9
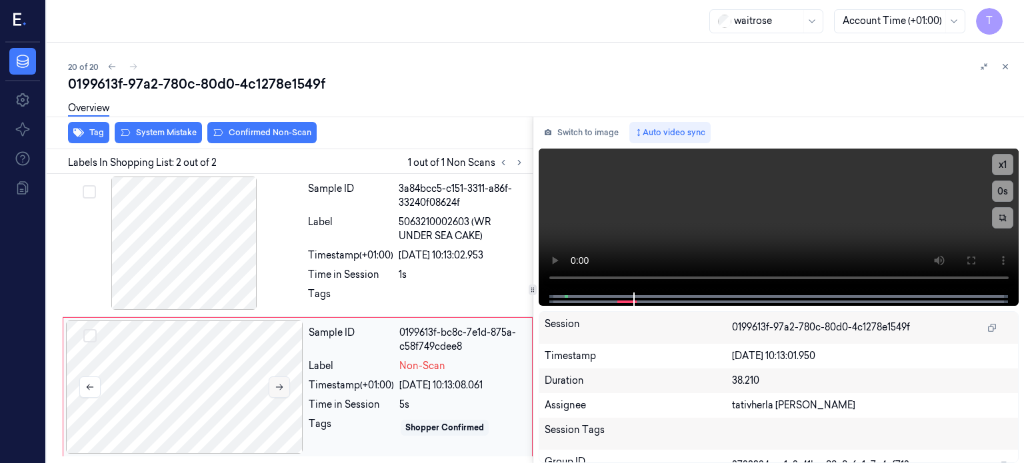
click at [281, 383] on icon at bounding box center [279, 387] width 9 height 9
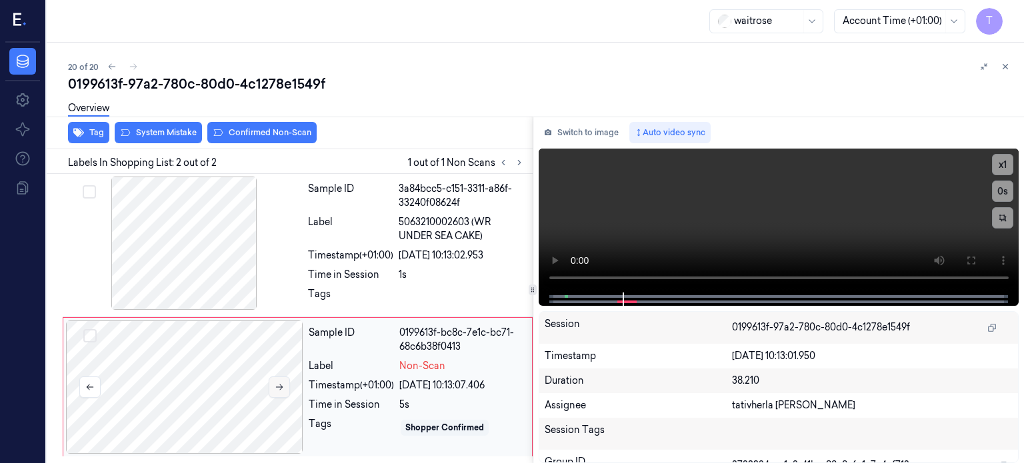
click at [281, 383] on icon at bounding box center [279, 387] width 9 height 9
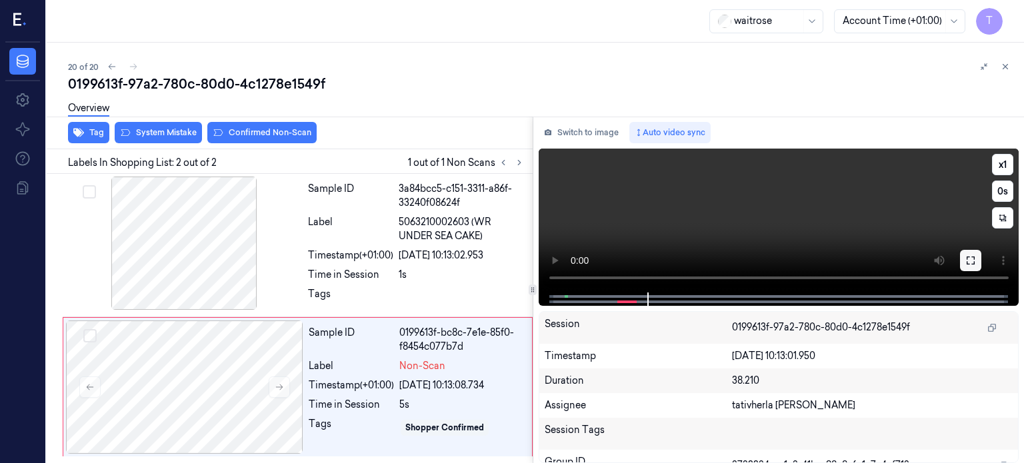
click at [974, 255] on icon at bounding box center [970, 260] width 11 height 11
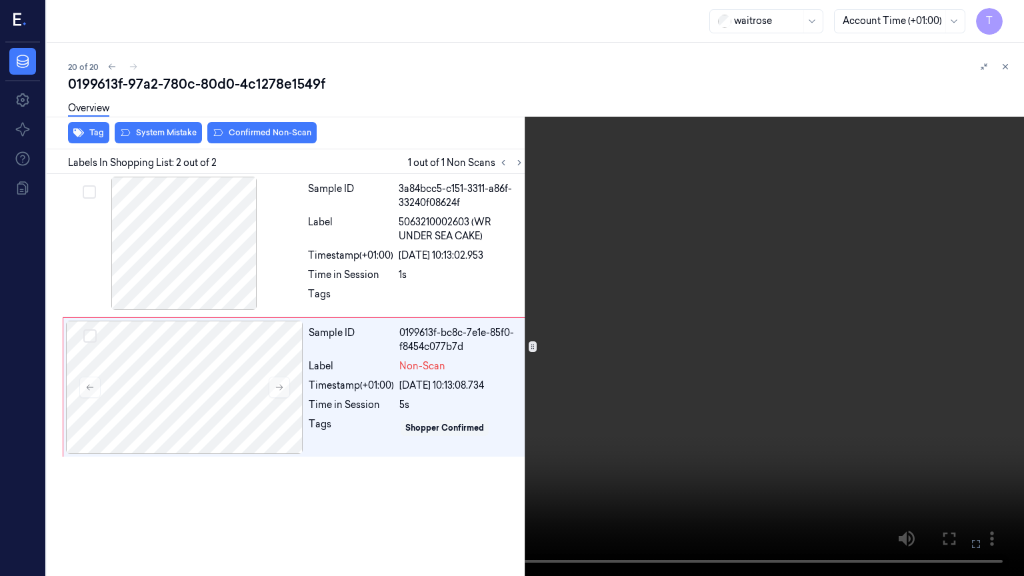
click at [0, 0] on icon at bounding box center [0, 0] width 0 height 0
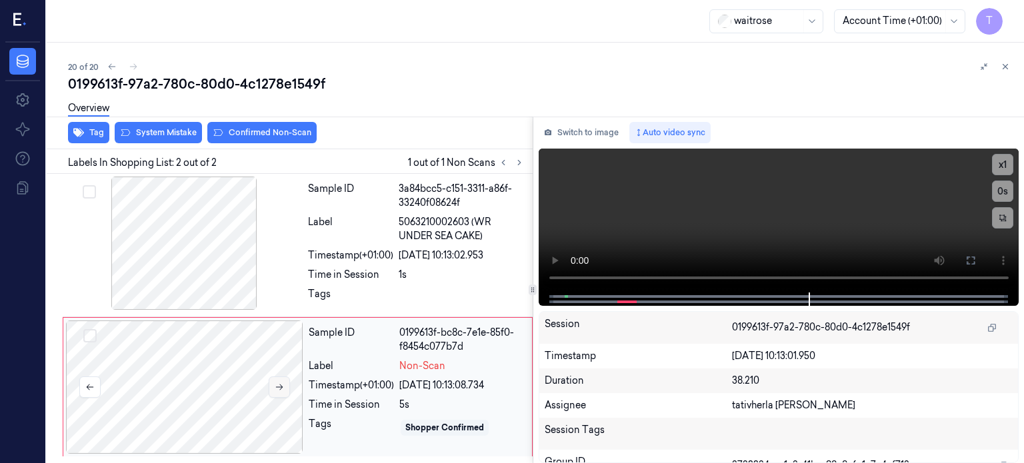
click at [269, 389] on button at bounding box center [279, 387] width 21 height 21
click at [277, 387] on icon at bounding box center [279, 387] width 9 height 9
click at [976, 260] on button at bounding box center [970, 260] width 21 height 21
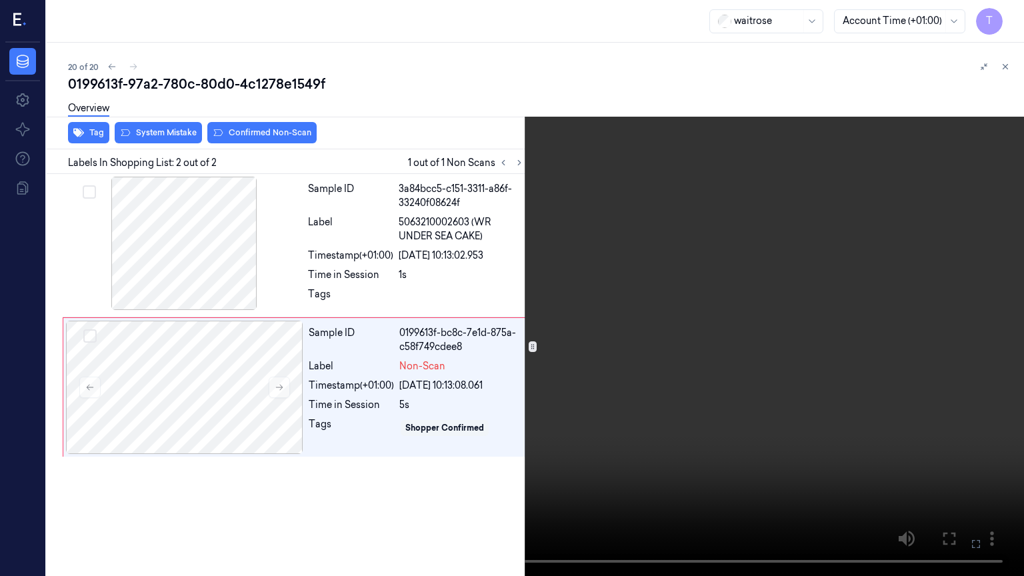
click at [0, 0] on icon at bounding box center [0, 0] width 0 height 0
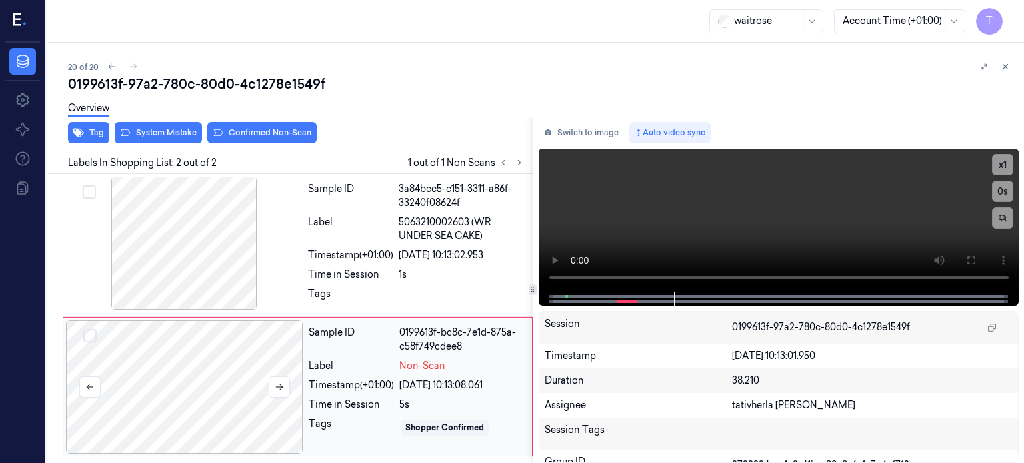
click at [240, 354] on div at bounding box center [184, 387] width 237 height 133
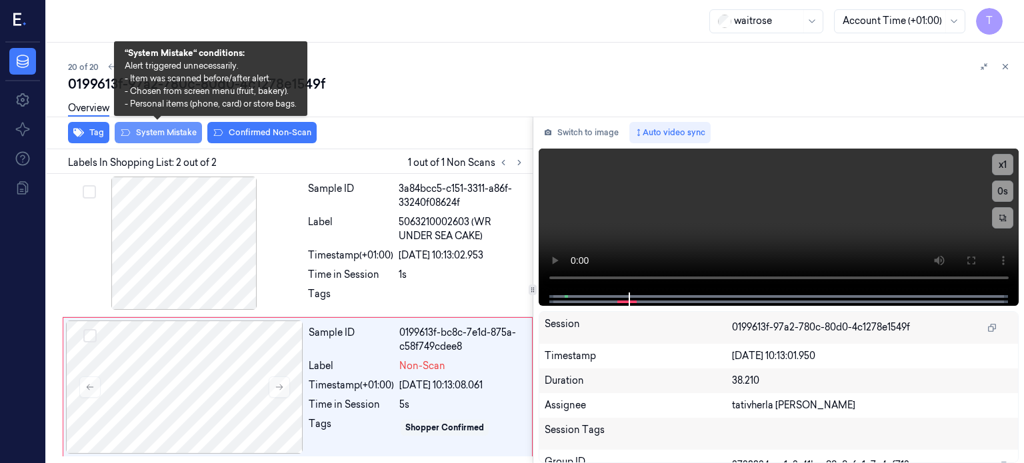
click at [183, 128] on button "System Mistake" at bounding box center [158, 132] width 87 height 21
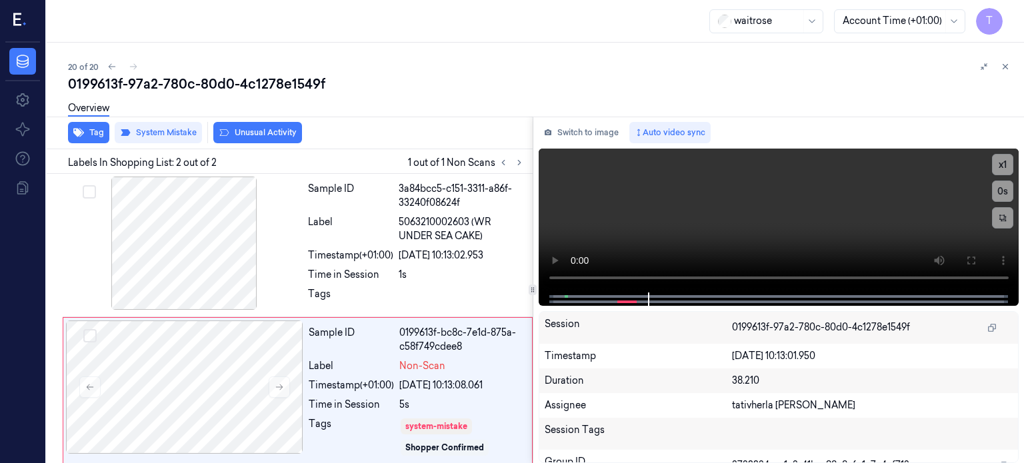
scroll to position [5, 0]
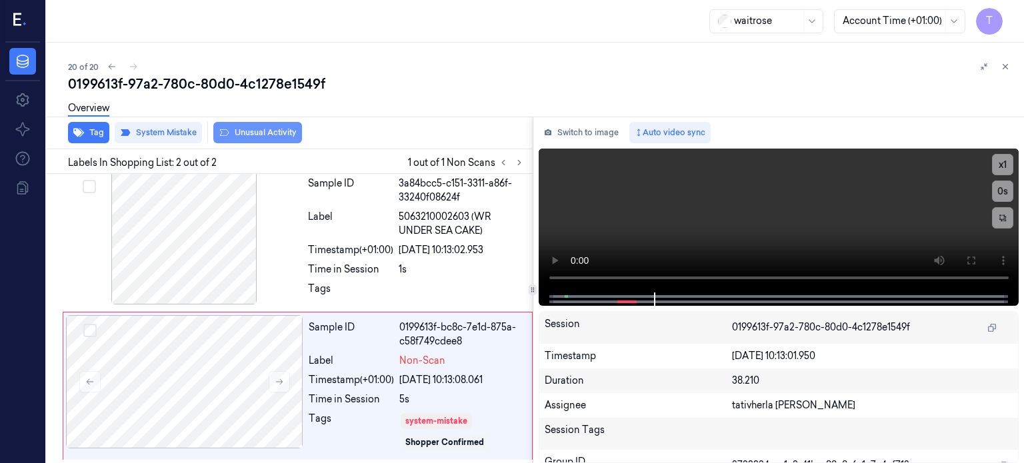
click at [253, 130] on button "Unusual Activity" at bounding box center [257, 132] width 89 height 21
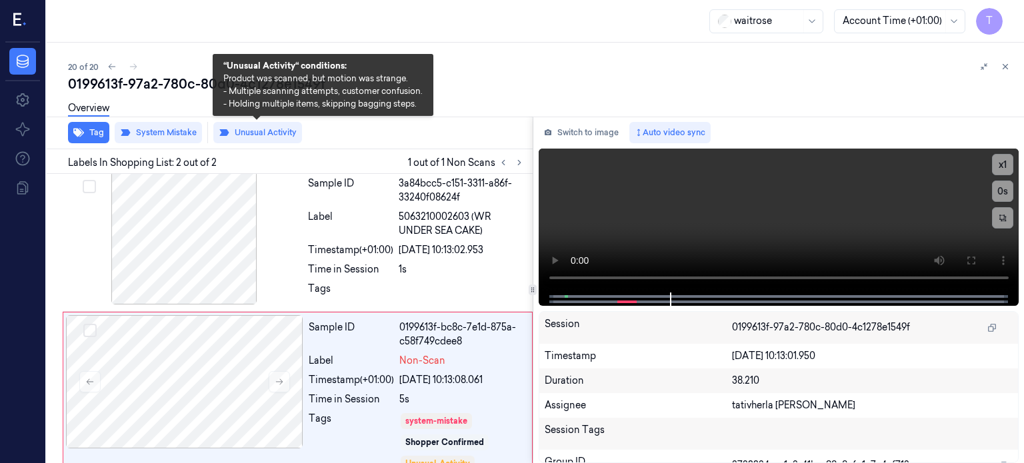
scroll to position [22, 0]
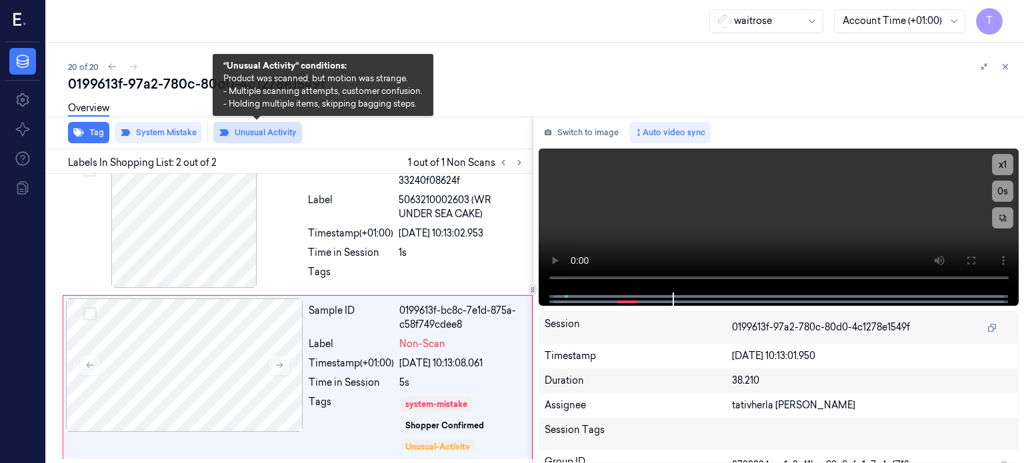
click at [264, 131] on button "Unusual Activity" at bounding box center [257, 132] width 89 height 21
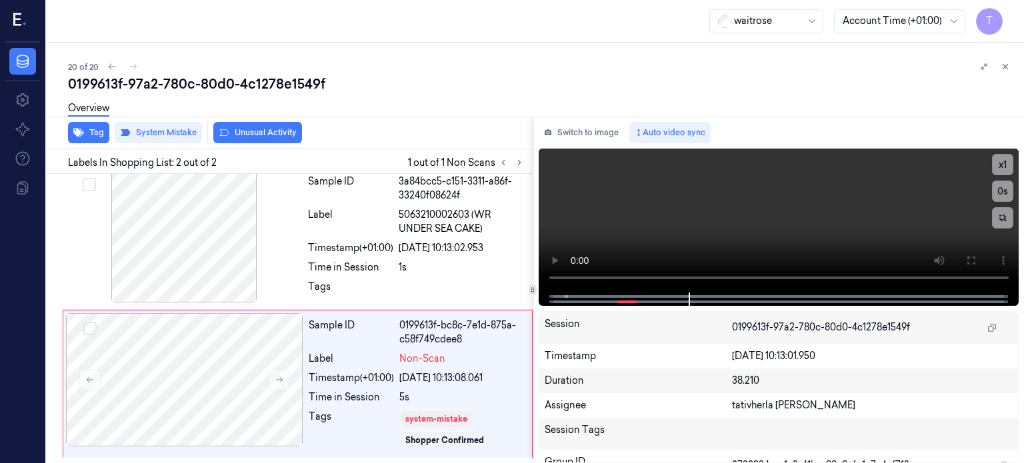
scroll to position [5, 0]
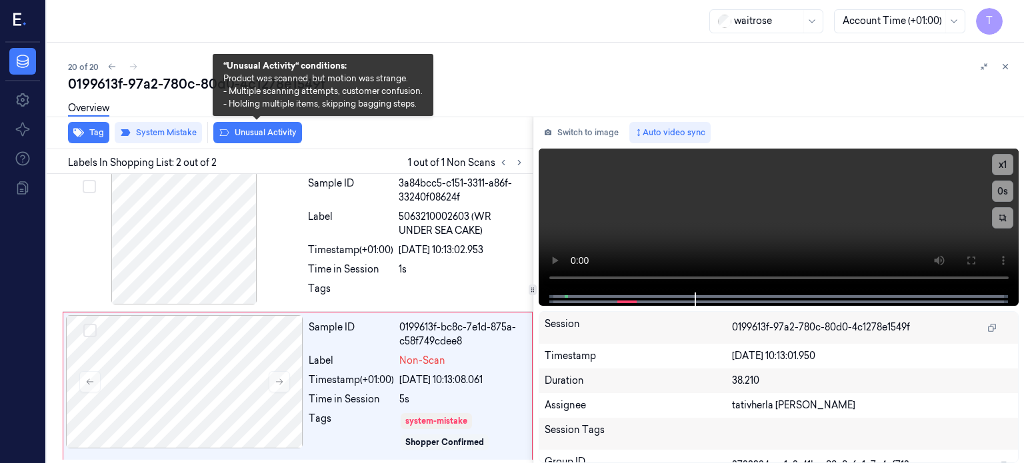
click at [264, 131] on button "Unusual Activity" at bounding box center [257, 132] width 89 height 21
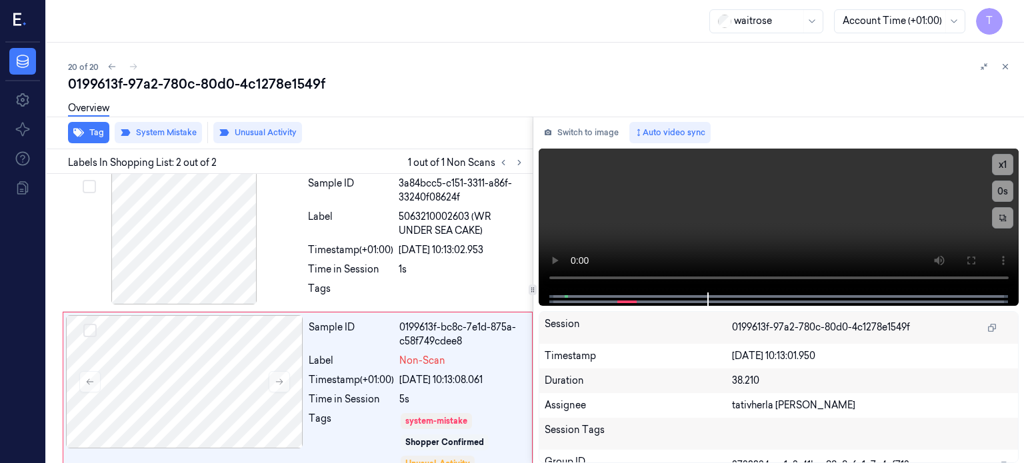
scroll to position [22, 0]
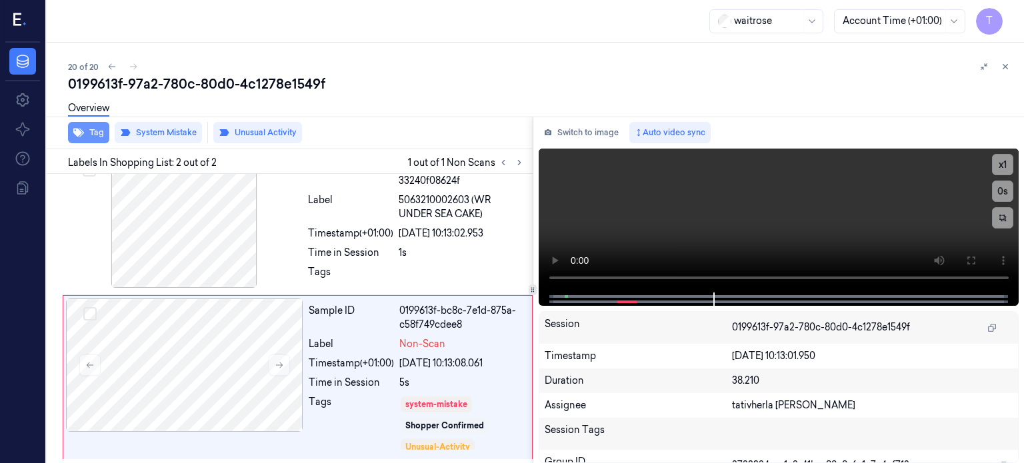
click at [88, 129] on button "Tag" at bounding box center [88, 132] width 41 height 21
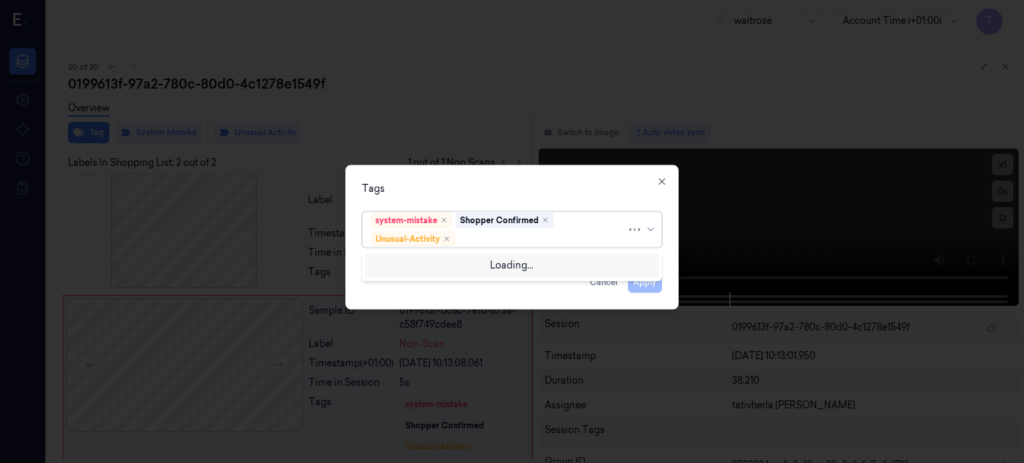
click at [509, 243] on div at bounding box center [542, 239] width 169 height 14
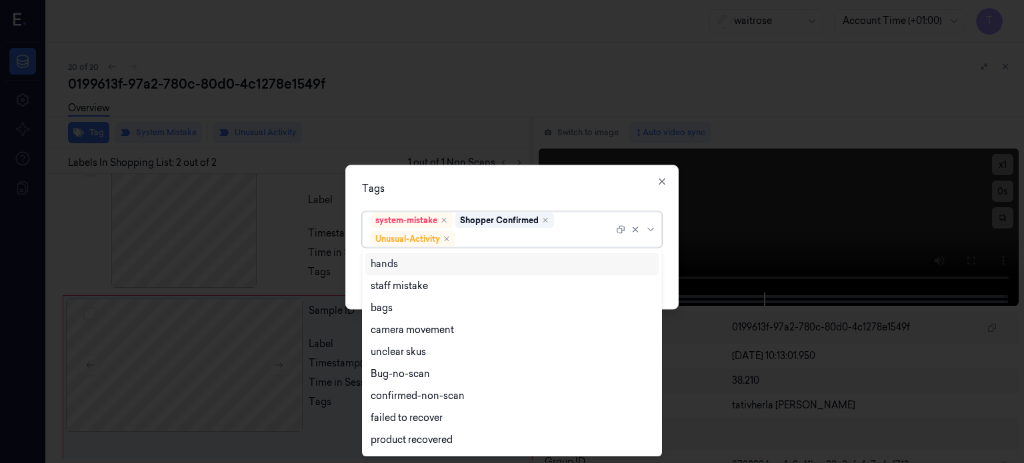
click at [464, 99] on div at bounding box center [512, 231] width 1024 height 463
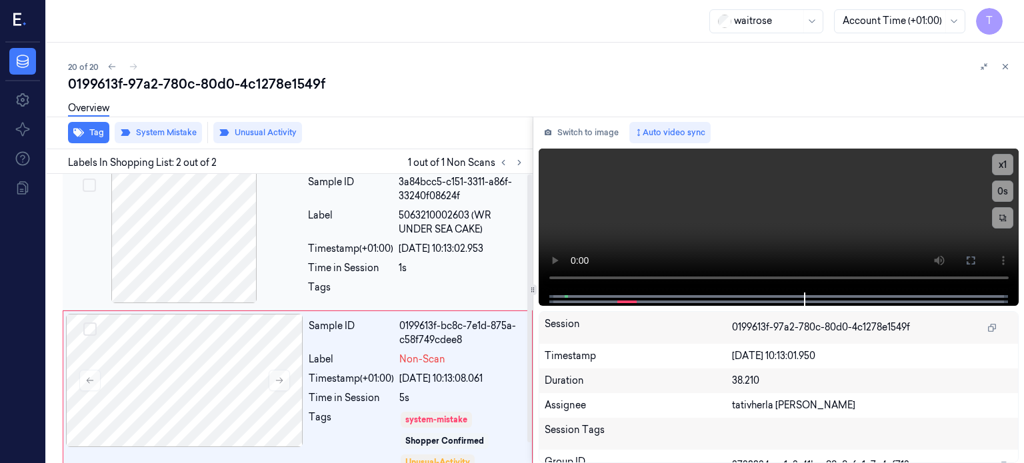
scroll to position [0, 0]
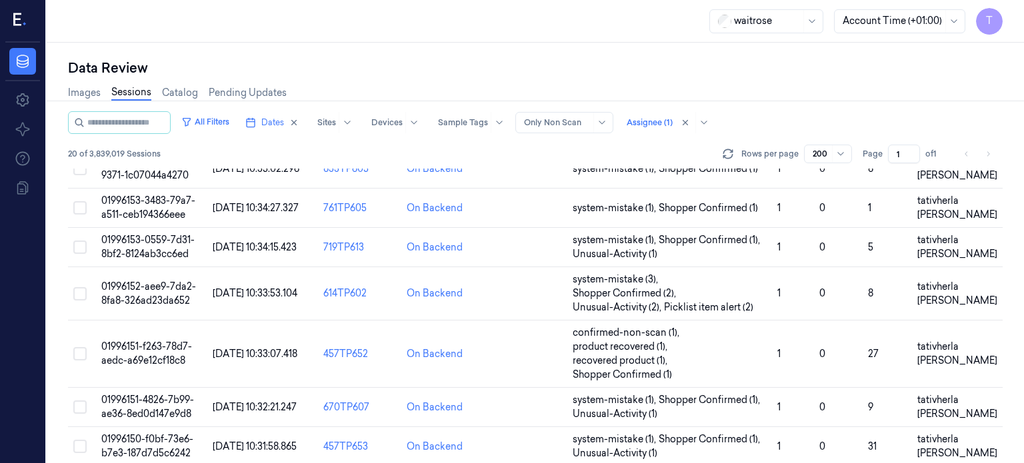
scroll to position [23, 0]
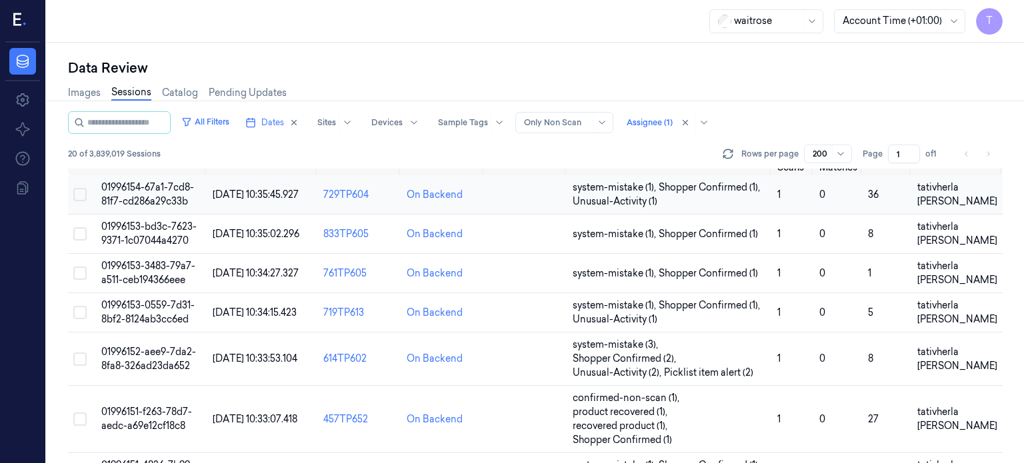
click at [157, 191] on span "01996154-67a1-7cd8-81f7-cd286a29c33b" at bounding box center [147, 194] width 93 height 26
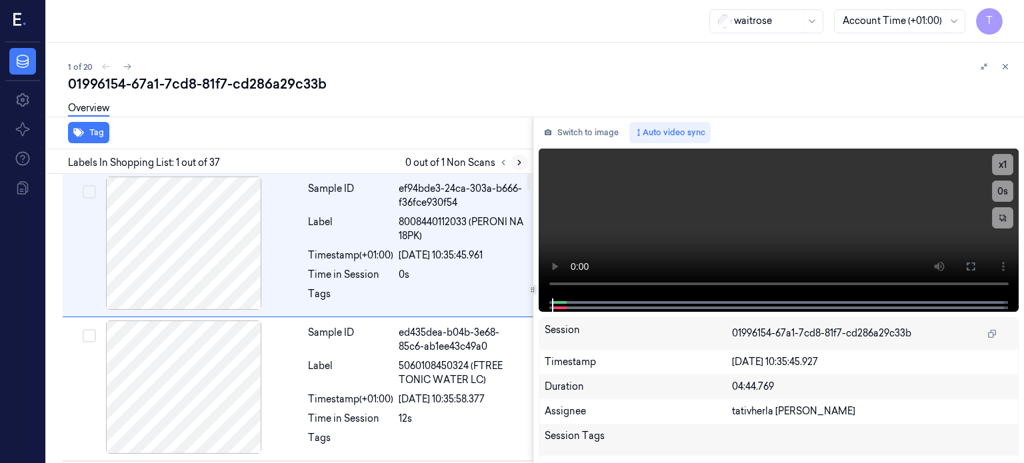
click at [521, 159] on icon at bounding box center [519, 162] width 9 height 9
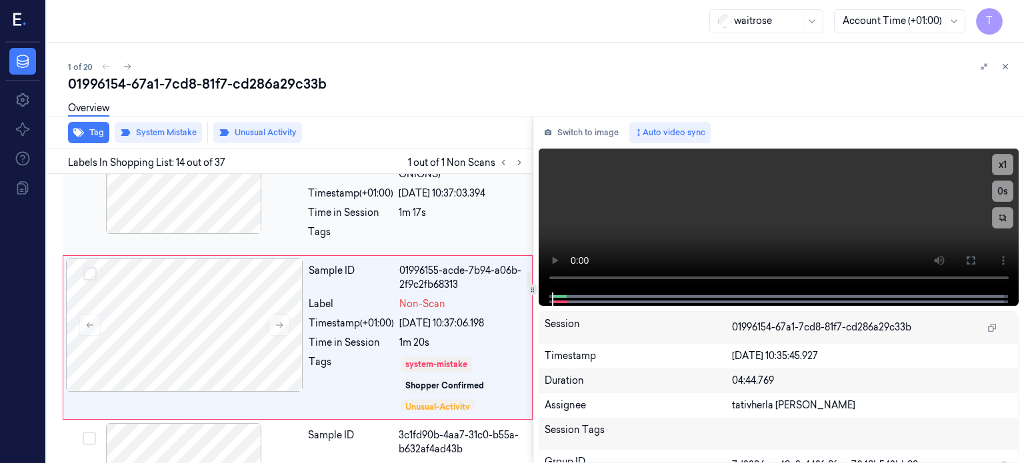
scroll to position [1805, 0]
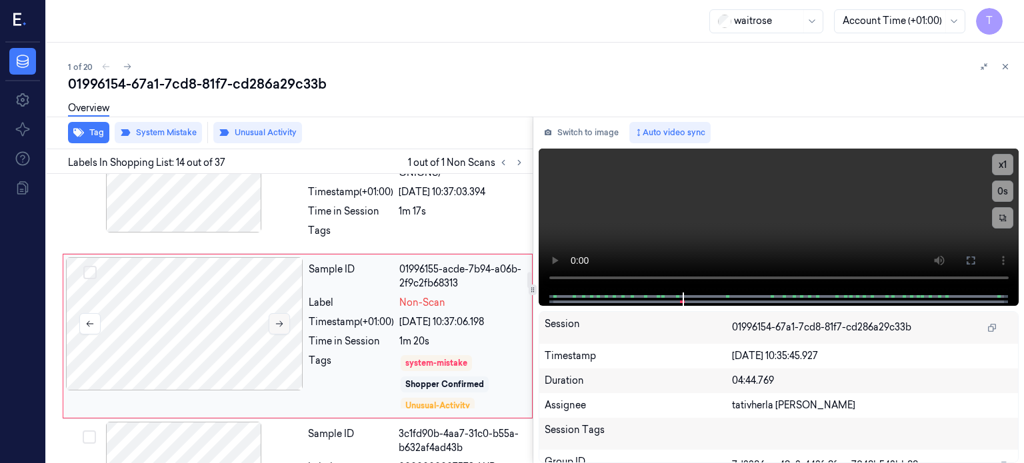
click at [285, 313] on button at bounding box center [279, 323] width 21 height 21
click at [284, 313] on button at bounding box center [279, 323] width 21 height 21
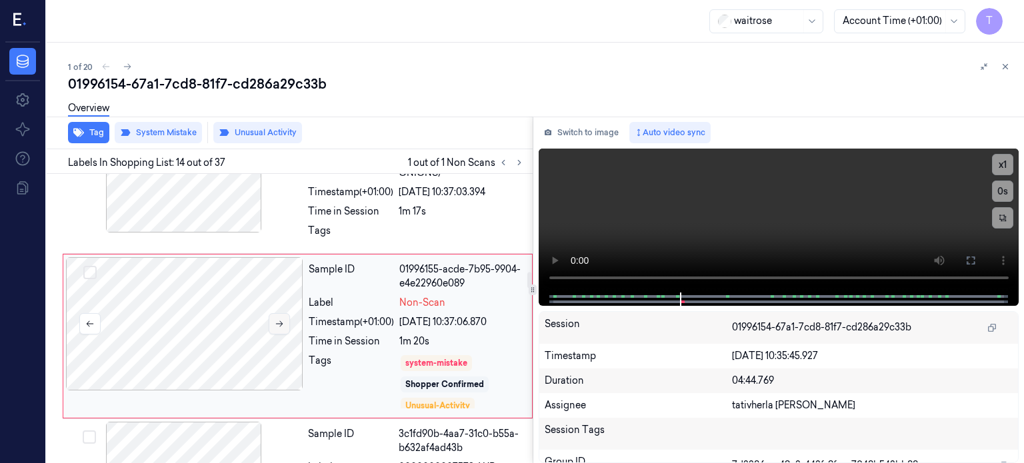
click at [284, 313] on button at bounding box center [279, 323] width 21 height 21
click at [283, 319] on icon at bounding box center [279, 323] width 9 height 9
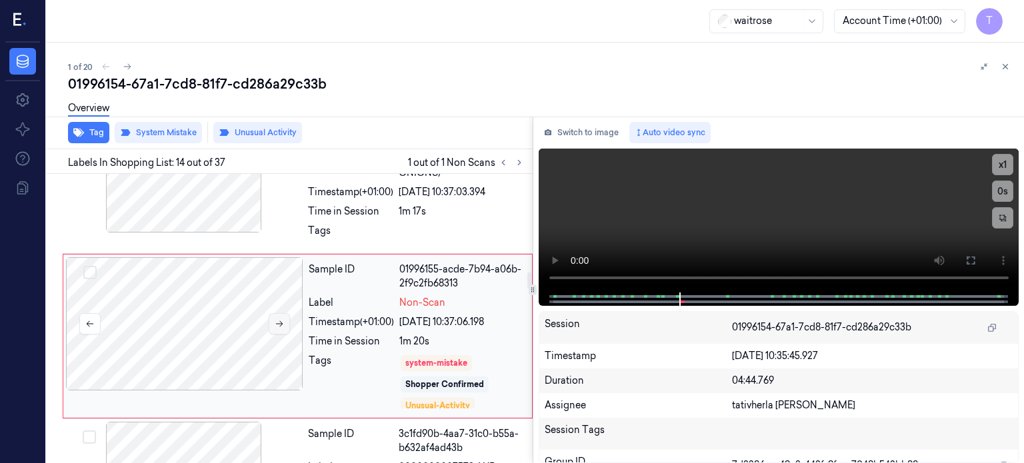
click at [276, 319] on icon at bounding box center [279, 323] width 9 height 9
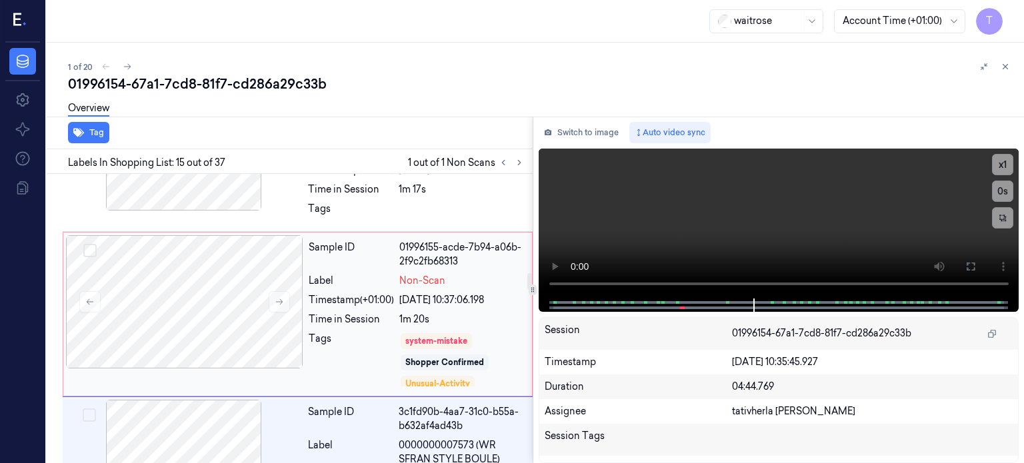
scroll to position [1825, 0]
click at [277, 299] on icon at bounding box center [279, 303] width 9 height 9
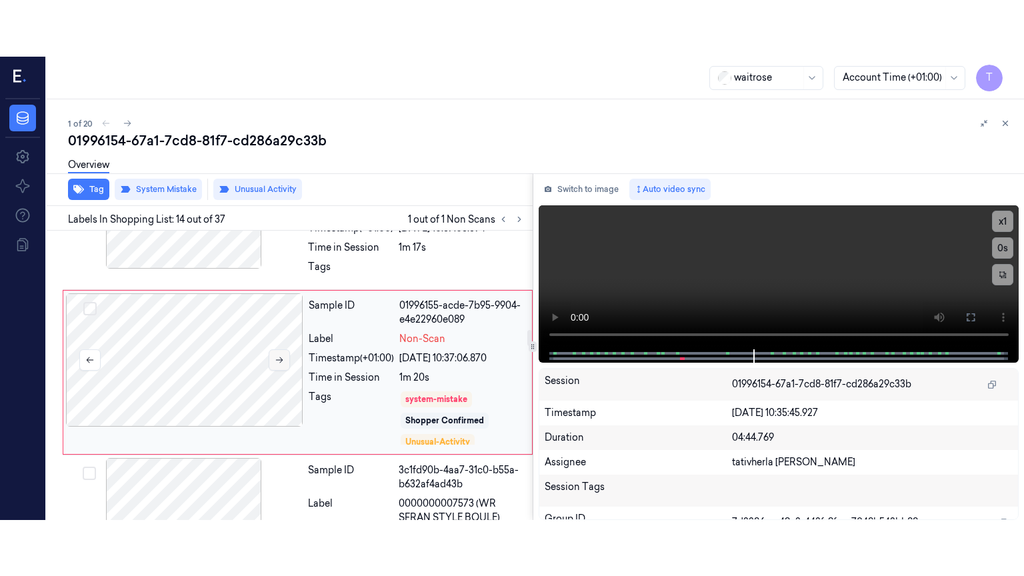
scroll to position [1805, 0]
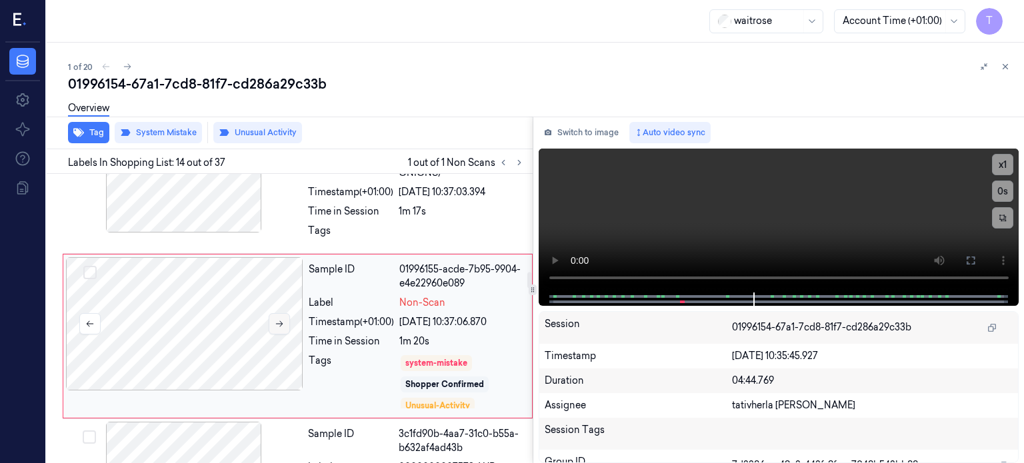
click at [277, 313] on button at bounding box center [279, 323] width 21 height 21
click at [283, 319] on icon at bounding box center [279, 323] width 9 height 9
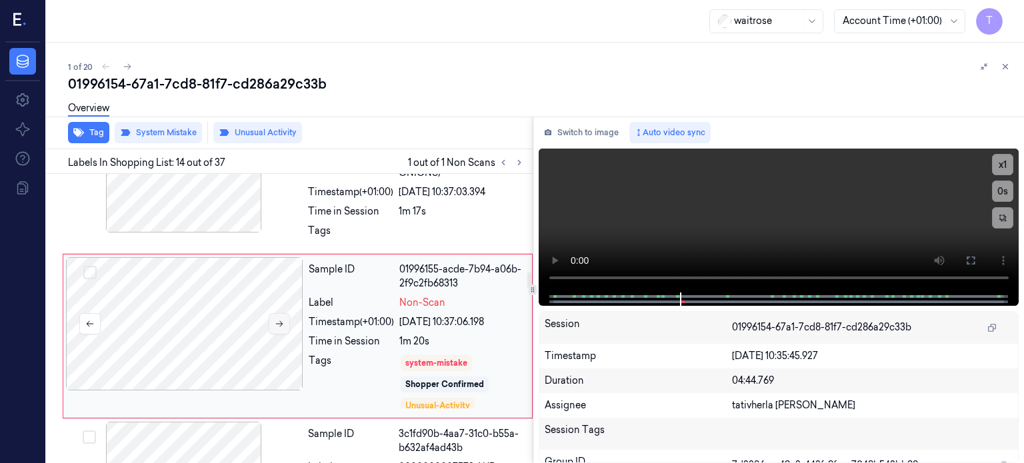
click at [283, 319] on icon at bounding box center [279, 323] width 9 height 9
click at [968, 263] on icon at bounding box center [970, 260] width 11 height 11
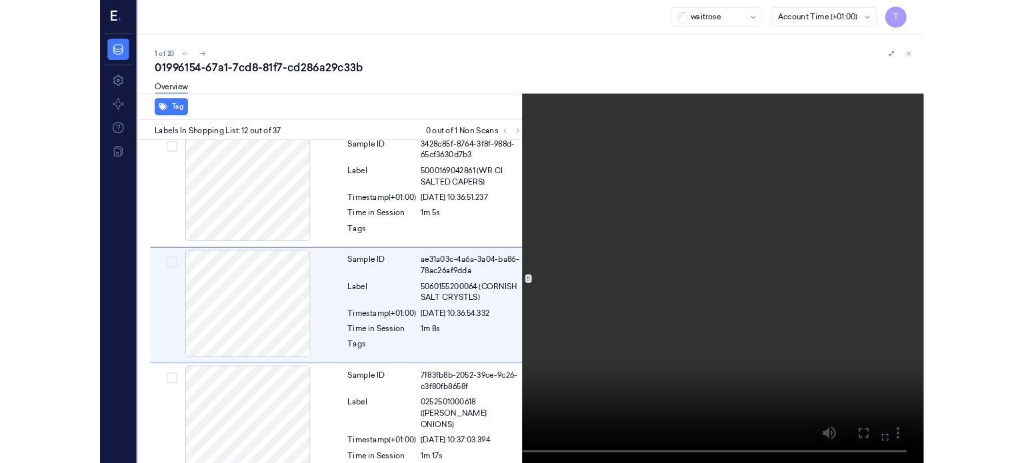
scroll to position [1450, 0]
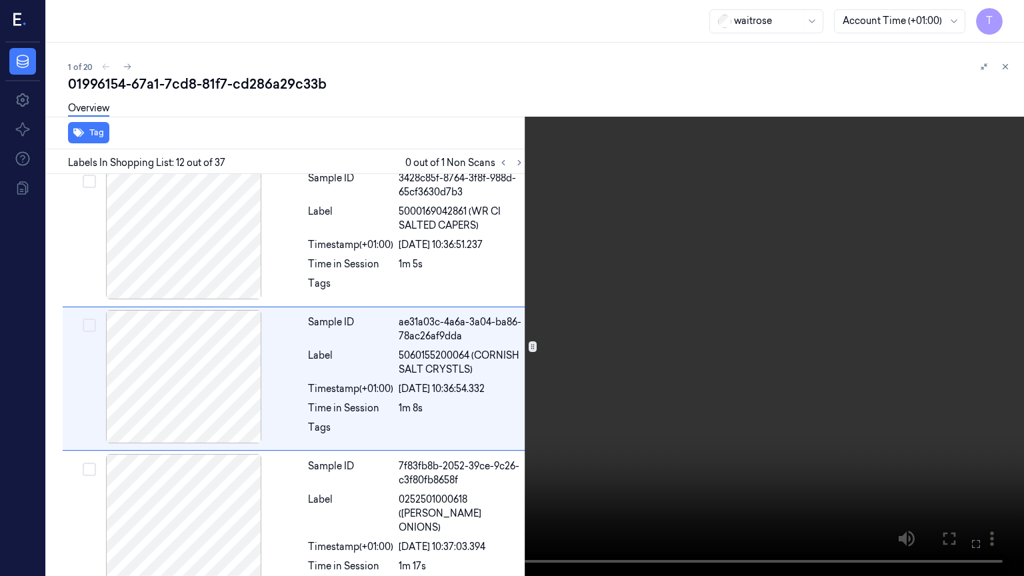
click at [0, 0] on icon at bounding box center [0, 0] width 0 height 0
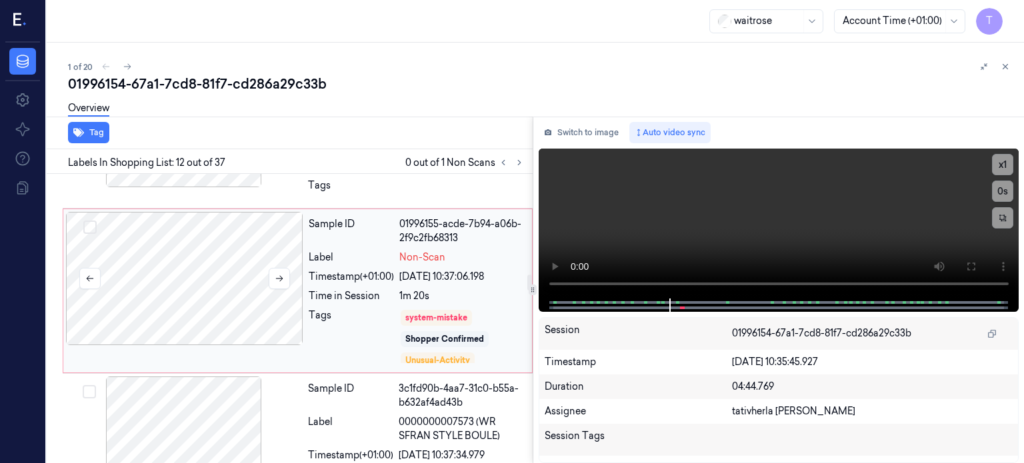
click at [235, 278] on div at bounding box center [184, 278] width 237 height 133
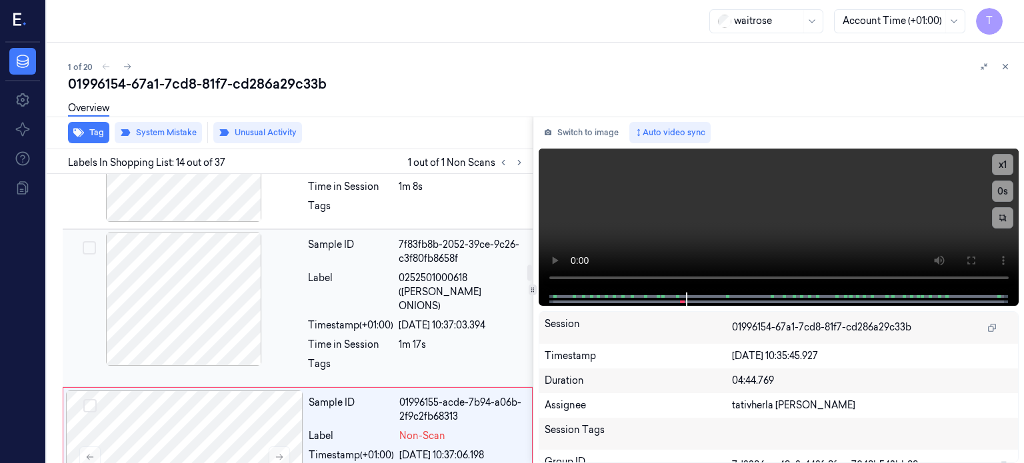
click at [213, 277] on div at bounding box center [183, 299] width 237 height 133
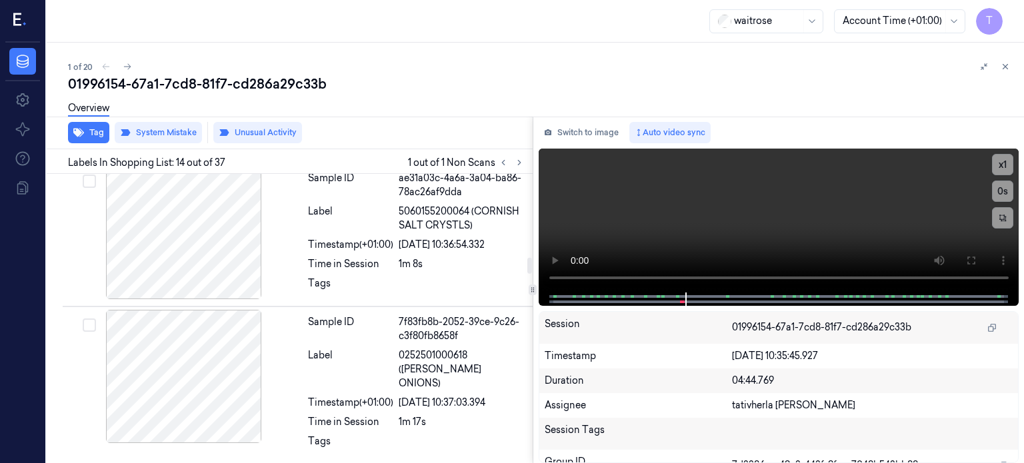
scroll to position [1538, 0]
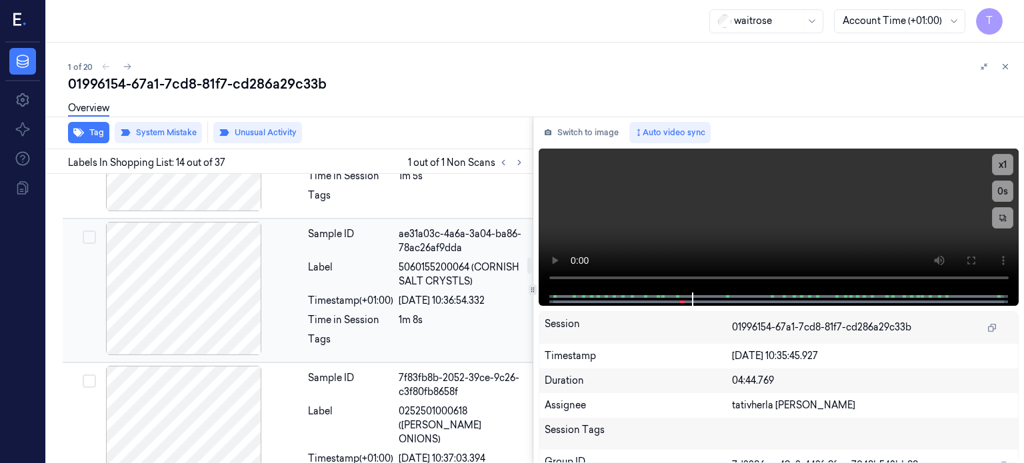
click at [201, 311] on div at bounding box center [183, 288] width 237 height 133
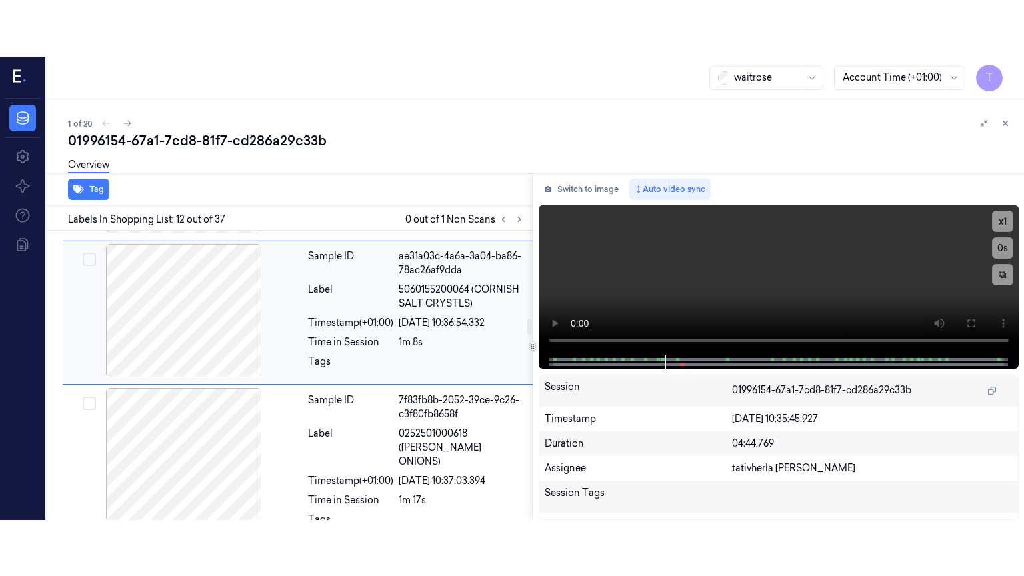
scroll to position [1640, 0]
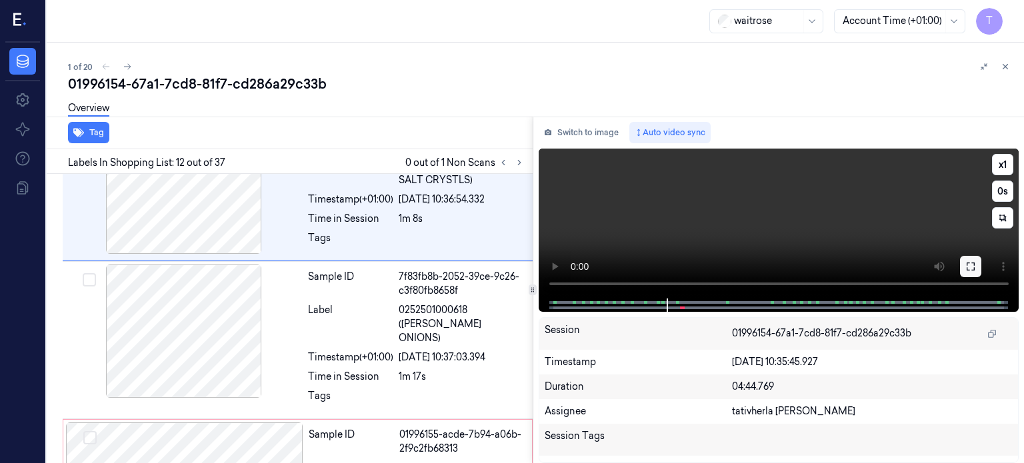
click at [968, 269] on icon at bounding box center [970, 266] width 11 height 11
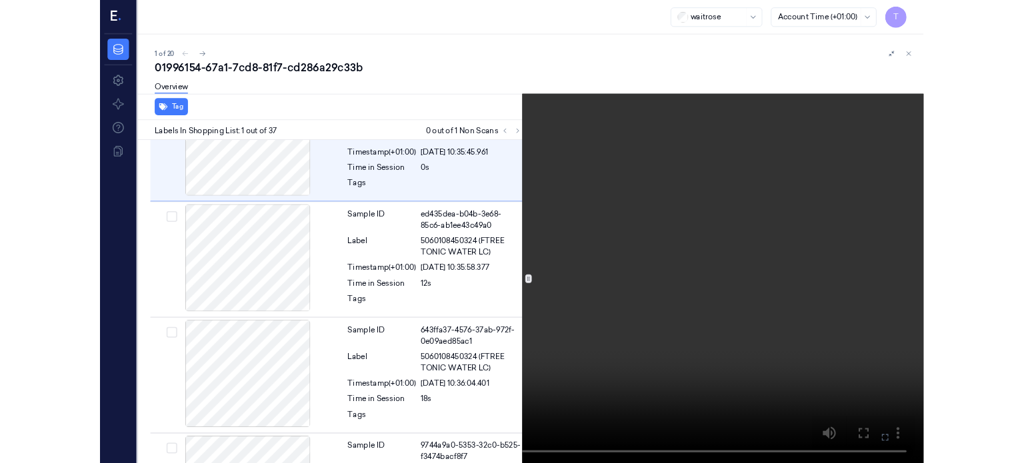
scroll to position [0, 0]
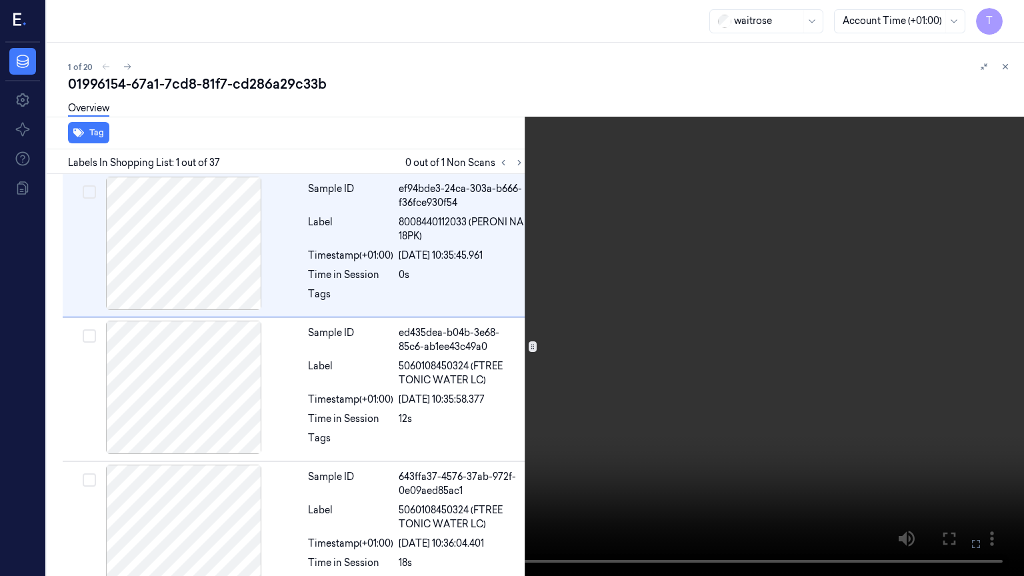
click at [0, 0] on icon at bounding box center [0, 0] width 0 height 0
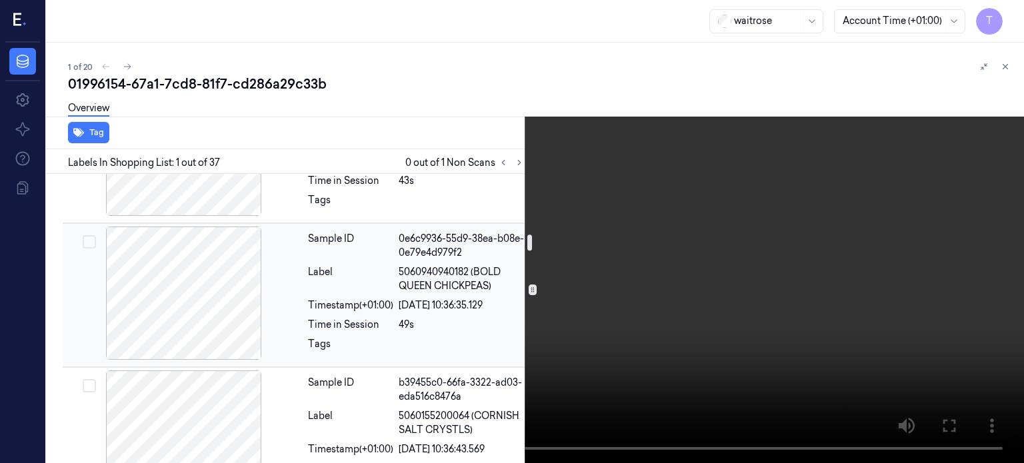
scroll to position [1133, 0]
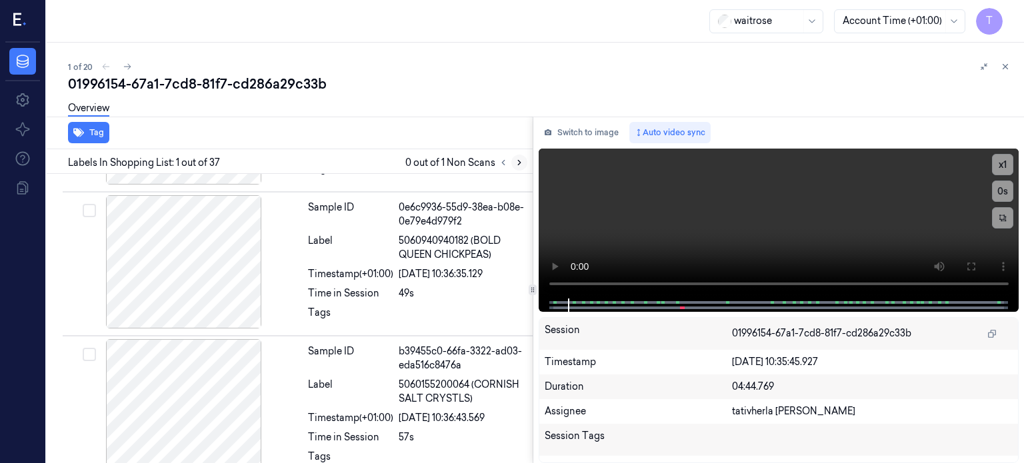
click at [512, 165] on button at bounding box center [519, 163] width 16 height 16
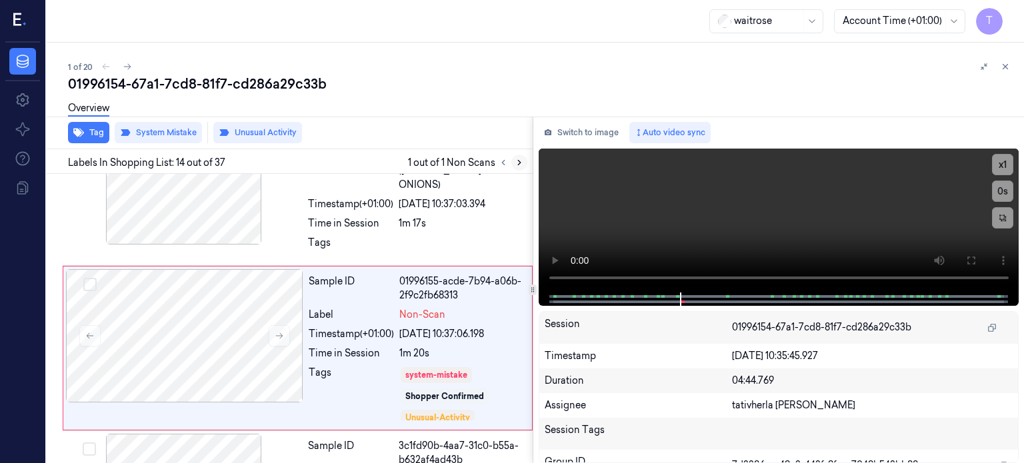
scroll to position [1805, 0]
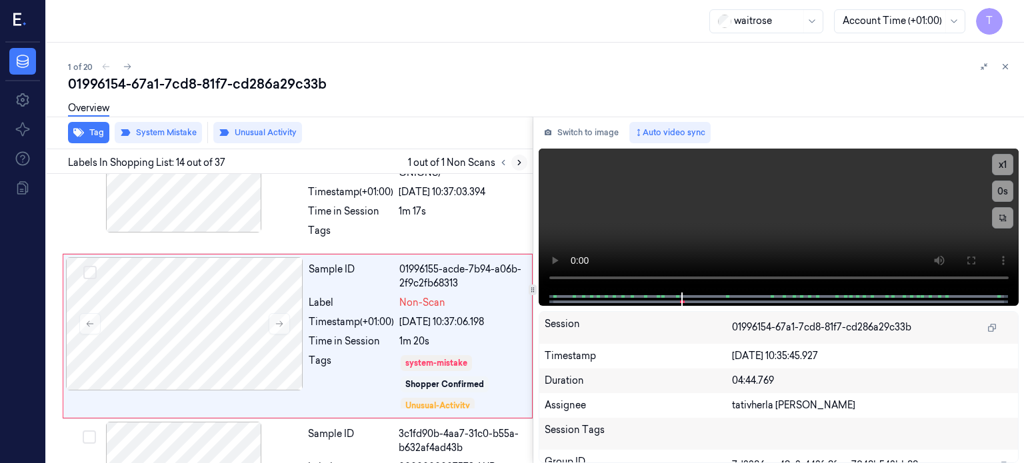
click at [517, 163] on icon at bounding box center [519, 162] width 9 height 9
click at [203, 295] on div at bounding box center [184, 323] width 237 height 133
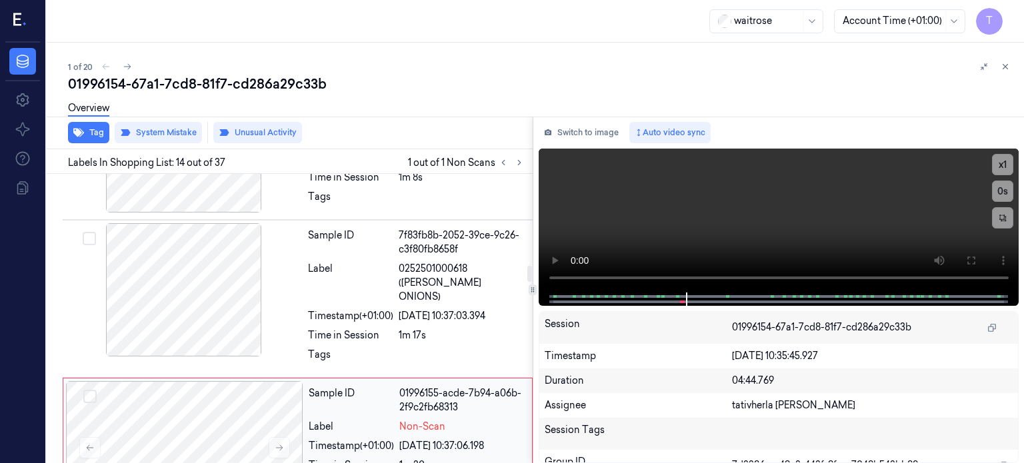
scroll to position [1672, 0]
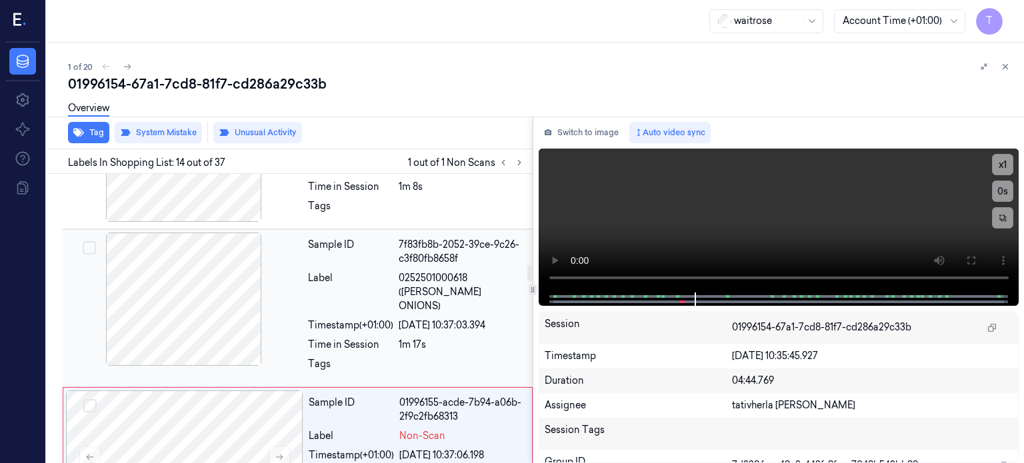
click at [345, 277] on div "Label" at bounding box center [350, 292] width 85 height 42
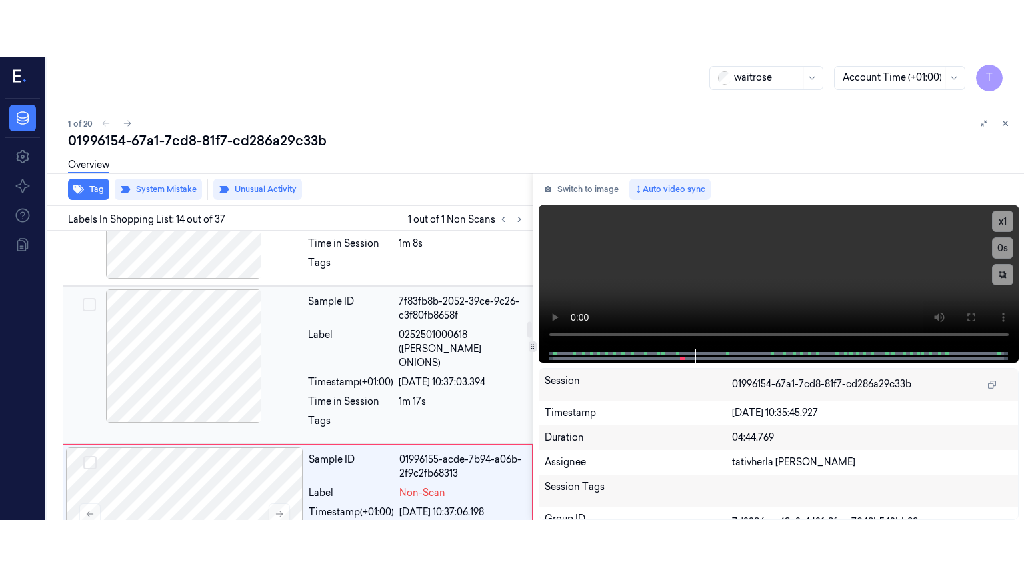
scroll to position [1650, 0]
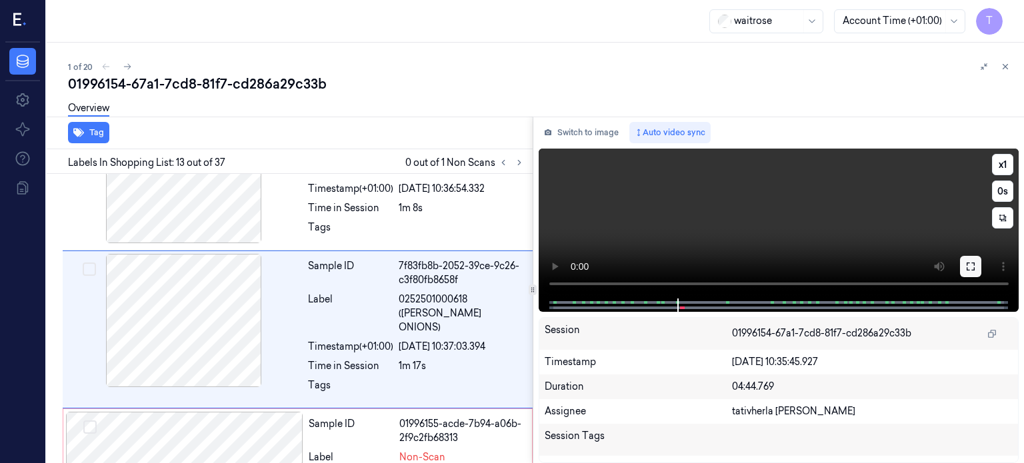
click at [974, 263] on icon at bounding box center [970, 267] width 8 height 8
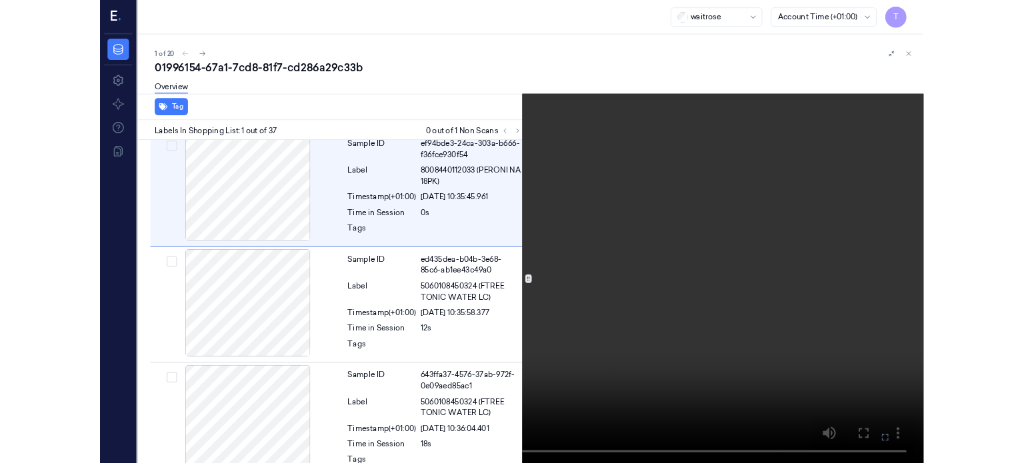
scroll to position [0, 0]
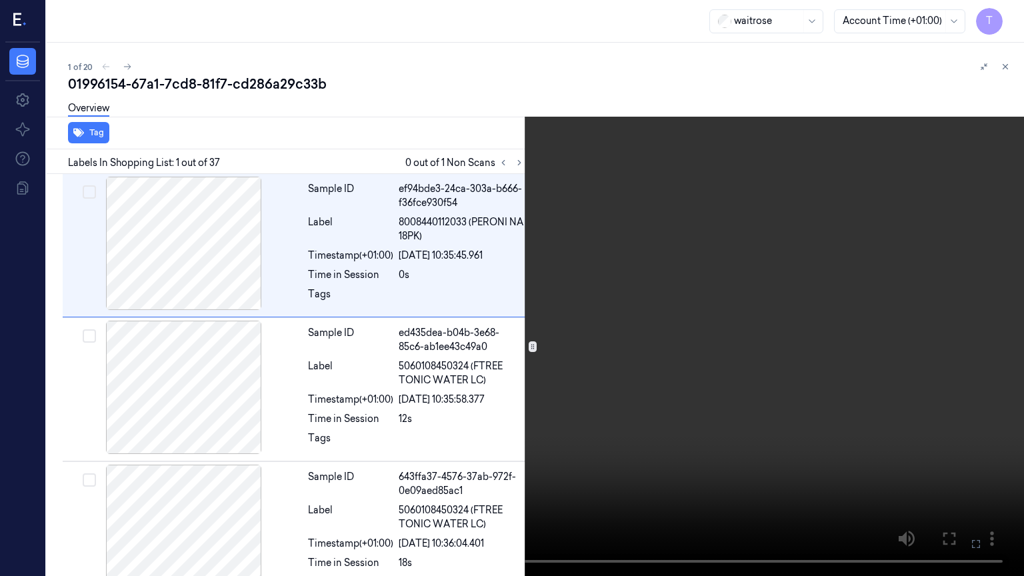
click at [0, 0] on icon at bounding box center [0, 0] width 0 height 0
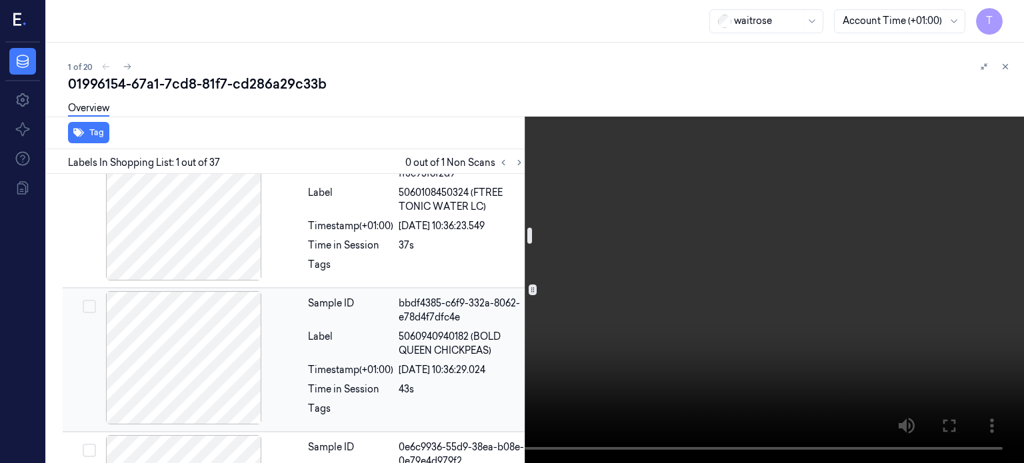
scroll to position [1000, 0]
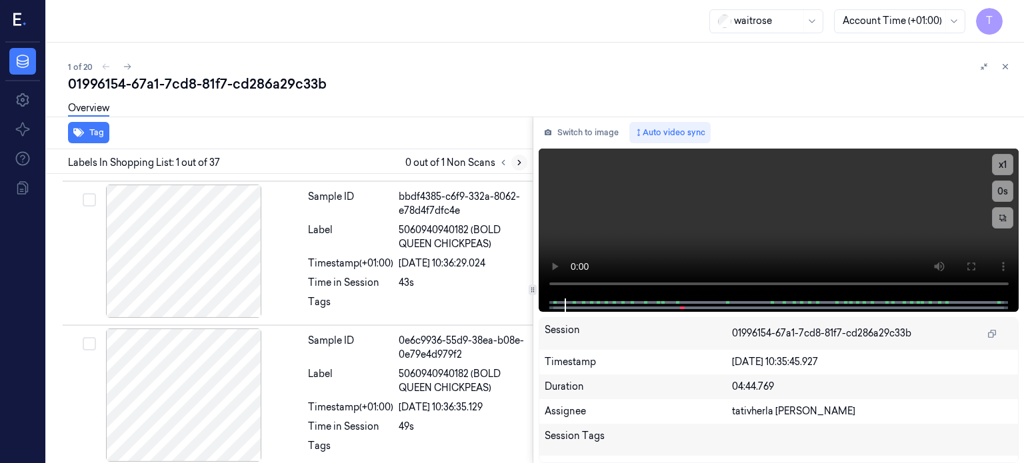
click at [517, 162] on icon at bounding box center [519, 162] width 9 height 9
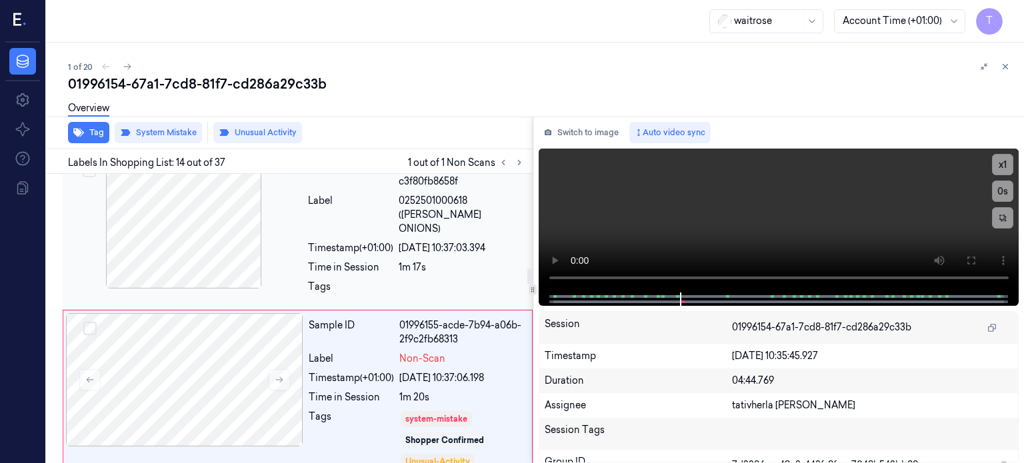
scroll to position [1805, 0]
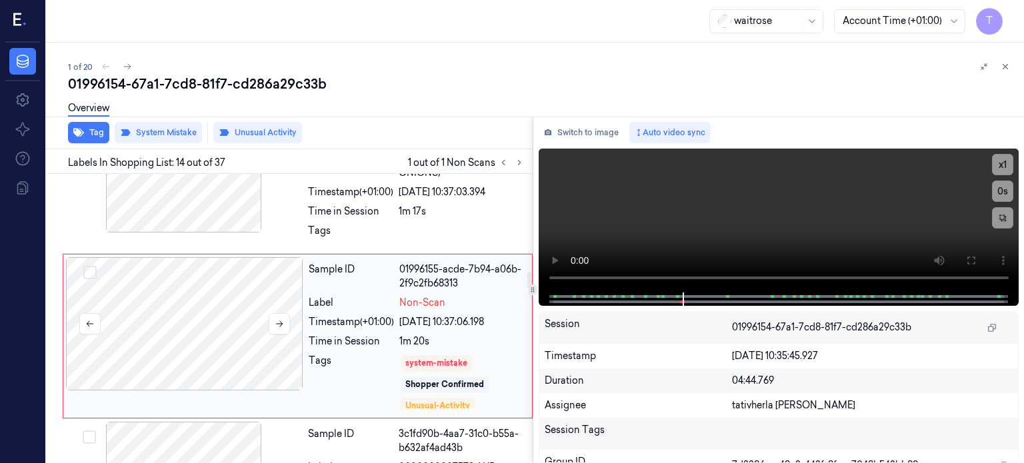
click at [259, 309] on div at bounding box center [184, 323] width 237 height 133
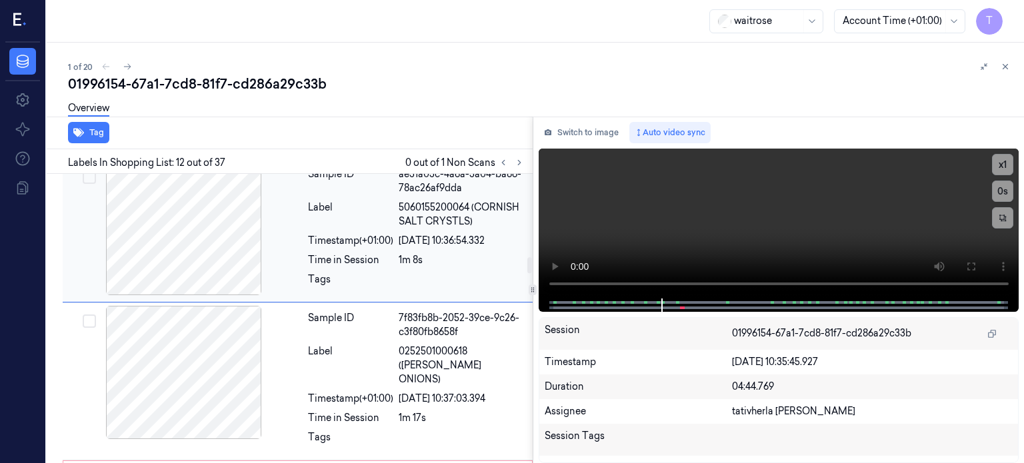
scroll to position [1640, 0]
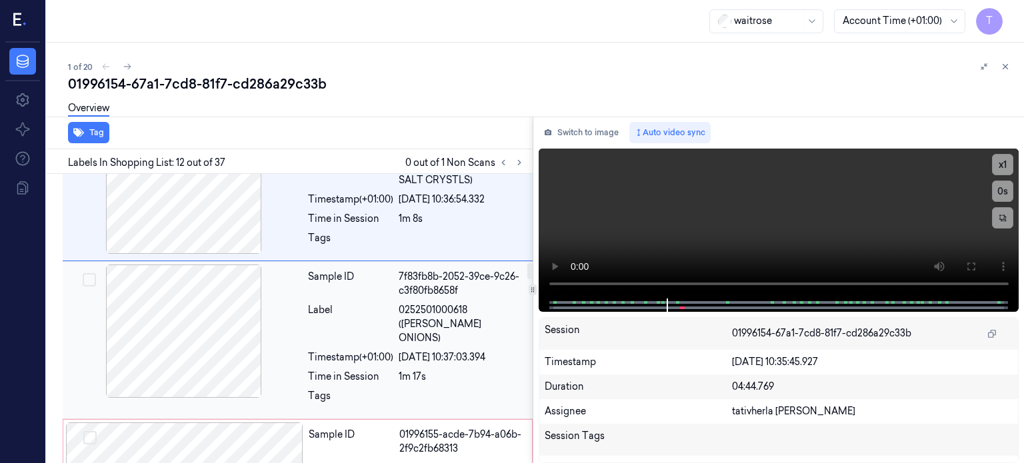
click at [248, 320] on div at bounding box center [183, 331] width 237 height 133
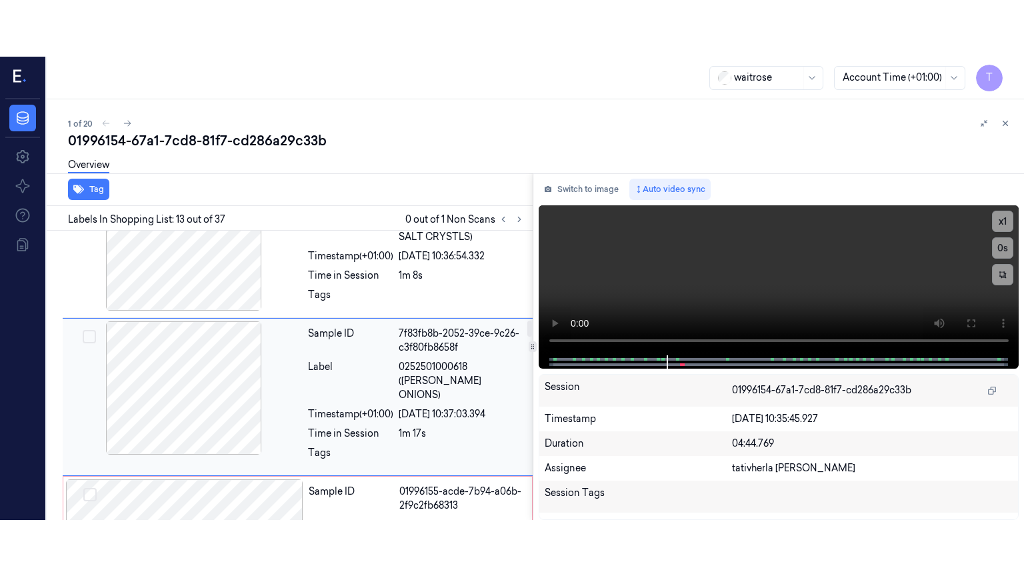
scroll to position [1650, 0]
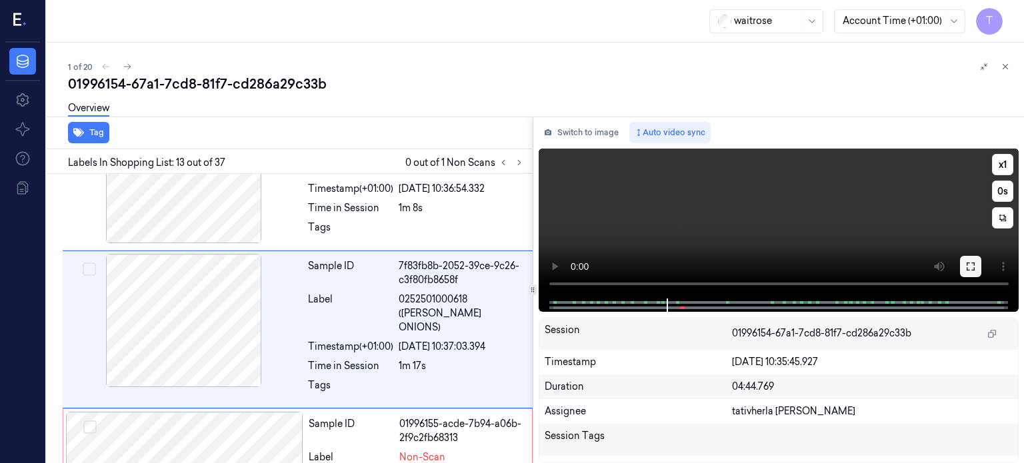
click at [973, 265] on icon at bounding box center [970, 266] width 11 height 11
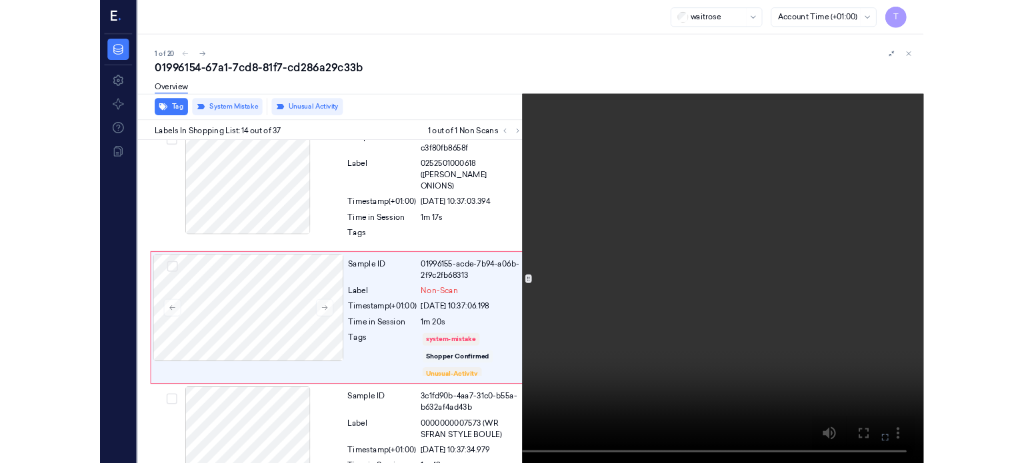
scroll to position [1748, 0]
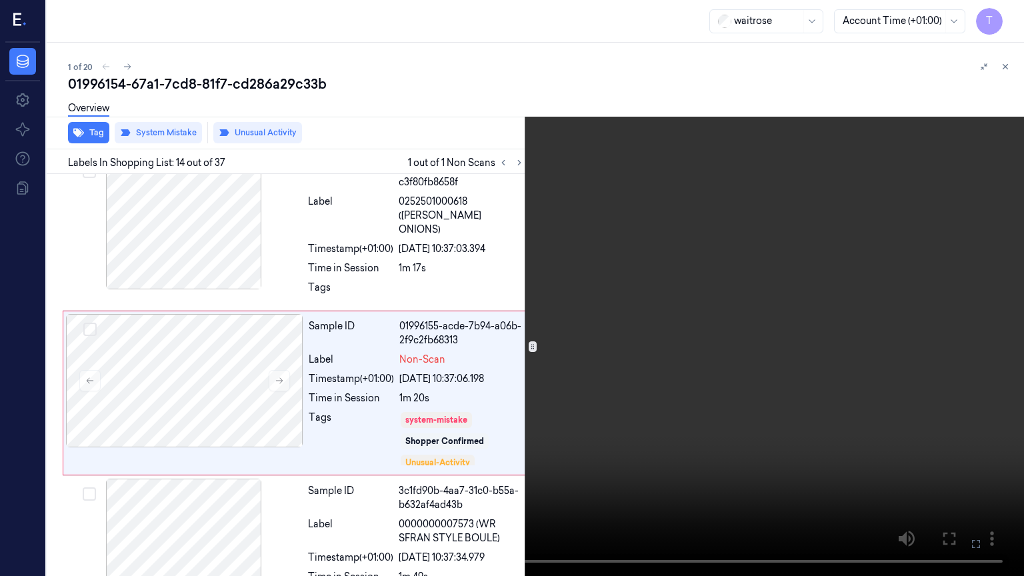
click at [0, 0] on icon at bounding box center [0, 0] width 0 height 0
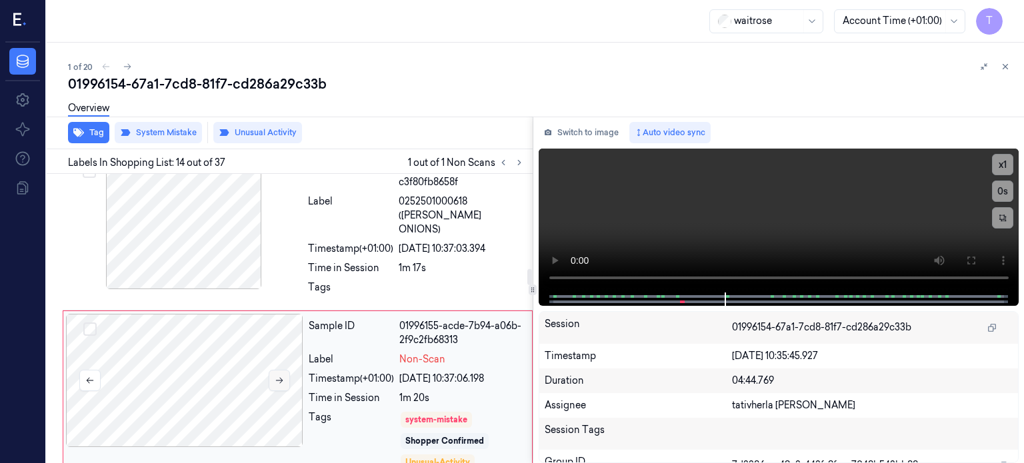
click at [276, 378] on icon at bounding box center [279, 381] width 7 height 6
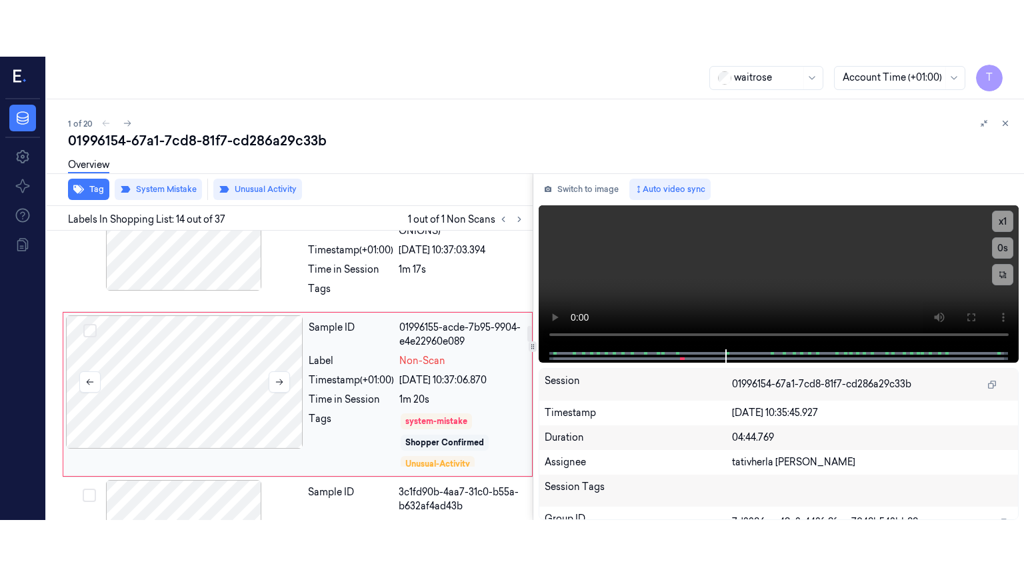
scroll to position [1805, 0]
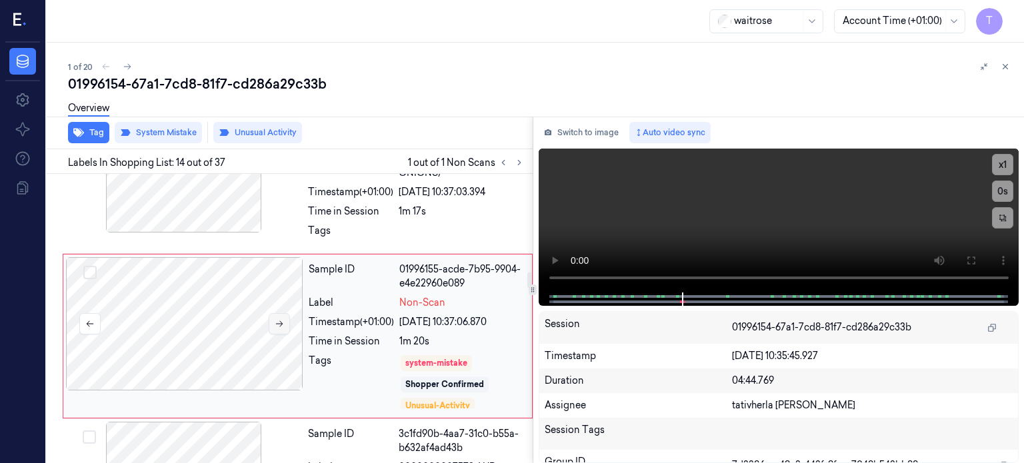
click at [283, 319] on icon at bounding box center [279, 323] width 9 height 9
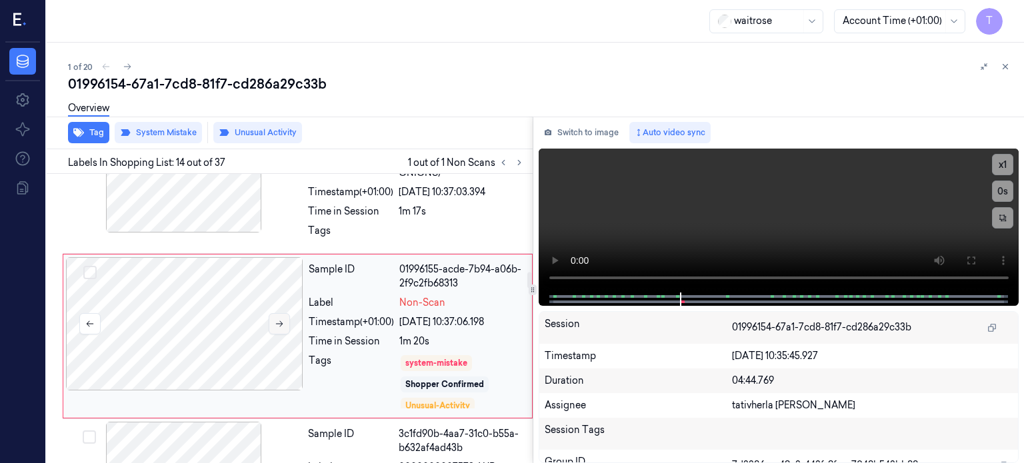
click at [283, 319] on icon at bounding box center [279, 323] width 9 height 9
drag, startPoint x: 972, startPoint y: 255, endPoint x: 948, endPoint y: 352, distance: 99.4
click at [972, 256] on icon at bounding box center [970, 260] width 11 height 11
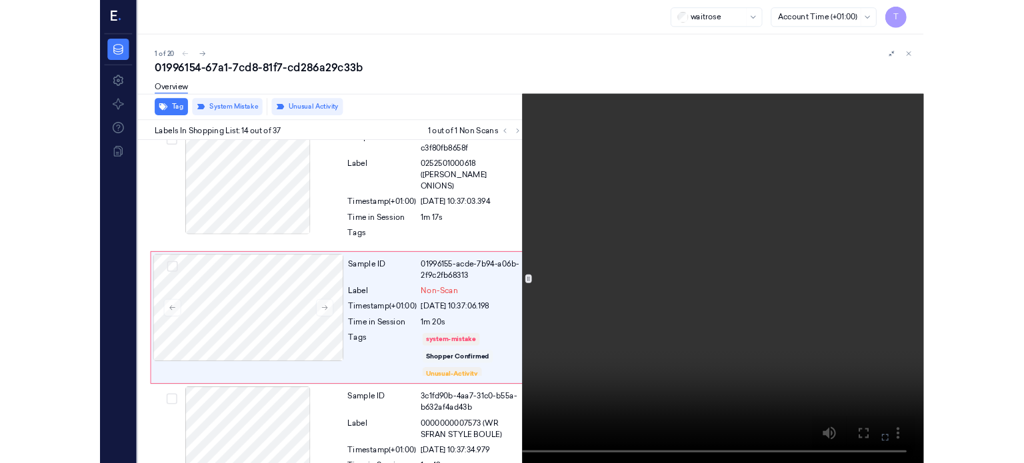
scroll to position [1748, 0]
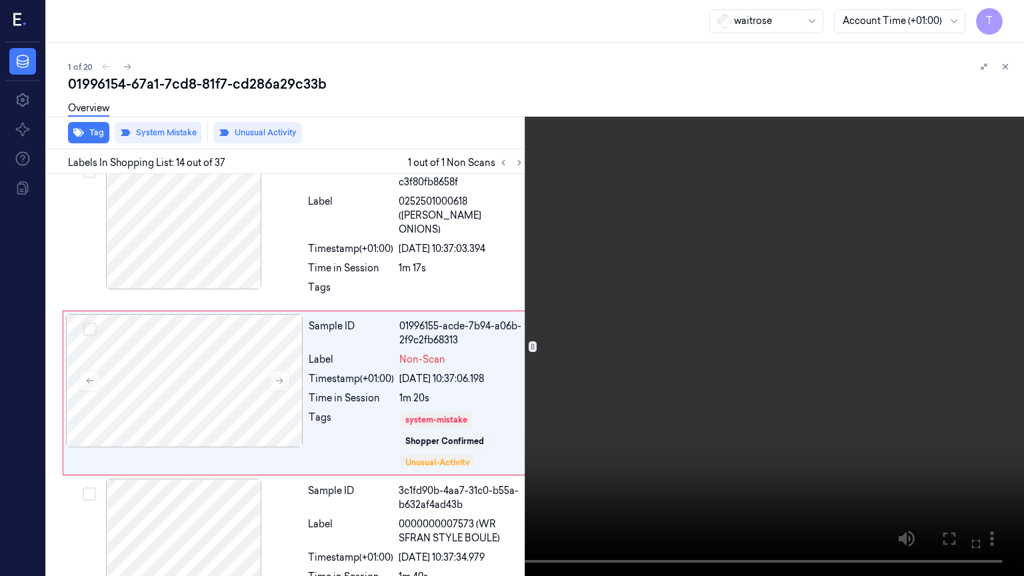
click at [0, 0] on icon at bounding box center [0, 0] width 0 height 0
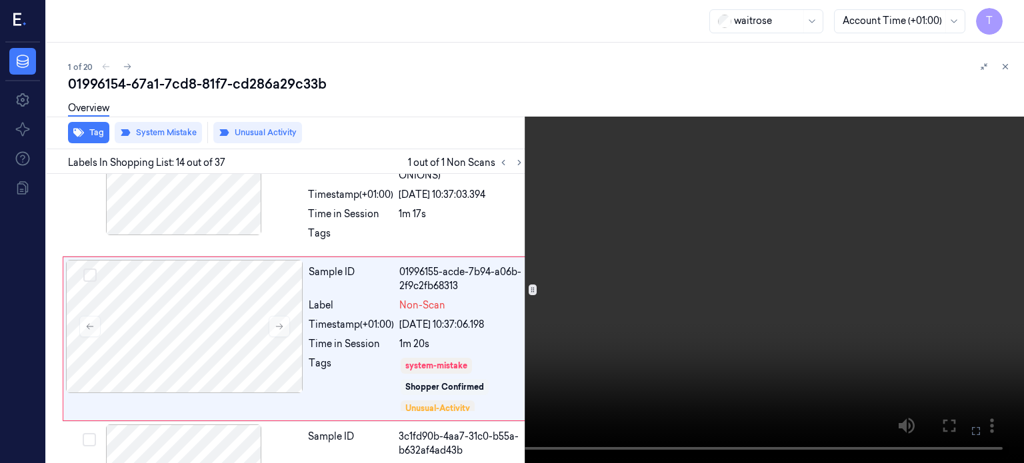
scroll to position [1805, 0]
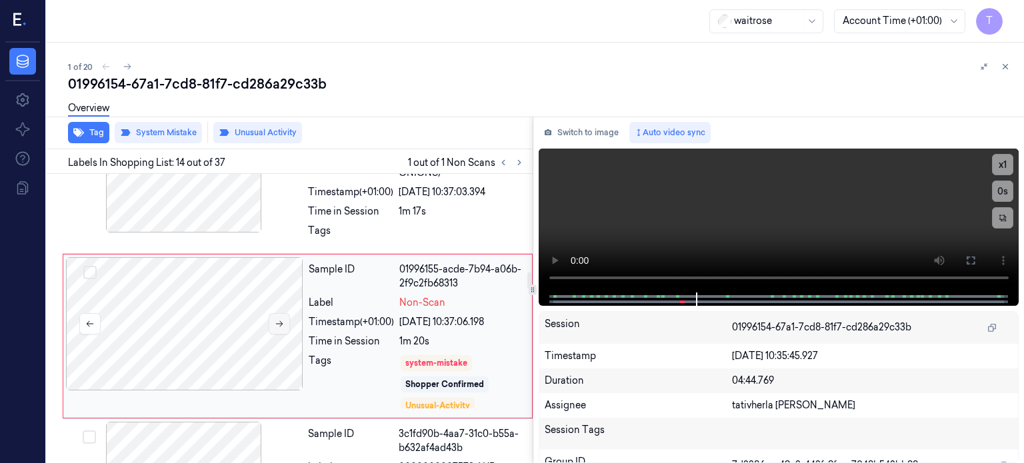
click at [285, 313] on button at bounding box center [279, 323] width 21 height 21
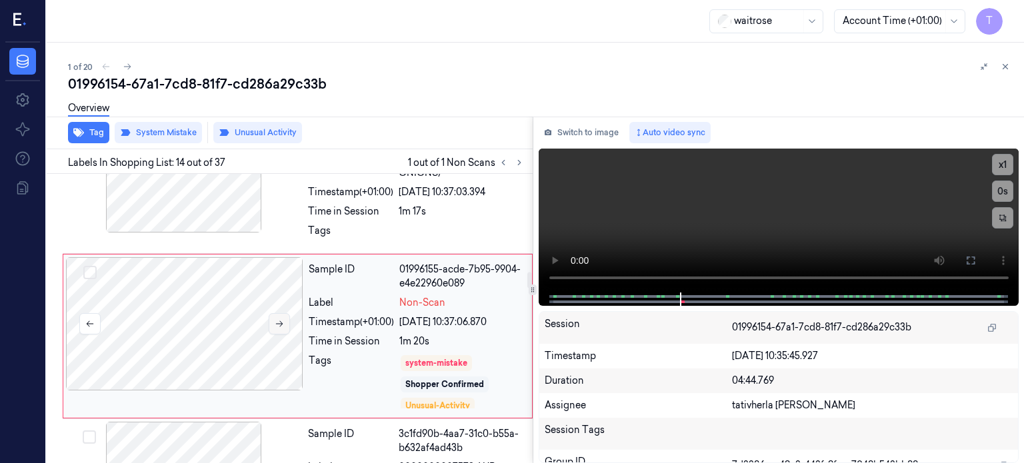
click at [285, 313] on button at bounding box center [279, 323] width 21 height 21
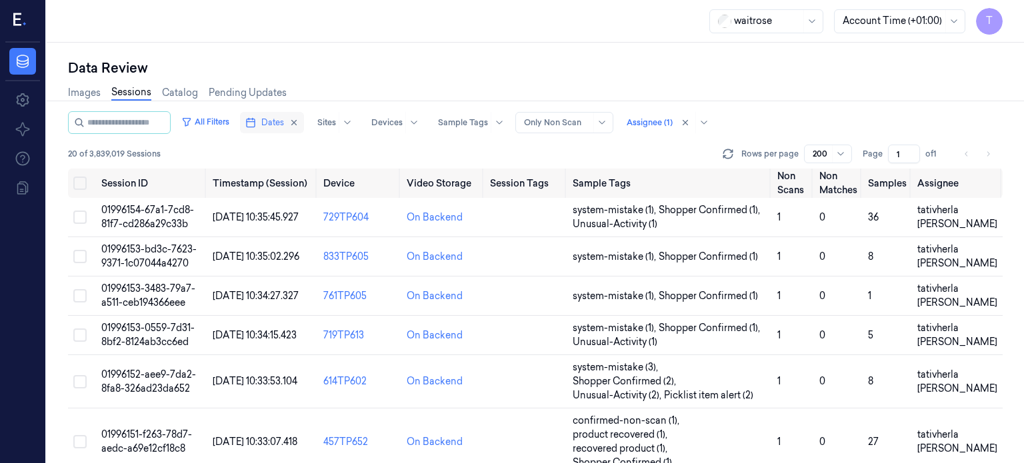
click at [284, 121] on span "Dates" at bounding box center [272, 123] width 23 height 12
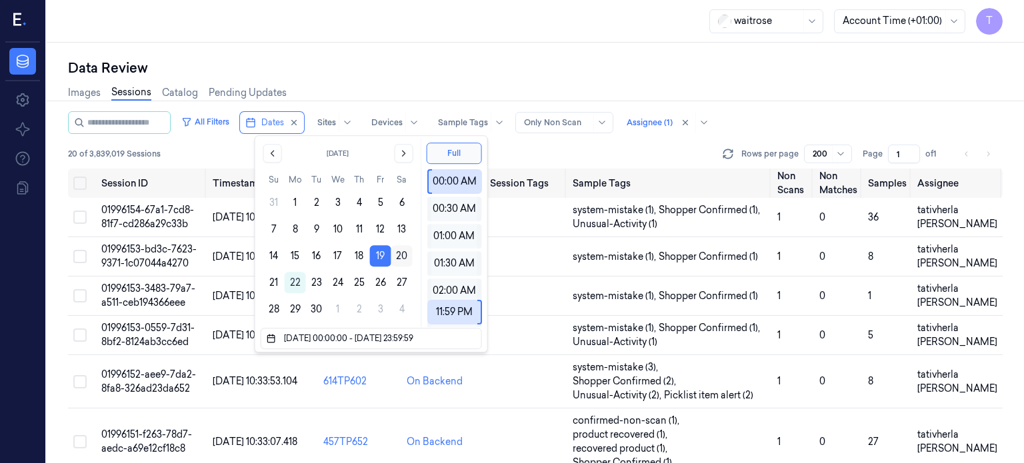
click at [398, 253] on button "20" at bounding box center [401, 255] width 21 height 21
type input "19/09/2025 00:00:00 - 20/09/2025 23:59:59"
click at [590, 122] on div at bounding box center [557, 123] width 67 height 12
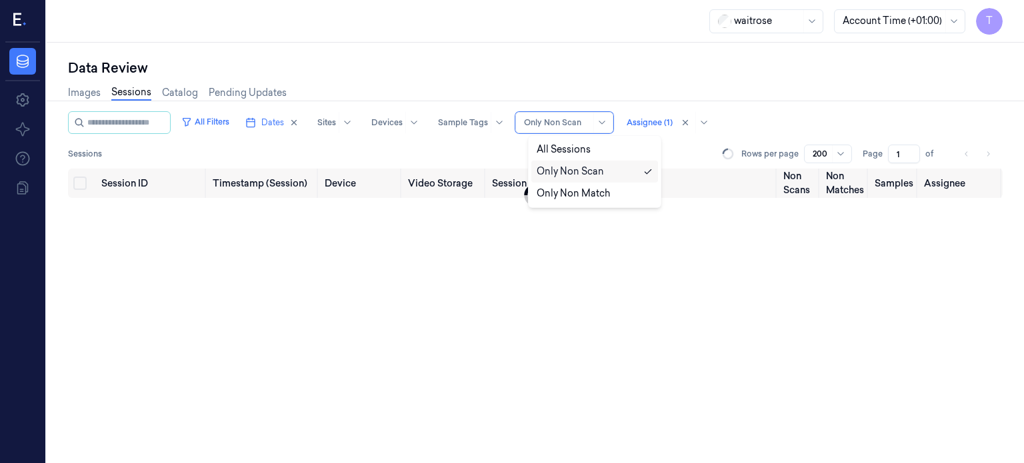
click at [581, 170] on div "Only Non Scan" at bounding box center [570, 172] width 67 height 14
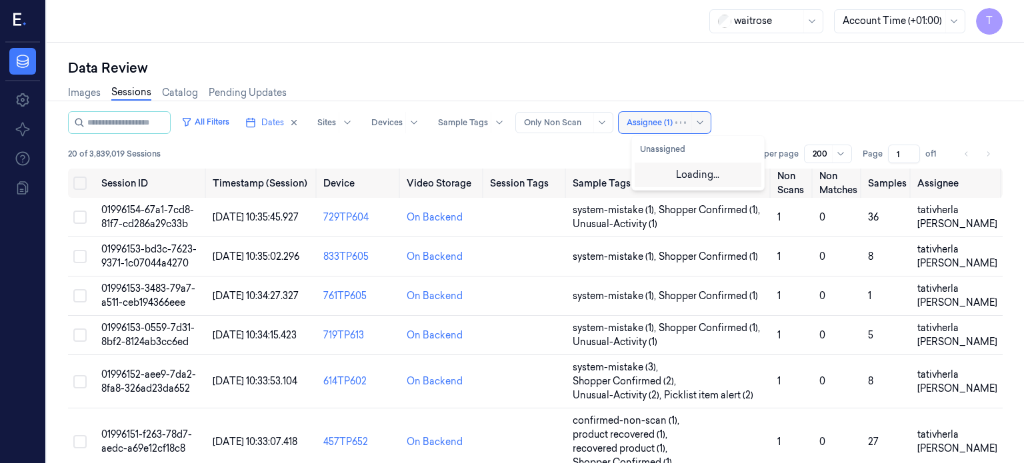
click at [661, 117] on div at bounding box center [649, 123] width 46 height 12
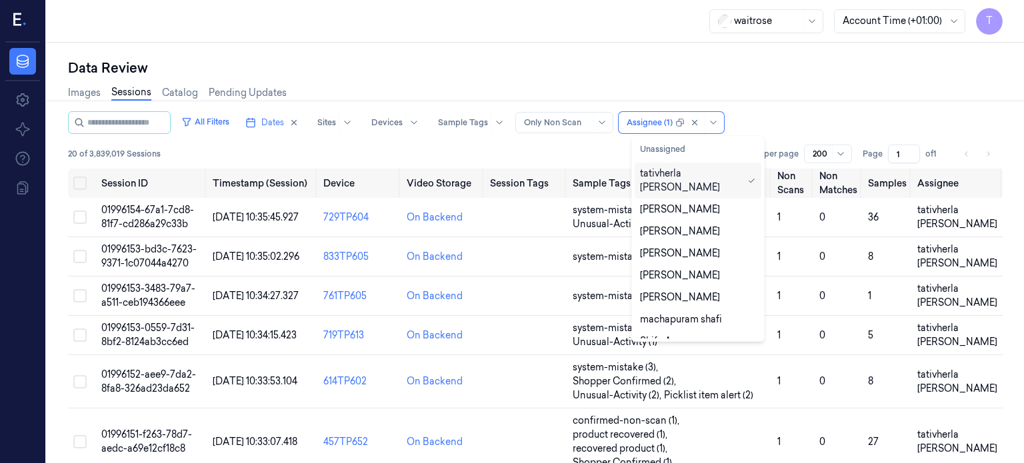
click at [694, 171] on div "tativherla rabbani" at bounding box center [691, 181] width 103 height 28
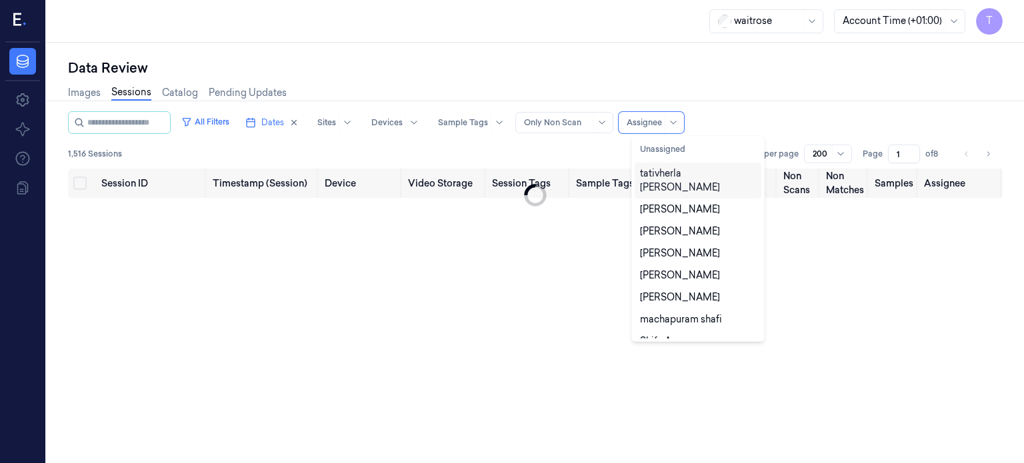
click at [688, 175] on div "tativherla rabbani" at bounding box center [698, 181] width 116 height 28
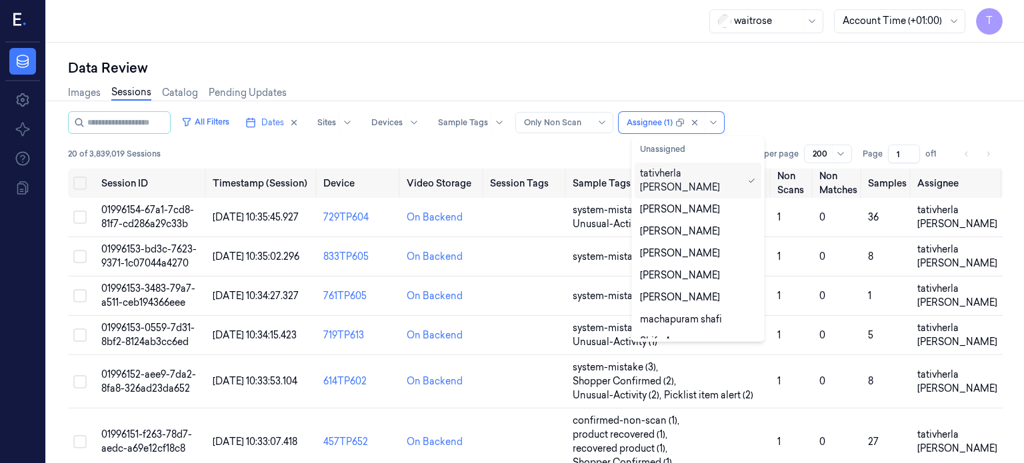
click at [688, 175] on div "tativherla rabbani" at bounding box center [691, 181] width 103 height 28
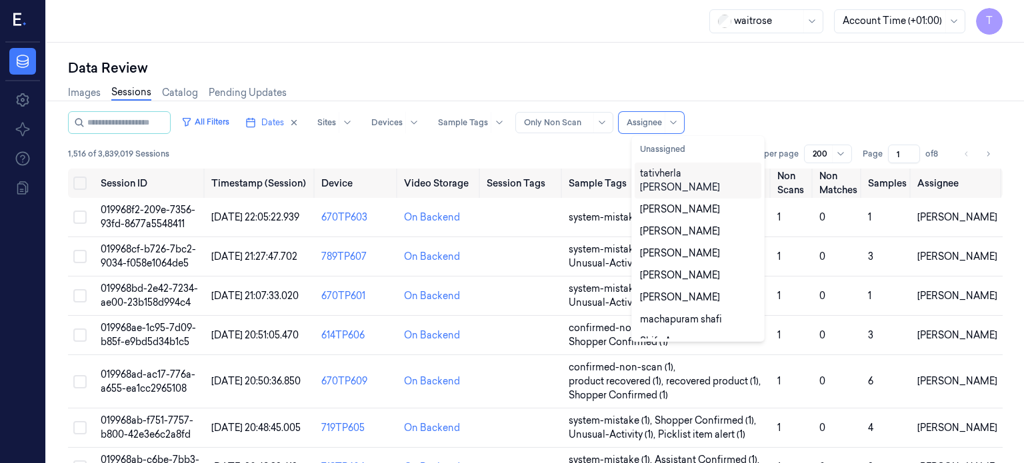
click at [688, 175] on div "tativherla rabbani" at bounding box center [698, 181] width 116 height 28
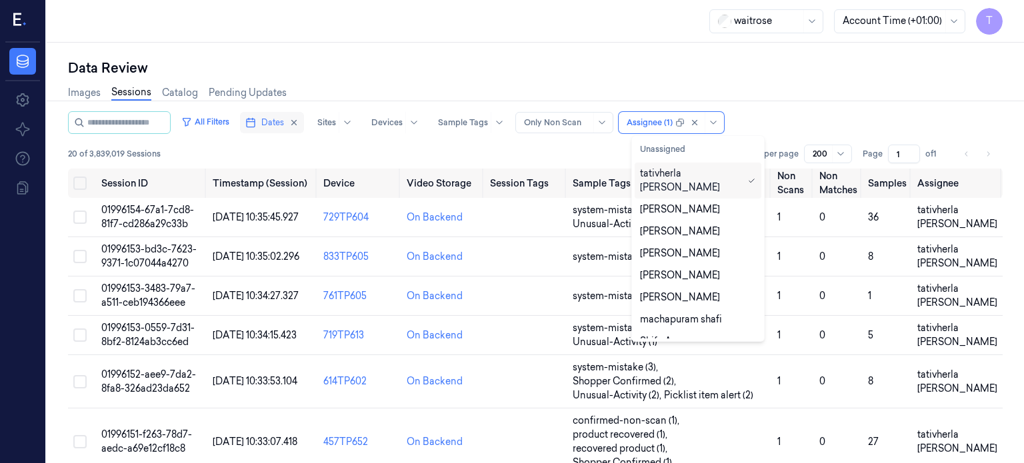
click at [284, 119] on span "Dates" at bounding box center [272, 123] width 23 height 12
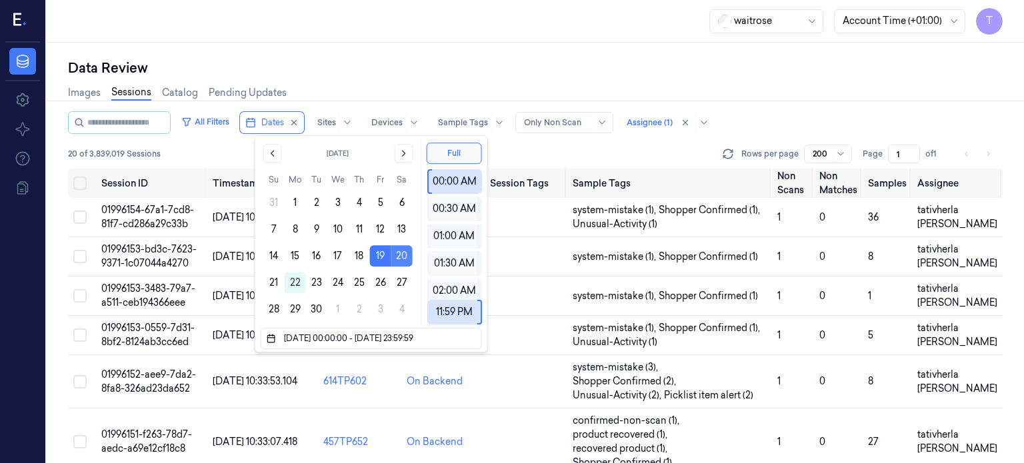
click at [397, 252] on button "20" at bounding box center [401, 255] width 21 height 21
type input "20/09/2025 00:00:00 - 20/09/2025 23:59:59"
click at [569, 120] on div at bounding box center [557, 123] width 67 height 12
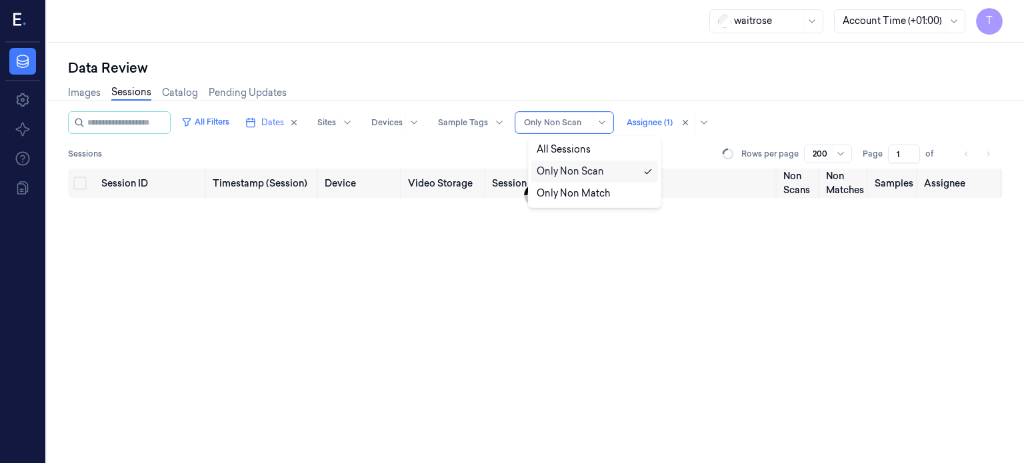
click at [590, 171] on div "Only Non Scan" at bounding box center [570, 172] width 67 height 14
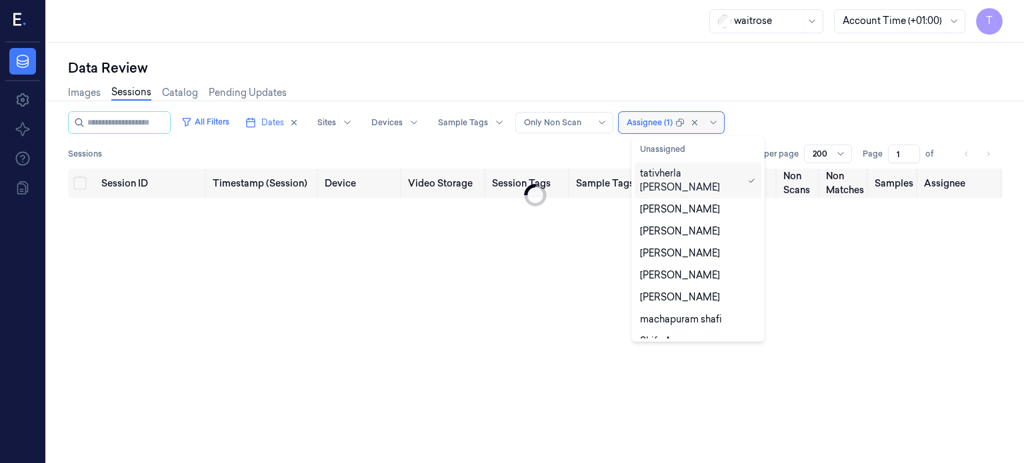
click at [666, 126] on div at bounding box center [649, 123] width 46 height 12
click at [696, 173] on div "tativherla rabbani" at bounding box center [691, 181] width 103 height 28
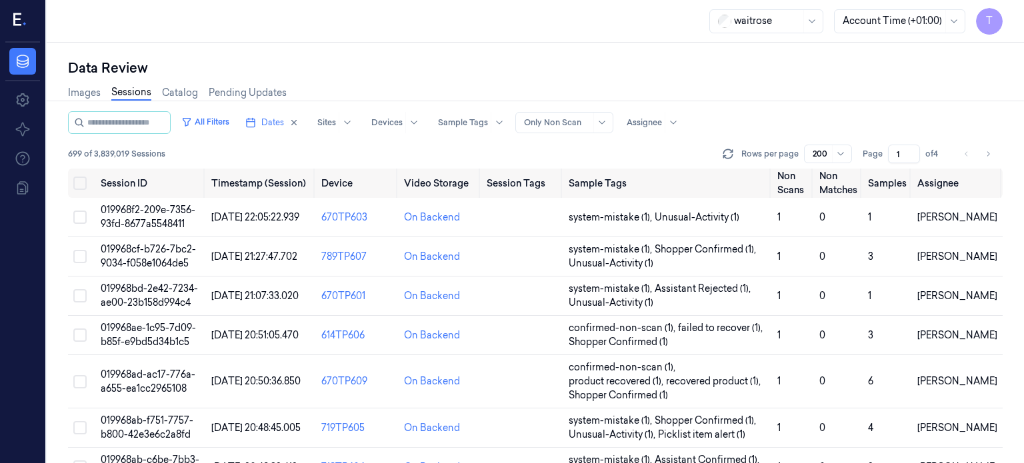
click at [140, 93] on link "Sessions" at bounding box center [131, 92] width 40 height 15
click at [284, 124] on span "Dates" at bounding box center [272, 123] width 23 height 12
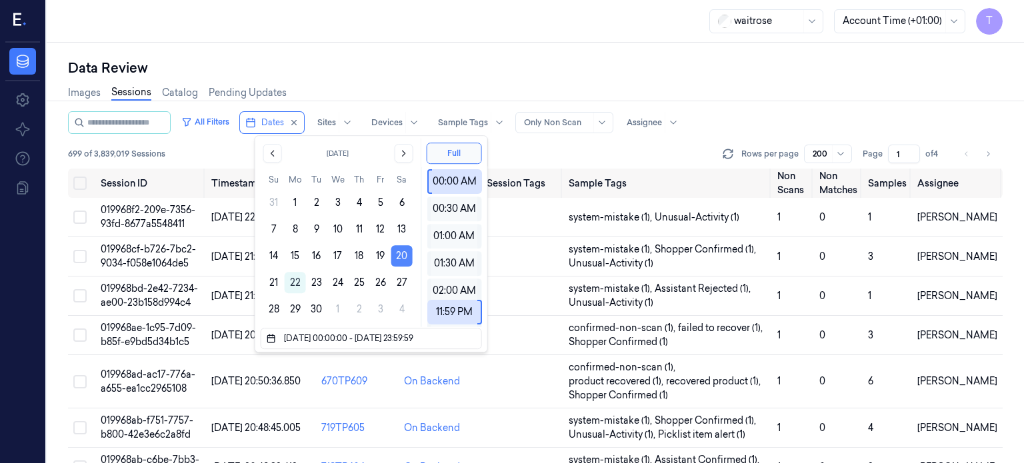
click at [399, 249] on button "20" at bounding box center [401, 255] width 21 height 21
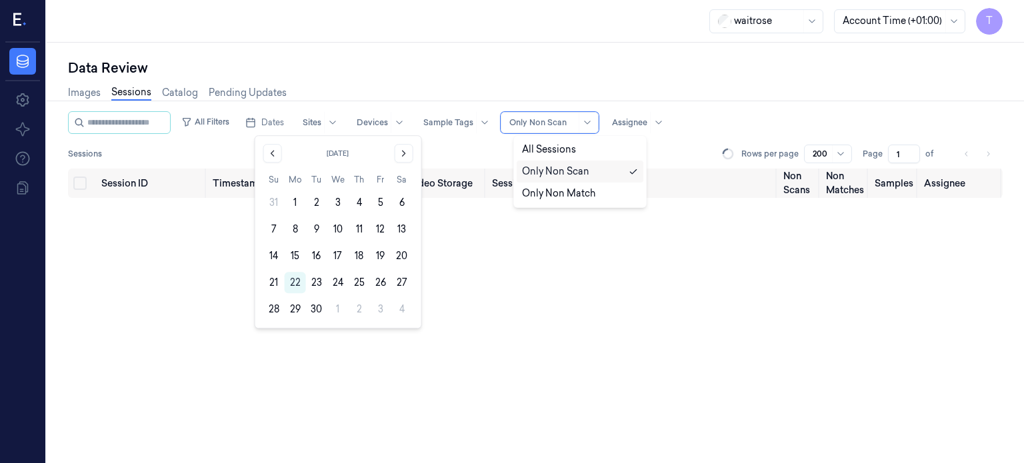
click at [572, 117] on div at bounding box center [542, 123] width 67 height 12
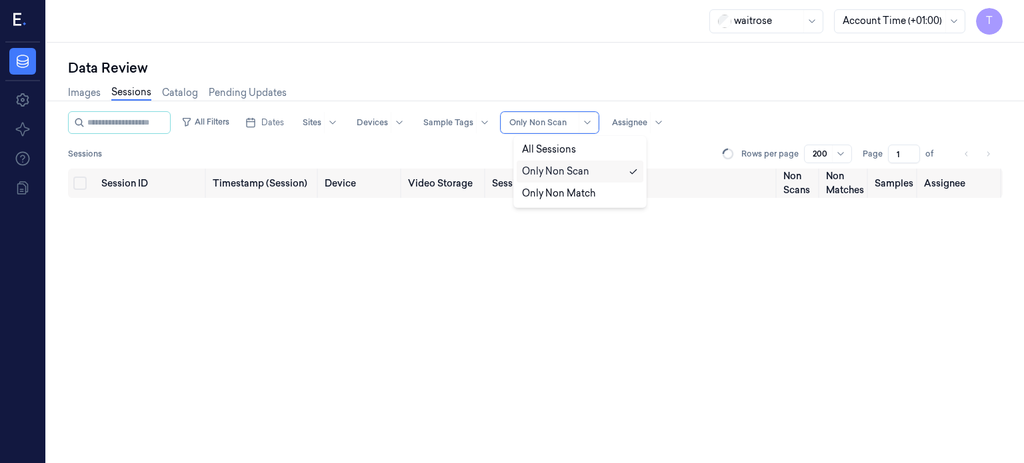
drag, startPoint x: 549, startPoint y: 173, endPoint x: 592, endPoint y: 159, distance: 44.9
click at [552, 173] on div "Only Non Scan" at bounding box center [555, 172] width 67 height 14
click at [638, 119] on div at bounding box center [629, 123] width 35 height 12
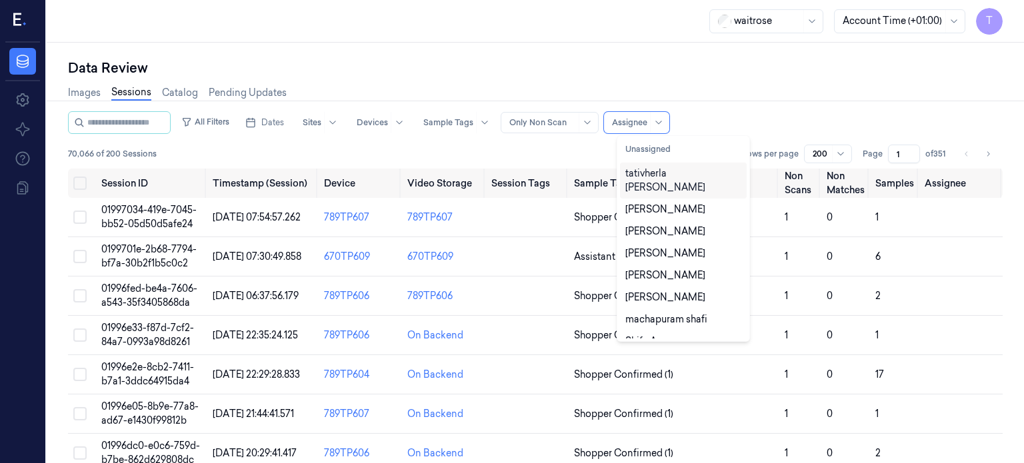
click at [671, 177] on div "tativherla rabbani" at bounding box center [683, 181] width 116 height 28
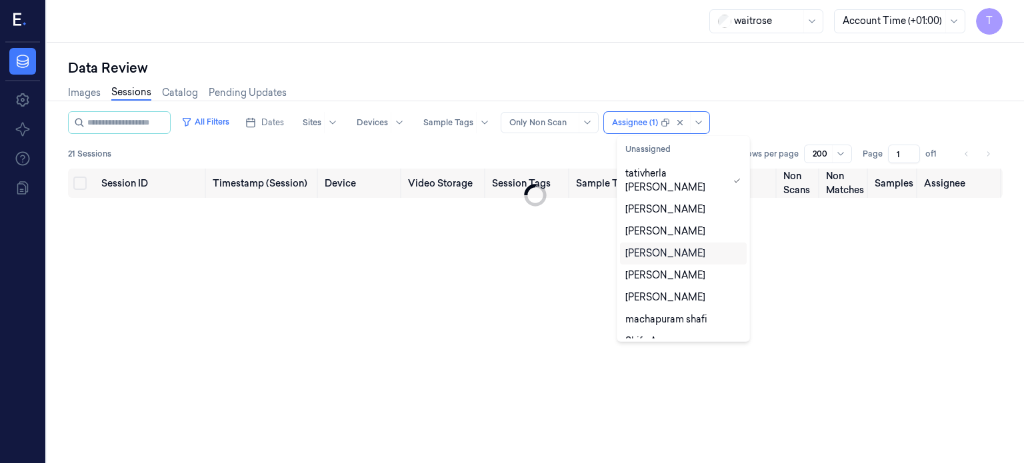
click at [543, 50] on div "Data Review Images Sessions Catalog Pending Updates All Filters Dates Sites Dev…" at bounding box center [535, 253] width 977 height 421
